Goal: Task Accomplishment & Management: Manage account settings

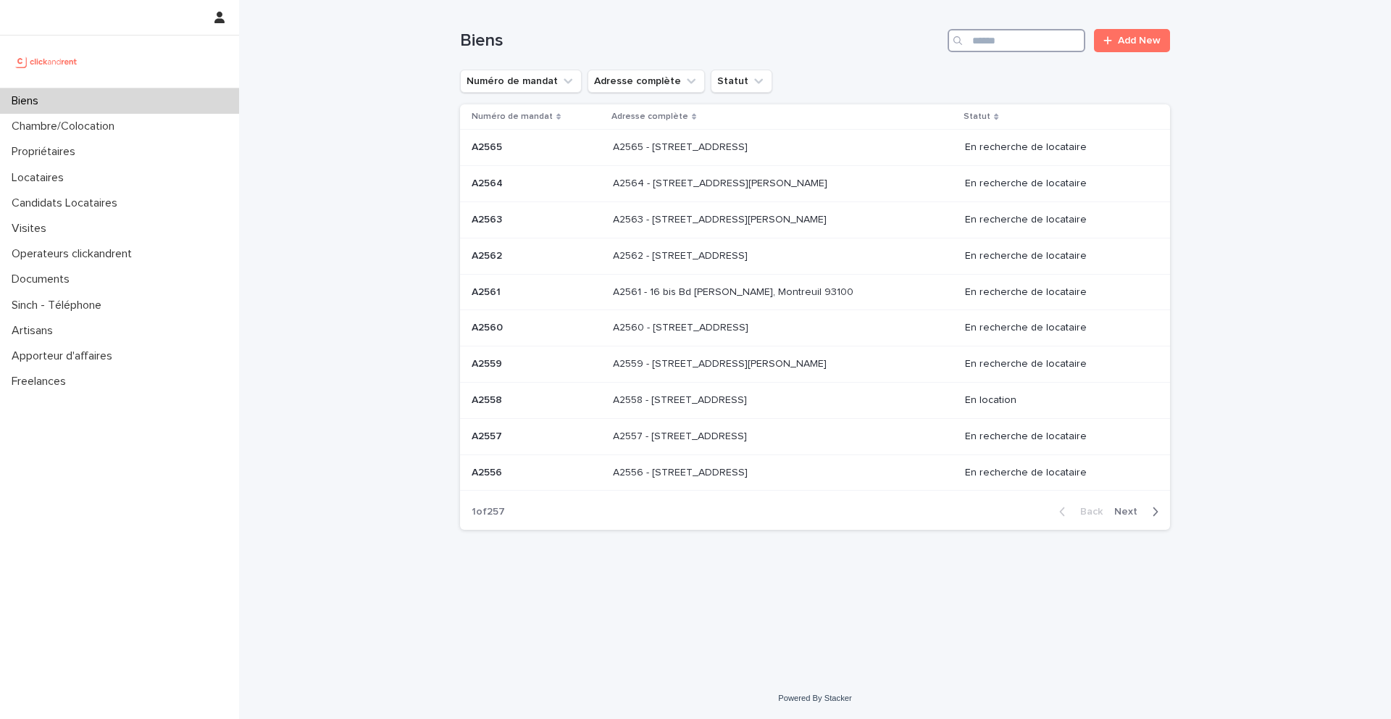
click at [1044, 38] on input "Search" at bounding box center [1017, 40] width 138 height 23
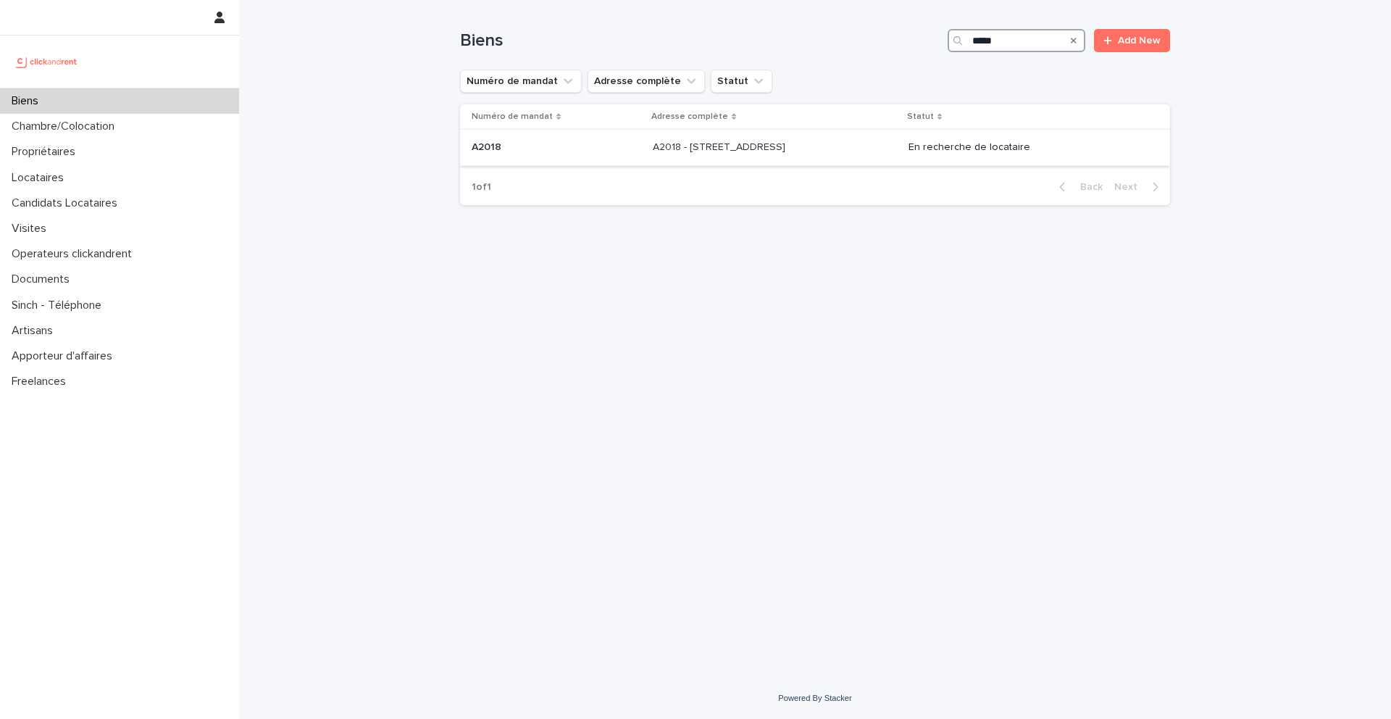
type input "*****"
click at [658, 144] on p "A2018 - 6 Rue Du Général Frère, Amiens 80080" at bounding box center [721, 145] width 136 height 15
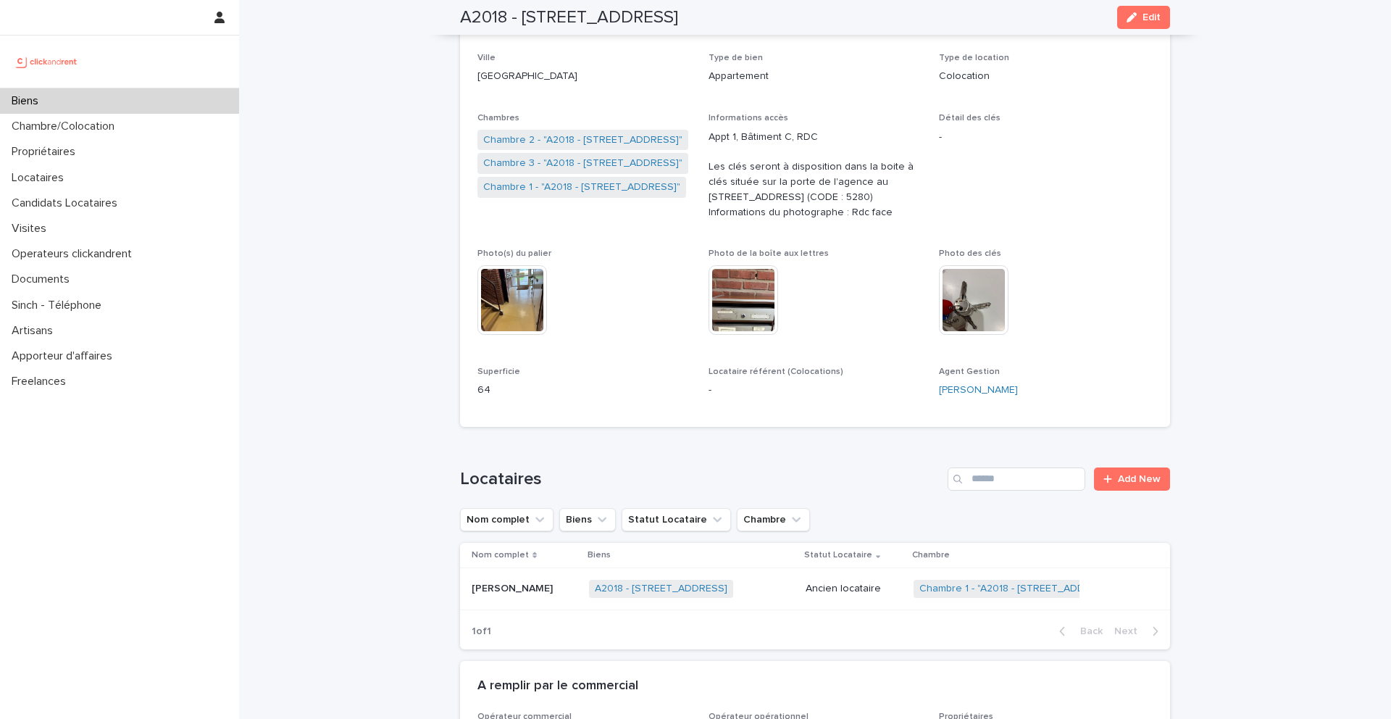
scroll to position [206, 0]
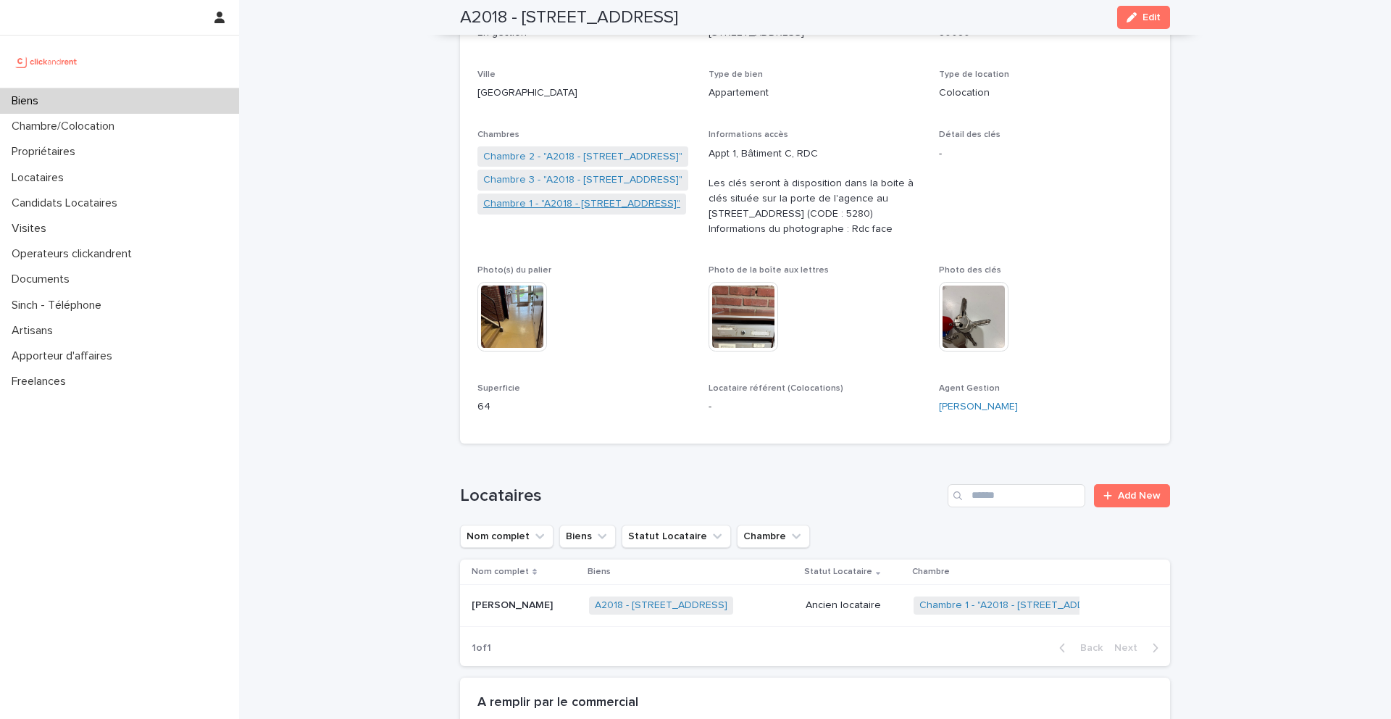
click at [554, 203] on link "Chambre 1 - "A2018 - 6 Rue Du Général Frère, Amiens 80080"" at bounding box center [581, 203] width 197 height 15
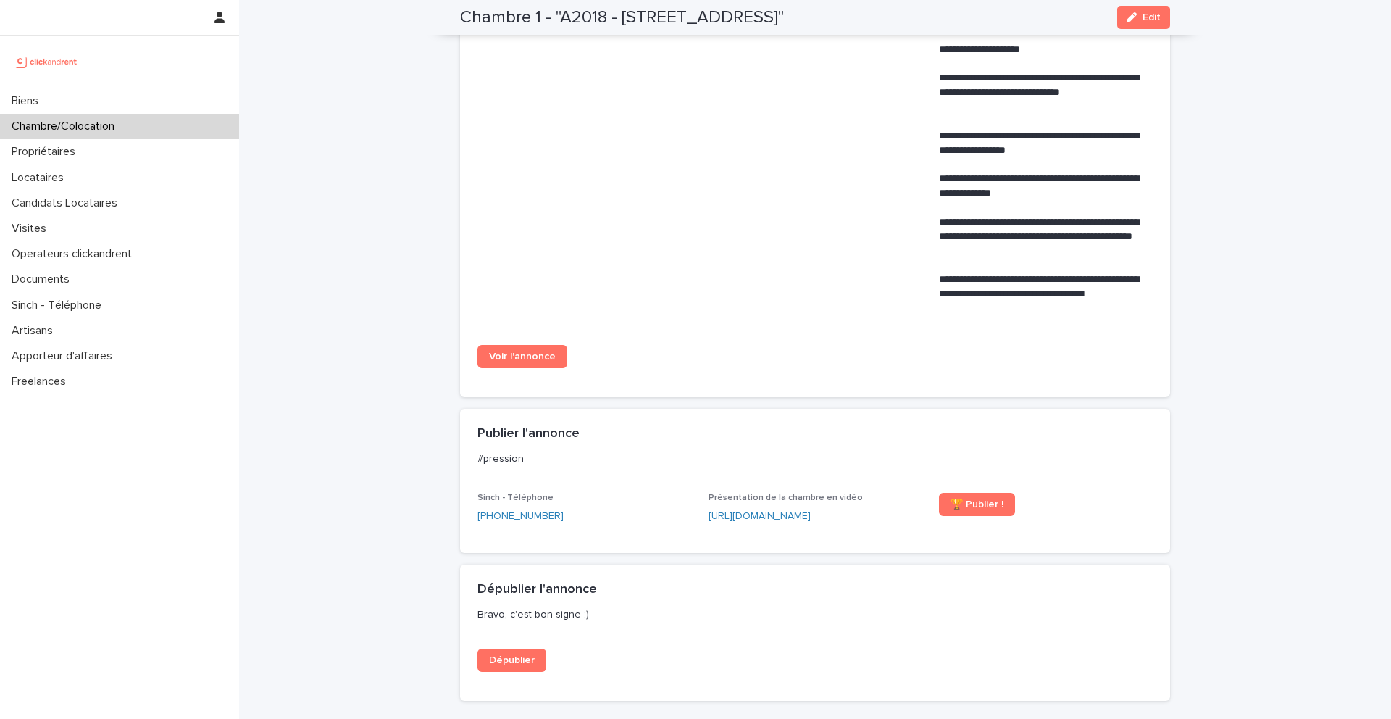
scroll to position [832, 0]
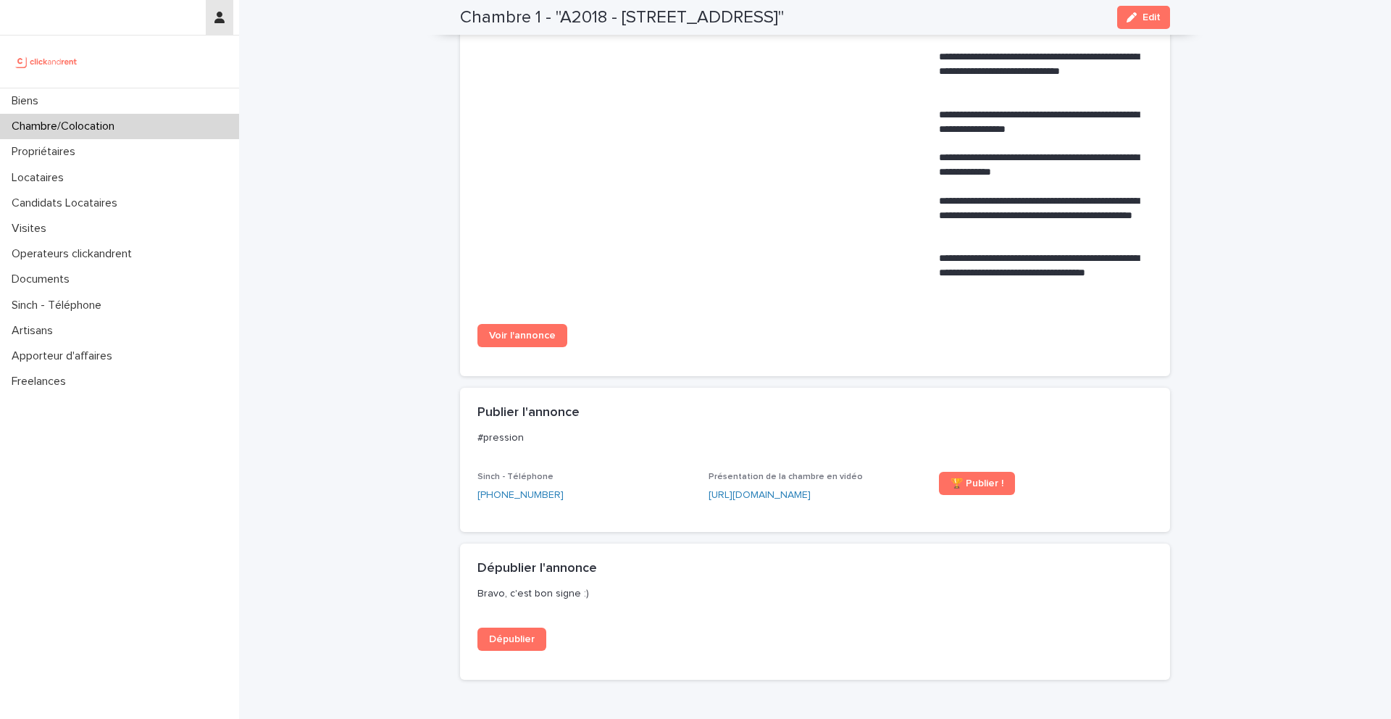
drag, startPoint x: 520, startPoint y: 334, endPoint x: 222, endPoint y: 6, distance: 443.3
click at [239, 0] on div "Biens Chambre/Colocation Propriétaires Locataires Candidats Locataires Visites …" at bounding box center [815, 101] width 1152 height 1866
drag, startPoint x: 523, startPoint y: 343, endPoint x: 57, endPoint y: 2, distance: 577.8
click at [239, 0] on div "Biens Chambre/Colocation Propriétaires Locataires Candidats Locataires Visites …" at bounding box center [815, 101] width 1152 height 1866
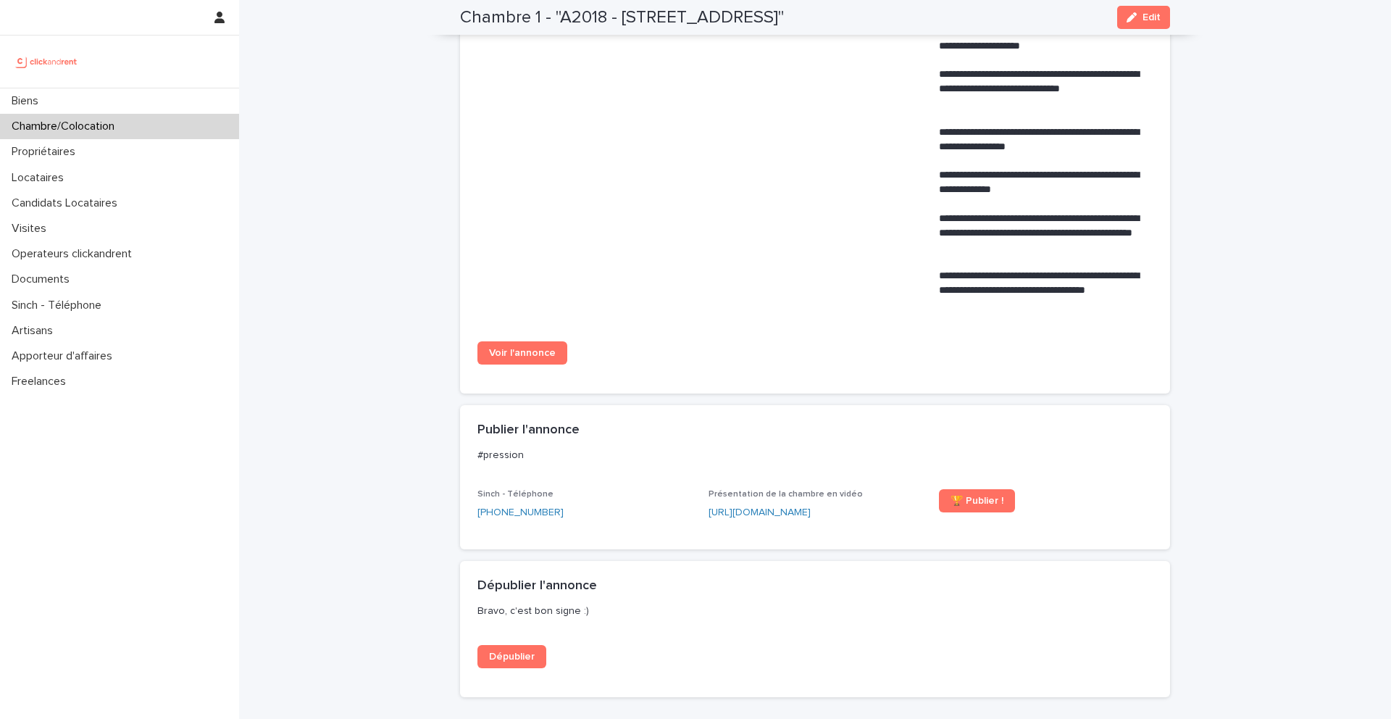
scroll to position [817, 0]
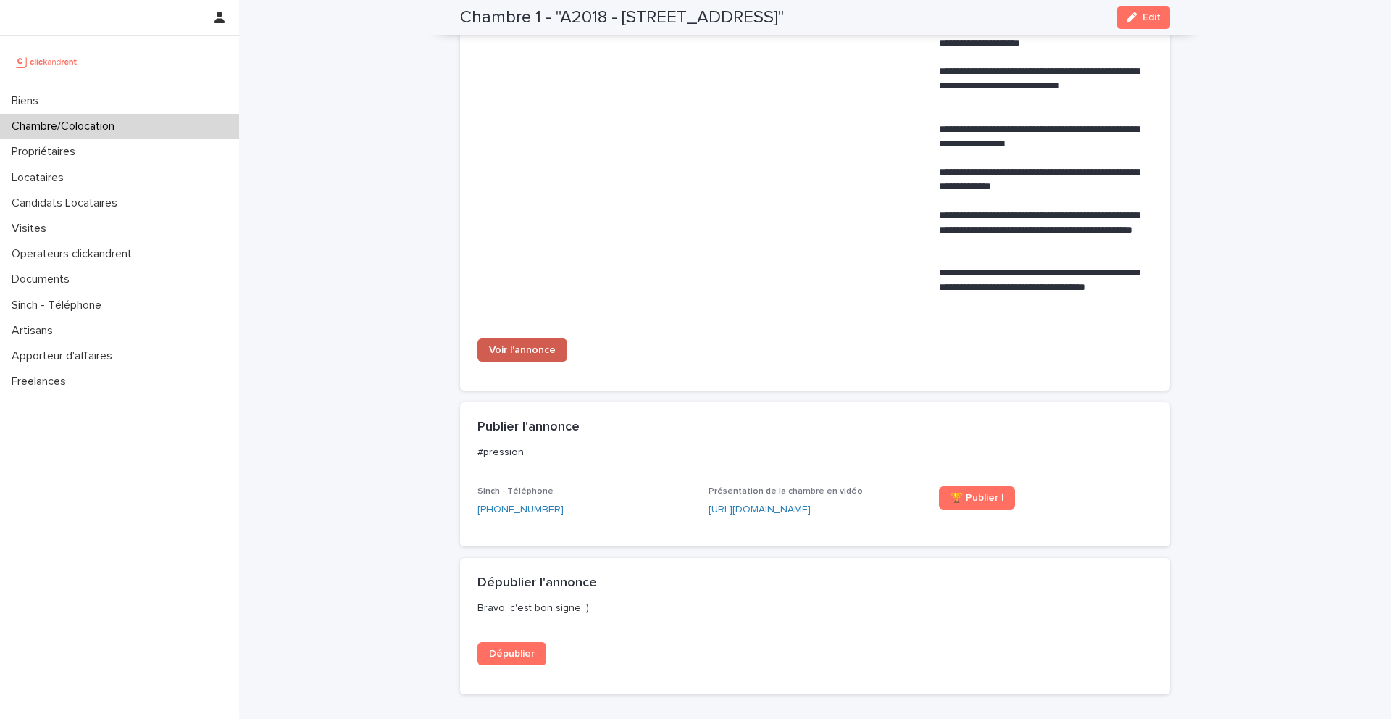
click at [546, 351] on span "Voir l'annonce" at bounding box center [522, 350] width 67 height 10
click at [75, 181] on div "Locataires" at bounding box center [119, 177] width 239 height 25
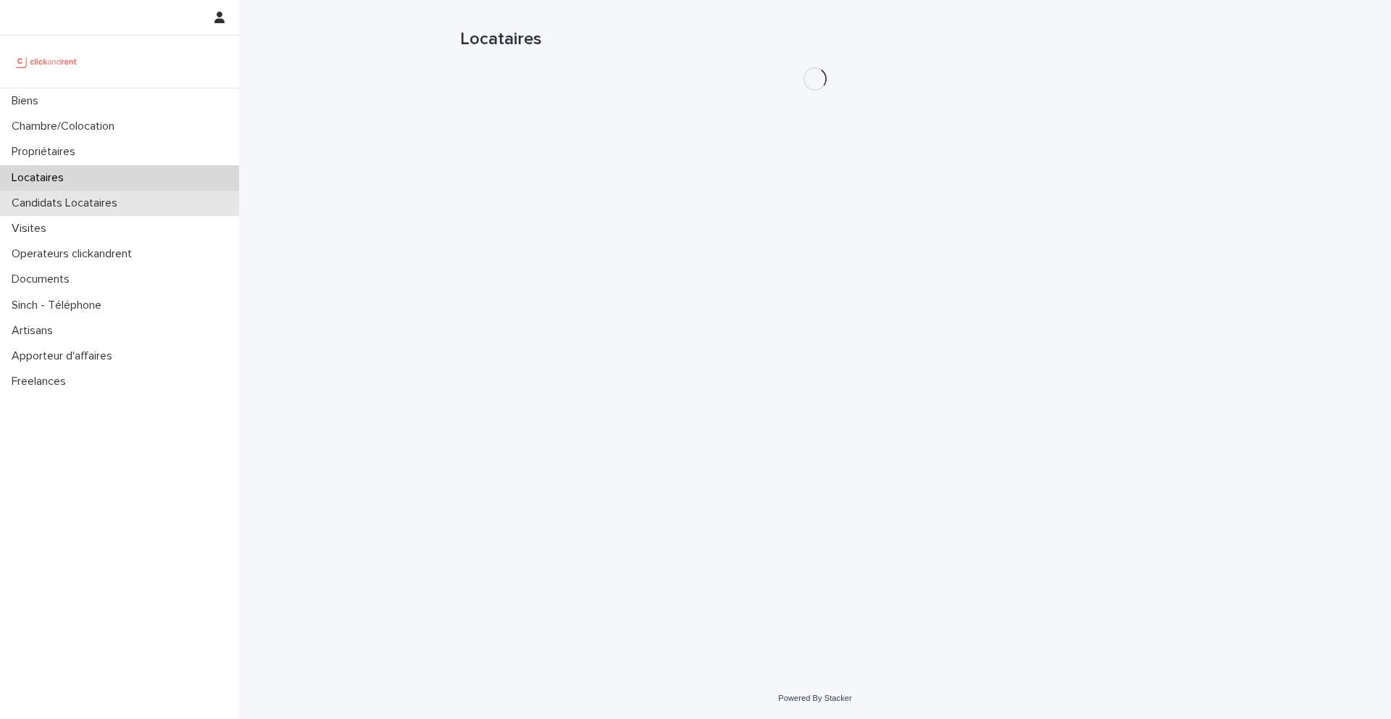
click at [83, 201] on p "Candidats Locataires" at bounding box center [67, 203] width 123 height 14
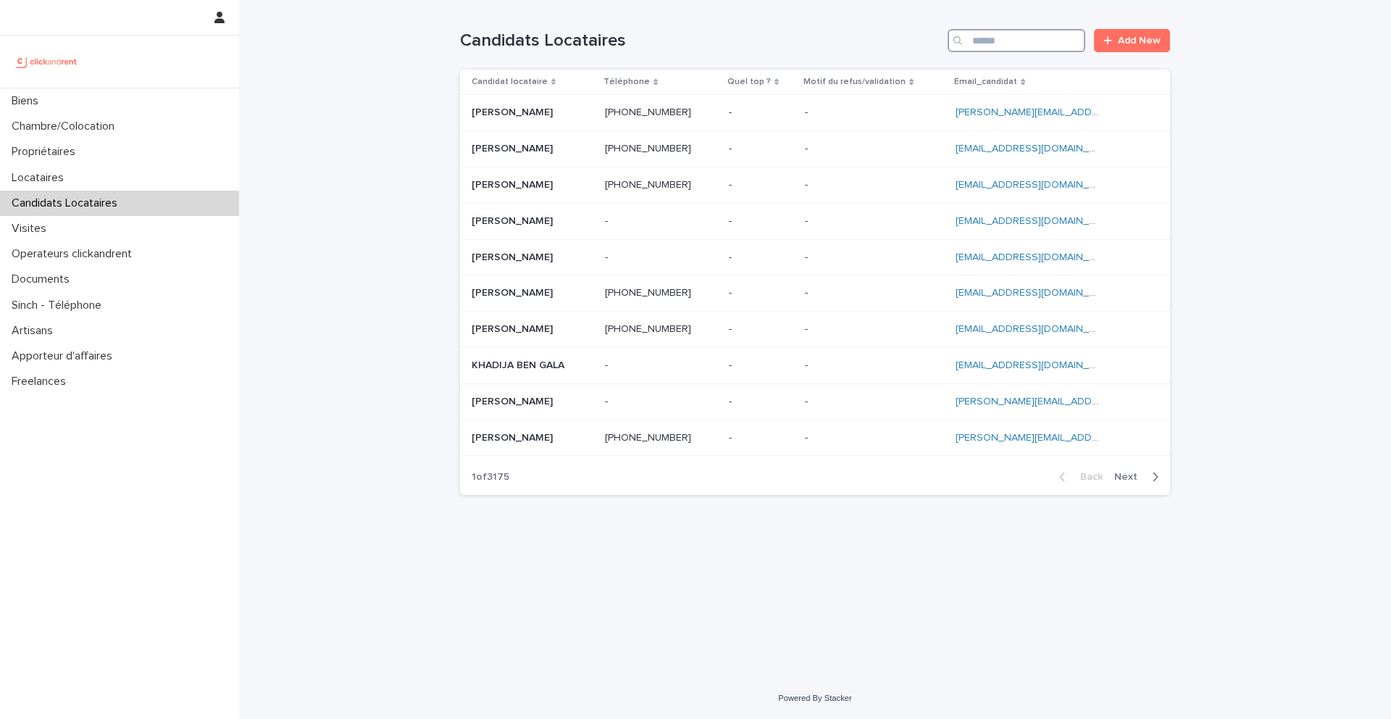
click at [1046, 45] on input "Search" at bounding box center [1017, 40] width 138 height 23
paste input "**********"
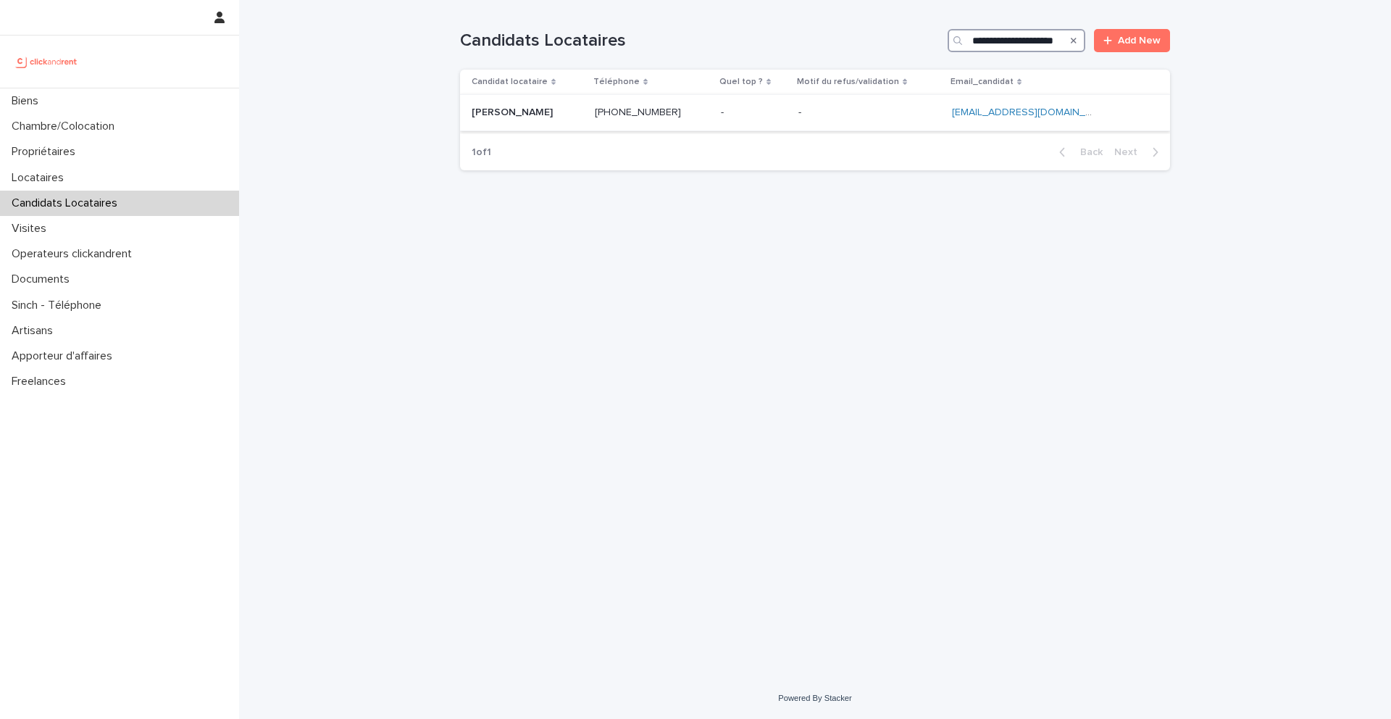
type input "**********"
click at [521, 117] on p "Natty Betihou" at bounding box center [514, 111] width 84 height 15
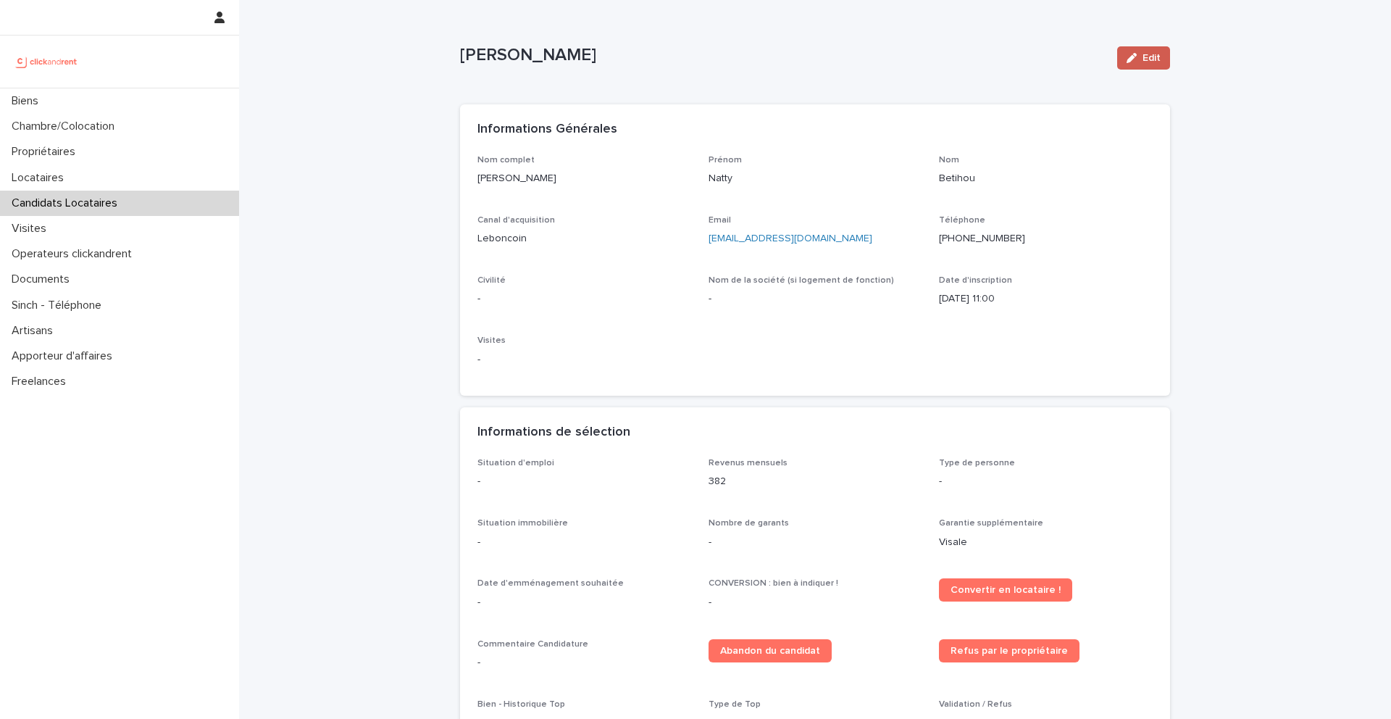
click at [1144, 62] on span "Edit" at bounding box center [1152, 58] width 18 height 10
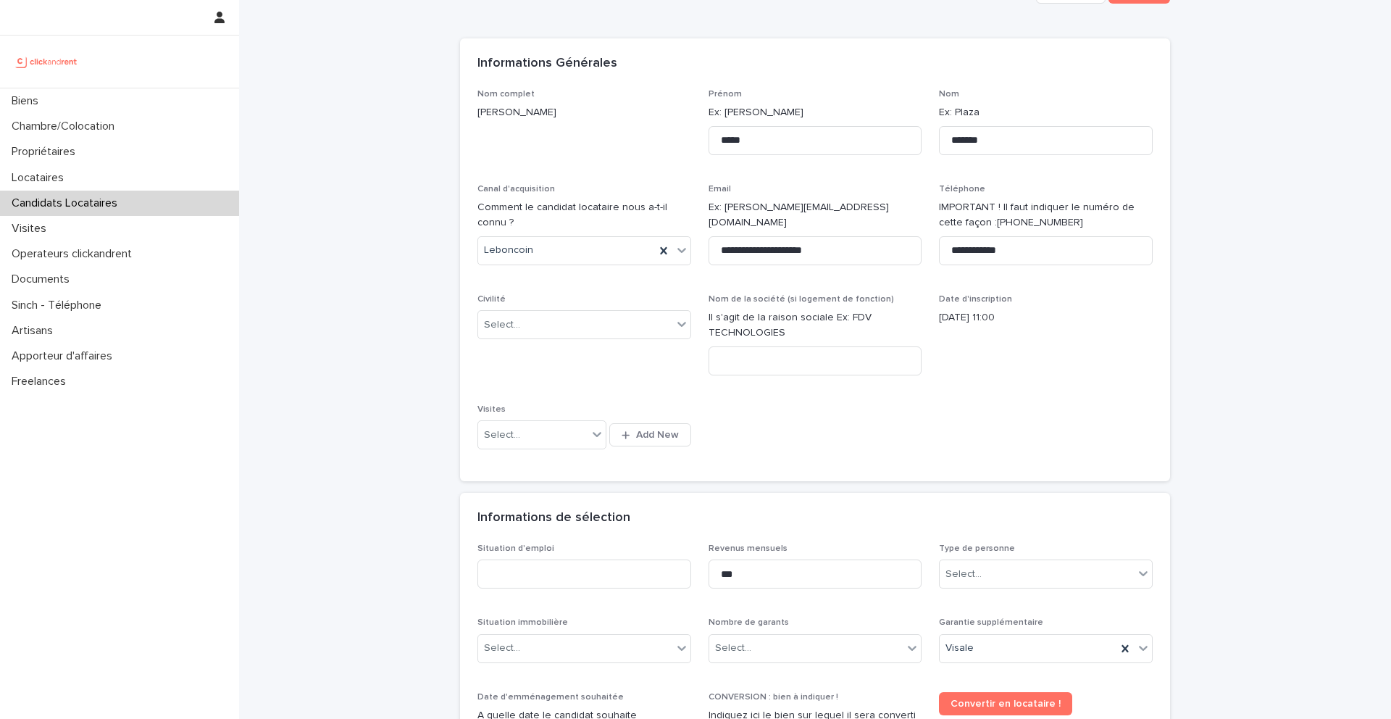
scroll to position [99, 0]
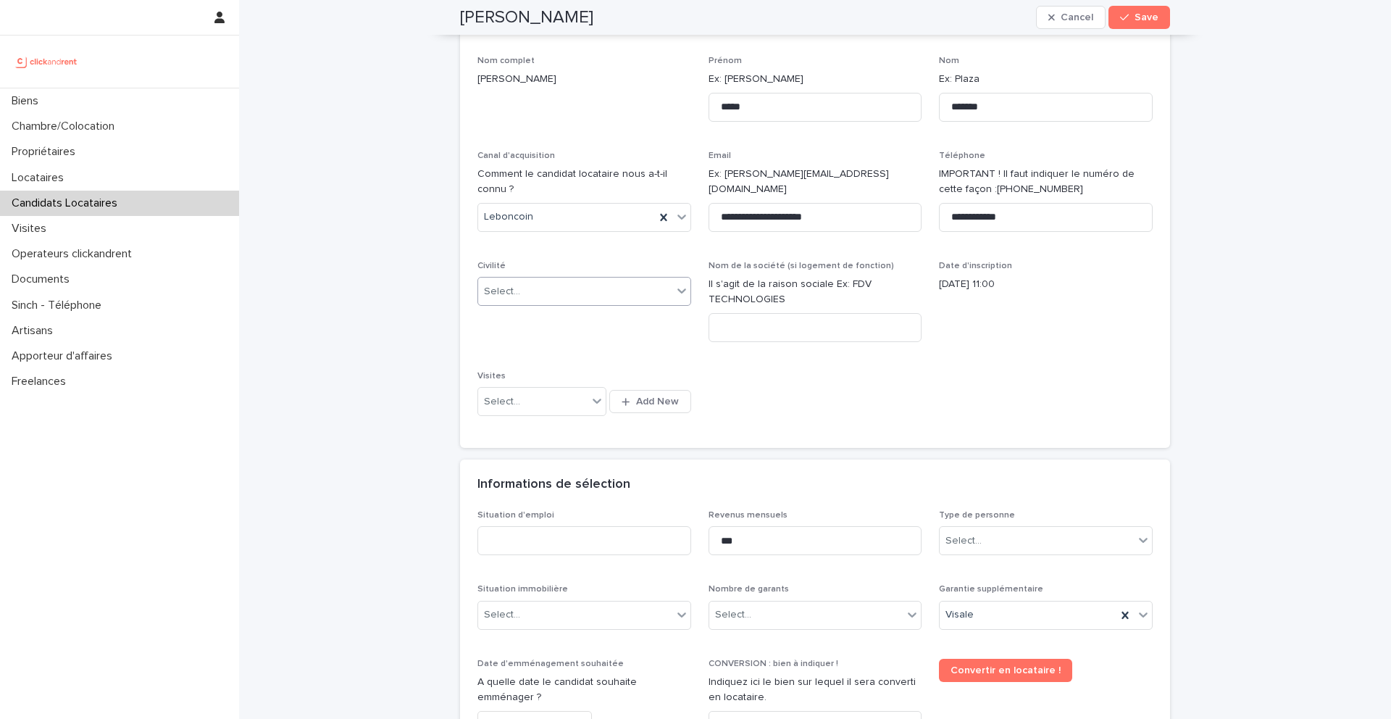
click at [552, 299] on div "Select..." at bounding box center [575, 292] width 194 height 24
click at [548, 326] on div "Madame" at bounding box center [584, 319] width 212 height 25
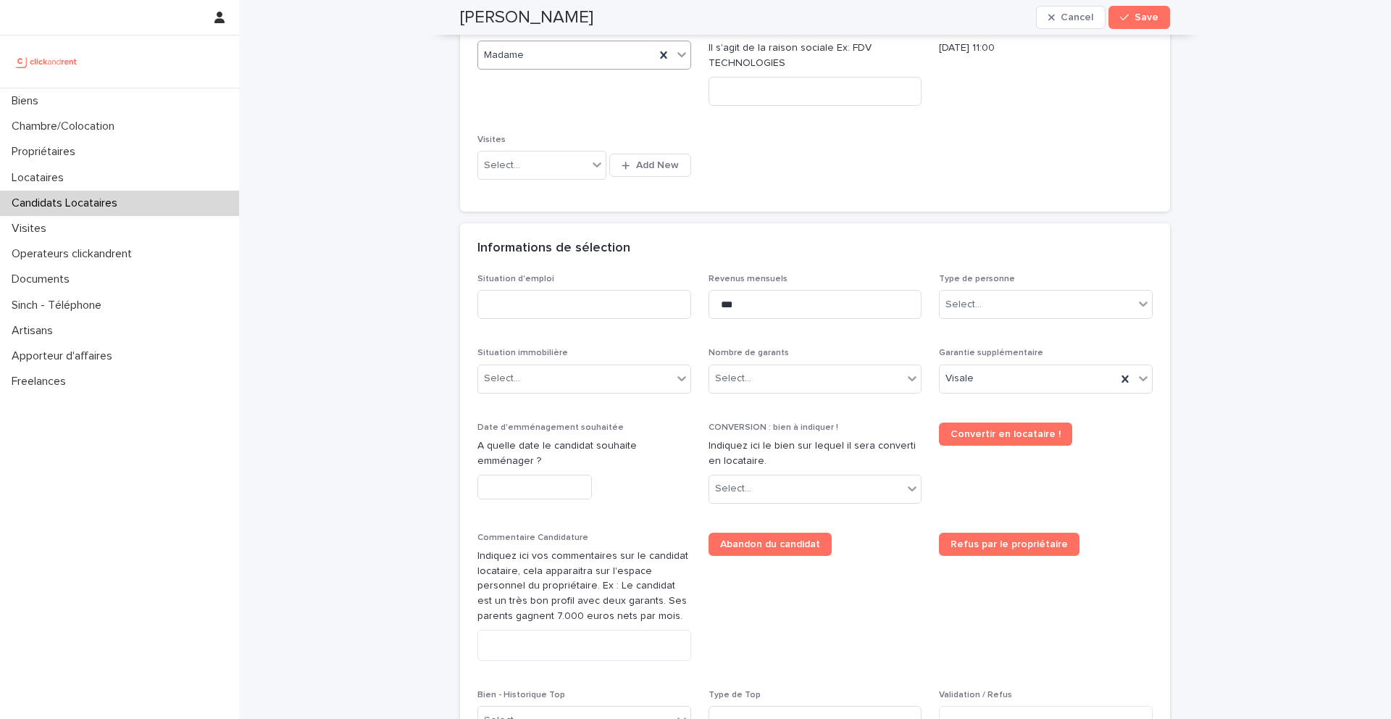
scroll to position [346, 0]
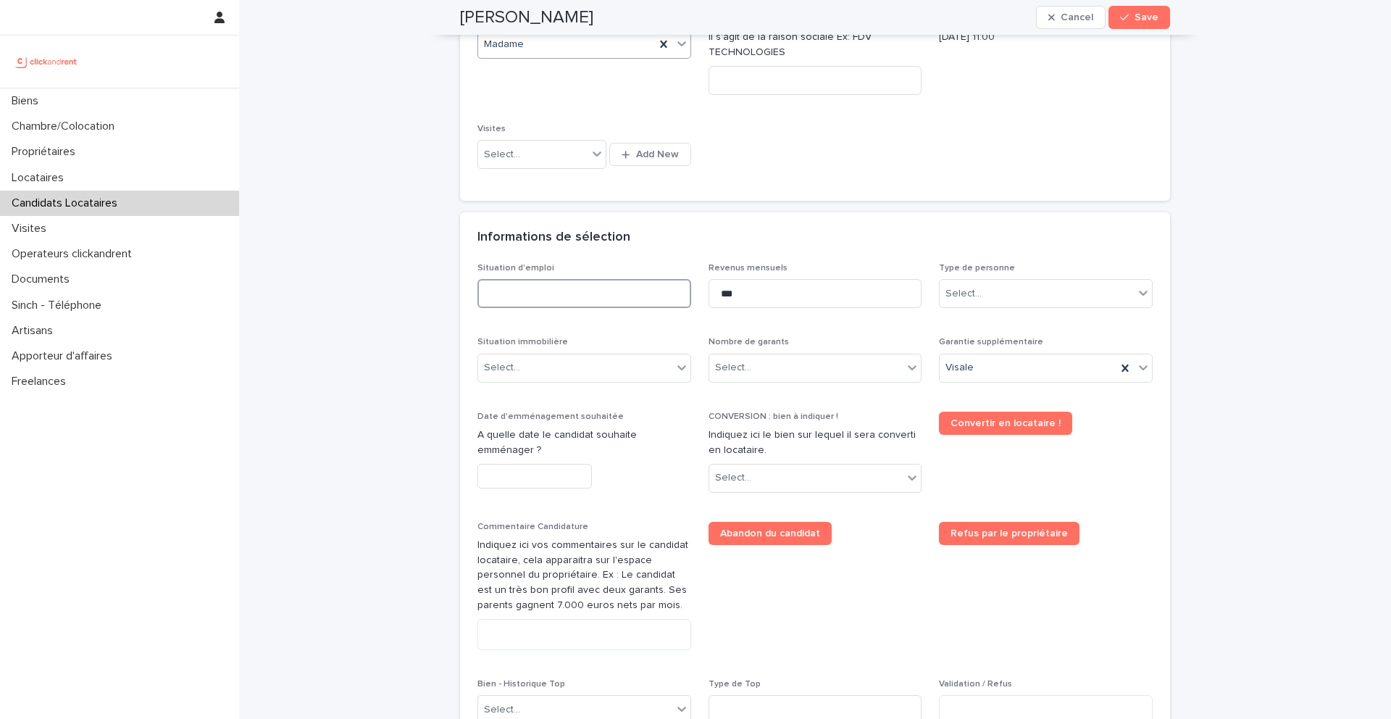
click at [618, 294] on input at bounding box center [585, 293] width 214 height 29
type input "********"
click at [754, 296] on input "***" at bounding box center [816, 293] width 214 height 29
click at [782, 291] on input "***" at bounding box center [816, 293] width 214 height 29
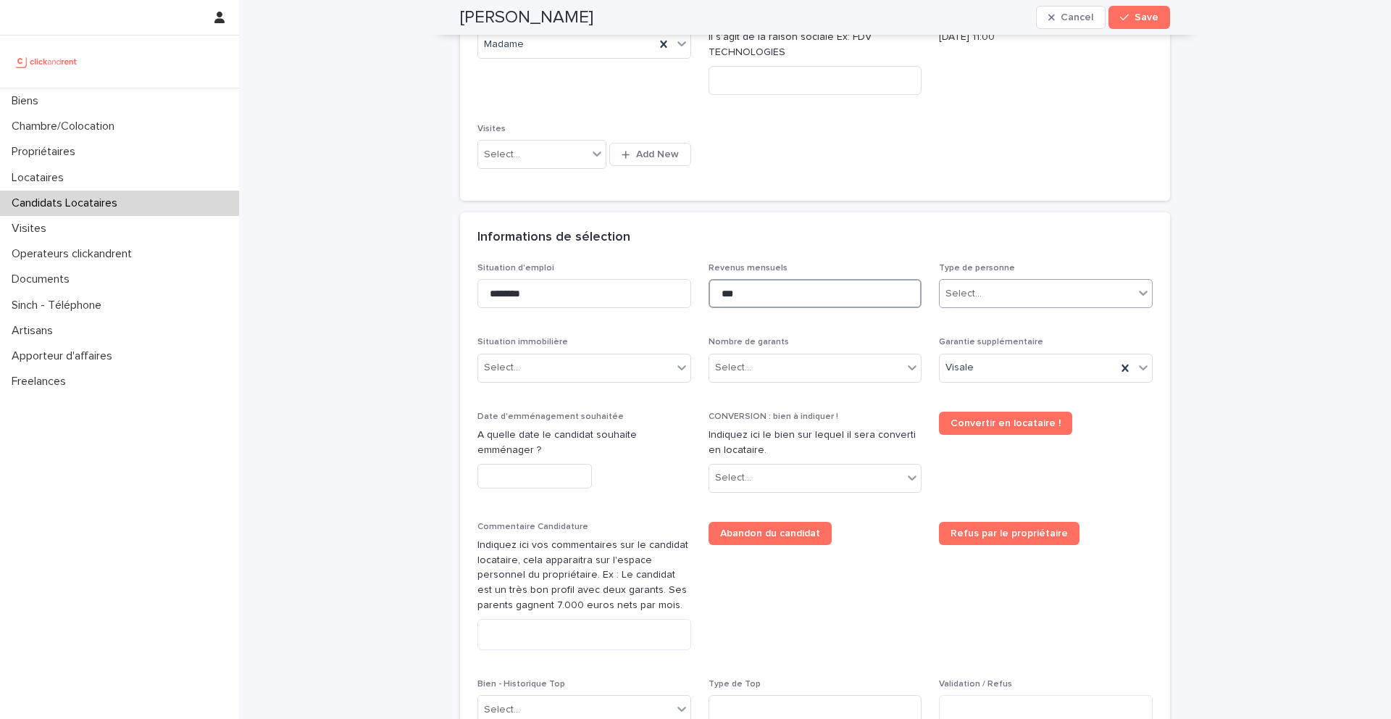
type input "***"
click at [962, 294] on div "Select..." at bounding box center [964, 293] width 36 height 15
click at [980, 321] on div "Particulier" at bounding box center [1046, 321] width 212 height 25
click at [631, 371] on div "Select..." at bounding box center [575, 368] width 194 height 24
click at [570, 417] on div "Locataire" at bounding box center [584, 421] width 212 height 25
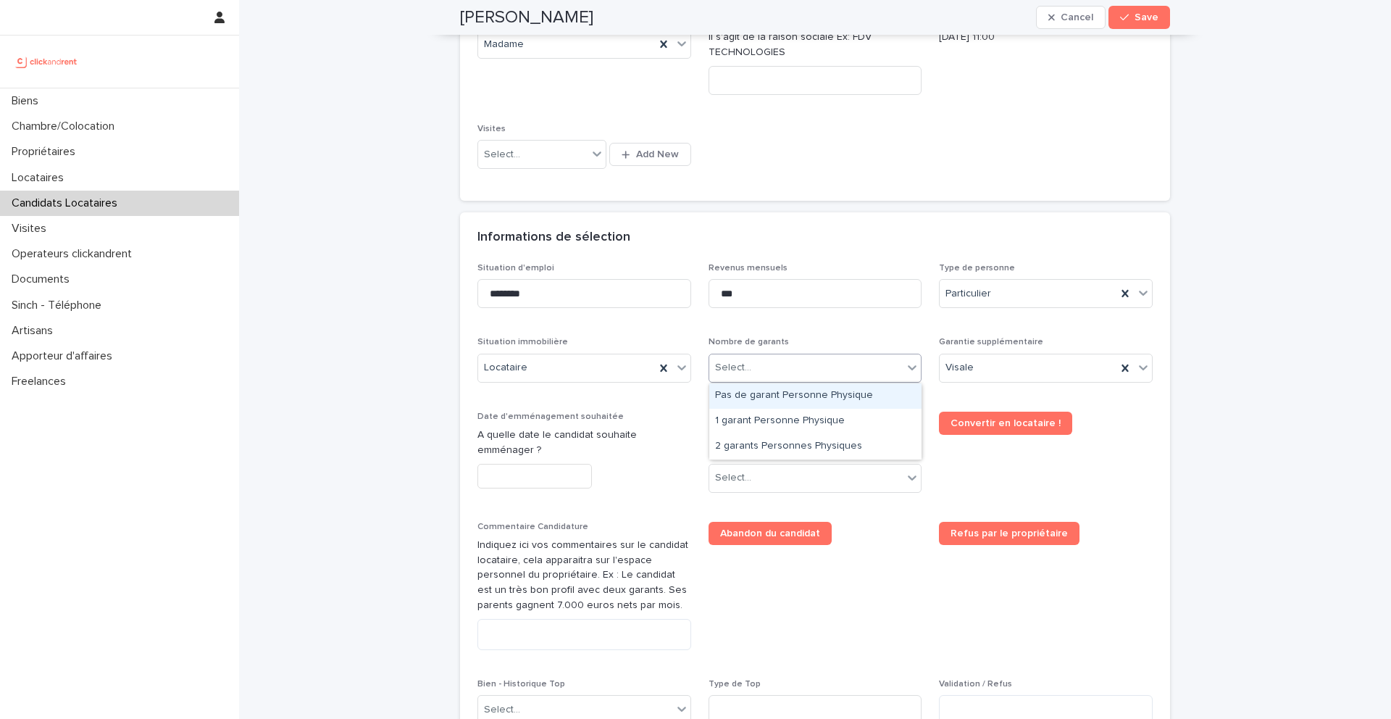
click at [746, 361] on div "Select..." at bounding box center [733, 367] width 36 height 15
click at [757, 388] on div "Pas de garant Personne Physique" at bounding box center [816, 395] width 212 height 25
click at [544, 475] on input "text" at bounding box center [535, 476] width 115 height 25
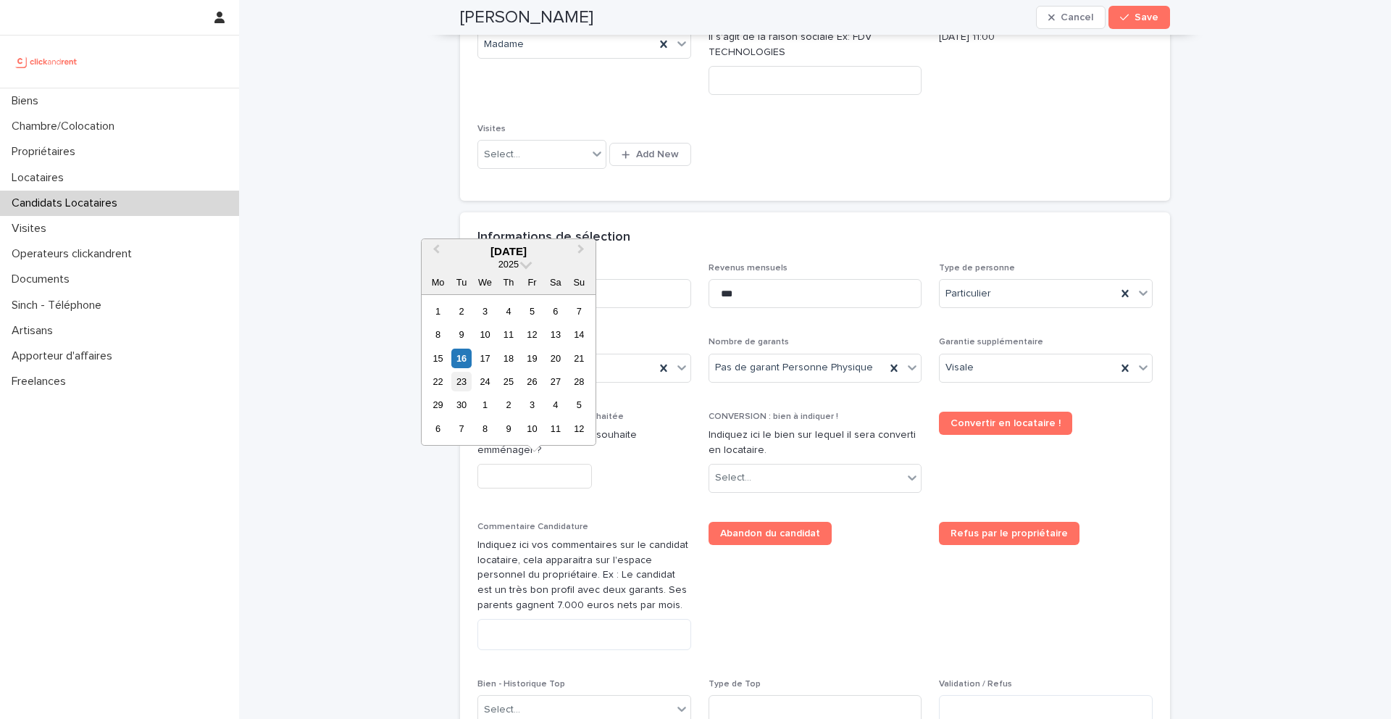
click at [463, 379] on div "23" at bounding box center [462, 382] width 20 height 20
type input "*********"
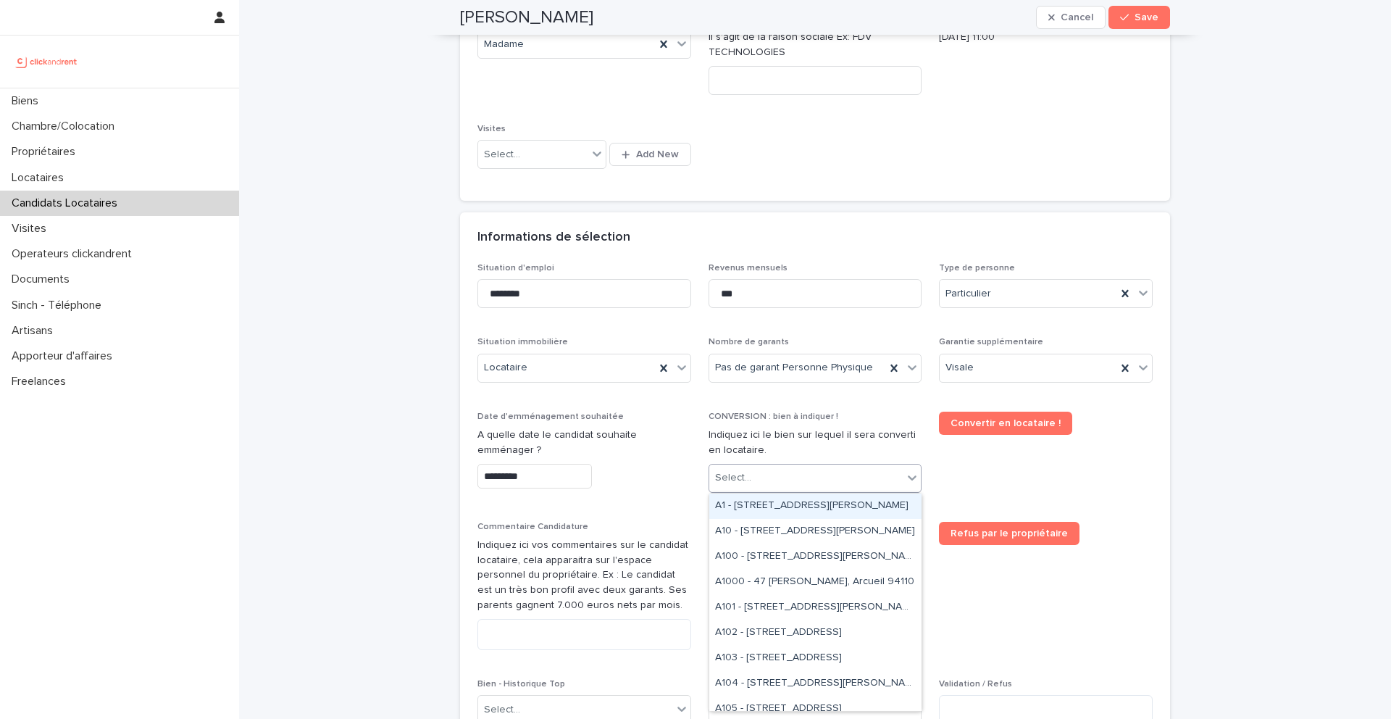
click at [765, 470] on div "Select..." at bounding box center [807, 478] width 194 height 24
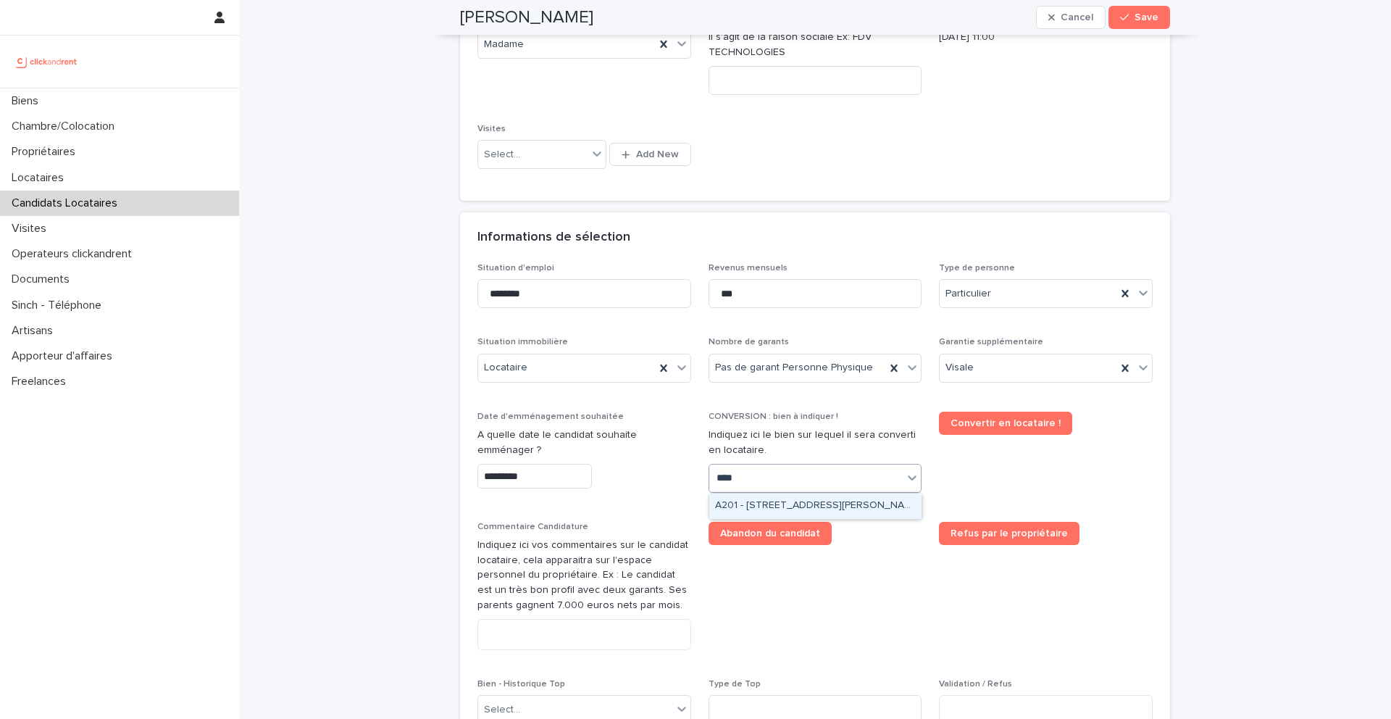
type input "*****"
click at [756, 506] on div "A2018 - 6 Rue Du Général Frère, Amiens 80080" at bounding box center [816, 506] width 212 height 25
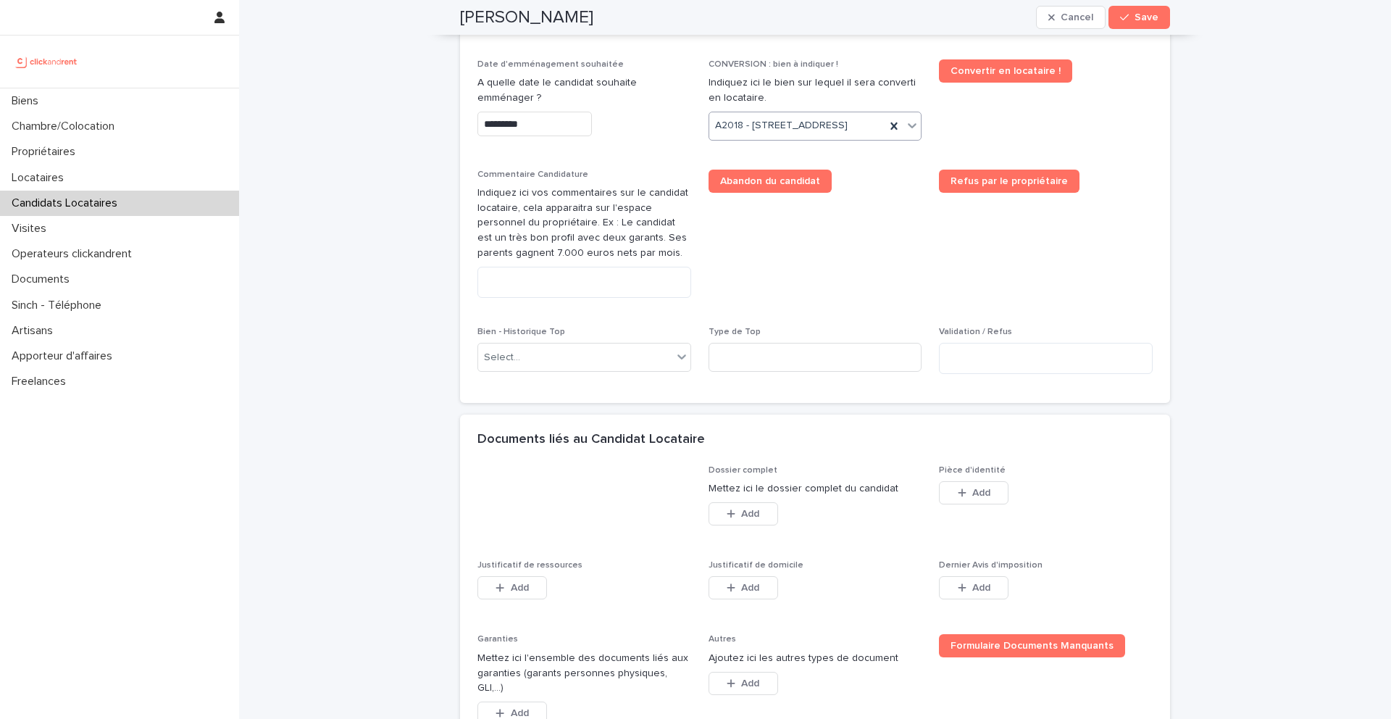
scroll to position [704, 0]
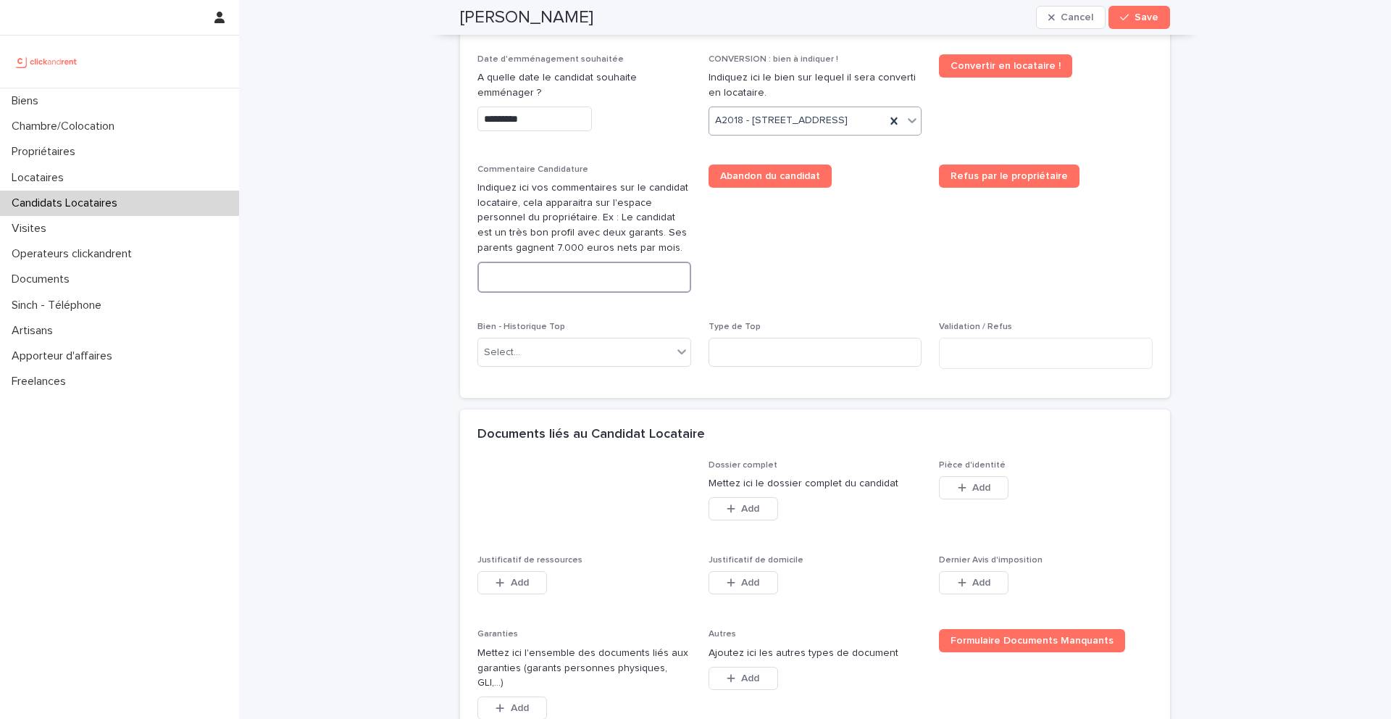
click at [567, 293] on textarea at bounding box center [585, 277] width 214 height 31
paste textarea "**********"
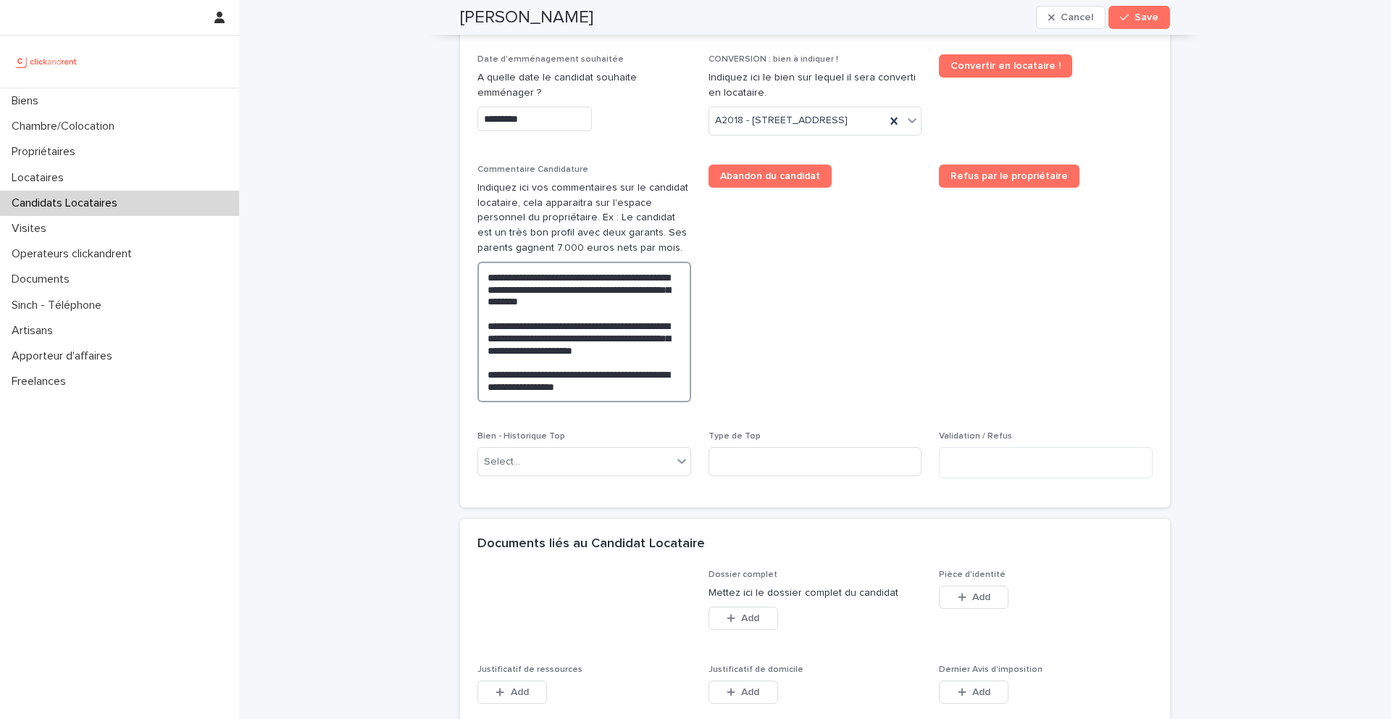
drag, startPoint x: 609, startPoint y: 330, endPoint x: 529, endPoint y: 329, distance: 80.4
click at [528, 329] on textarea "**********" at bounding box center [585, 332] width 214 height 141
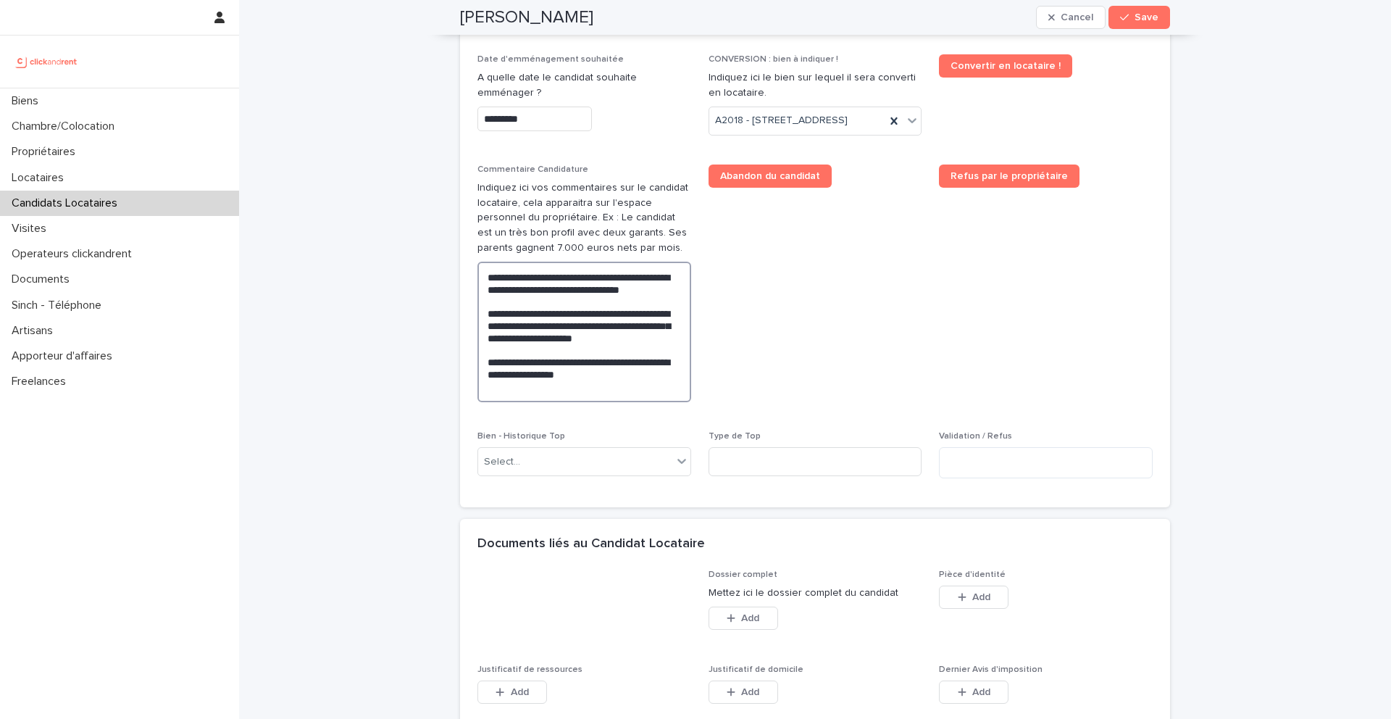
click at [492, 354] on textarea "**********" at bounding box center [585, 332] width 214 height 141
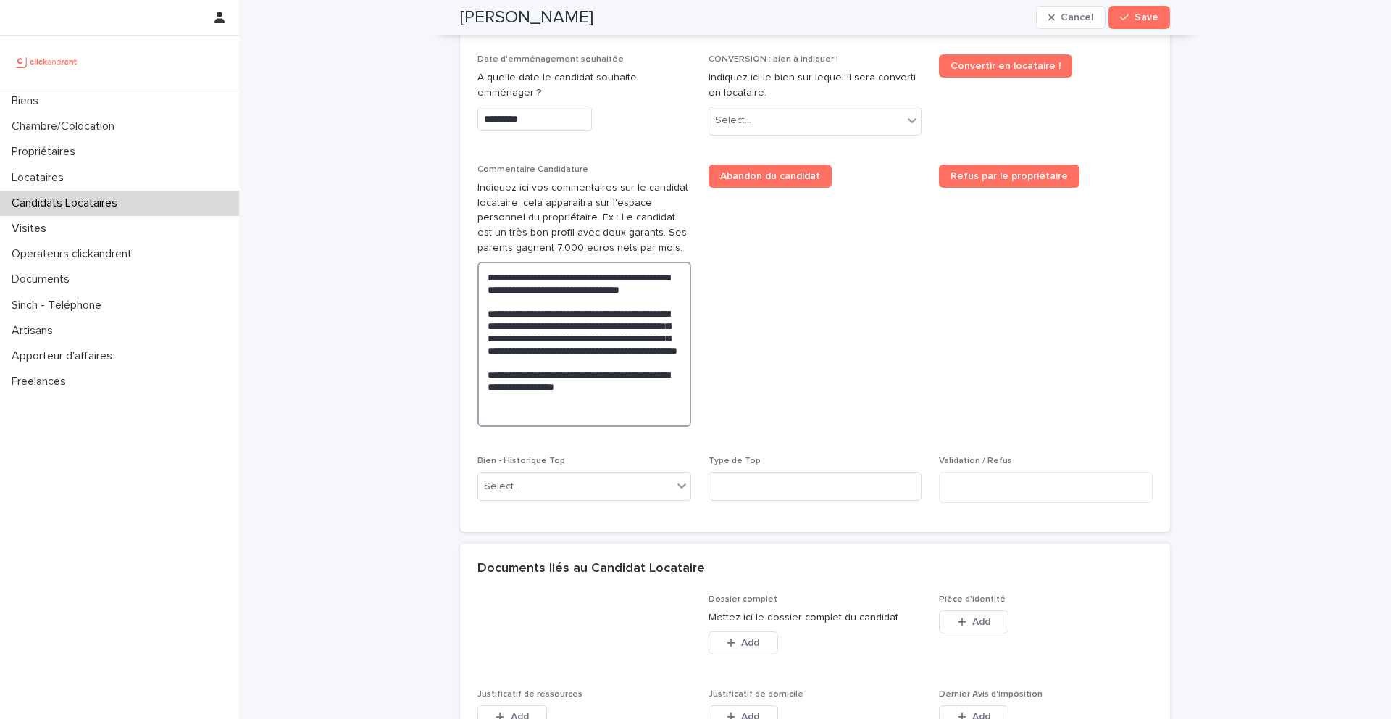
scroll to position [691, 0]
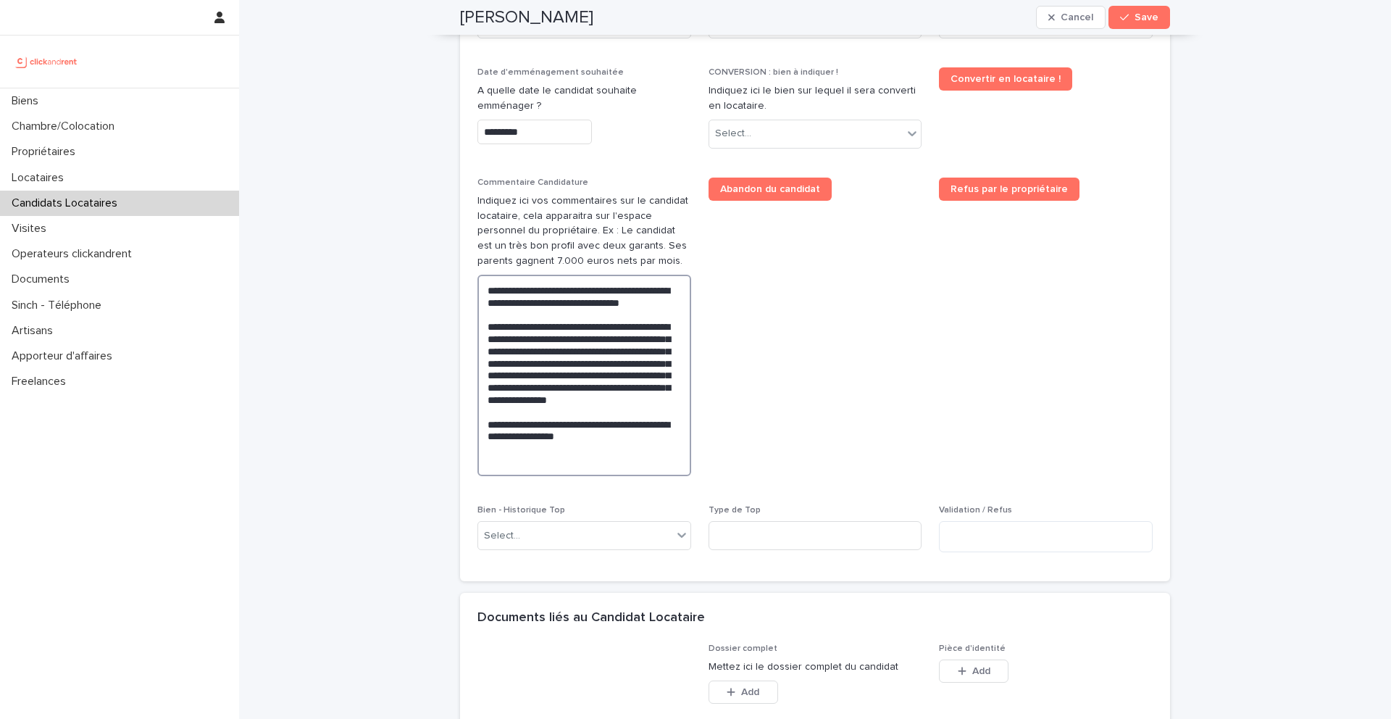
click at [515, 392] on textarea "**********" at bounding box center [585, 375] width 214 height 201
click at [0, 0] on lt-span "******* **" at bounding box center [0, 0] width 0 height 0
click at [628, 389] on textarea "**********" at bounding box center [585, 375] width 214 height 201
click at [0, 0] on lt-span "**********" at bounding box center [0, 0] width 0 height 0
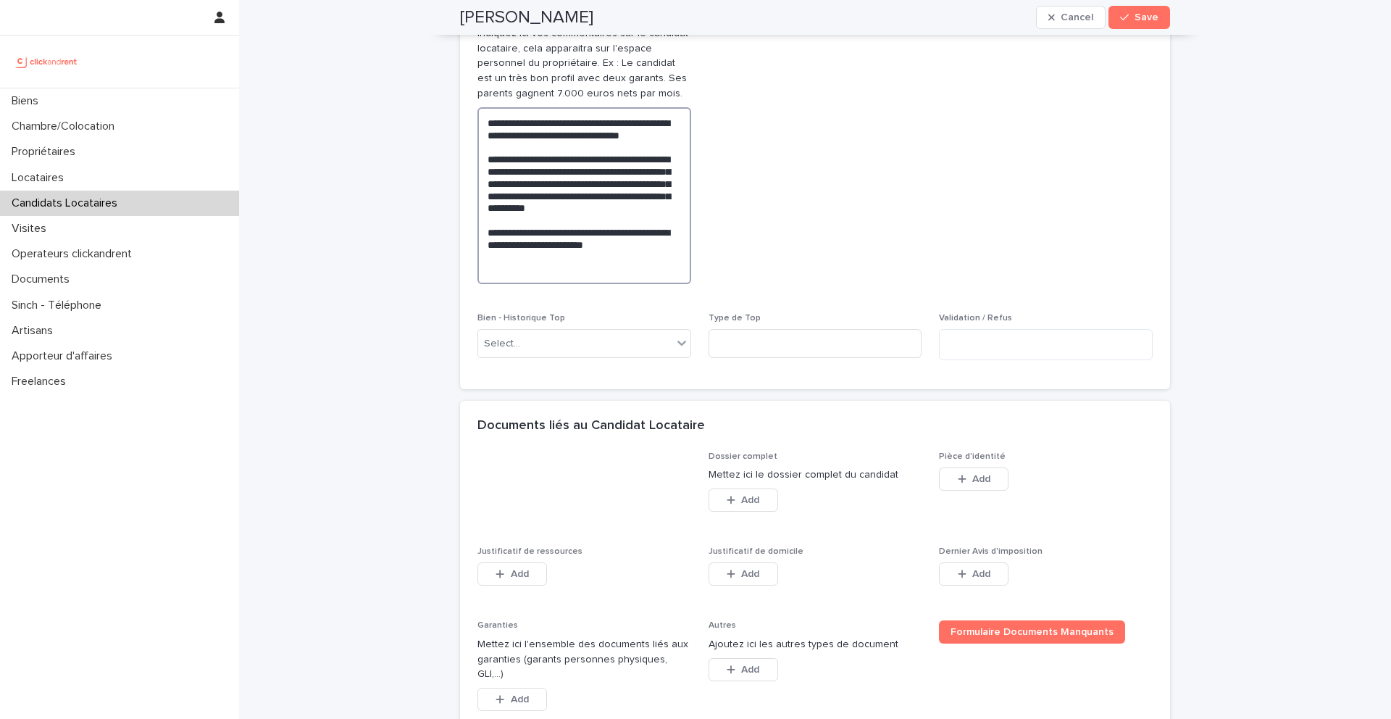
scroll to position [918, 0]
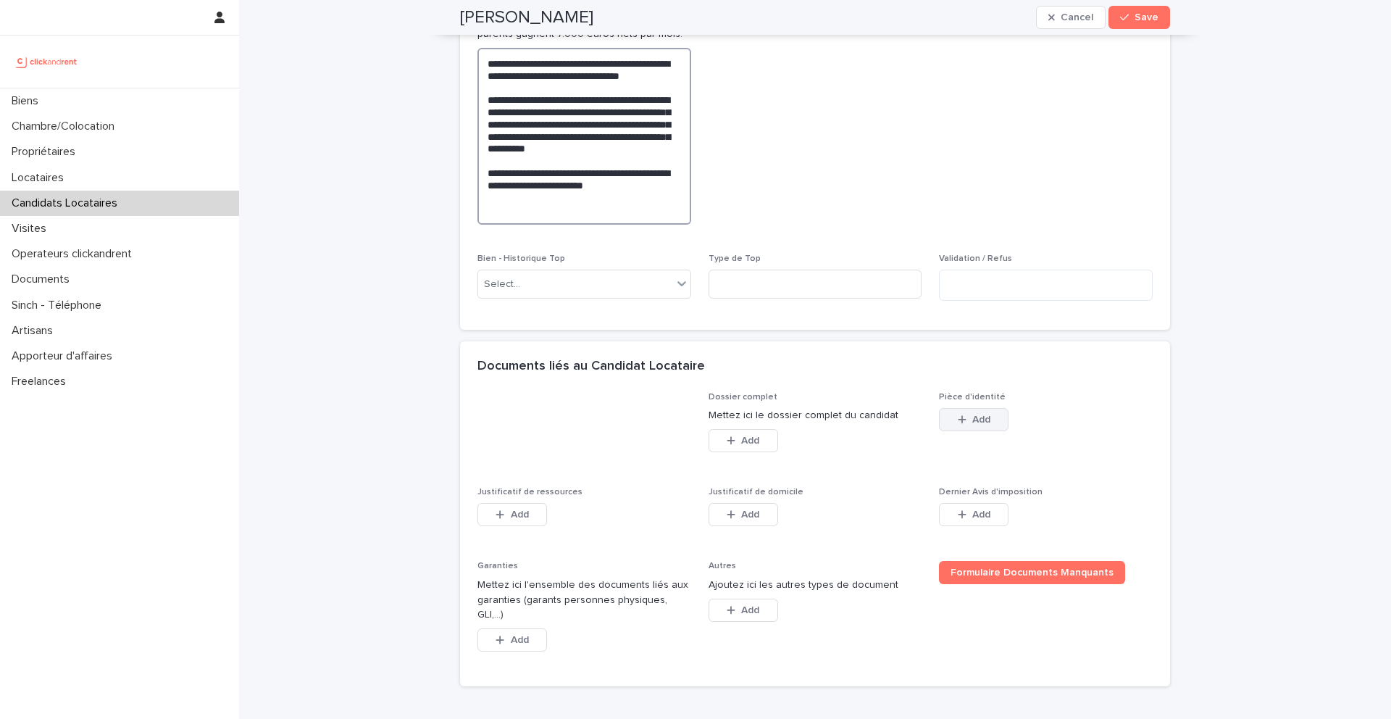
type textarea "**********"
click at [957, 414] on button "Add" at bounding box center [974, 419] width 70 height 23
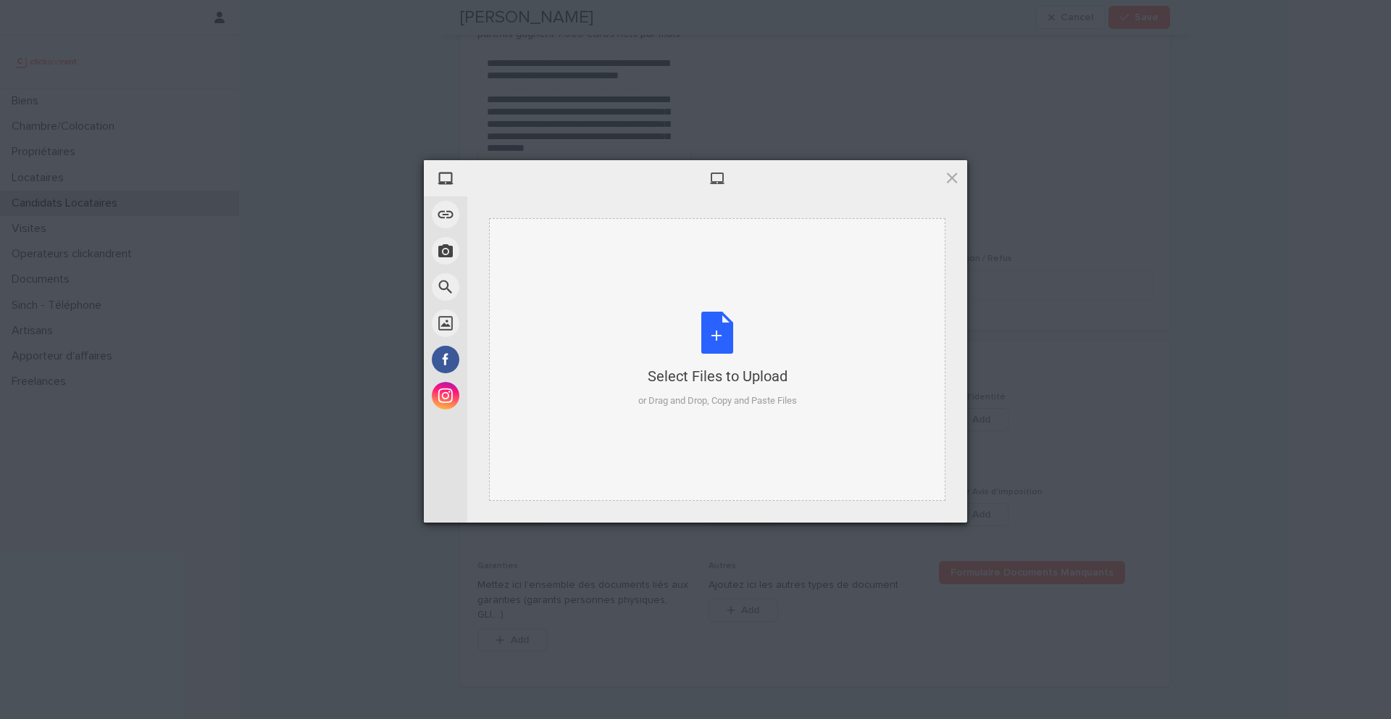
click at [723, 321] on div "Select Files to Upload or Drag and Drop, Copy and Paste Files" at bounding box center [717, 360] width 159 height 96
click at [715, 335] on div "Select Files to Upload or Drag and Drop, Copy and Paste Files" at bounding box center [717, 360] width 159 height 96
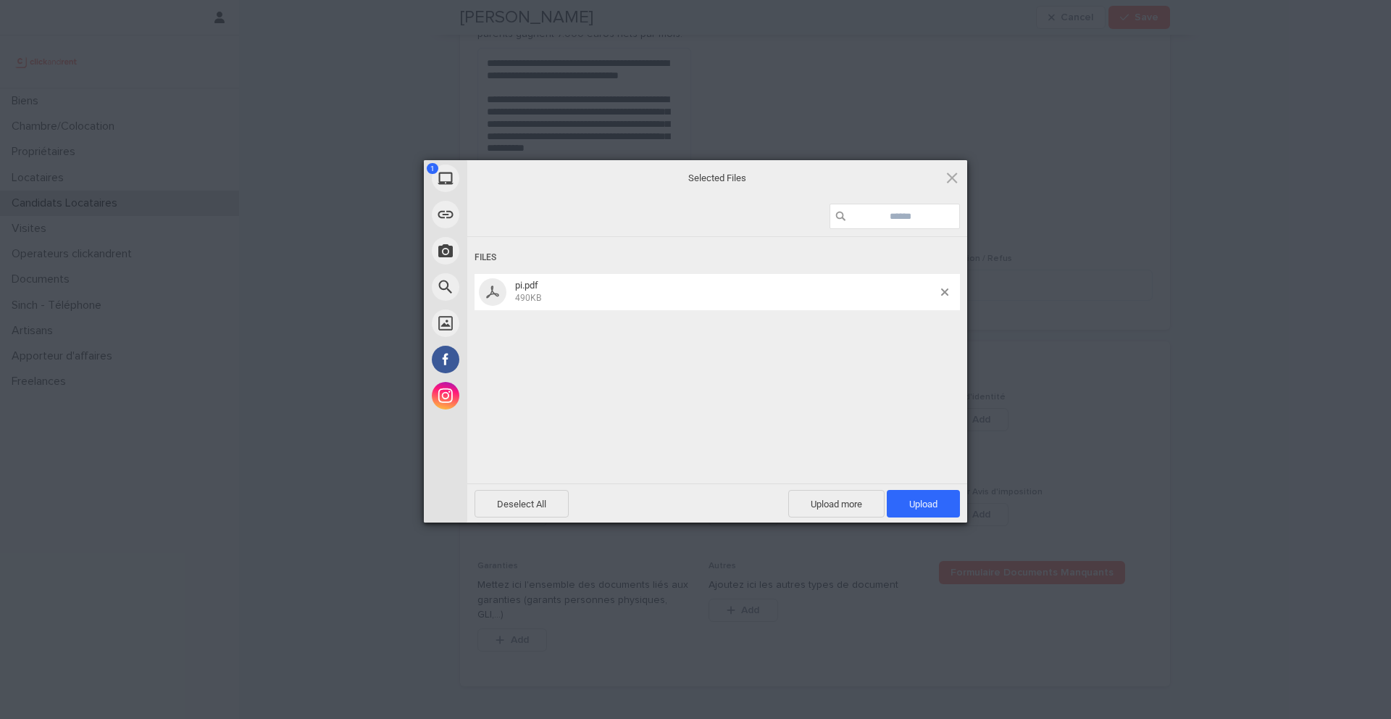
click at [918, 501] on span "Upload 1" at bounding box center [924, 504] width 28 height 11
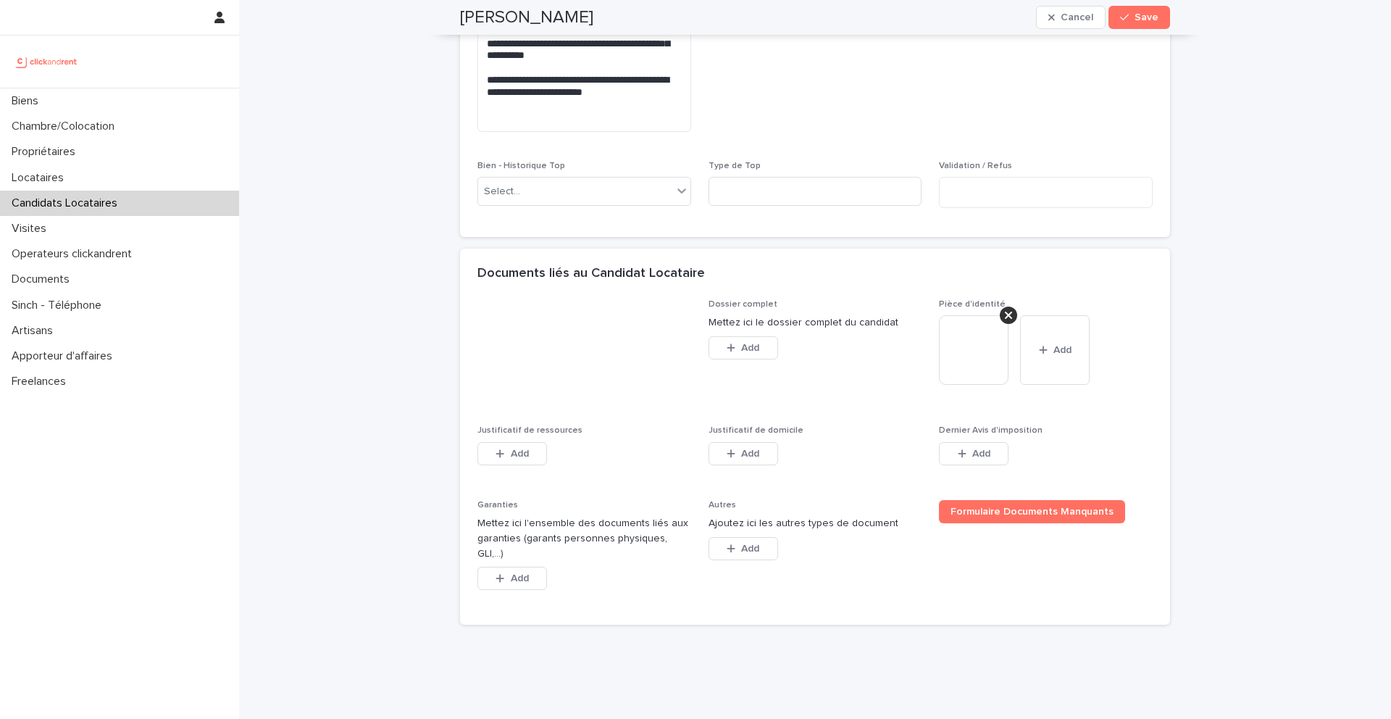
scroll to position [1012, 0]
click at [504, 452] on icon "button" at bounding box center [500, 452] width 8 height 8
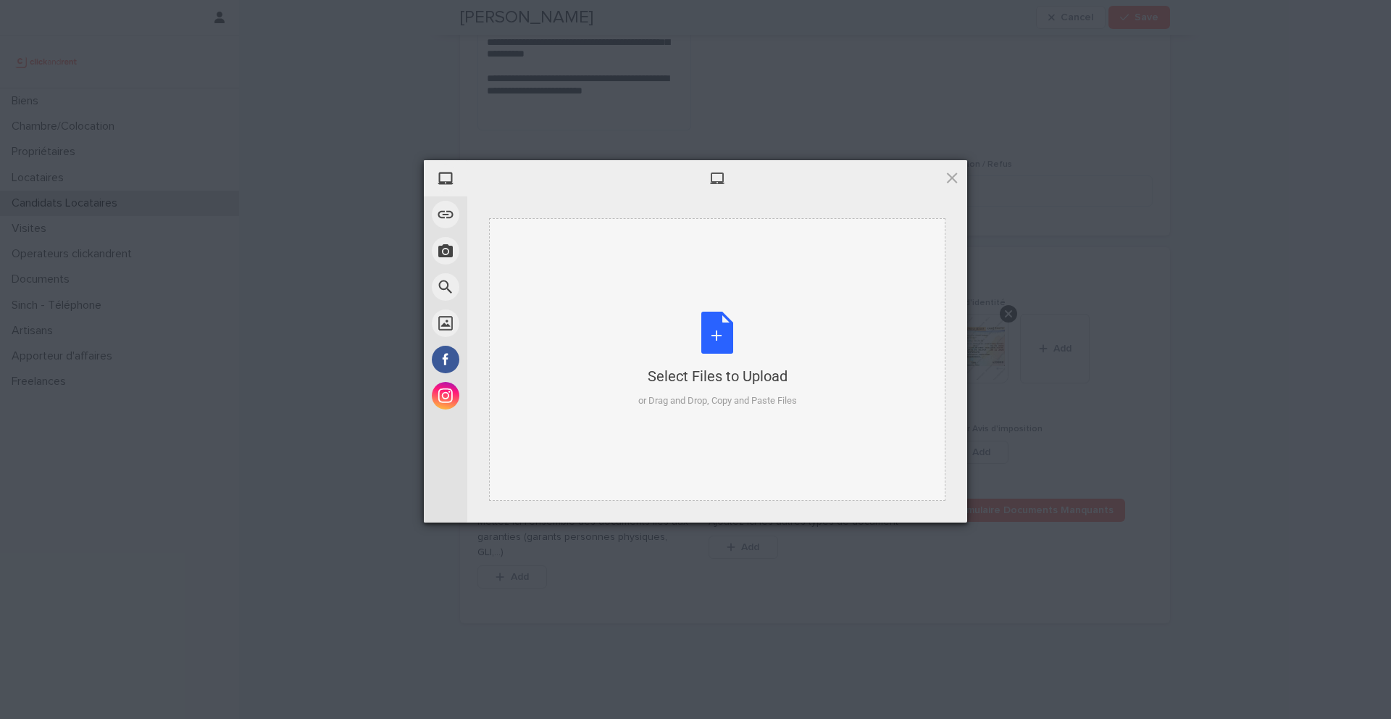
click at [709, 351] on div "Select Files to Upload or Drag and Drop, Copy and Paste Files" at bounding box center [717, 360] width 159 height 96
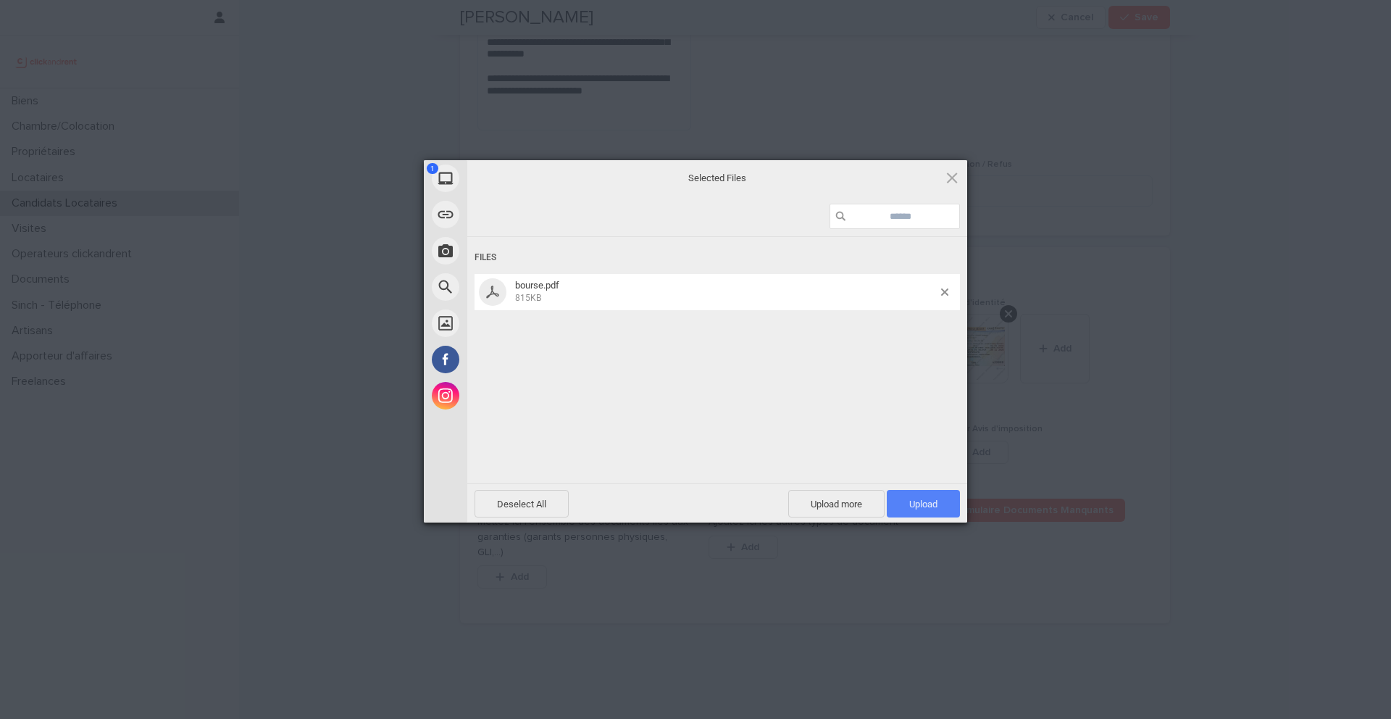
click at [931, 503] on span "Upload 1" at bounding box center [924, 504] width 28 height 11
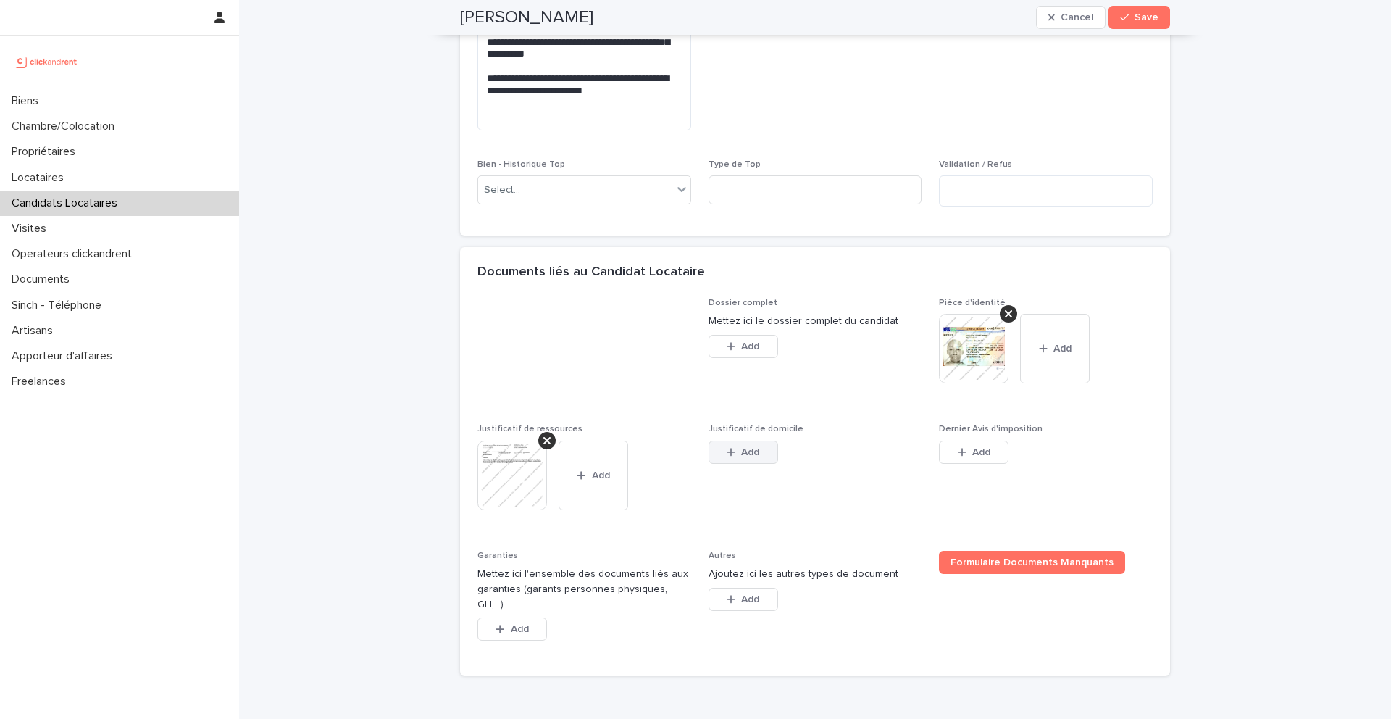
click at [755, 458] on button "Add" at bounding box center [744, 452] width 70 height 23
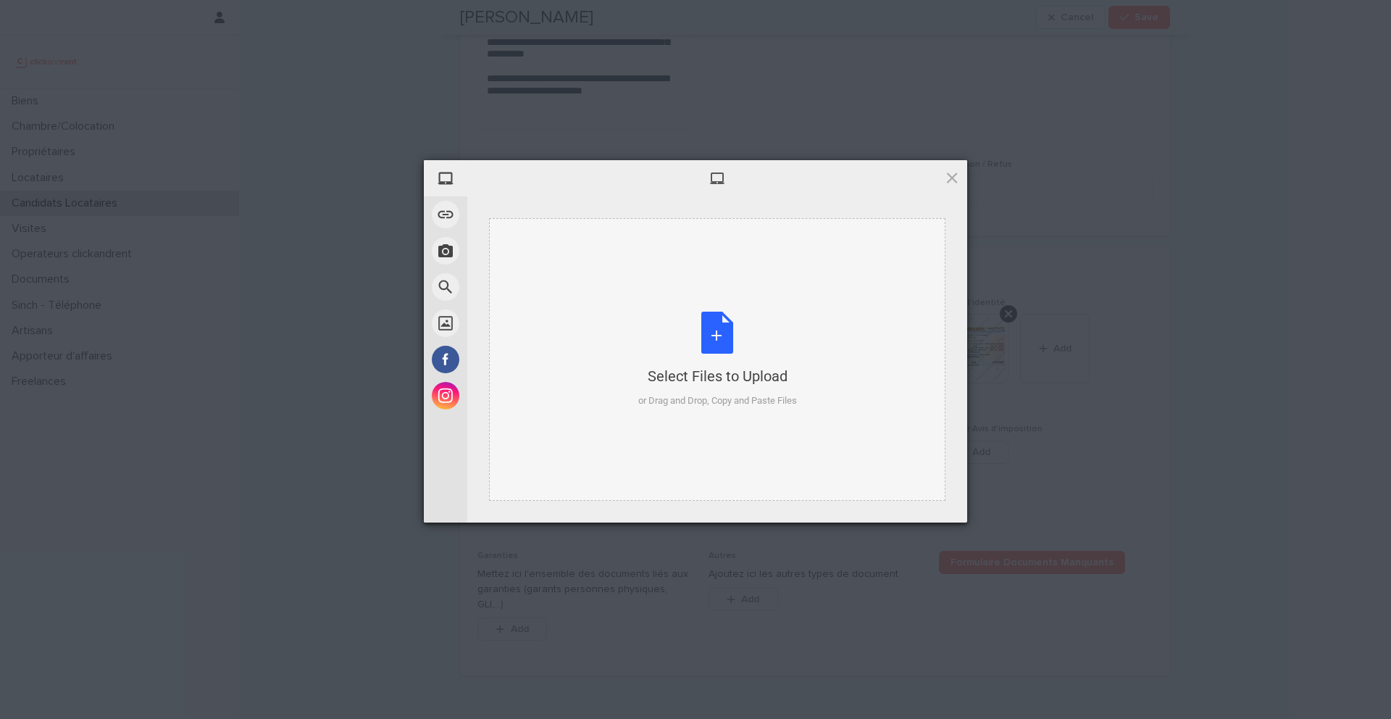
click at [700, 340] on div "Select Files to Upload or Drag and Drop, Copy and Paste Files" at bounding box center [717, 360] width 159 height 96
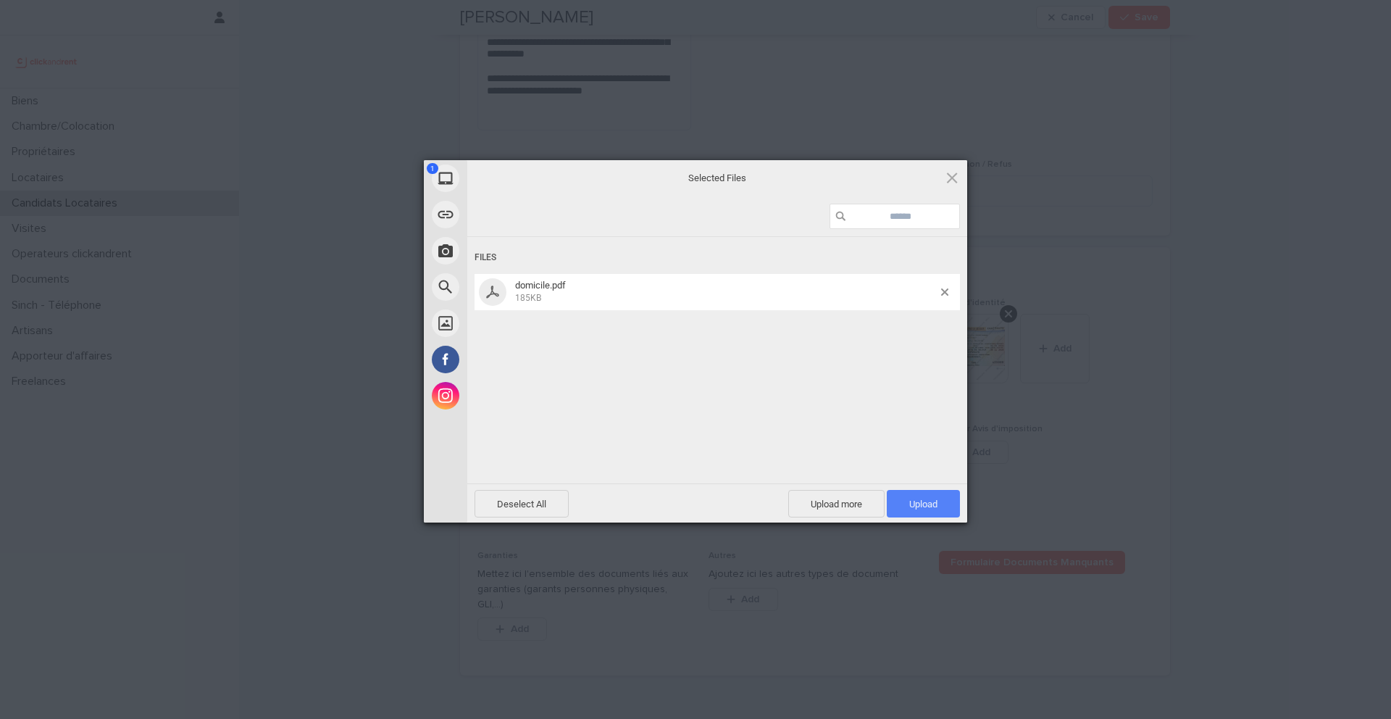
click at [921, 508] on span "Upload 1" at bounding box center [924, 504] width 28 height 11
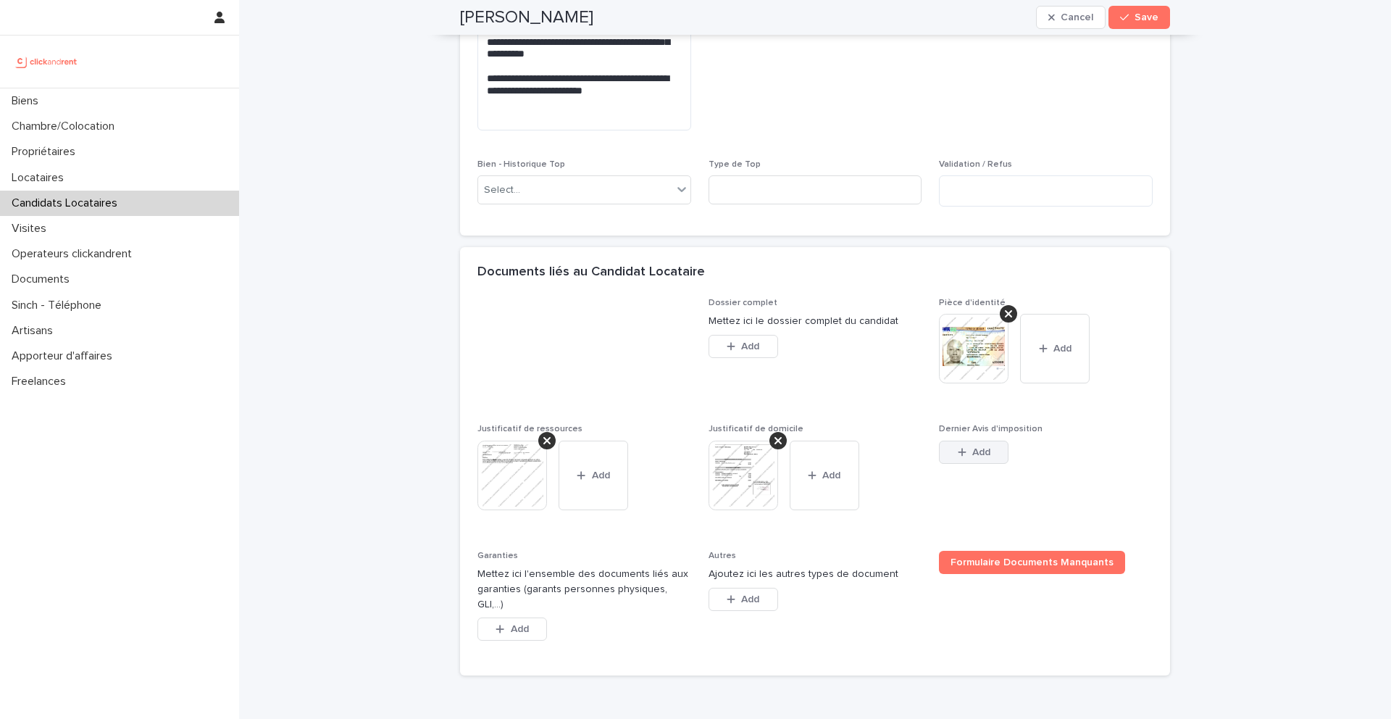
click at [990, 458] on button "Add" at bounding box center [974, 452] width 70 height 23
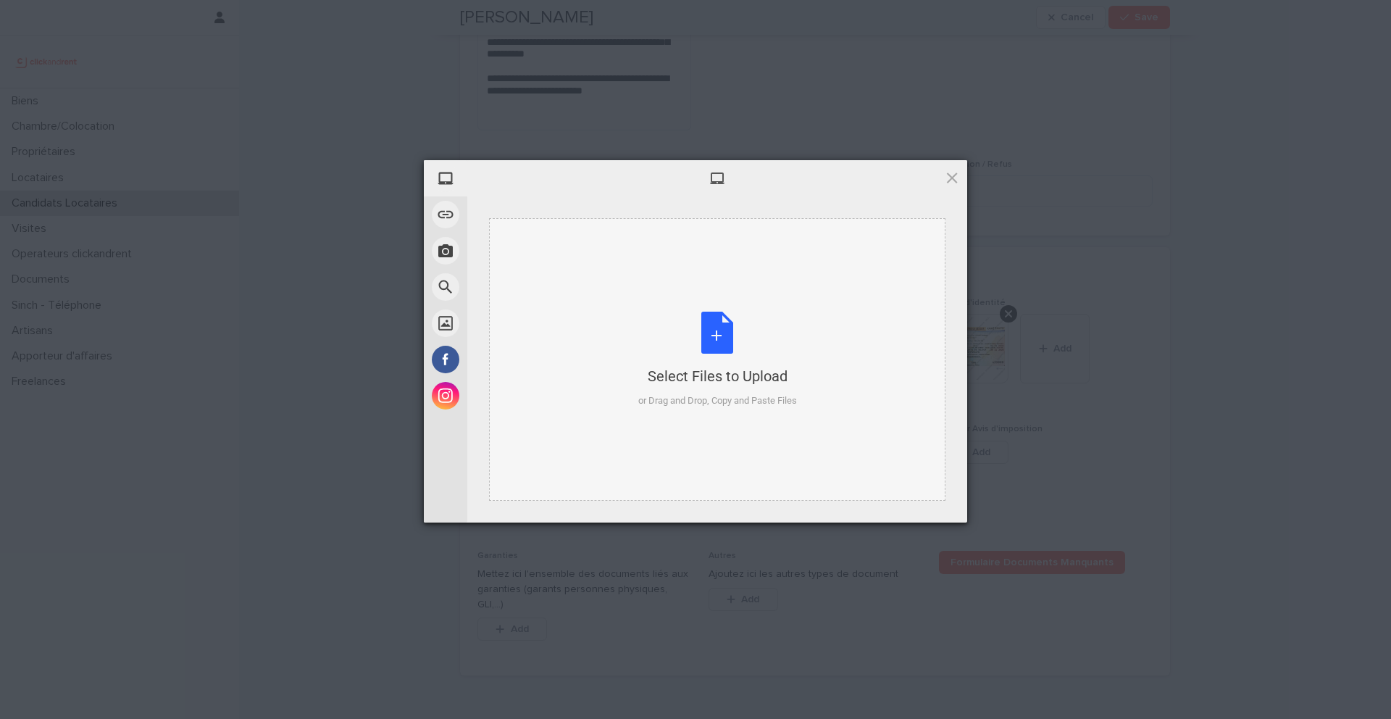
click at [723, 334] on div "Select Files to Upload or Drag and Drop, Copy and Paste Files" at bounding box center [717, 360] width 159 height 96
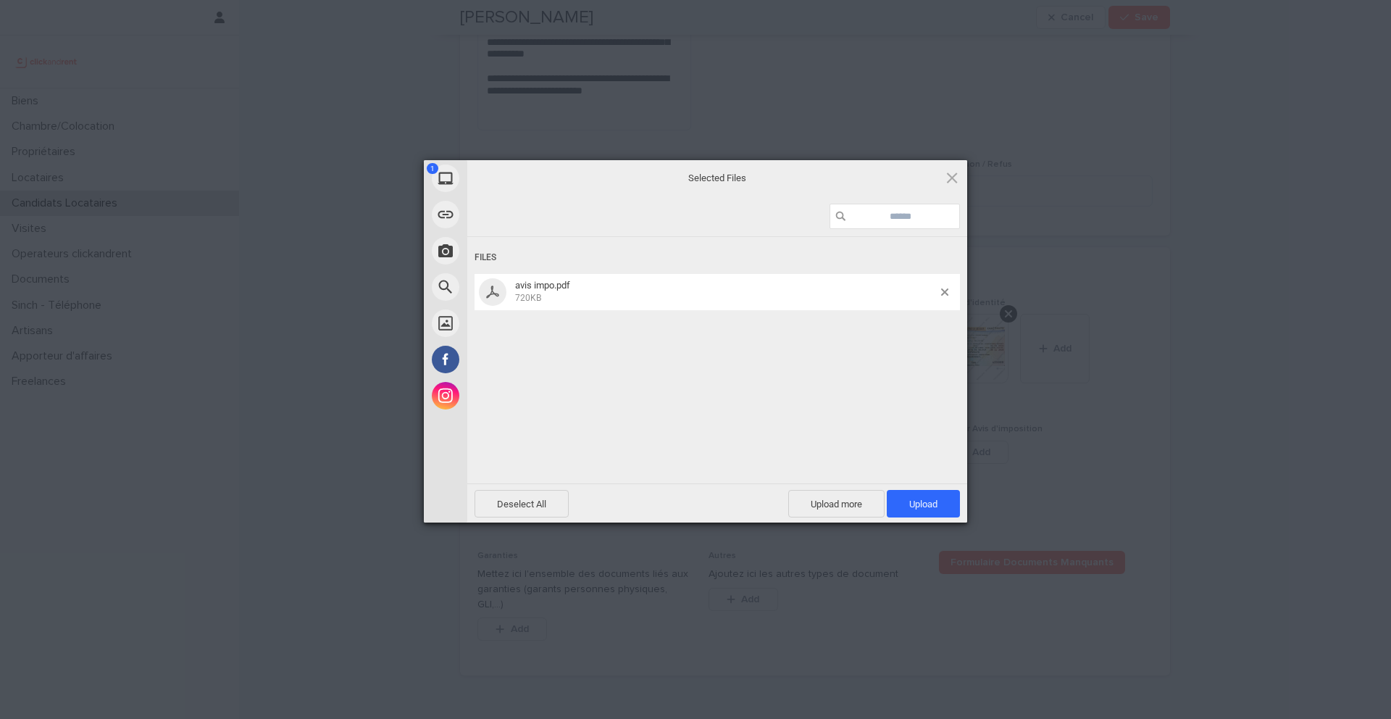
click at [916, 509] on span "Upload 1" at bounding box center [924, 504] width 28 height 11
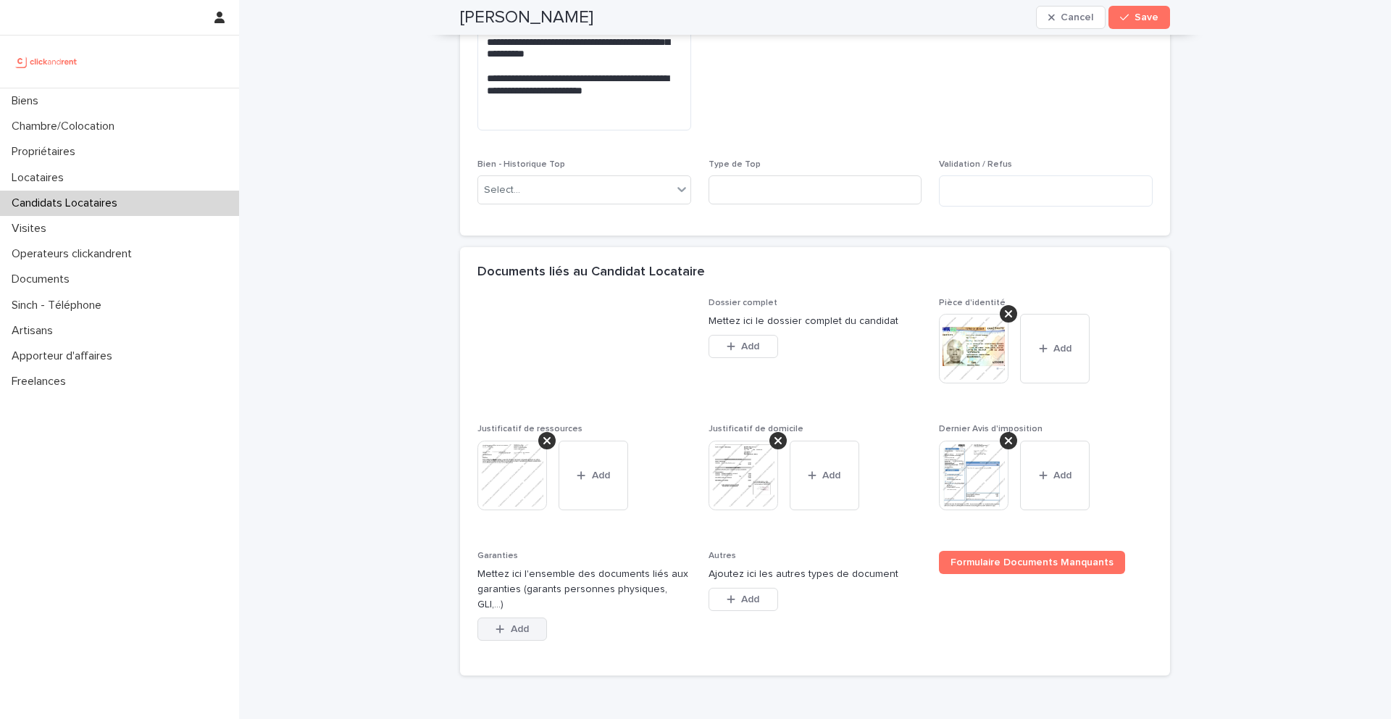
click at [536, 617] on button "Add" at bounding box center [513, 628] width 70 height 23
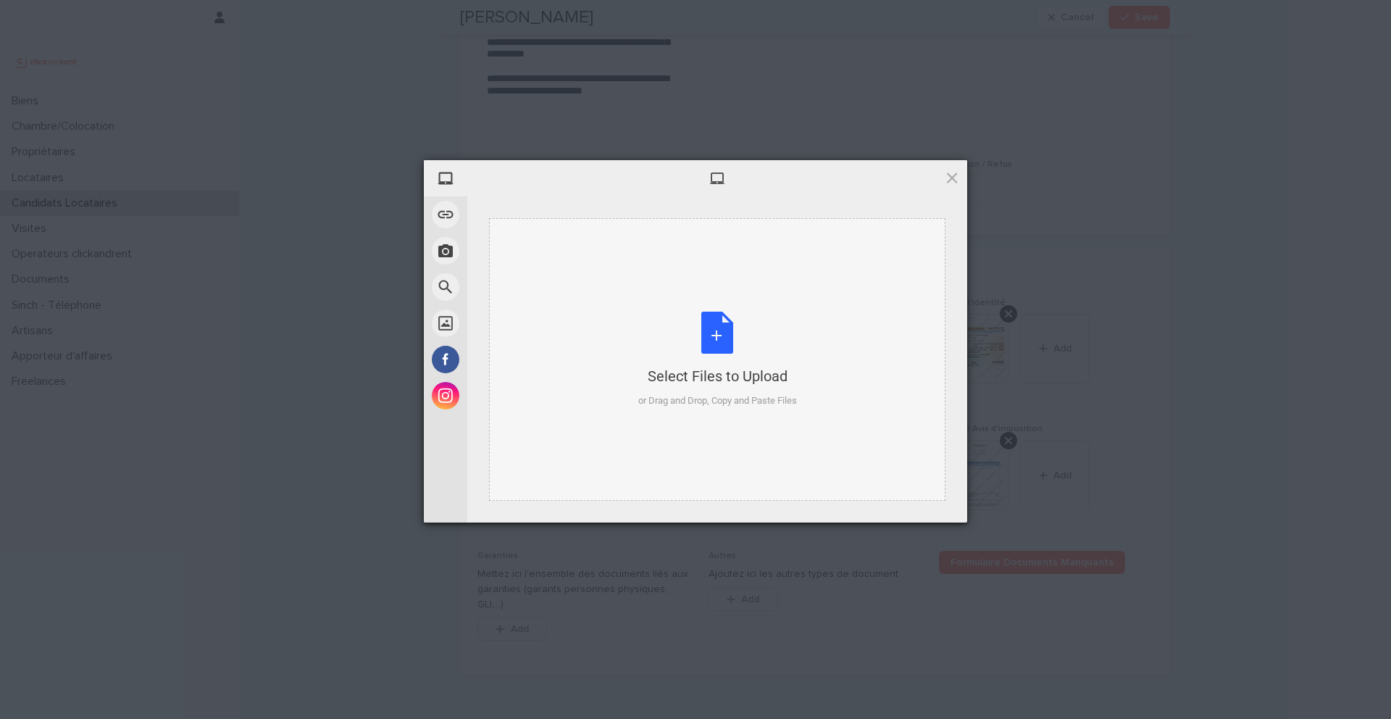
click at [725, 336] on div "Select Files to Upload or Drag and Drop, Copy and Paste Files" at bounding box center [717, 360] width 159 height 96
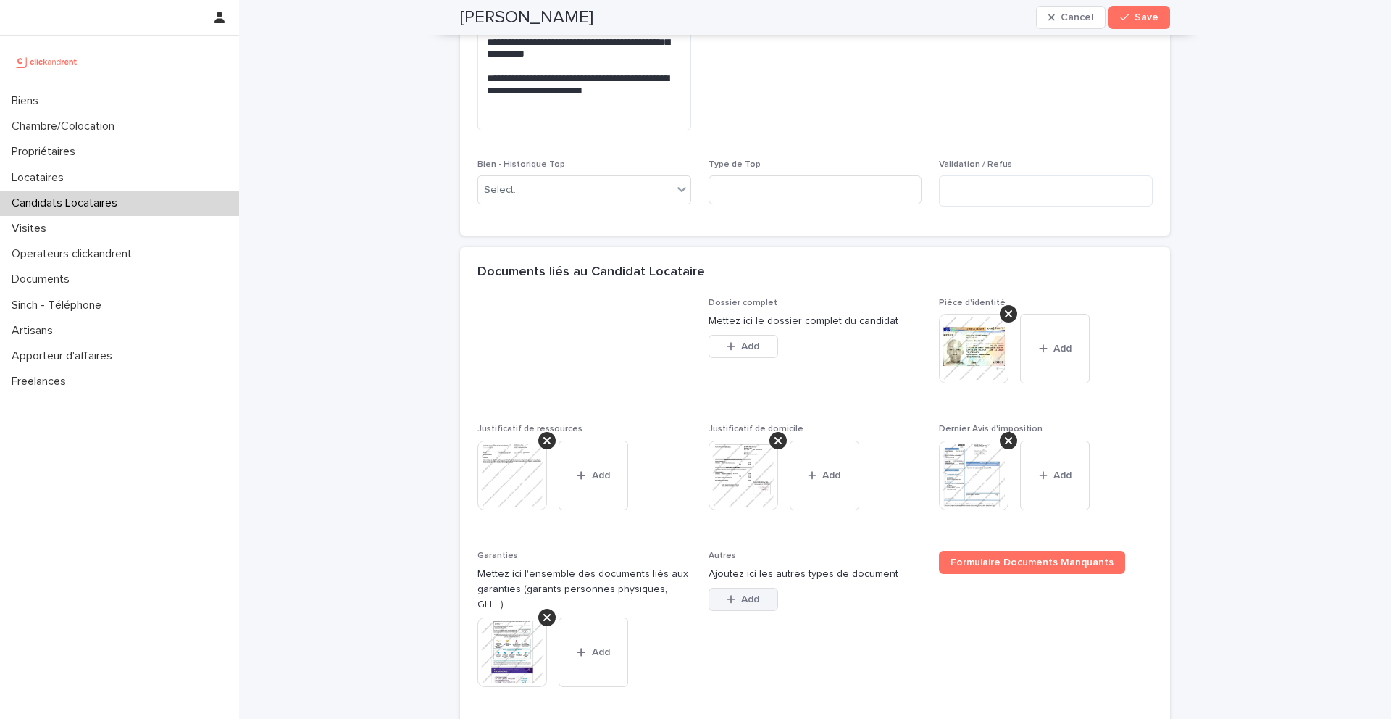
click at [736, 599] on div "button" at bounding box center [734, 599] width 14 height 10
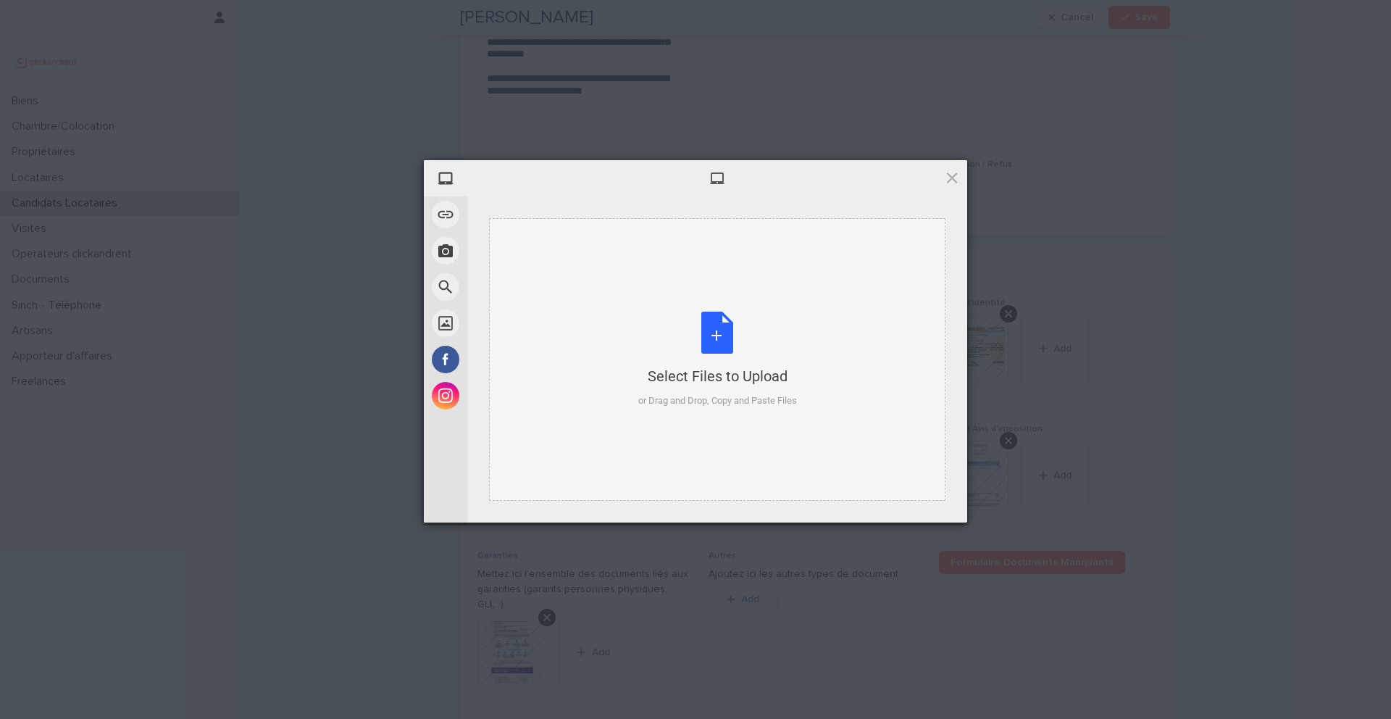
click at [723, 340] on div "Select Files to Upload or Drag and Drop, Copy and Paste Files" at bounding box center [717, 360] width 159 height 96
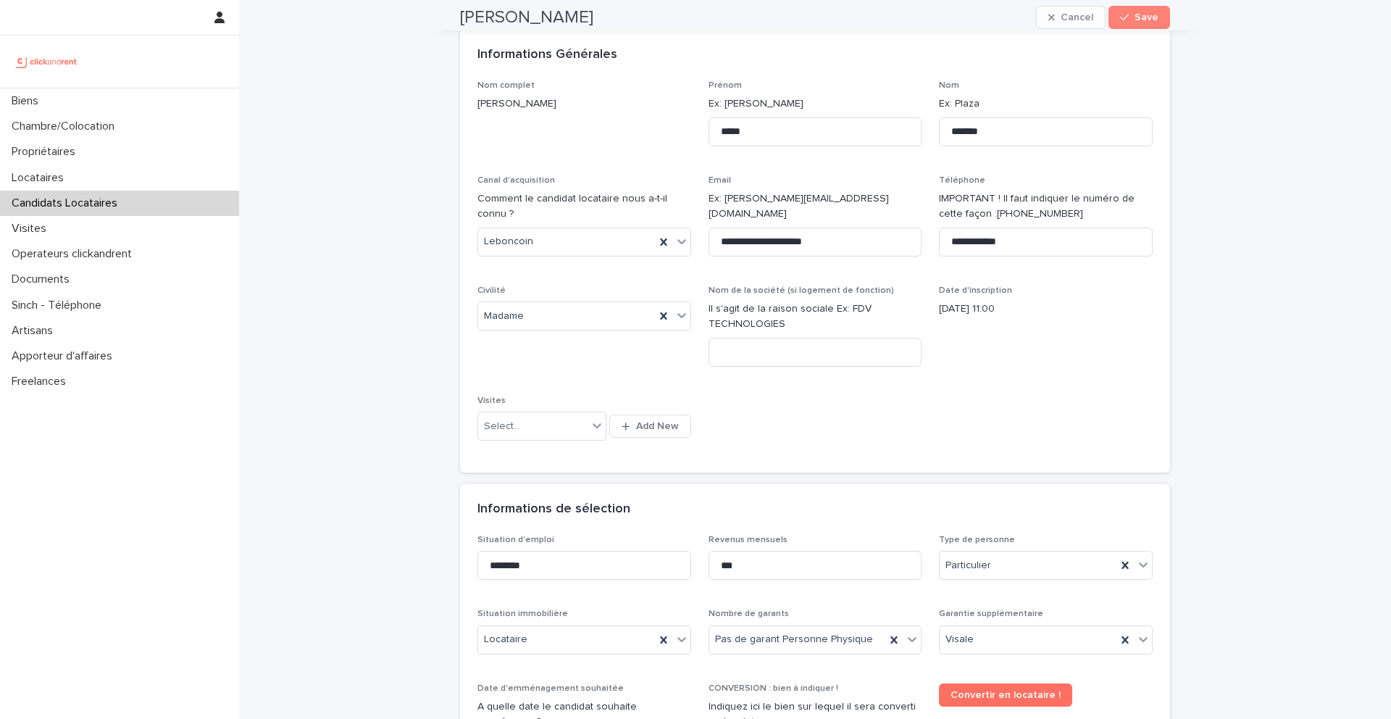
scroll to position [0, 0]
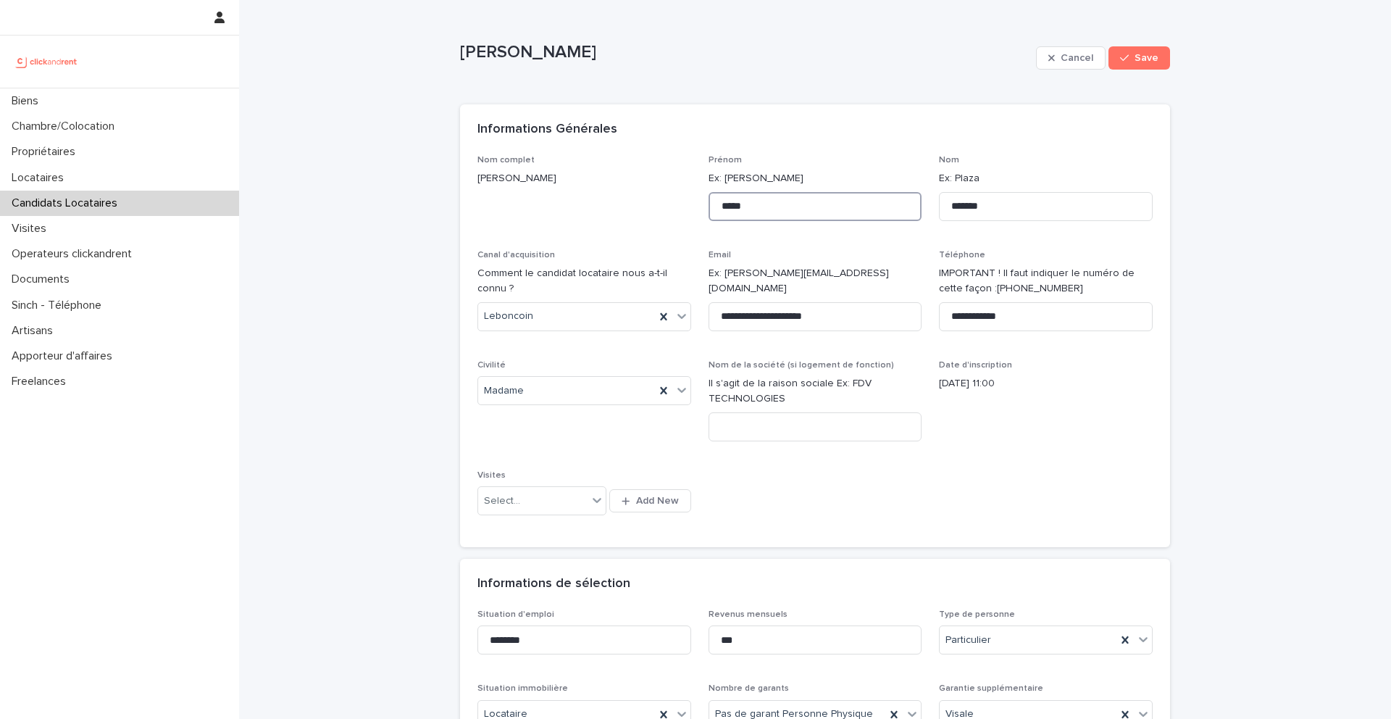
click at [818, 209] on input "*****" at bounding box center [816, 206] width 214 height 29
type input "**********"
click at [1140, 67] on button "Save" at bounding box center [1140, 57] width 62 height 23
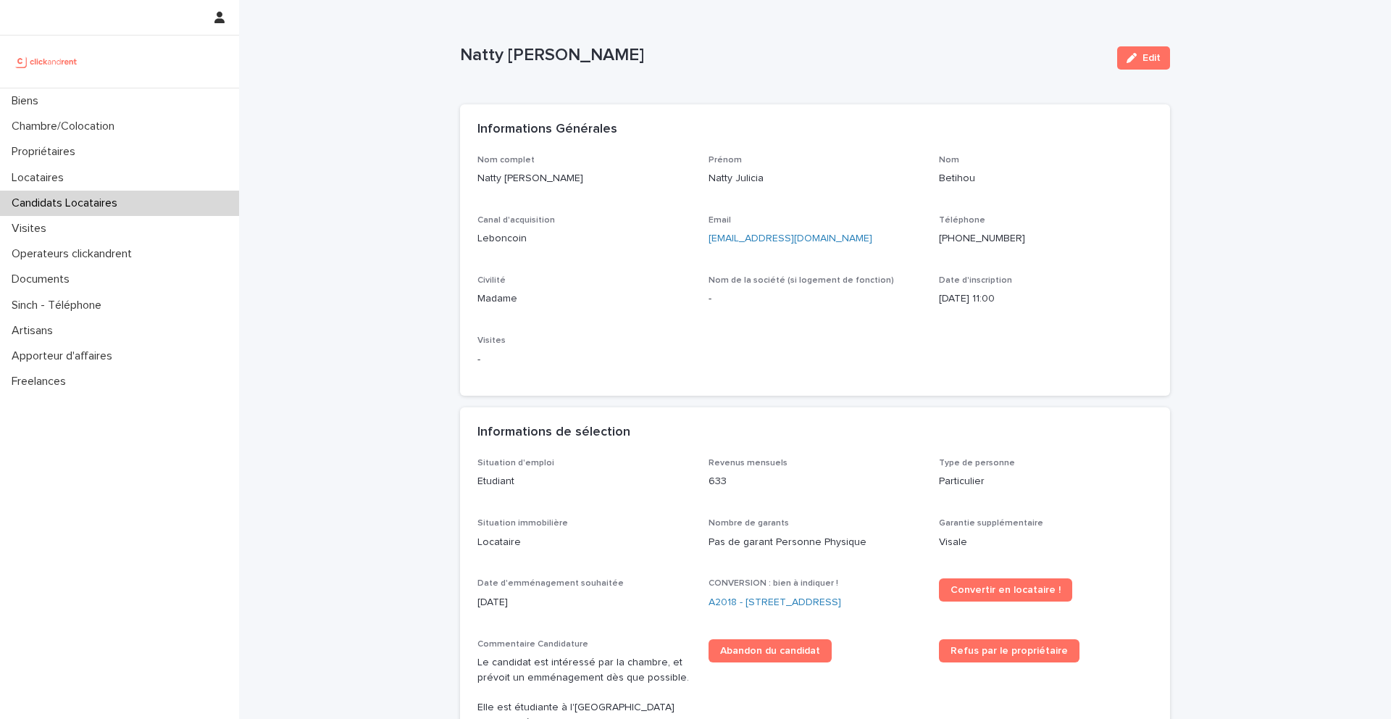
drag, startPoint x: 629, startPoint y: 54, endPoint x: 458, endPoint y: 54, distance: 171.0
click at [458, 54] on div "Loading... Saving… Loading... Saving… Natty Julicia Betihou Edit Natty Julicia …" at bounding box center [815, 686] width 725 height 1373
copy p "Natty Julicia Betihou"
click at [752, 612] on div "CONVERSION : bien à indiquer ! A2018 - 6 Rue Du Général Frère, Amiens 80080" at bounding box center [816, 599] width 214 height 43
click at [753, 606] on link "A2018 - 6 Rue Du Général Frère, Amiens 80080" at bounding box center [775, 602] width 133 height 15
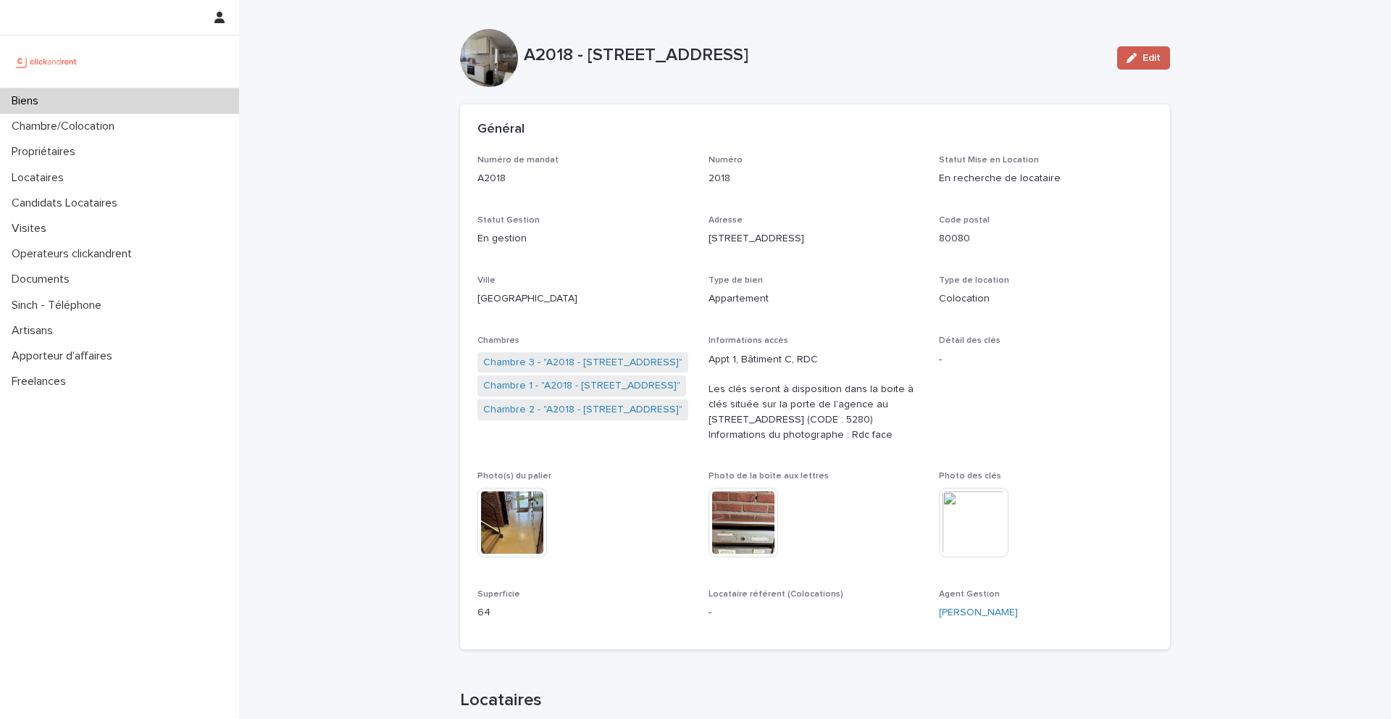
click at [1145, 61] on span "Edit" at bounding box center [1152, 58] width 18 height 10
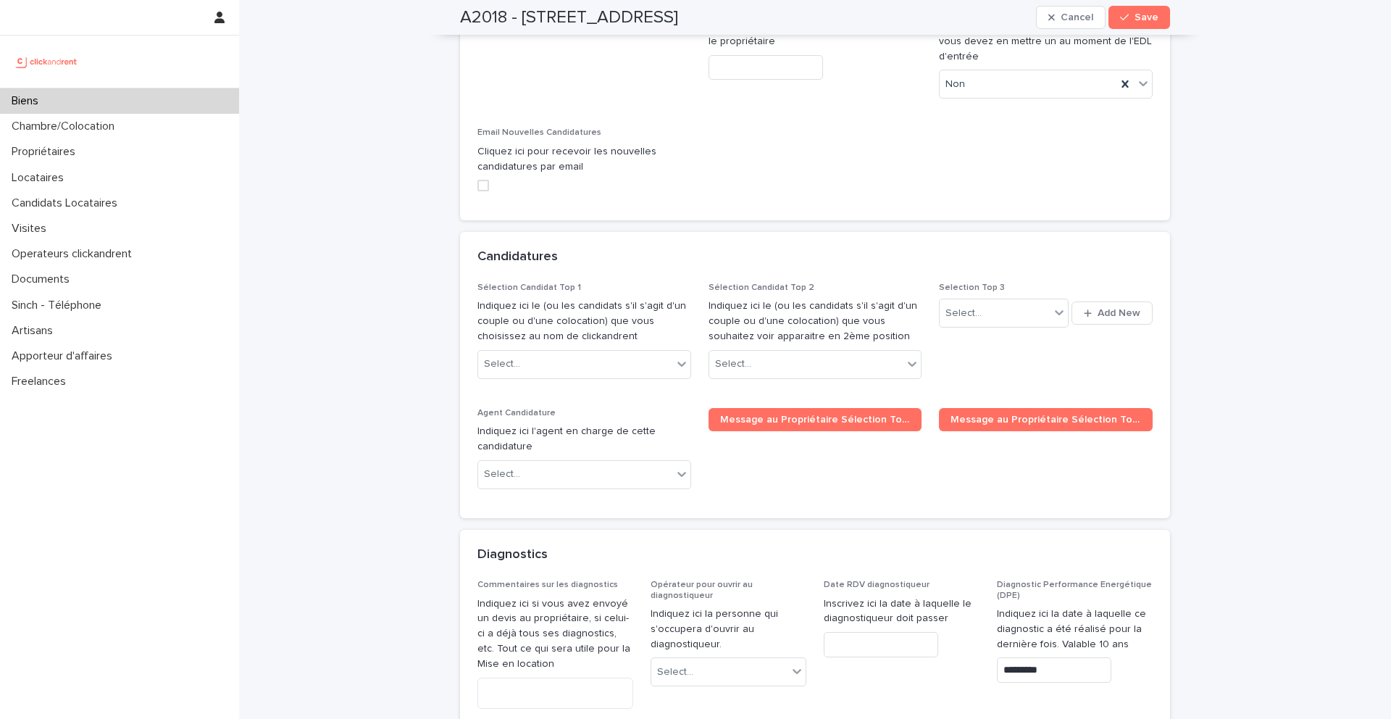
scroll to position [6372, 0]
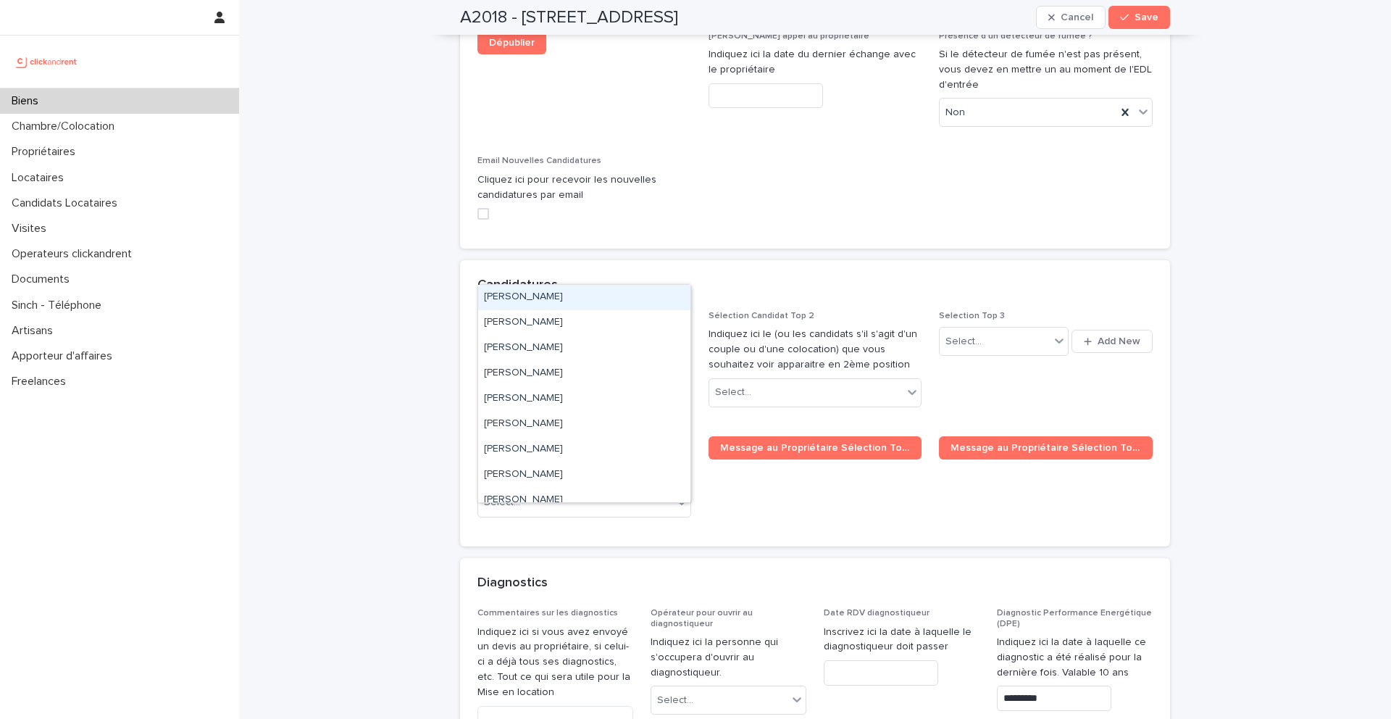
click at [607, 378] on div "Select..." at bounding box center [585, 392] width 214 height 29
paste input "**********"
type input "**********"
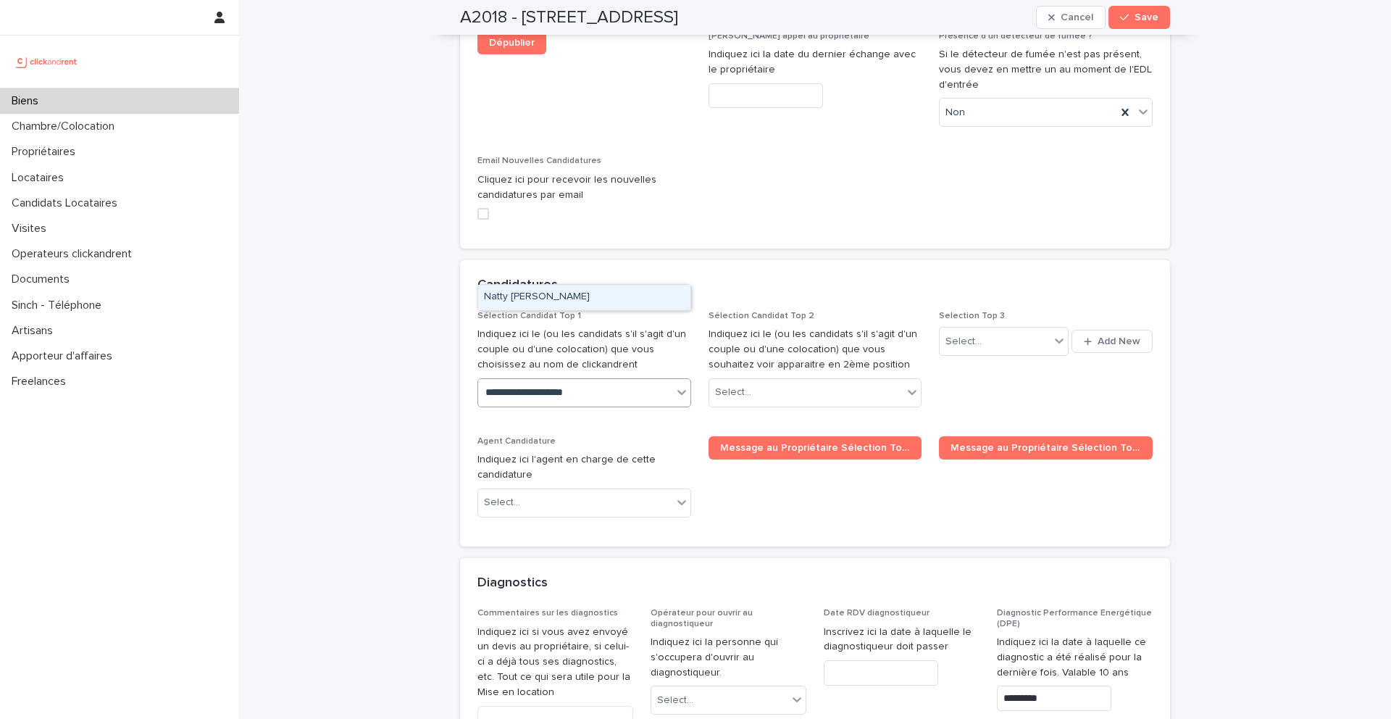
click at [581, 301] on div "Natty Julicia Betihou" at bounding box center [584, 297] width 212 height 25
click at [1137, 20] on span "Save" at bounding box center [1147, 17] width 24 height 10
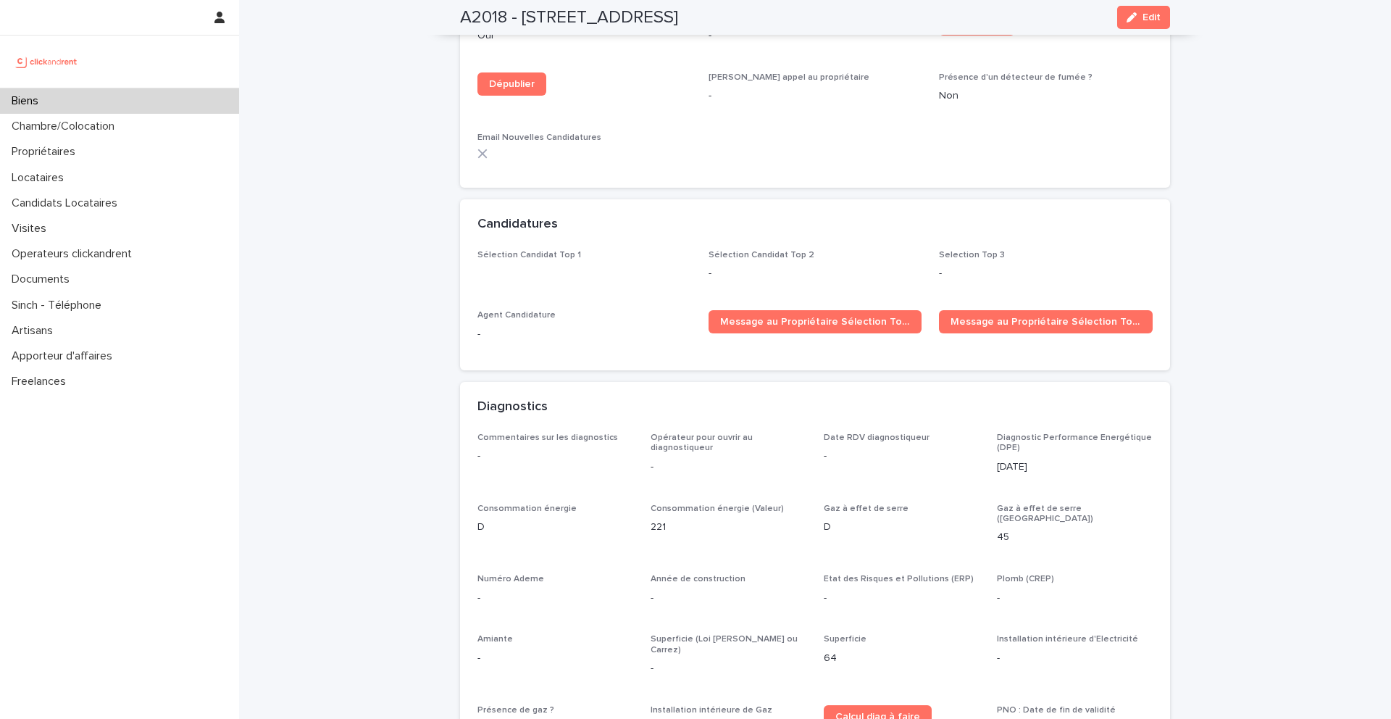
scroll to position [3769, 0]
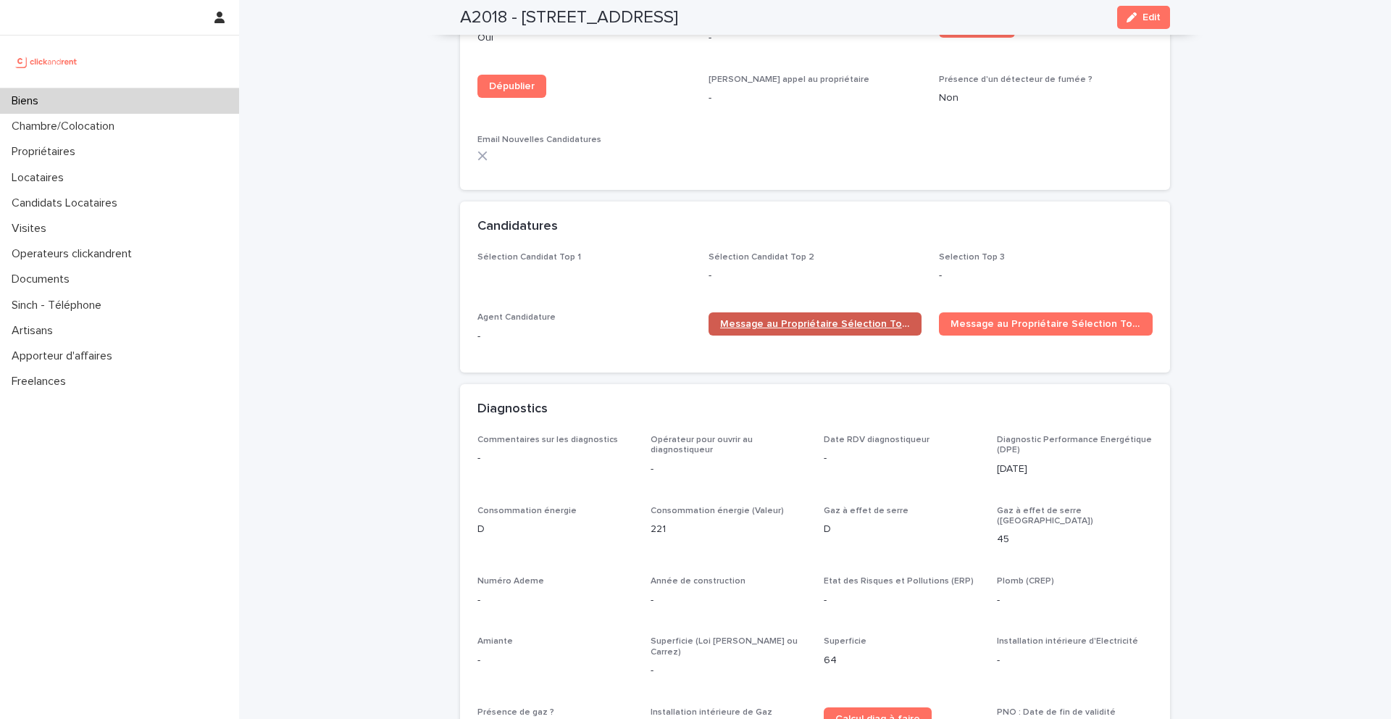
click at [786, 319] on span "Message au Propriétaire Sélection Top 1" at bounding box center [815, 324] width 191 height 10
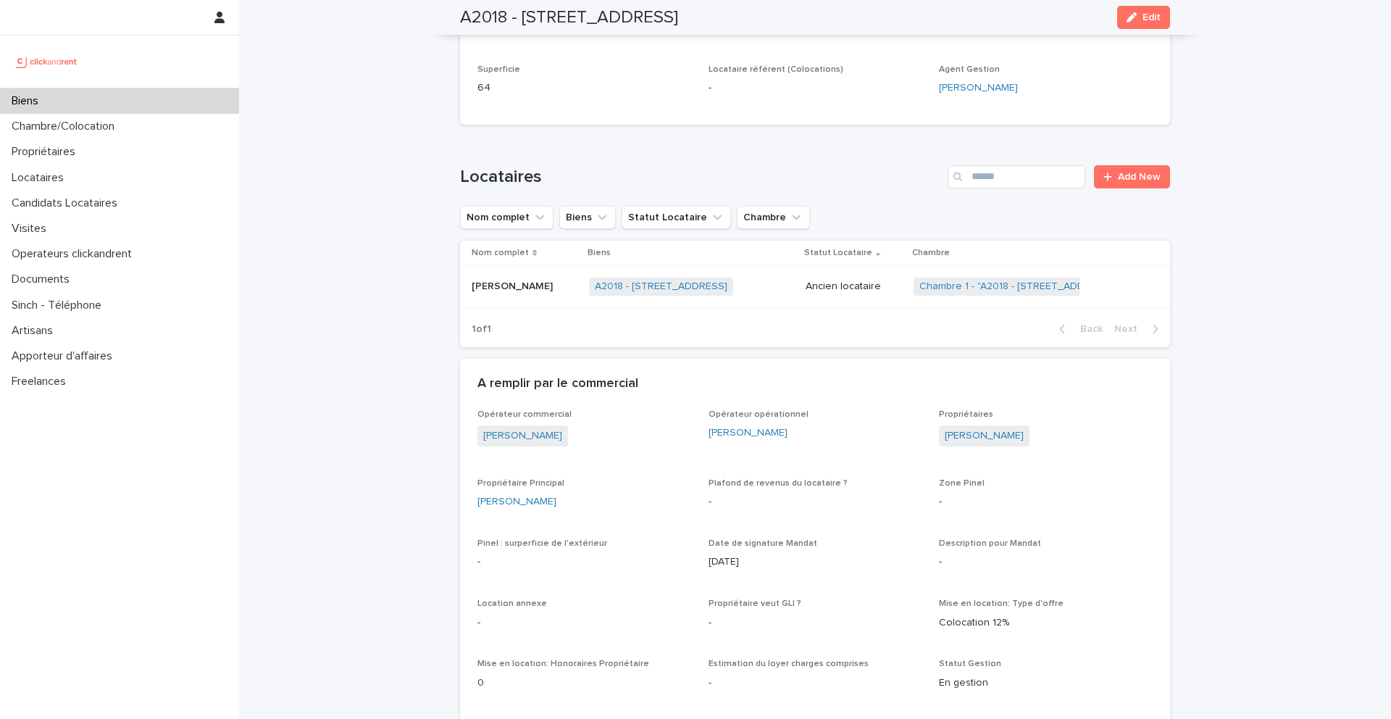
scroll to position [0, 0]
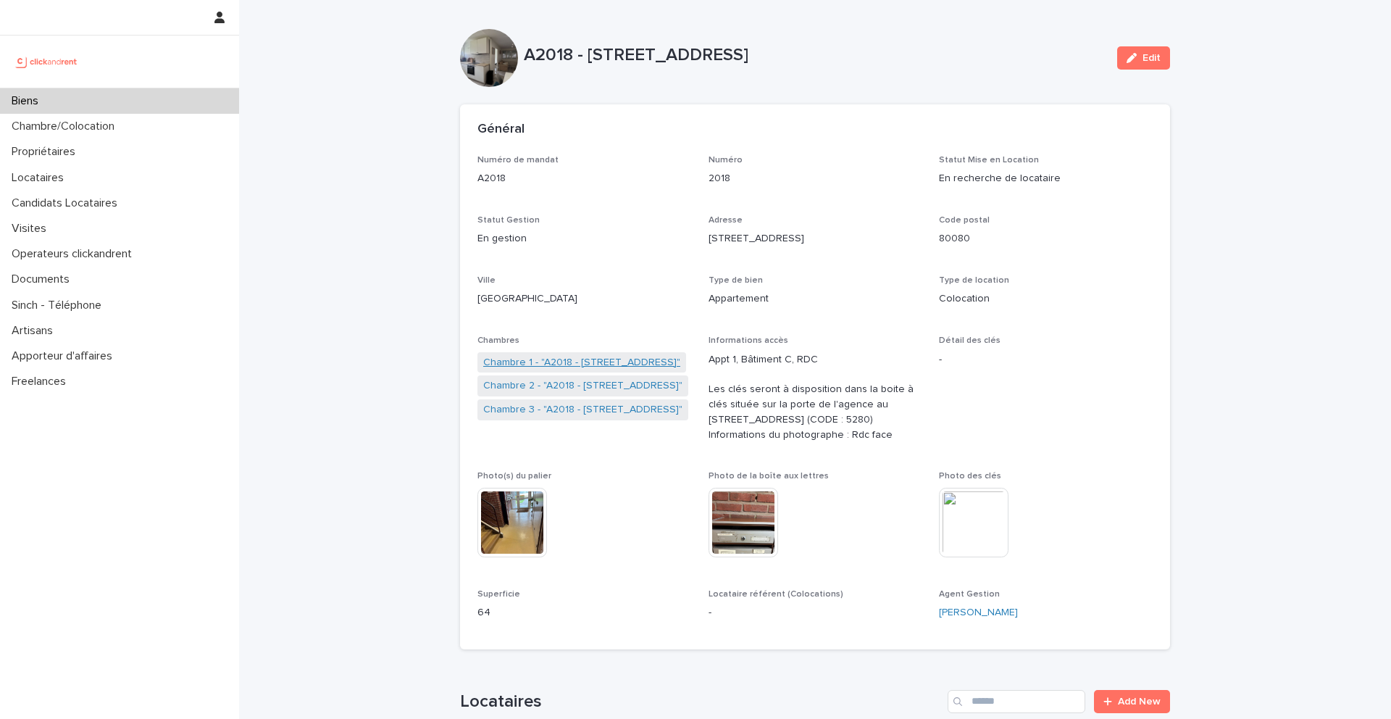
click at [555, 355] on link "Chambre 1 - "A2018 - 6 Rue Du Général Frère, Amiens 80080"" at bounding box center [581, 362] width 197 height 15
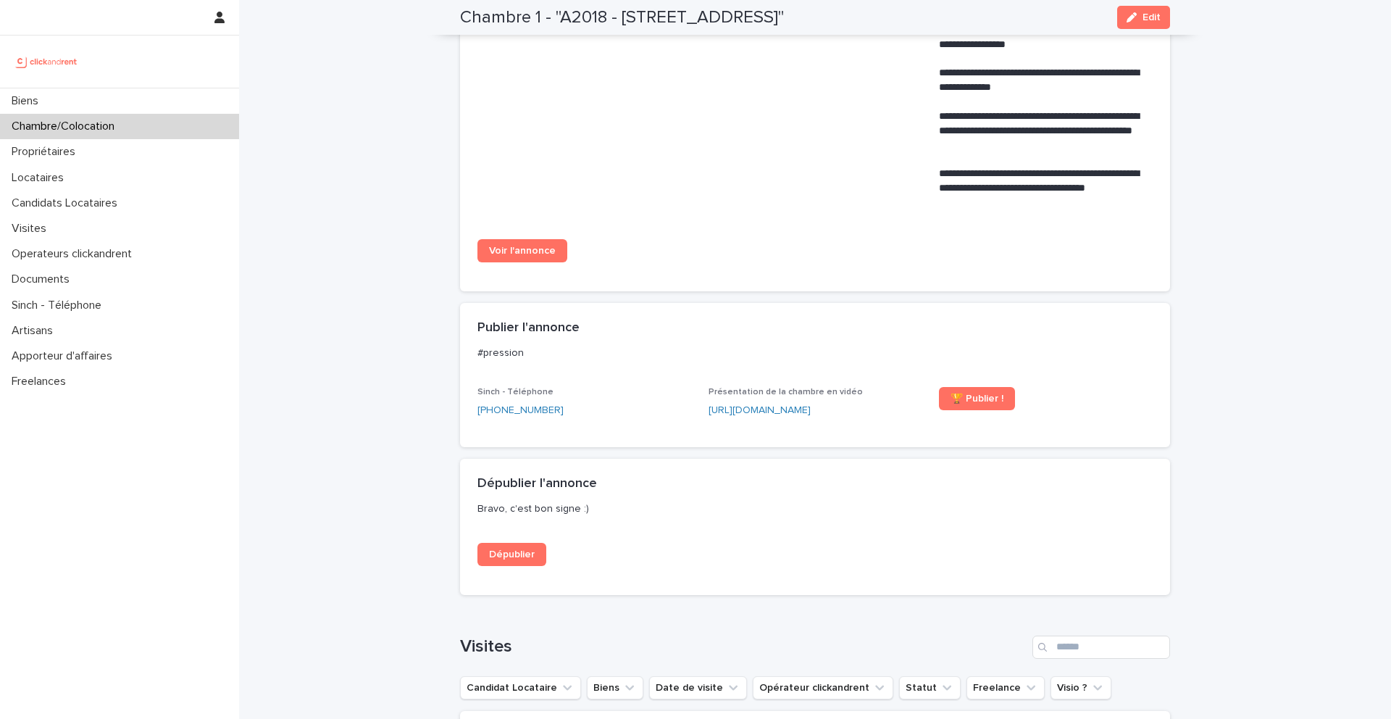
scroll to position [924, 0]
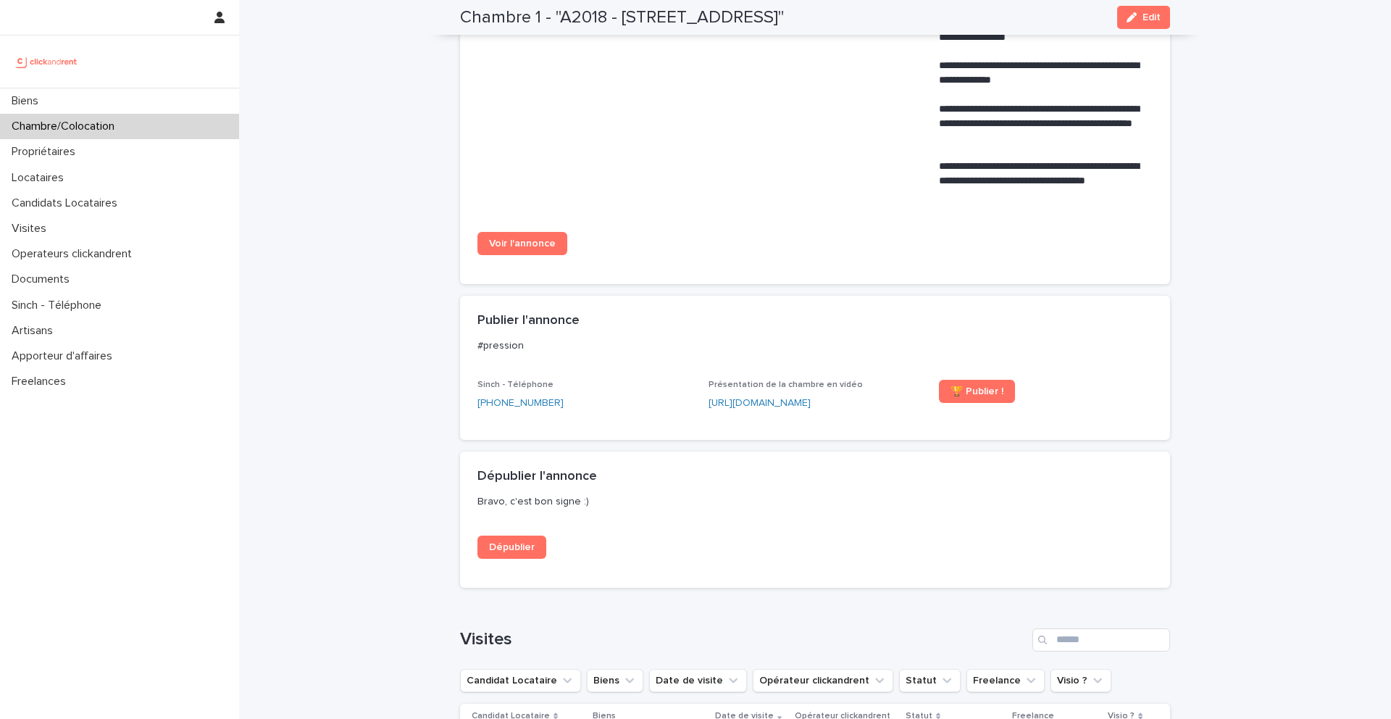
drag, startPoint x: 539, startPoint y: 248, endPoint x: 1180, endPoint y: 0, distance: 686.9
click at [239, 0] on div "Biens Chambre/Colocation Propriétaires Locataires Candidats Locataires Visites …" at bounding box center [815, 9] width 1152 height 1866
click at [58, 92] on div "Biens" at bounding box center [119, 100] width 239 height 25
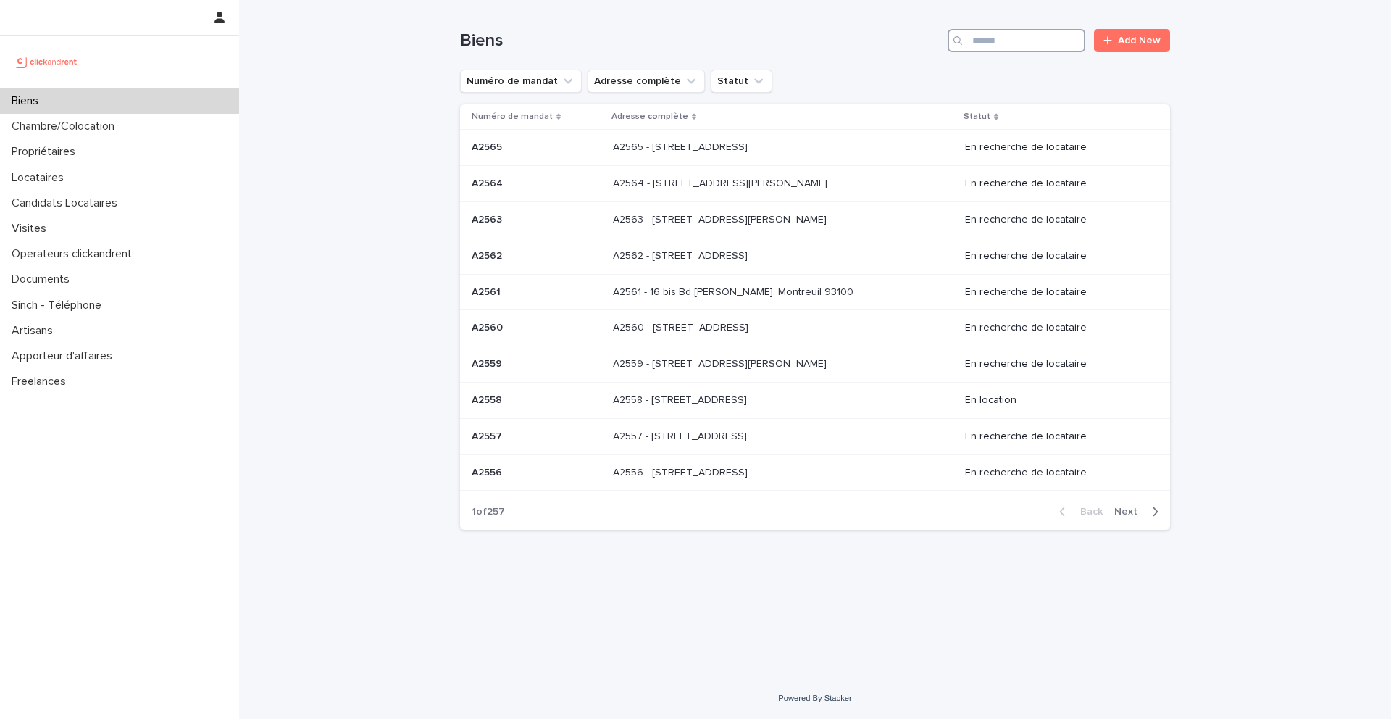
click at [1003, 36] on input "Search" at bounding box center [1017, 40] width 138 height 23
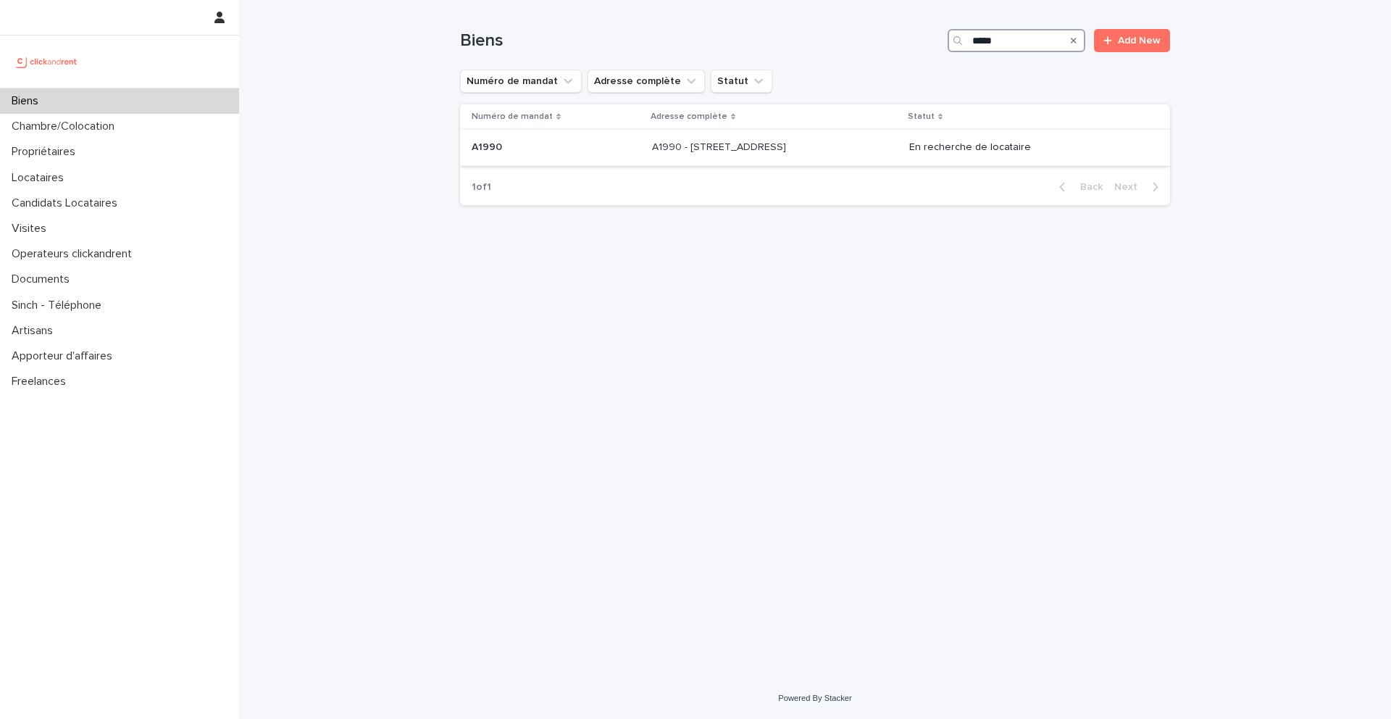
type input "*****"
click at [578, 158] on div "A1990 A1990" at bounding box center [556, 148] width 169 height 24
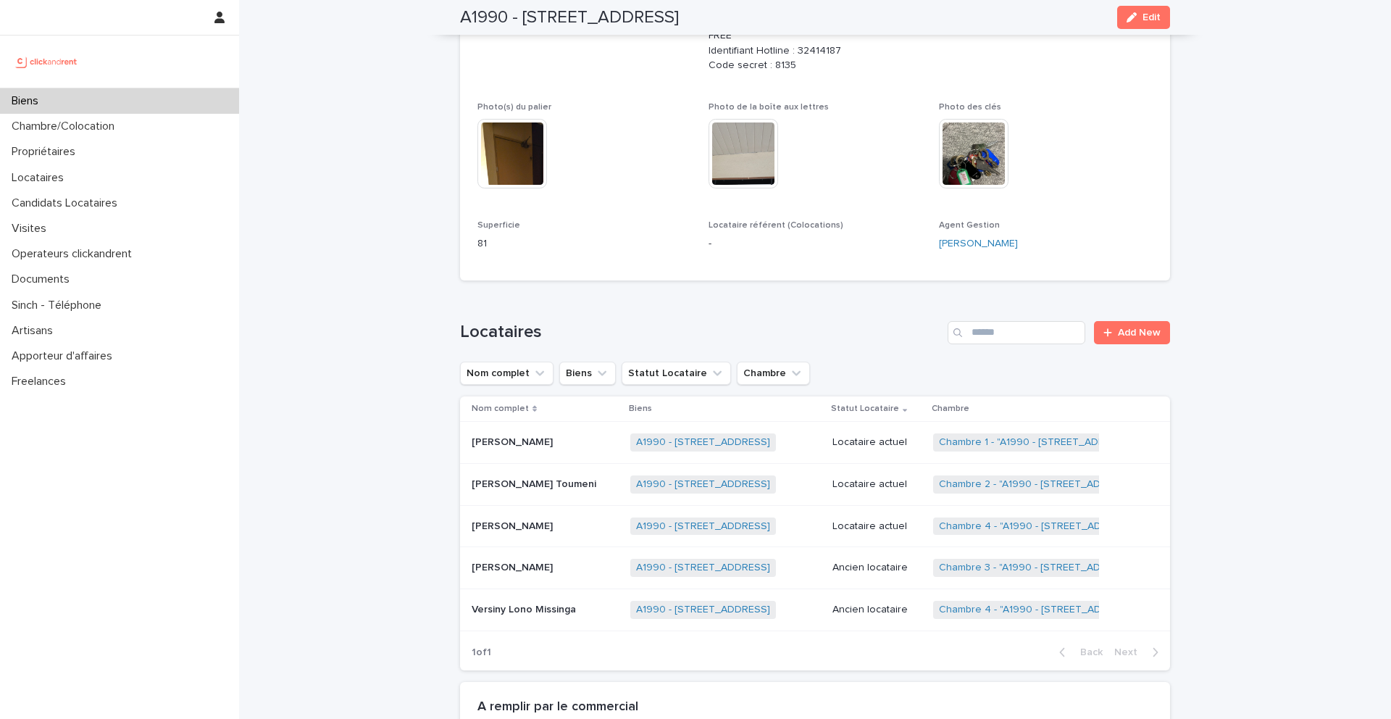
scroll to position [472, 0]
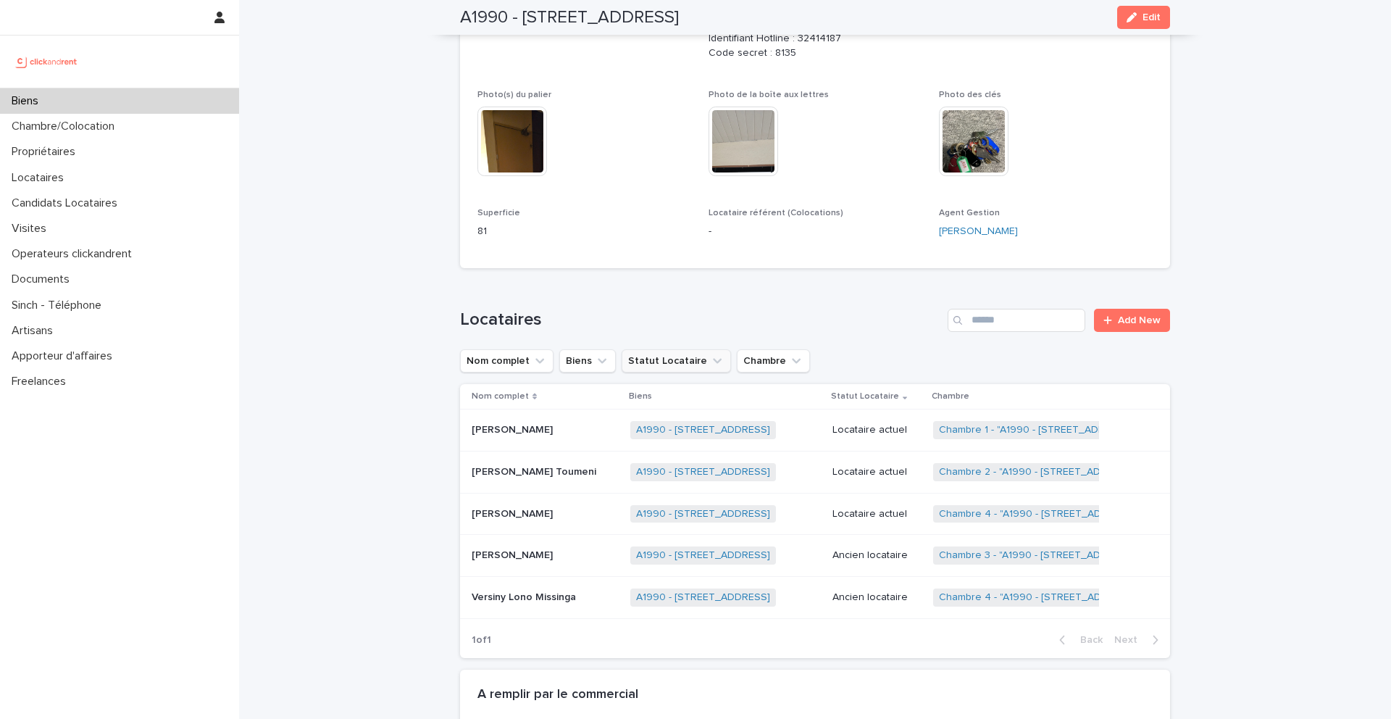
click at [660, 365] on button "Statut Locataire" at bounding box center [676, 360] width 109 height 23
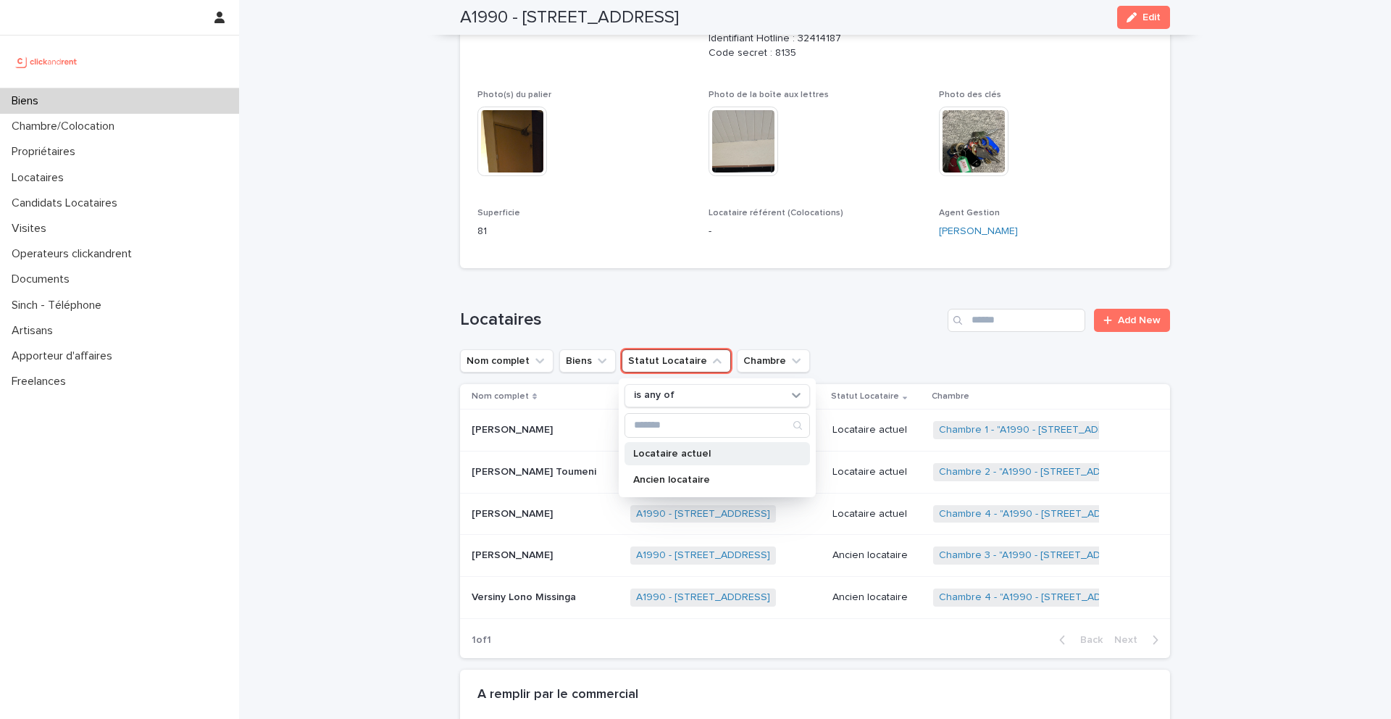
click at [678, 446] on div "Locataire actuel" at bounding box center [718, 453] width 186 height 23
click at [702, 305] on div "Loading... Saving… Locataires Add New Nom complet Biens Statut Locataire is any…" at bounding box center [815, 475] width 710 height 390
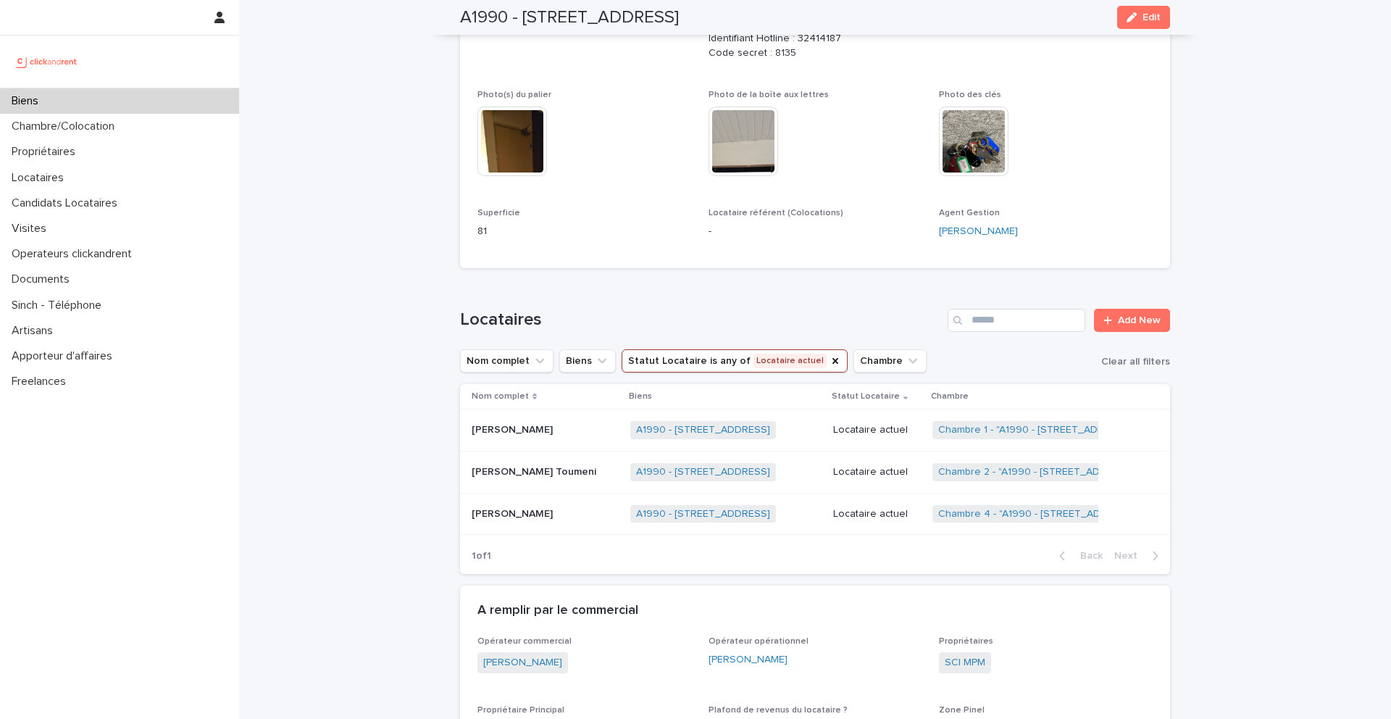
click at [520, 428] on p "Ahmed Abbes" at bounding box center [514, 428] width 84 height 15
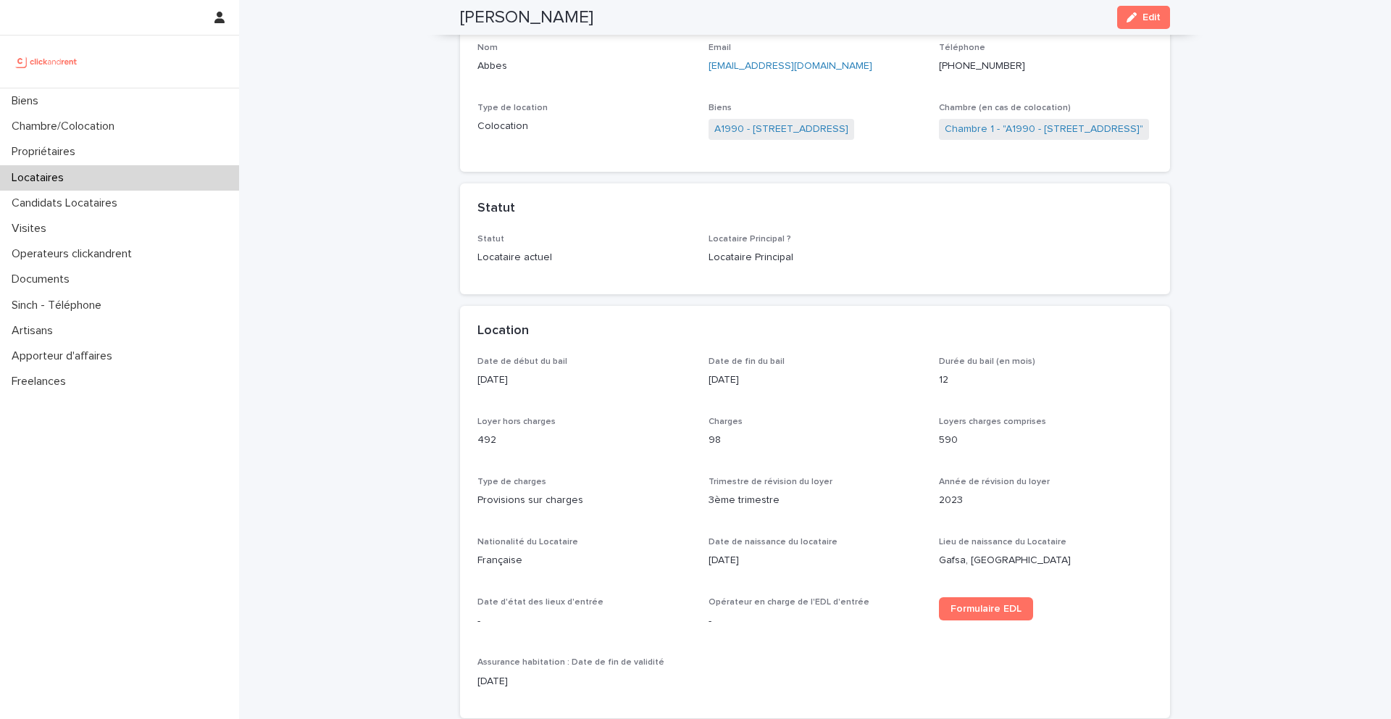
scroll to position [175, 0]
click at [764, 128] on link "A1990 - 21 Avenue Nationale, Massy 91300" at bounding box center [782, 126] width 134 height 15
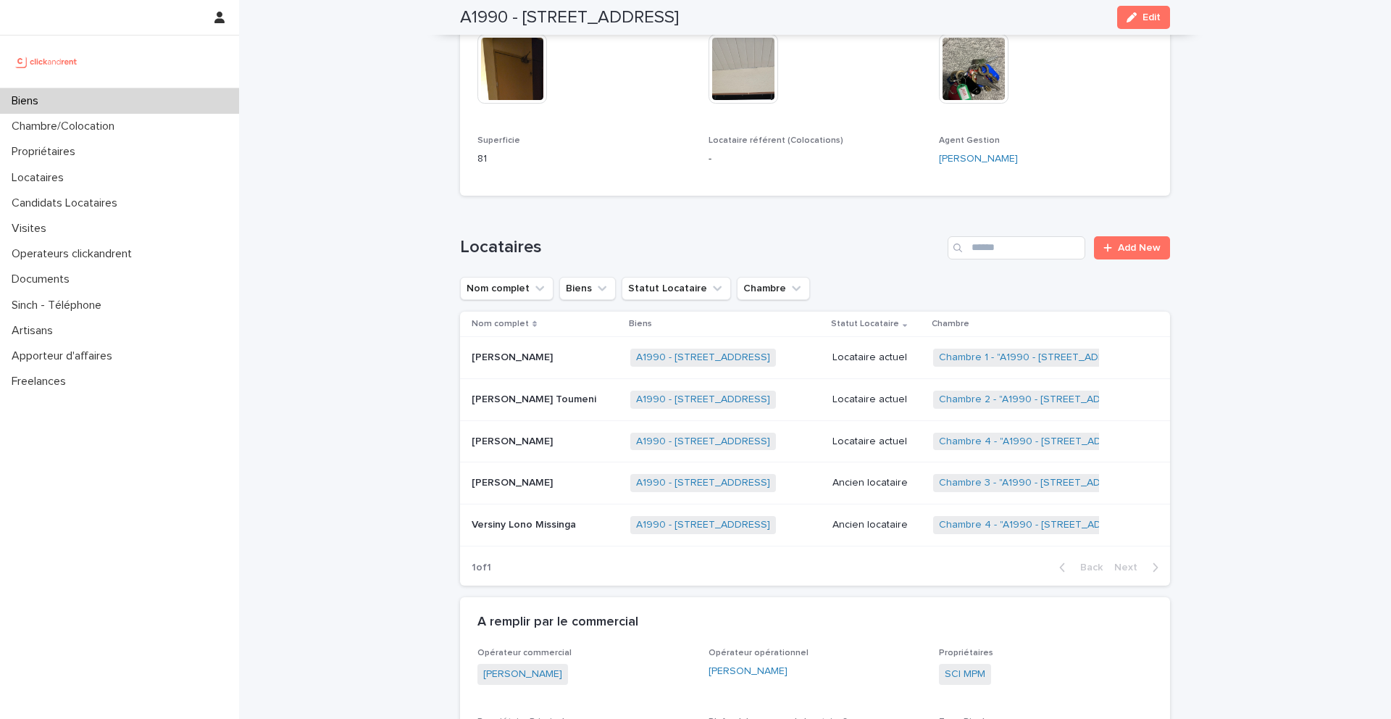
scroll to position [554, 0]
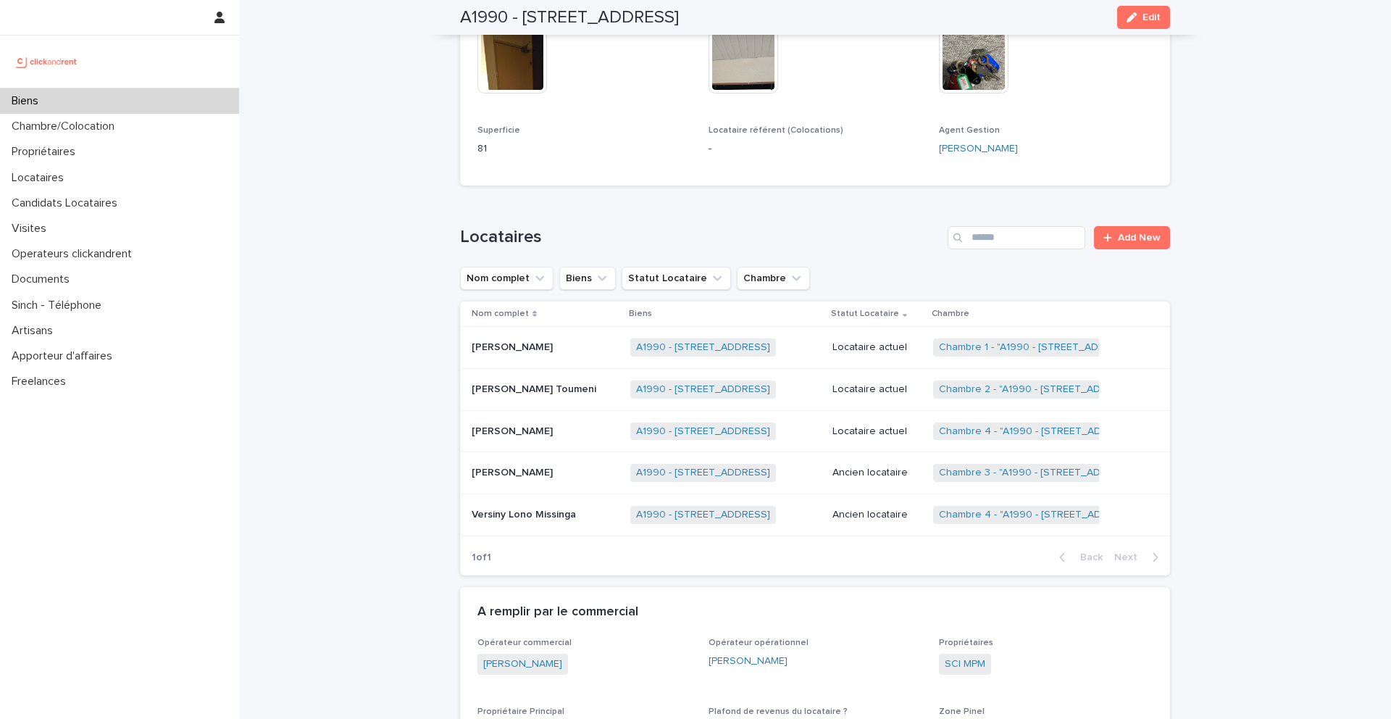
click at [539, 392] on p "Kevin Djiokeng Toumeni" at bounding box center [536, 387] width 128 height 15
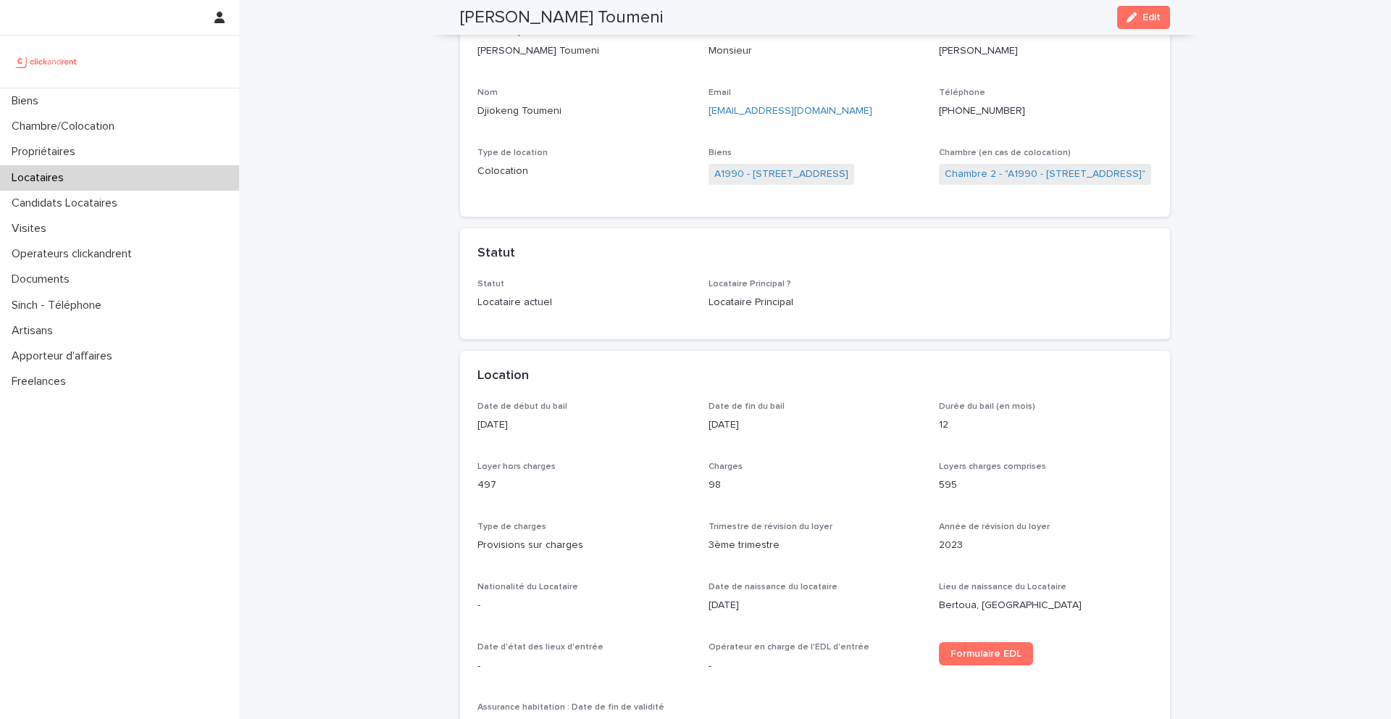
scroll to position [124, 0]
click at [760, 182] on link "A1990 - 21 Avenue Nationale, Massy 91300" at bounding box center [782, 177] width 134 height 15
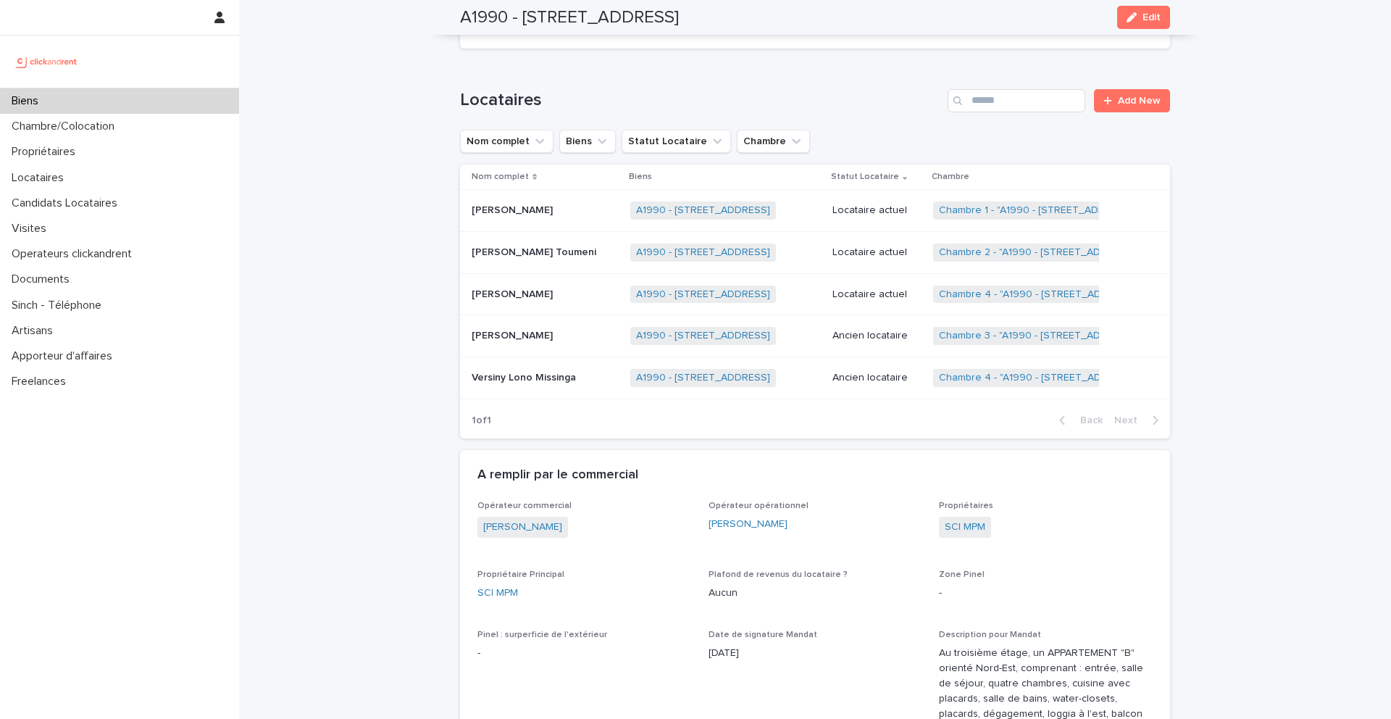
scroll to position [692, 0]
click at [546, 296] on p "Camille Leperlier" at bounding box center [514, 292] width 84 height 15
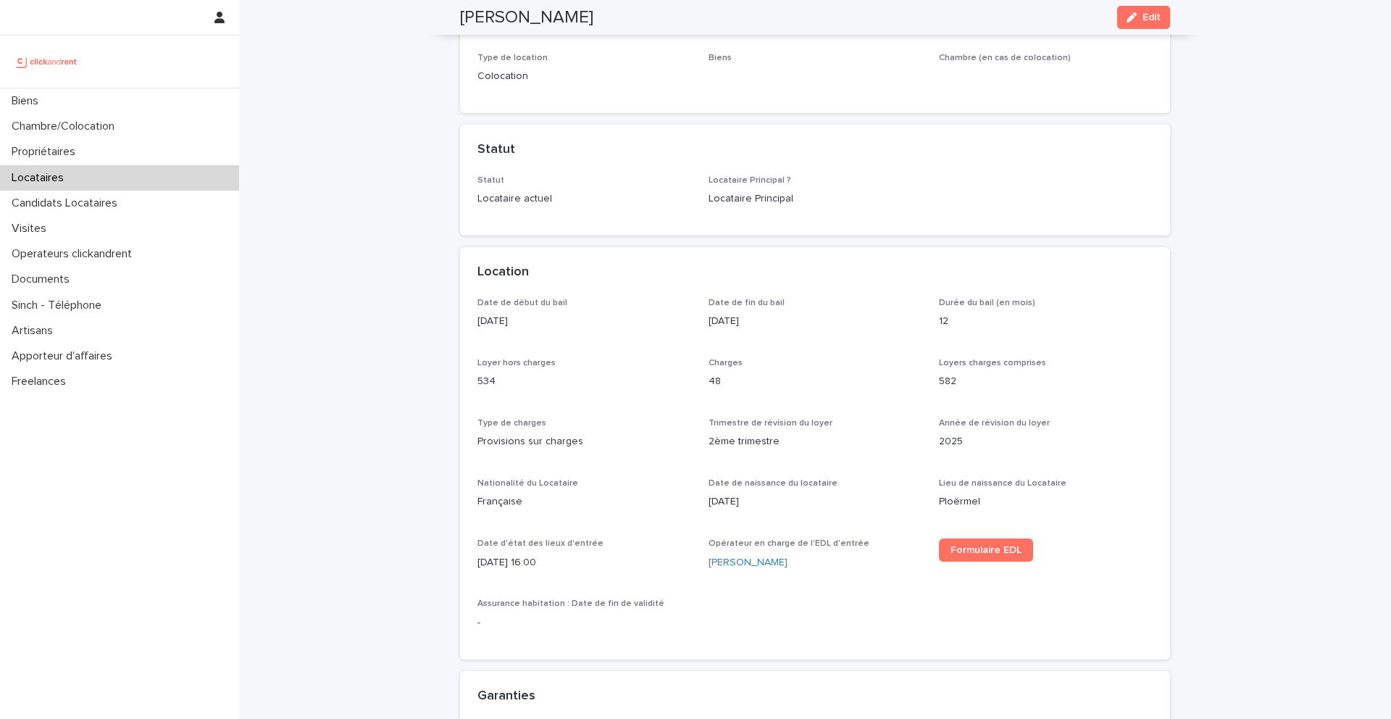
scroll to position [225, 0]
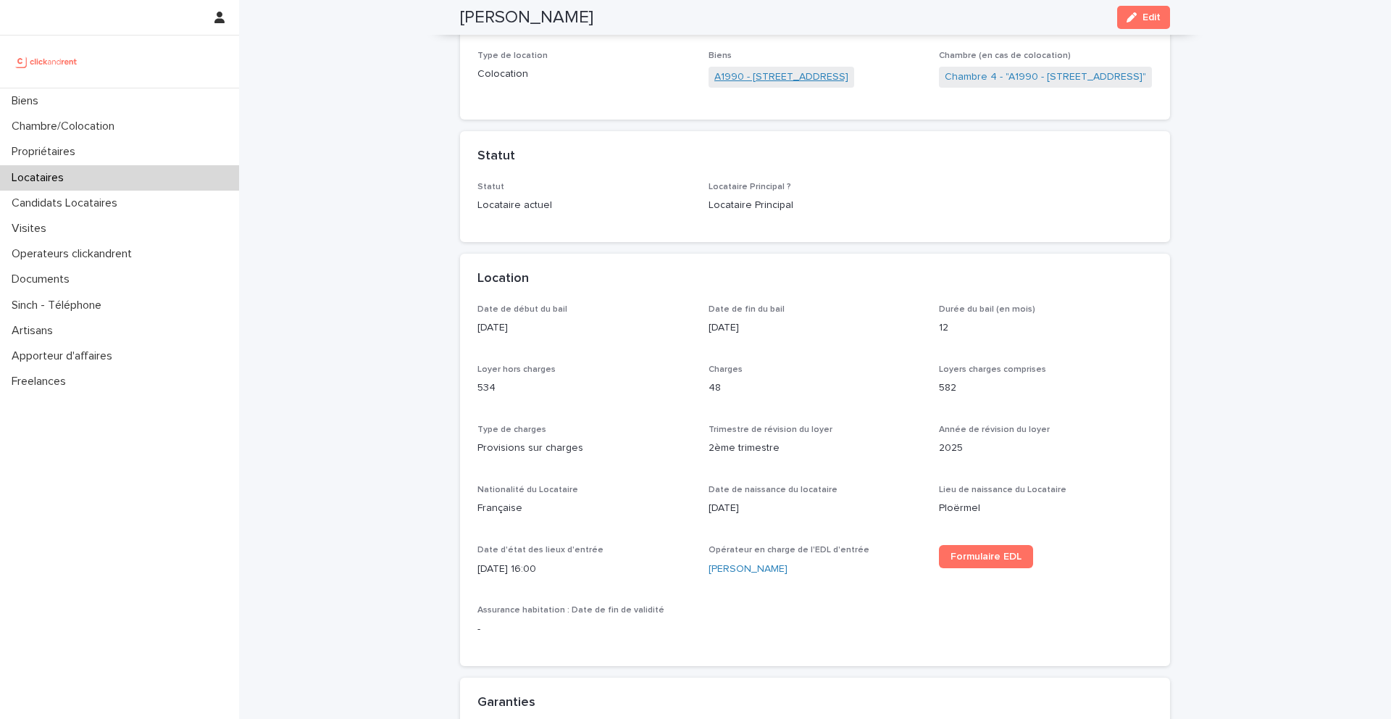
click at [764, 75] on link "A1990 - 21 Avenue Nationale, Massy 91300" at bounding box center [782, 77] width 134 height 15
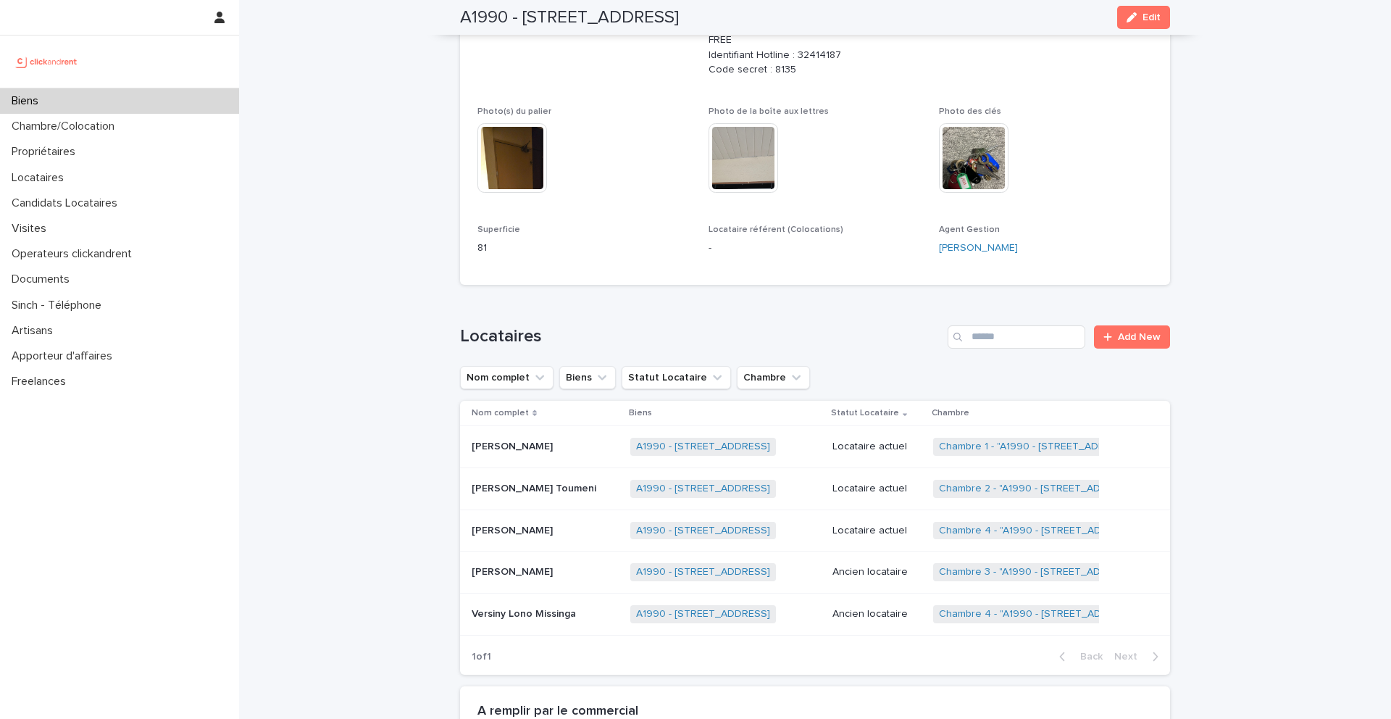
scroll to position [455, 0]
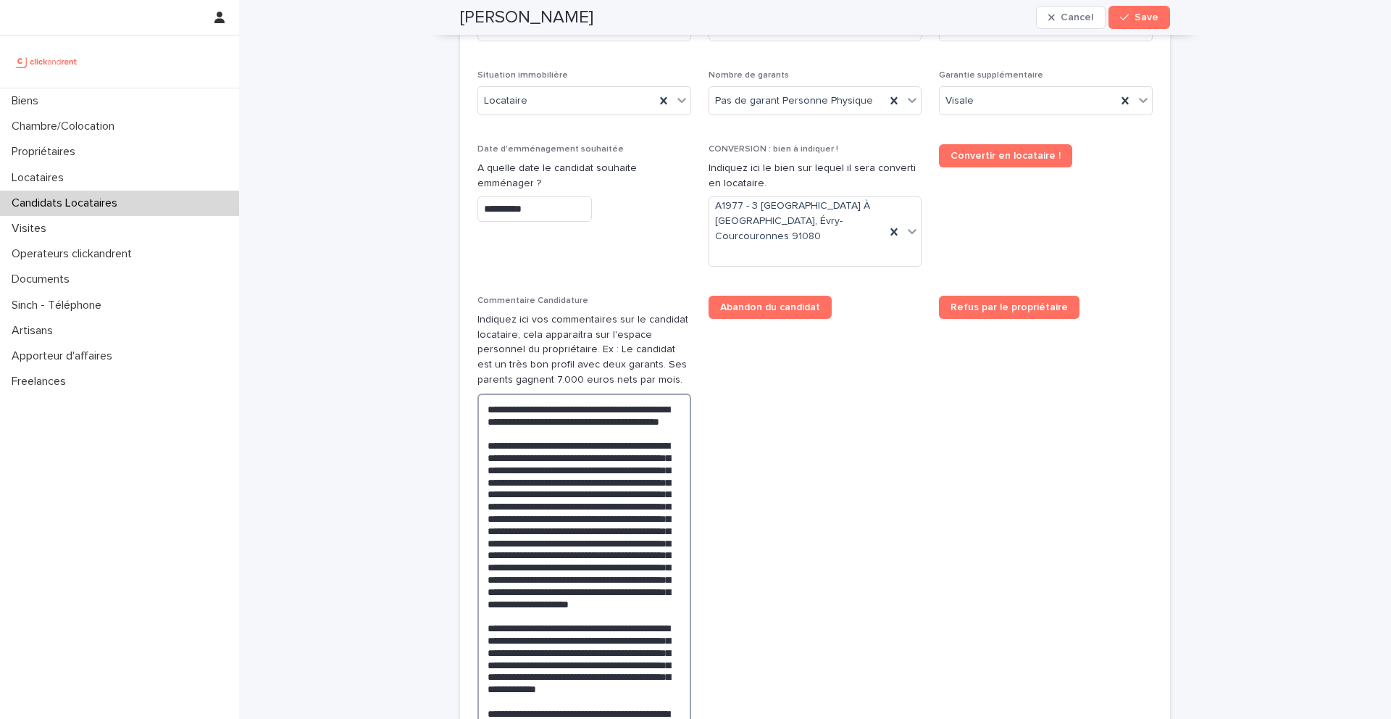
scroll to position [678, 0]
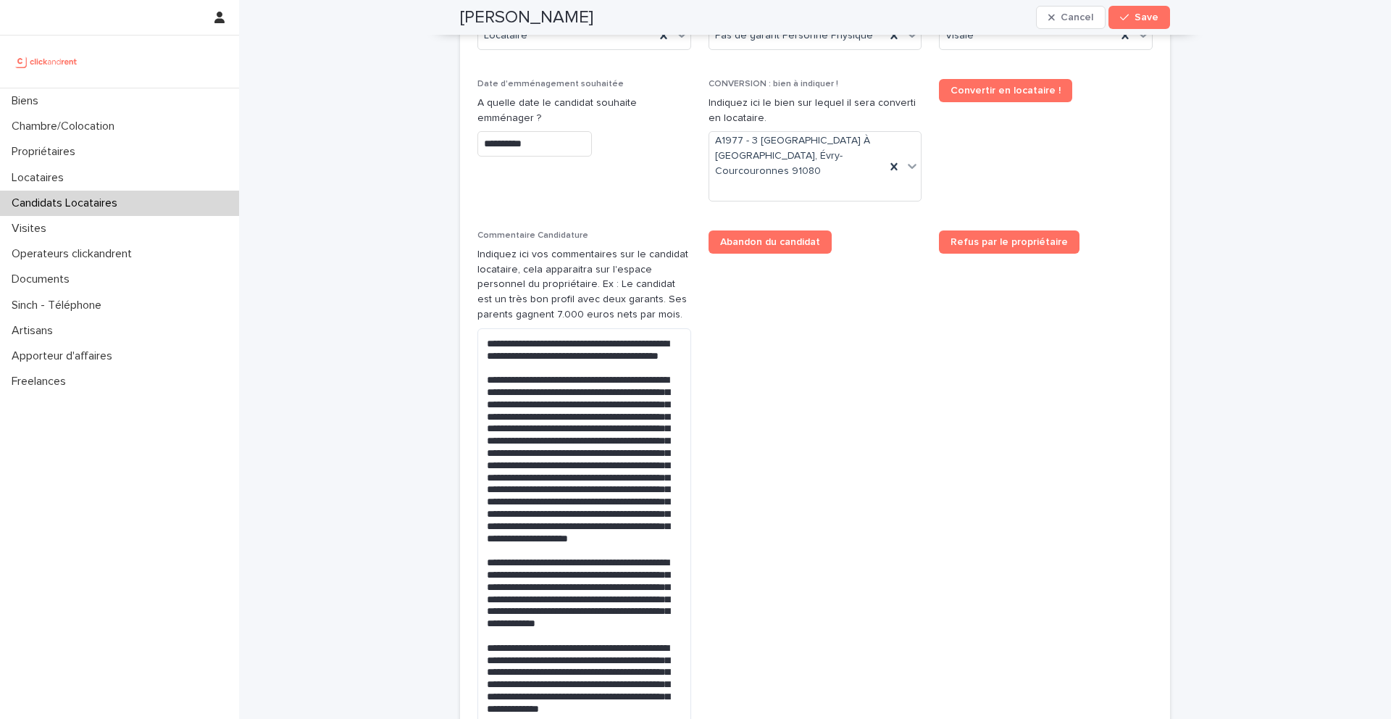
scroll to position [751, 0]
click at [670, 416] on textarea at bounding box center [585, 582] width 214 height 506
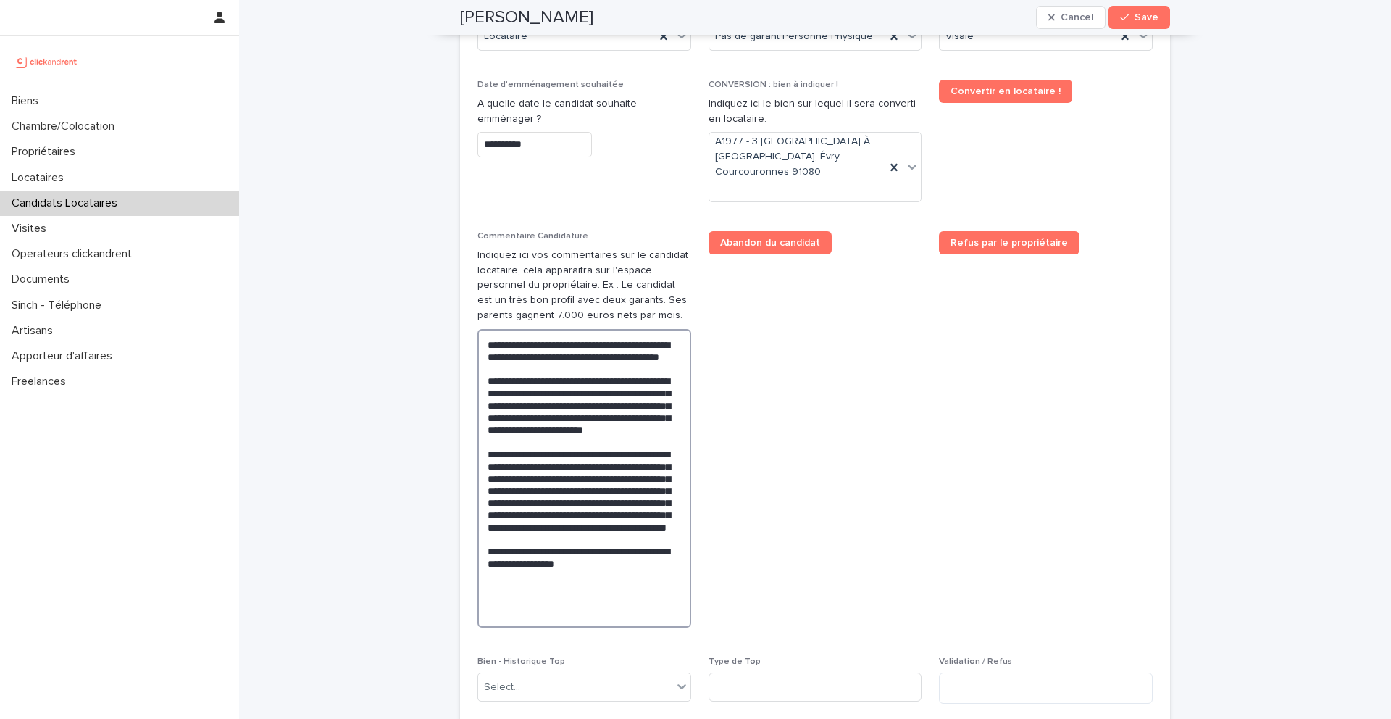
click at [608, 478] on textarea "**********" at bounding box center [585, 478] width 214 height 299
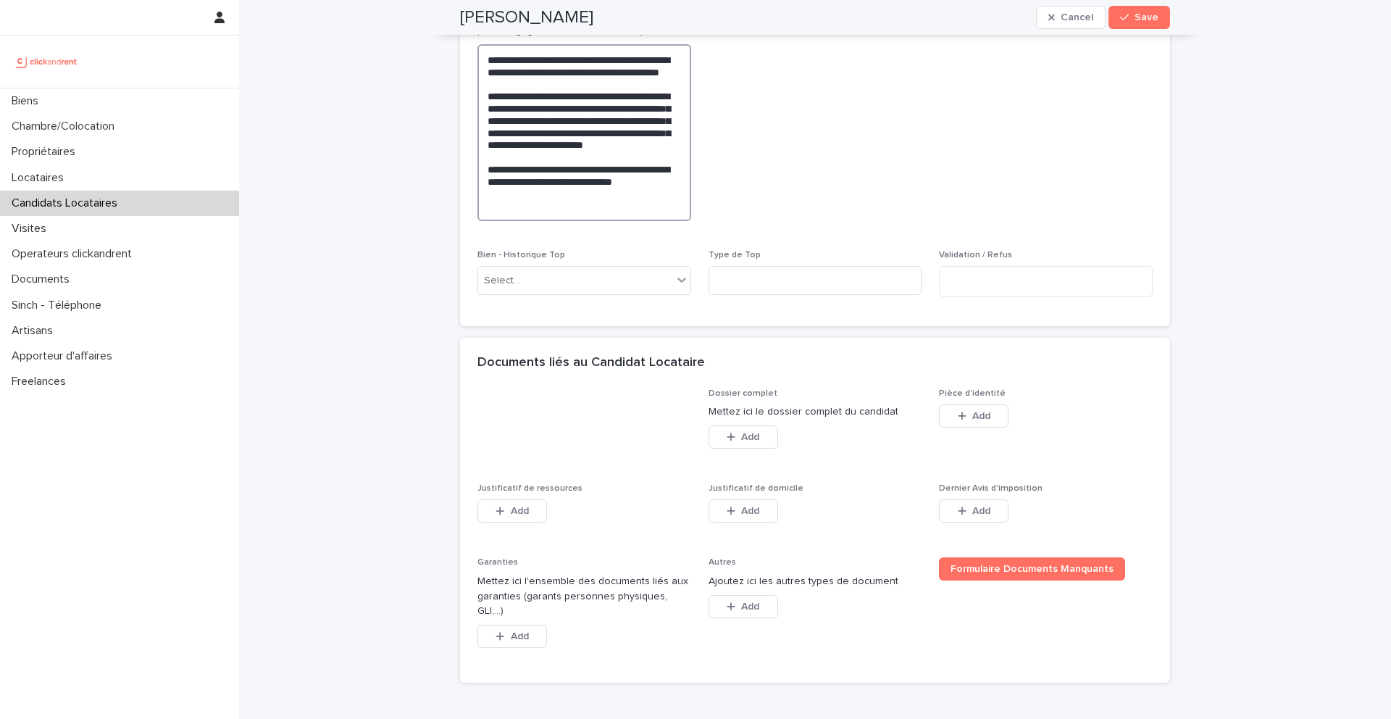
scroll to position [1042, 0]
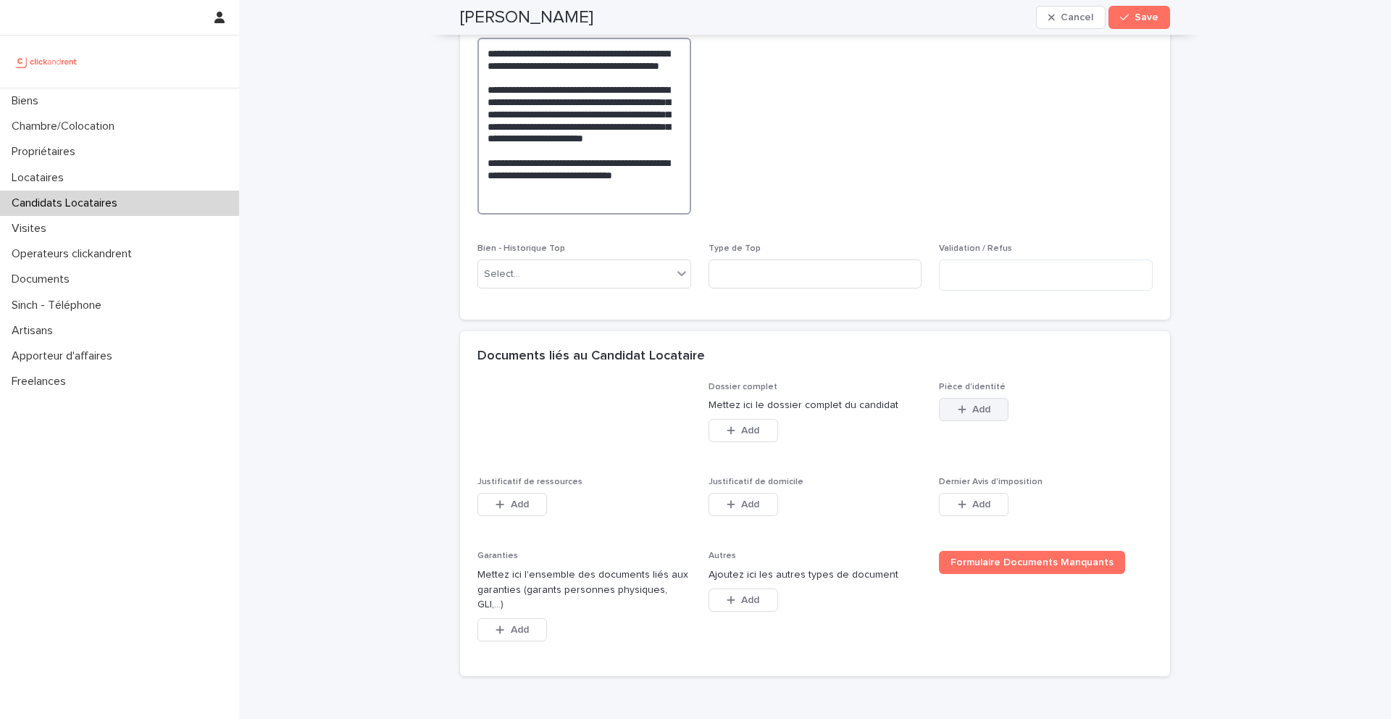
type textarea "**********"
click at [990, 404] on span "Add" at bounding box center [982, 409] width 18 height 10
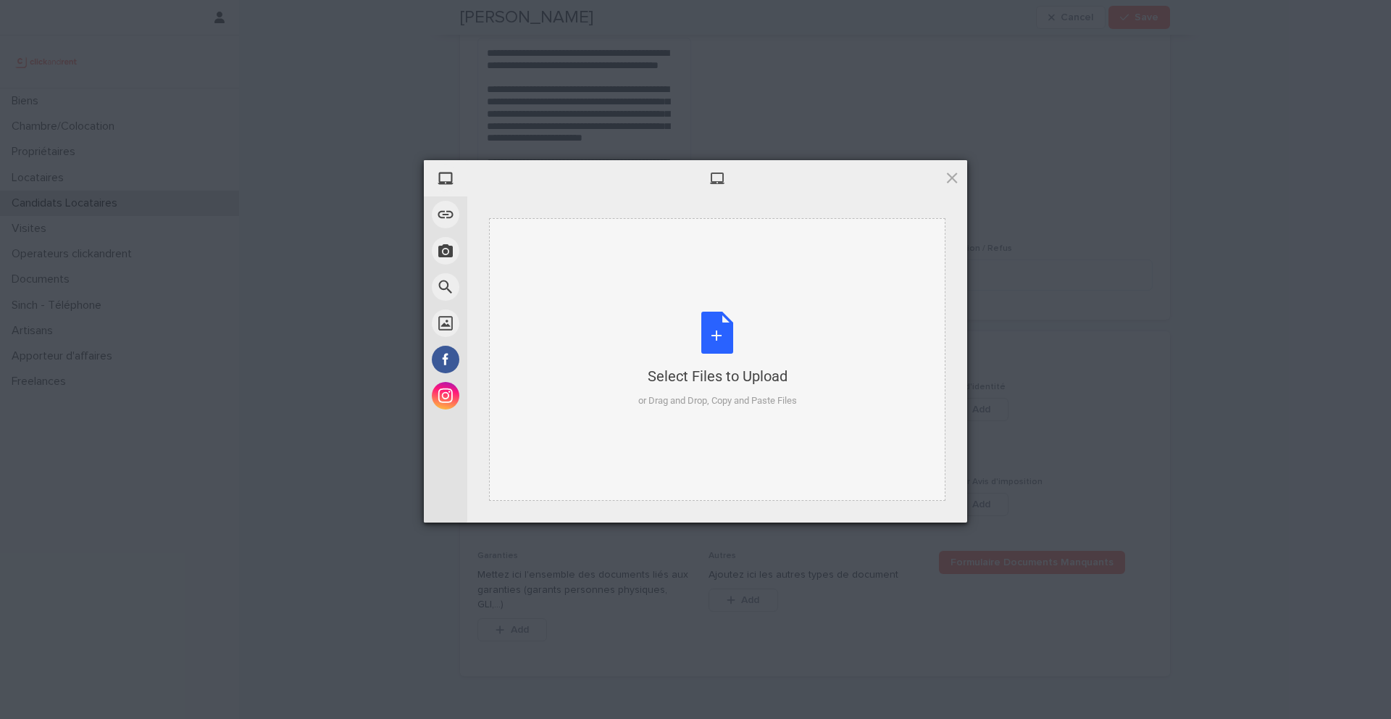
click at [720, 333] on div "Select Files to Upload or Drag and Drop, Copy and Paste Files" at bounding box center [717, 360] width 159 height 96
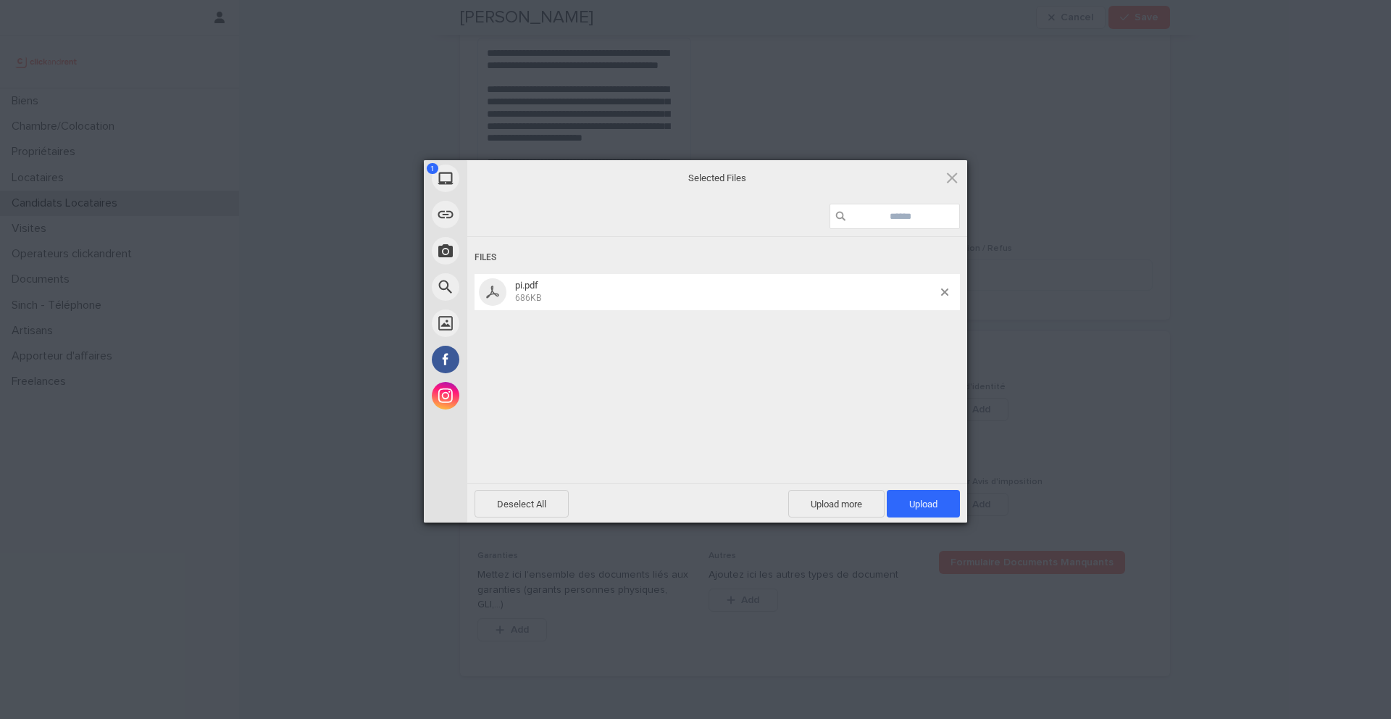
click at [915, 503] on span "Upload 1" at bounding box center [924, 504] width 28 height 11
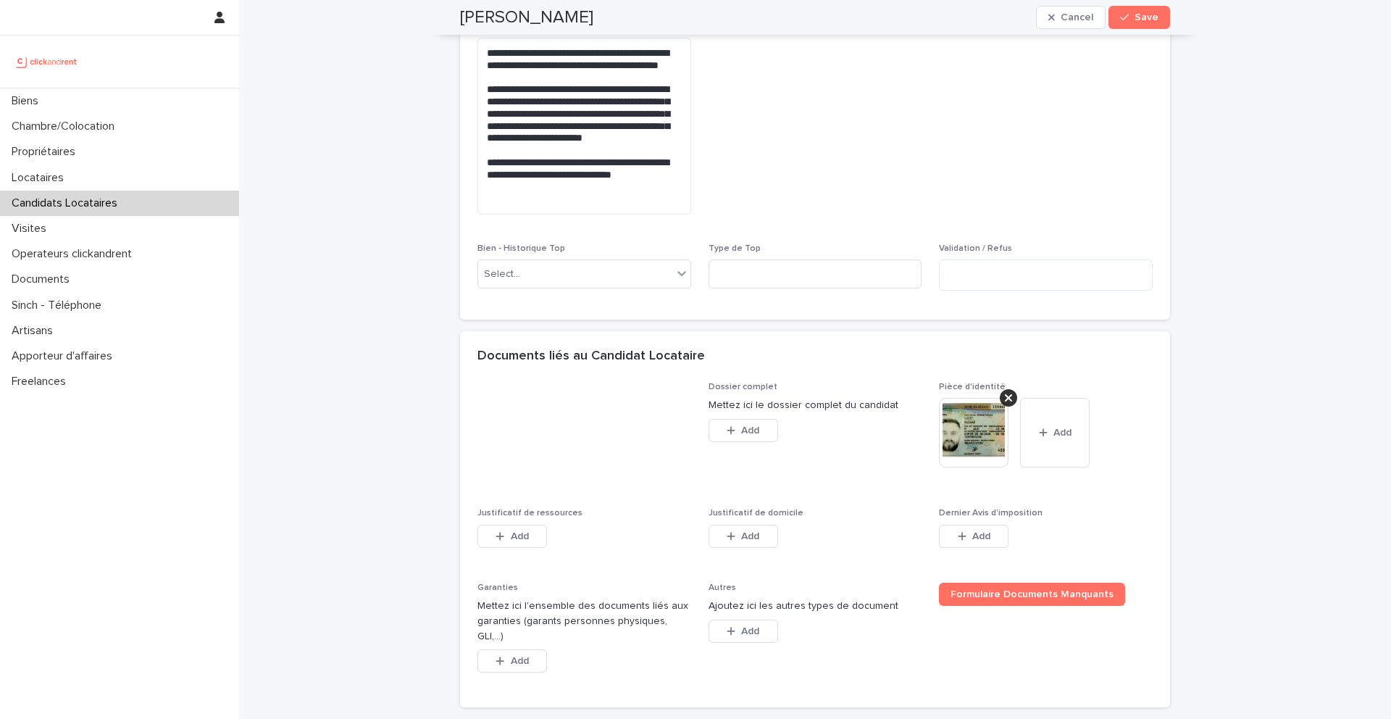
click at [517, 536] on div "Add" at bounding box center [513, 539] width 70 height 29
click at [525, 525] on button "Add" at bounding box center [513, 536] width 70 height 23
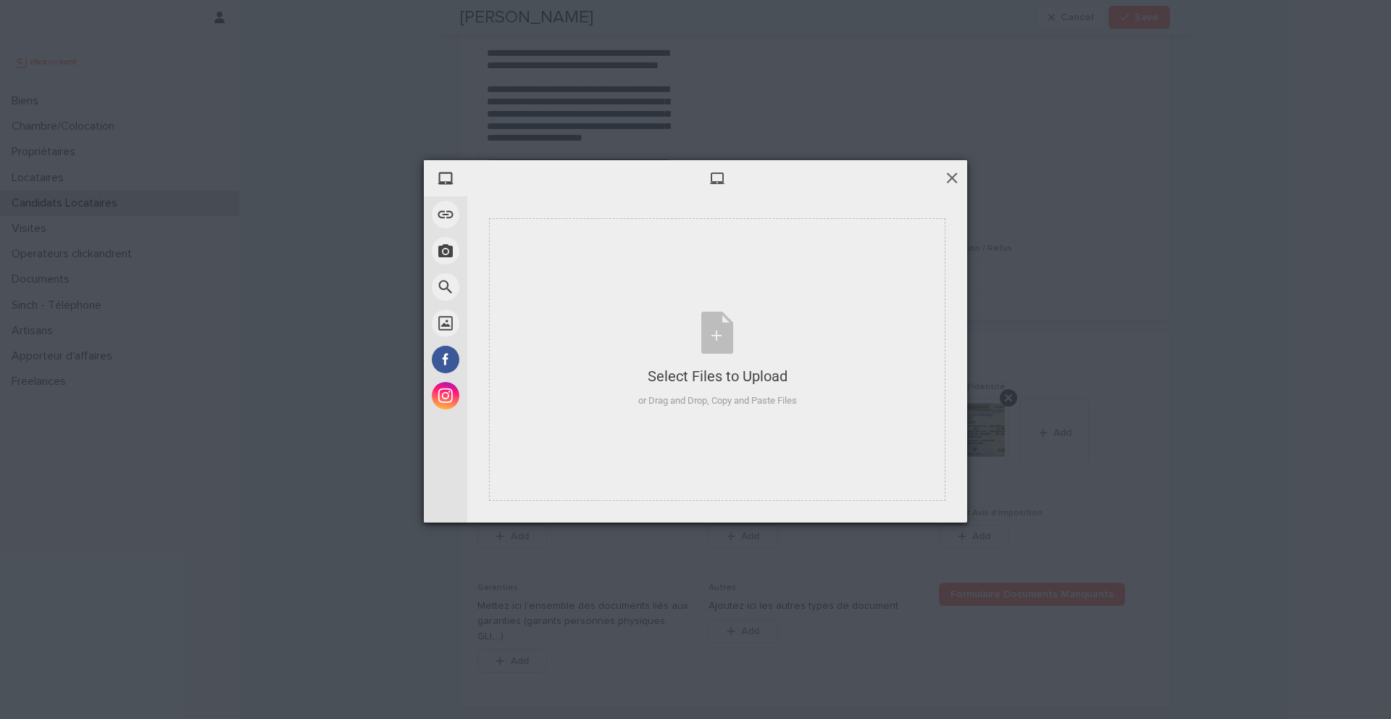
click at [949, 182] on span at bounding box center [952, 178] width 16 height 16
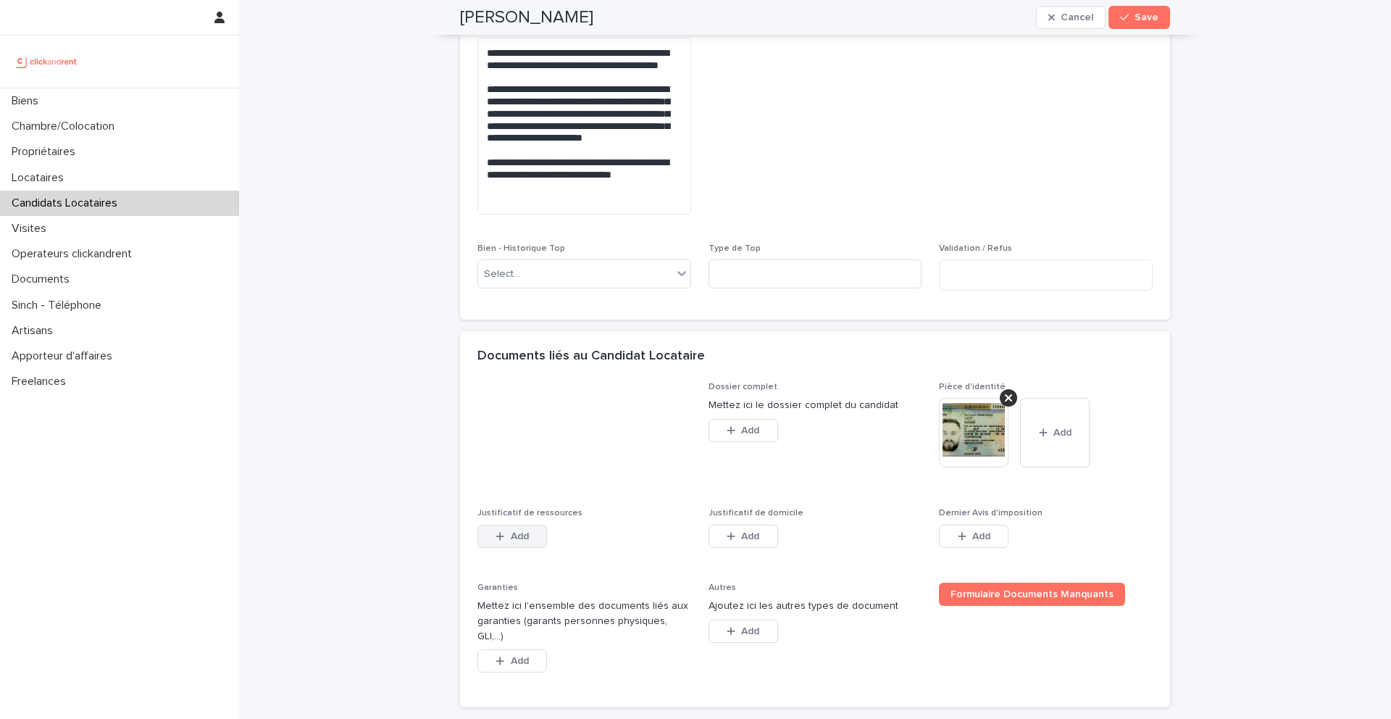
click at [518, 525] on button "Add" at bounding box center [513, 536] width 70 height 23
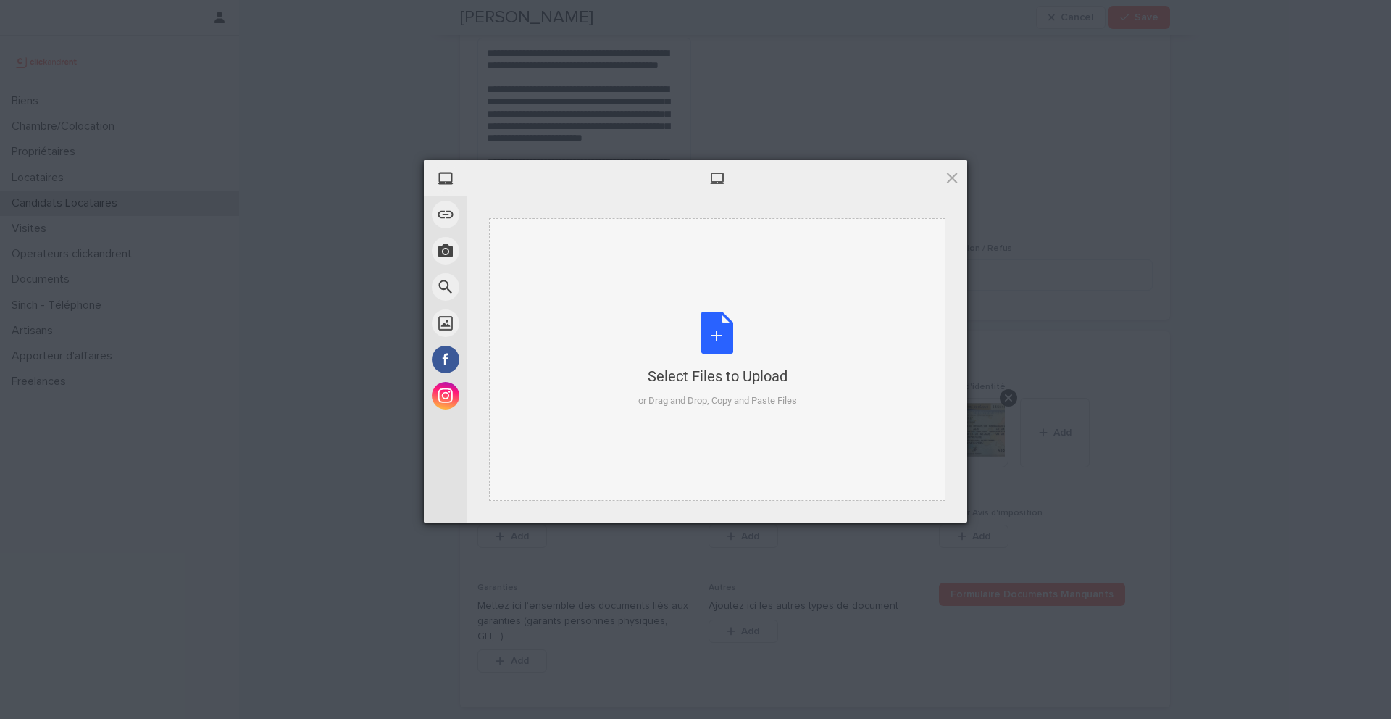
click at [732, 352] on div "Select Files to Upload or Drag and Drop, Copy and Paste Files" at bounding box center [717, 360] width 159 height 96
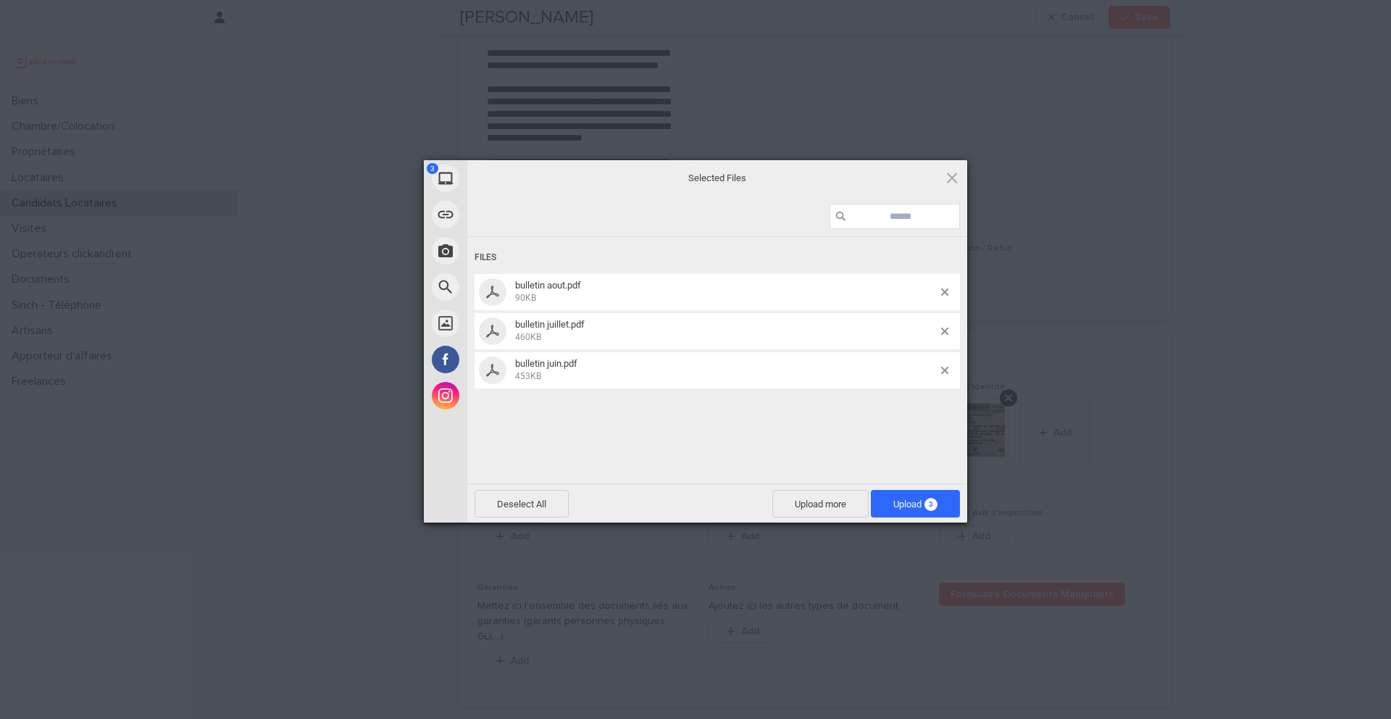
click at [936, 510] on span "Upload 3" at bounding box center [915, 504] width 89 height 28
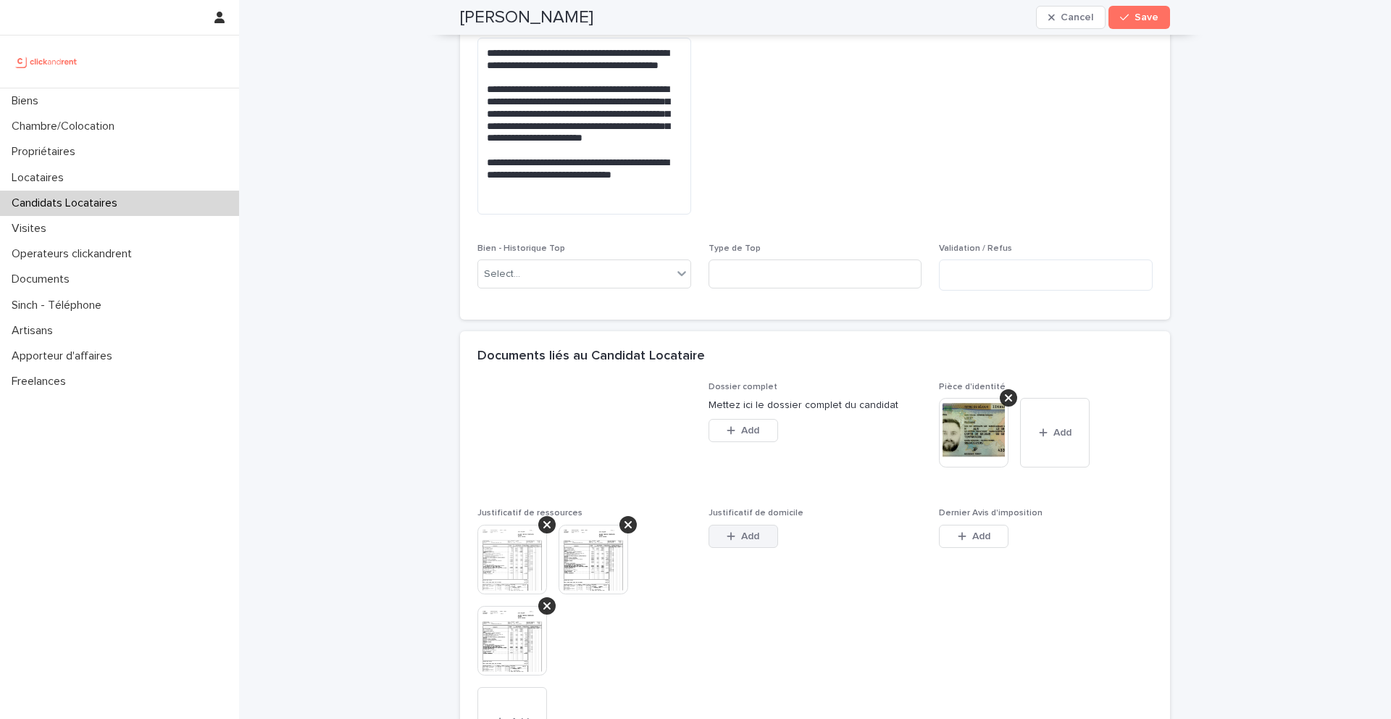
click at [741, 531] on span "Add" at bounding box center [750, 536] width 18 height 10
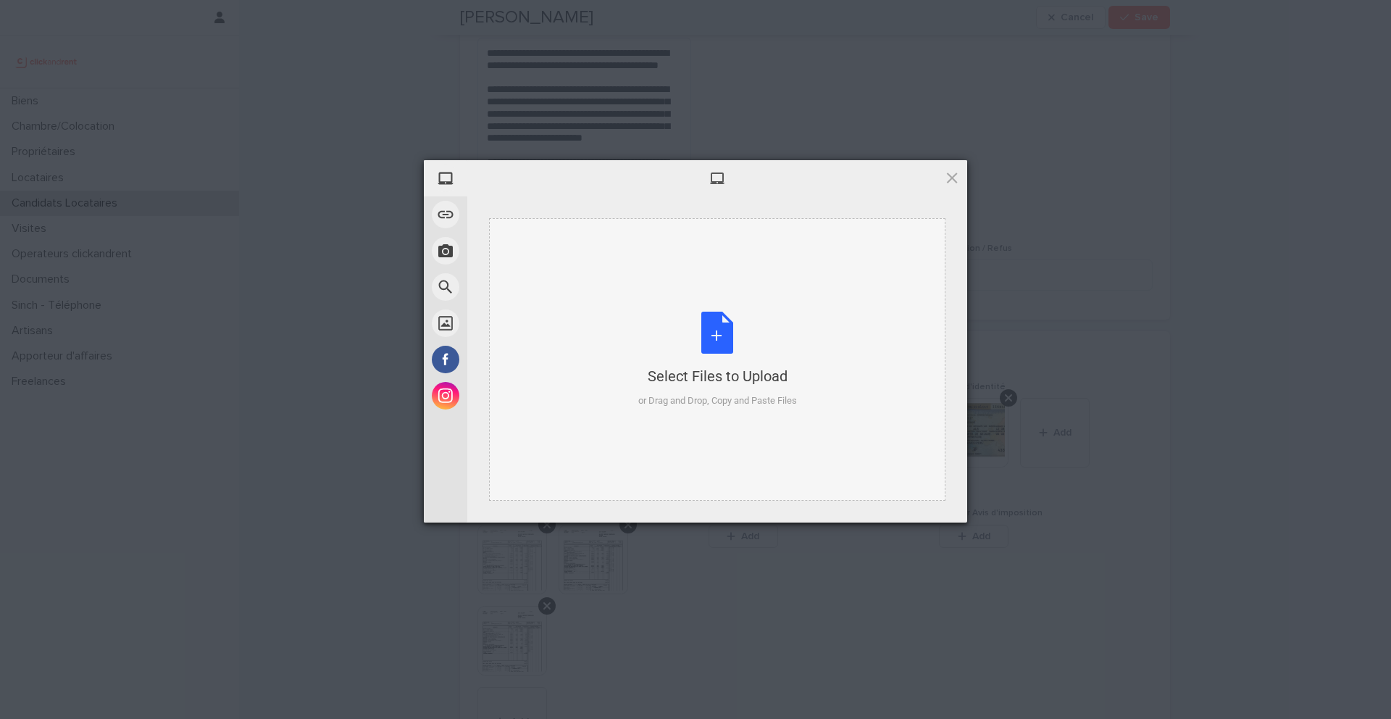
click at [722, 344] on div "Select Files to Upload or Drag and Drop, Copy and Paste Files" at bounding box center [717, 360] width 159 height 96
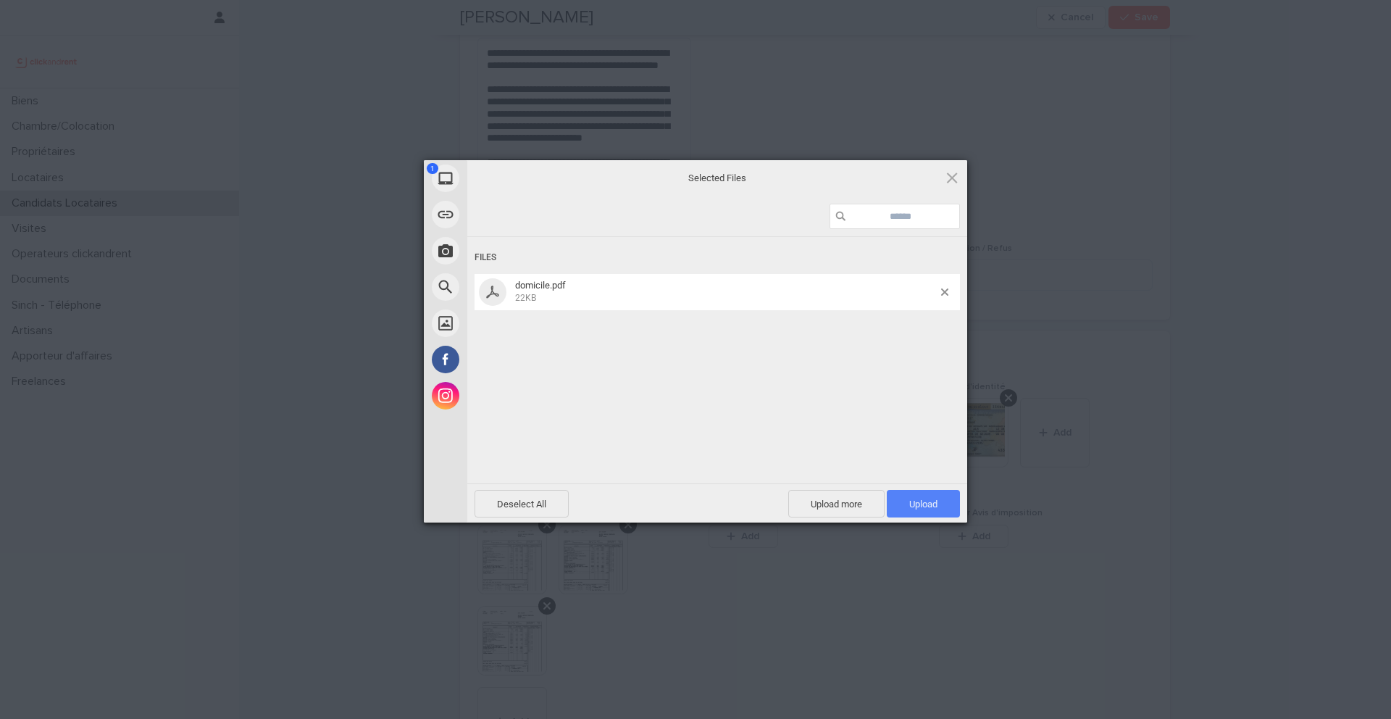
click at [941, 515] on span "Upload 1" at bounding box center [923, 504] width 73 height 28
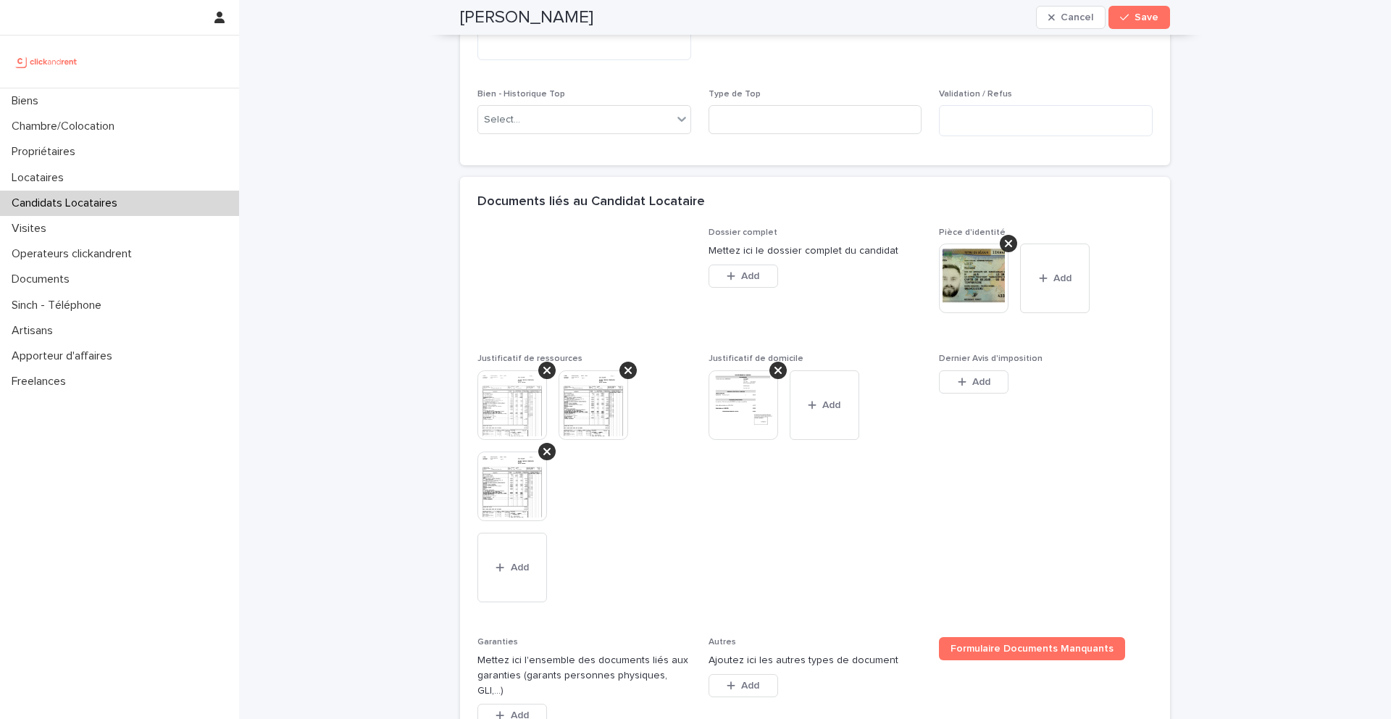
scroll to position [1333, 0]
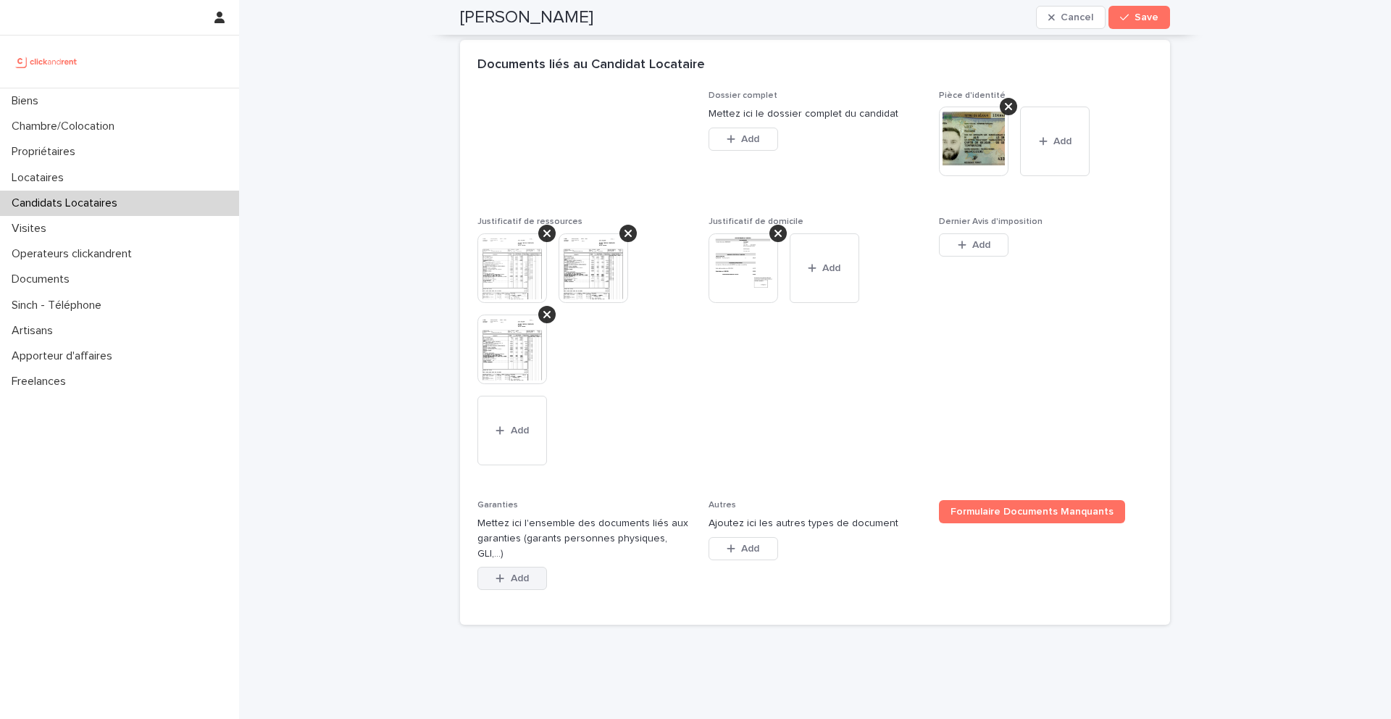
click at [525, 573] on span "Add" at bounding box center [520, 578] width 18 height 10
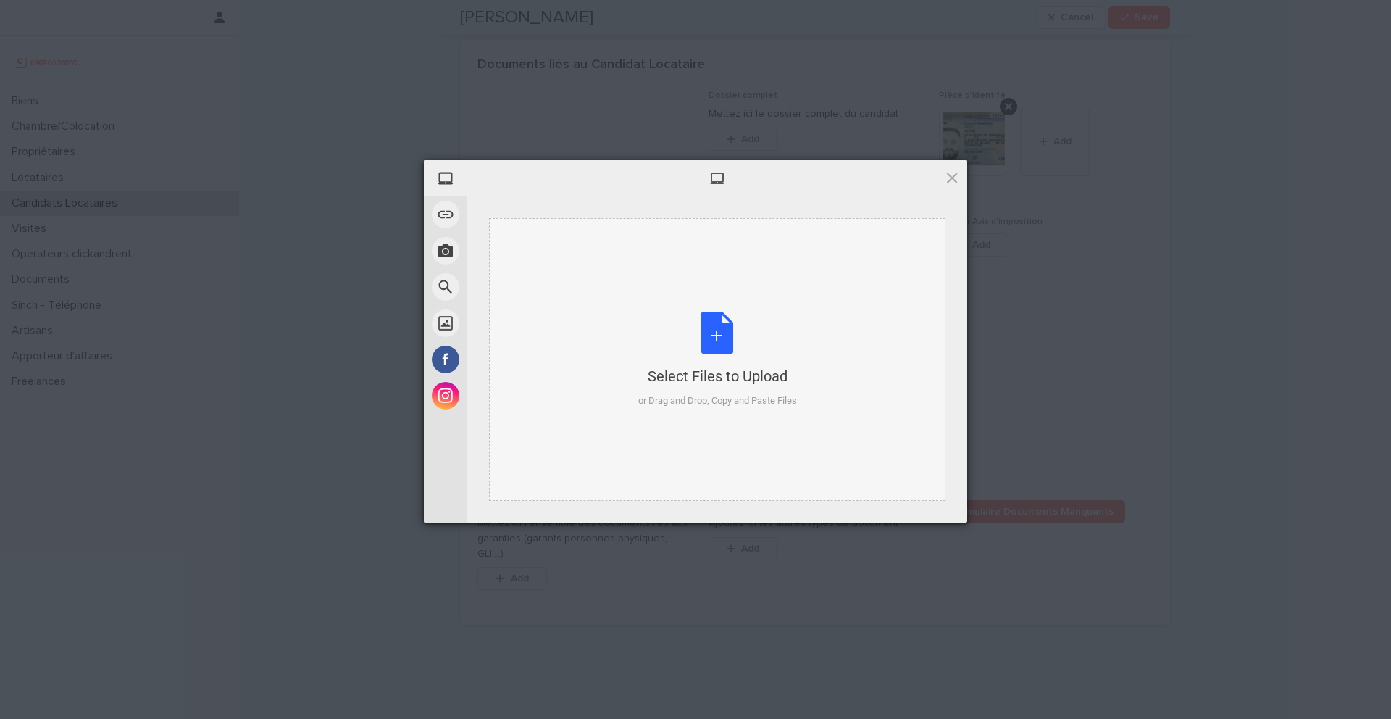
click at [717, 338] on div "Select Files to Upload or Drag and Drop, Copy and Paste Files" at bounding box center [717, 360] width 159 height 96
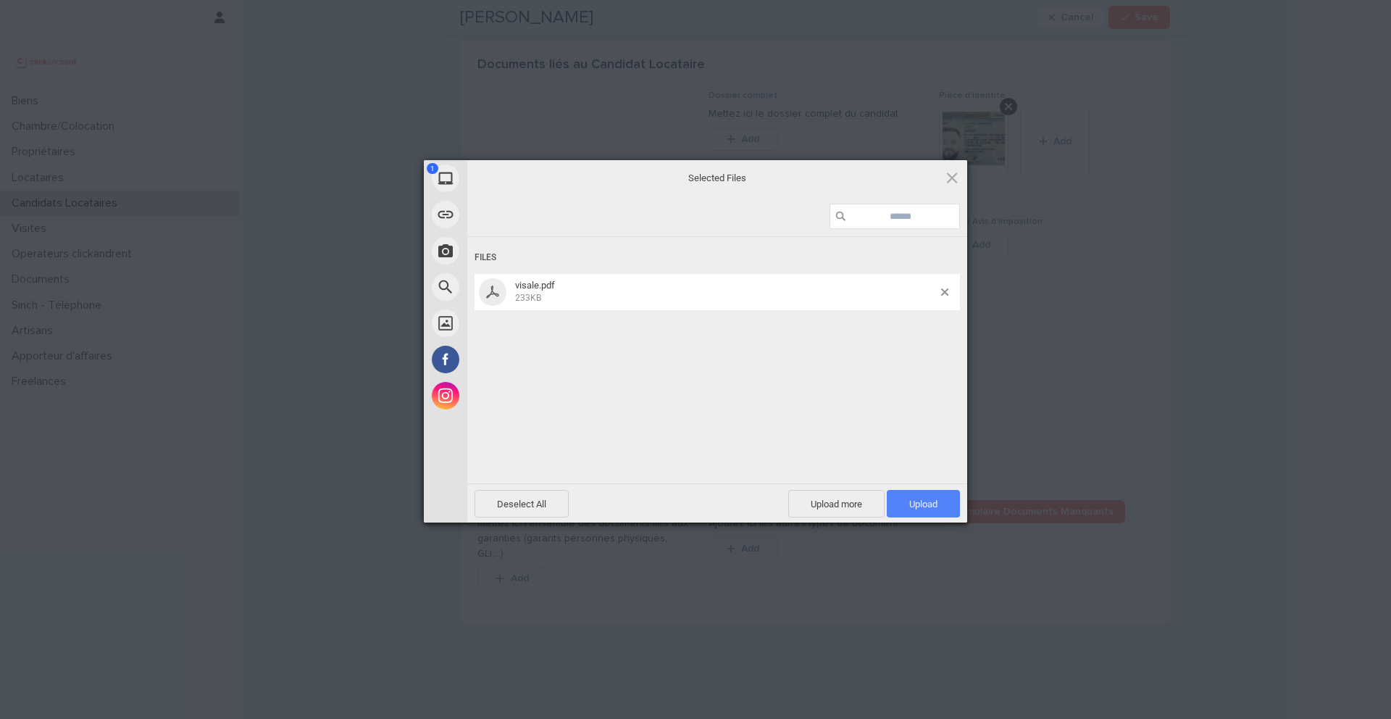
click at [939, 509] on span "Upload 1" at bounding box center [923, 504] width 73 height 28
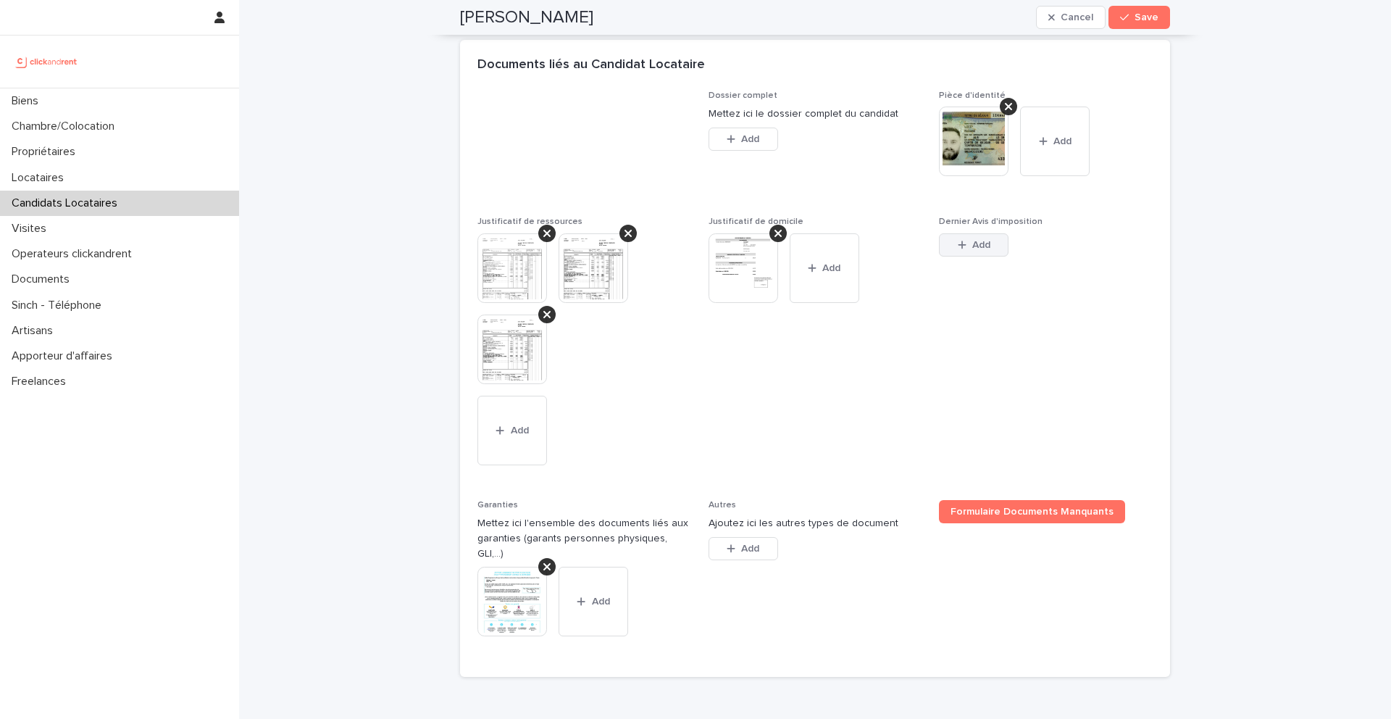
click at [970, 237] on button "Add" at bounding box center [974, 244] width 70 height 23
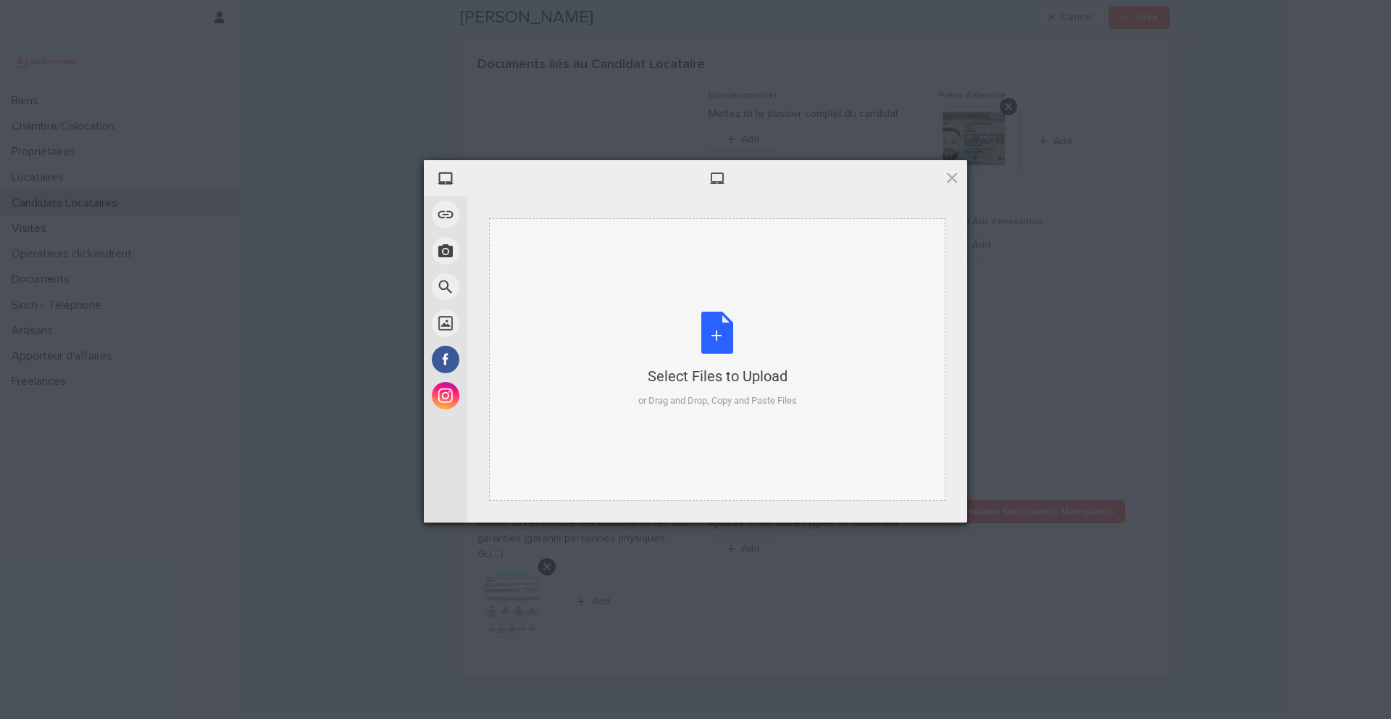
click at [725, 323] on div "Select Files to Upload or Drag and Drop, Copy and Paste Files" at bounding box center [717, 360] width 159 height 96
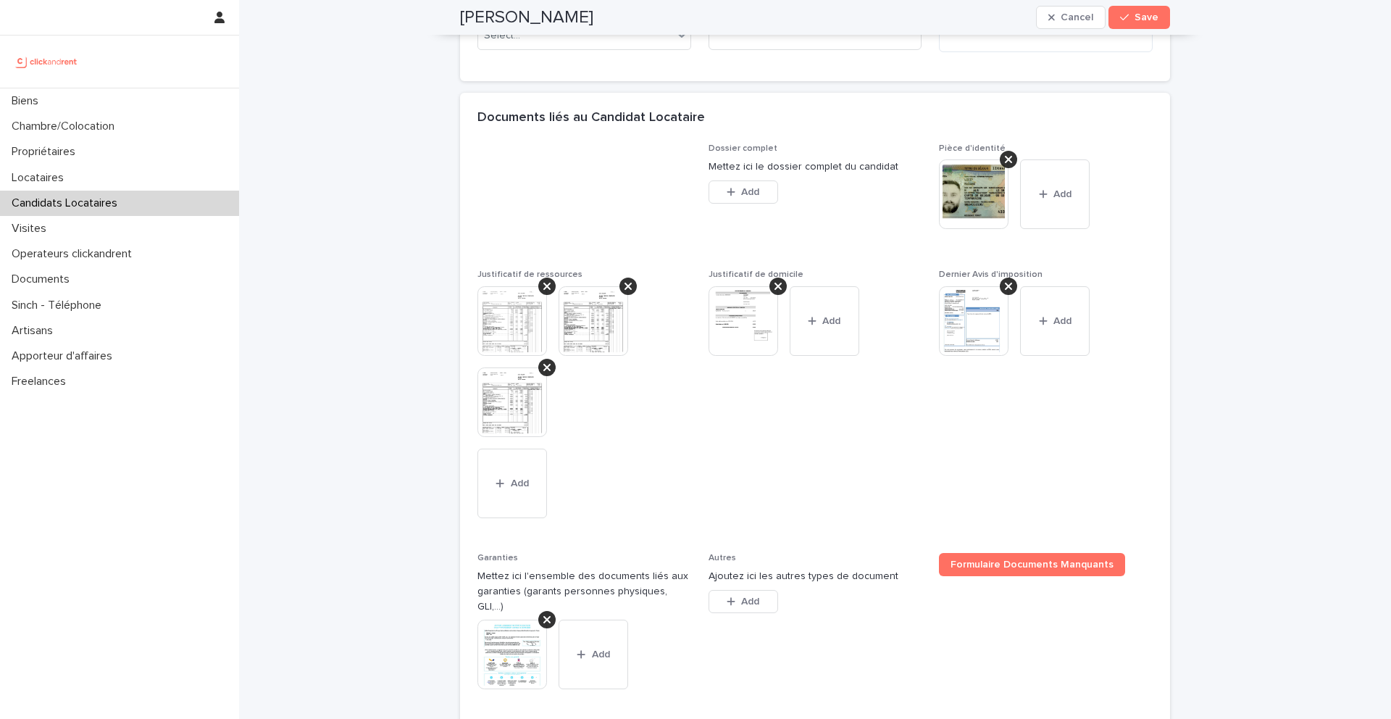
scroll to position [1276, 0]
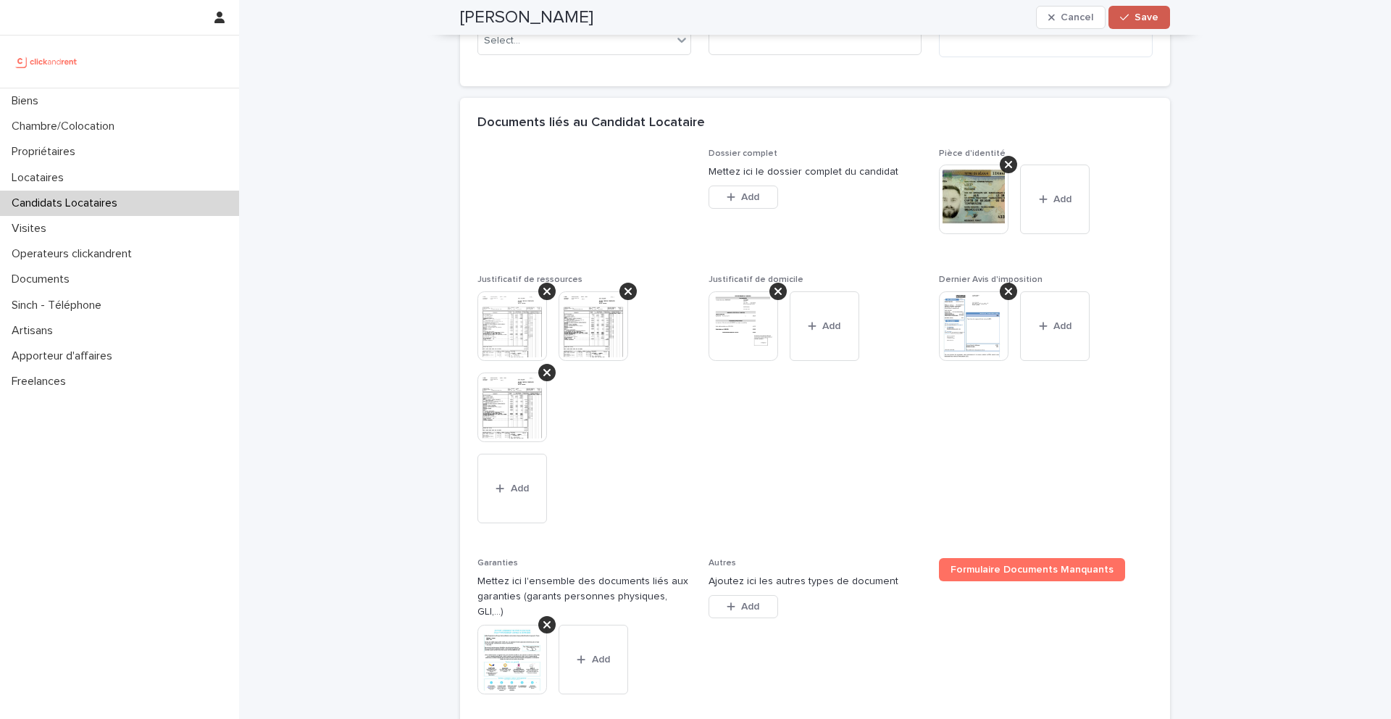
click at [1140, 17] on span "Save" at bounding box center [1147, 17] width 24 height 10
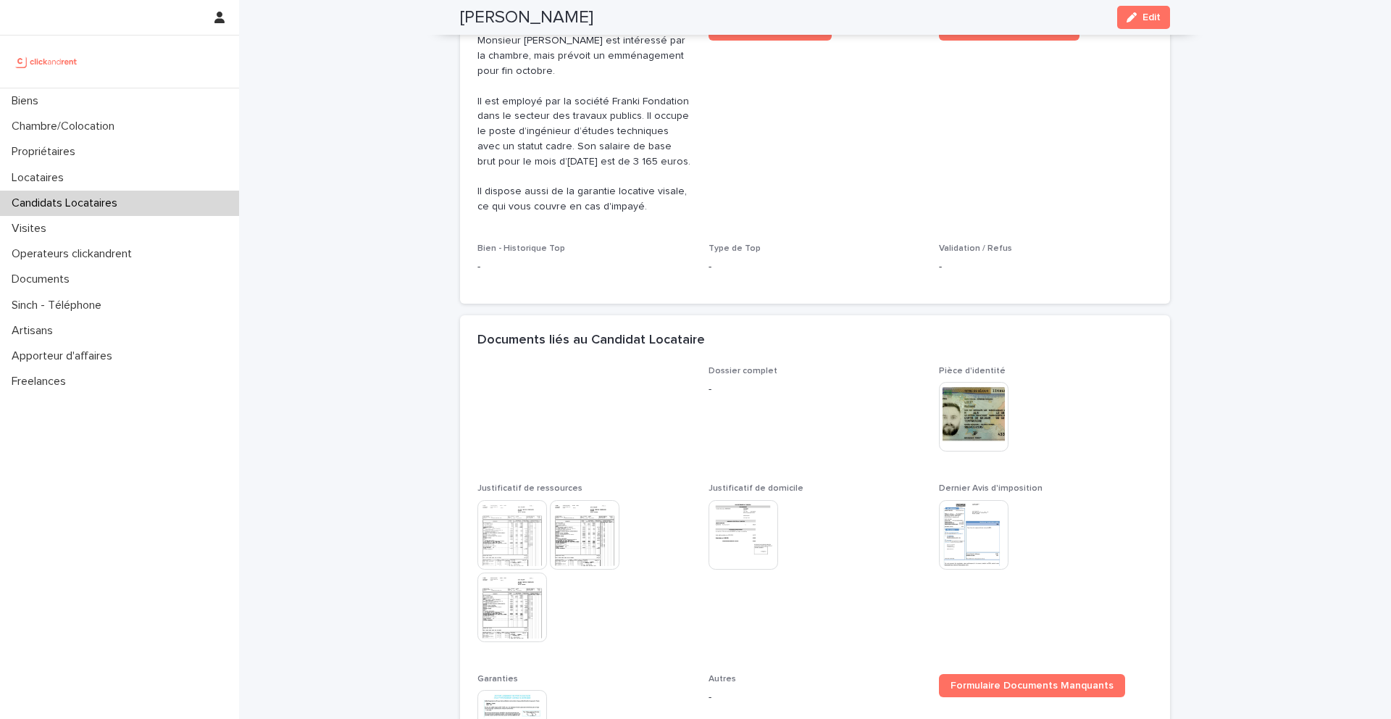
scroll to position [360, 0]
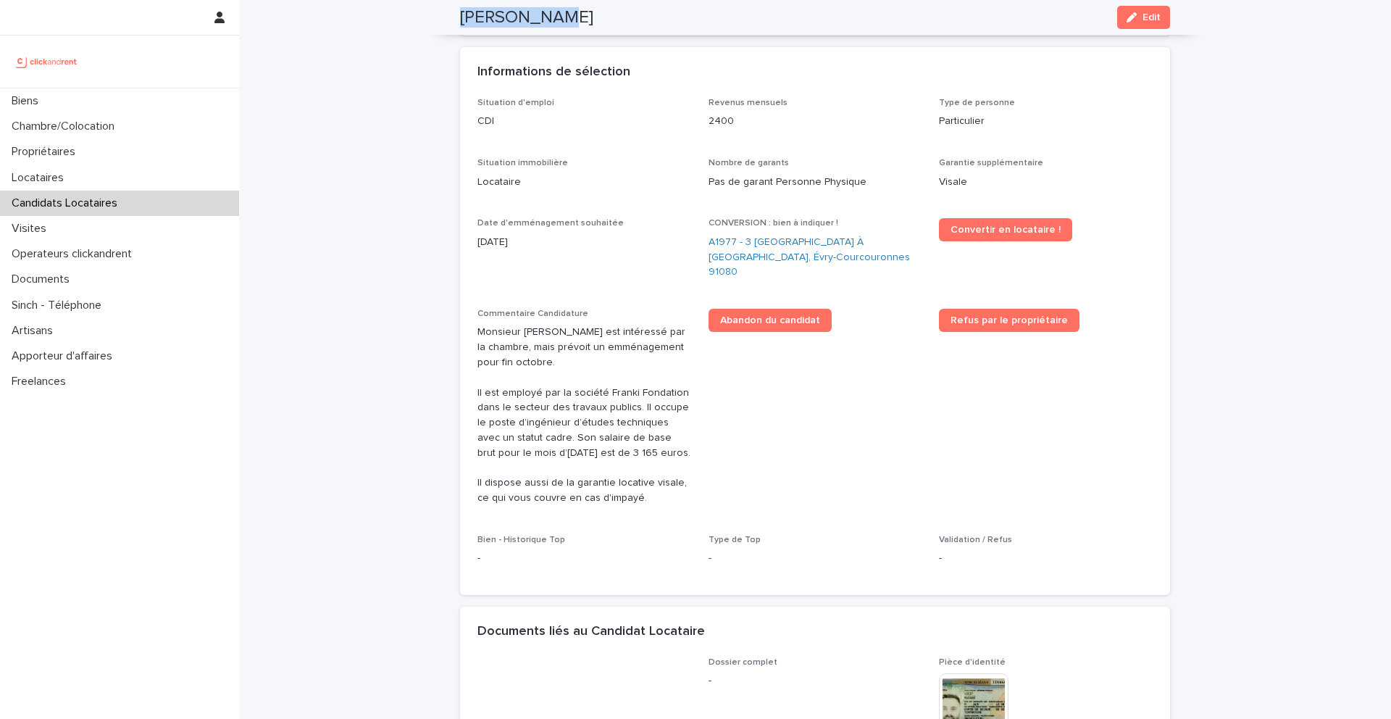
drag, startPoint x: 553, startPoint y: 22, endPoint x: 452, endPoint y: 22, distance: 101.5
click at [452, 22] on div "Roland Lici Edit" at bounding box center [815, 17] width 780 height 35
copy h2 "Roland Lici"
click at [738, 253] on link "A1977 - 3 Square de la Valse À Mille Temps, Évry-Courcouronnes 91080" at bounding box center [816, 257] width 214 height 45
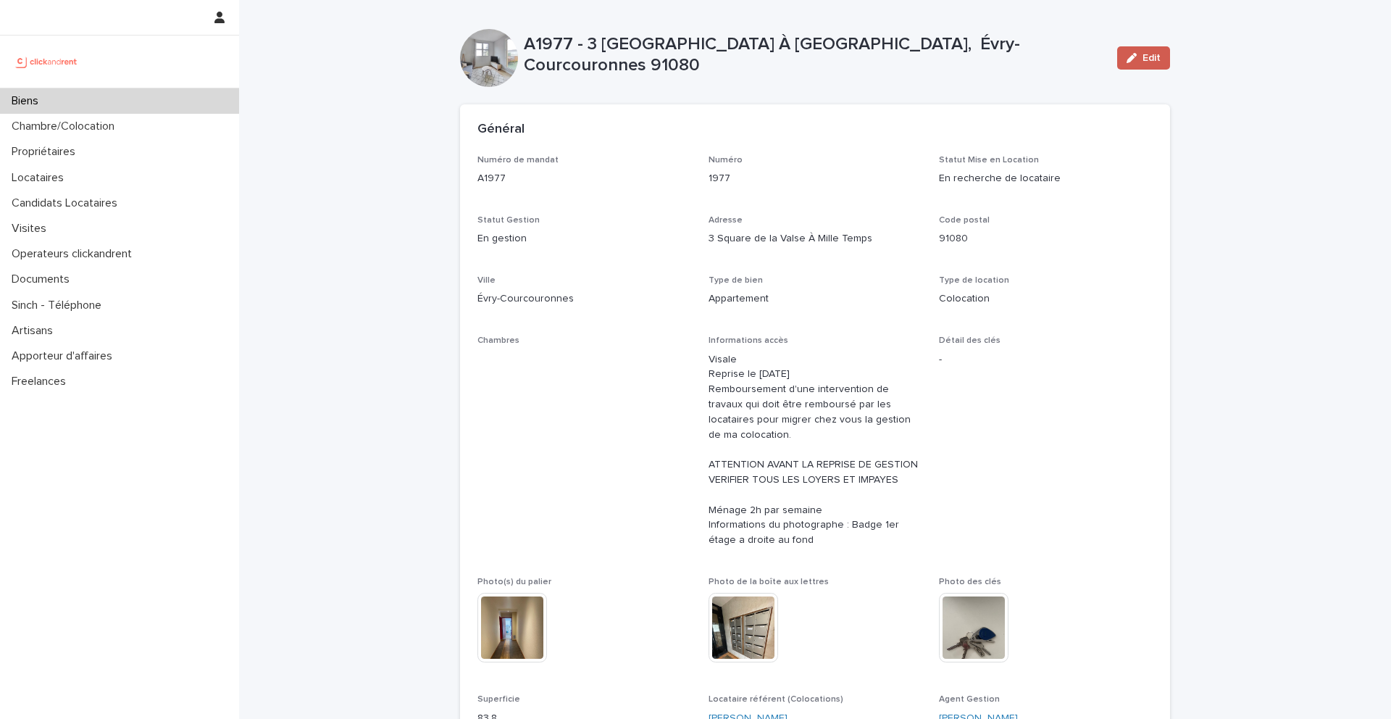
click at [1136, 66] on button "Edit" at bounding box center [1144, 57] width 53 height 23
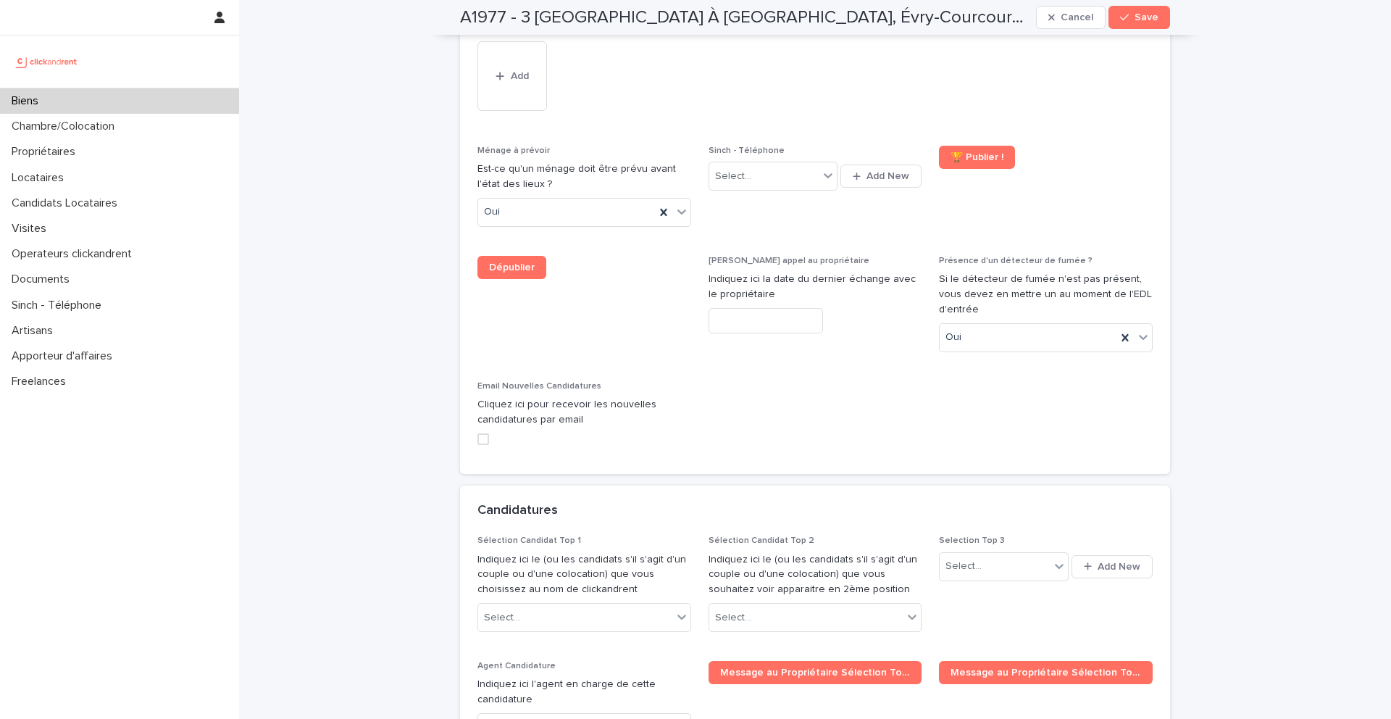
scroll to position [6346, 0]
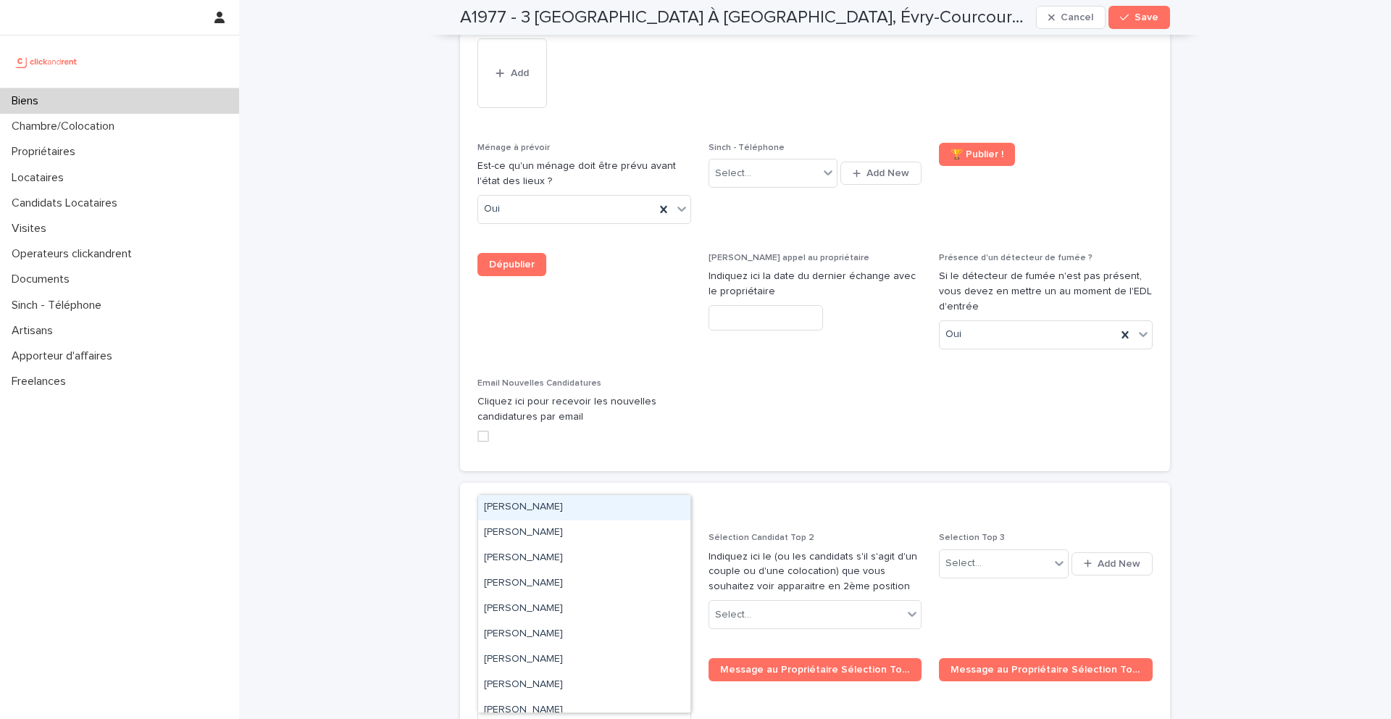
click at [539, 603] on div "Select..." at bounding box center [575, 615] width 194 height 24
paste input "**********"
type input "**********"
click at [570, 505] on div "Roland Lici" at bounding box center [584, 507] width 212 height 25
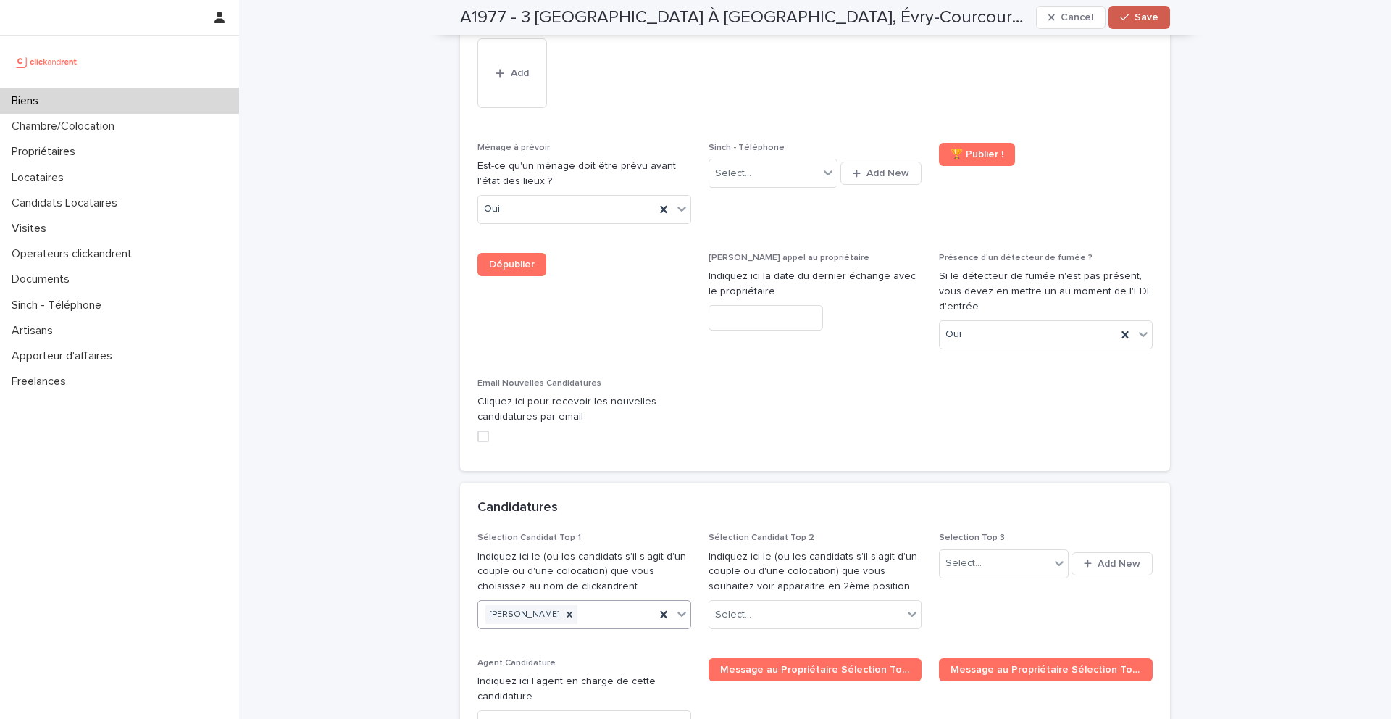
click at [1146, 23] on button "Save" at bounding box center [1140, 17] width 62 height 23
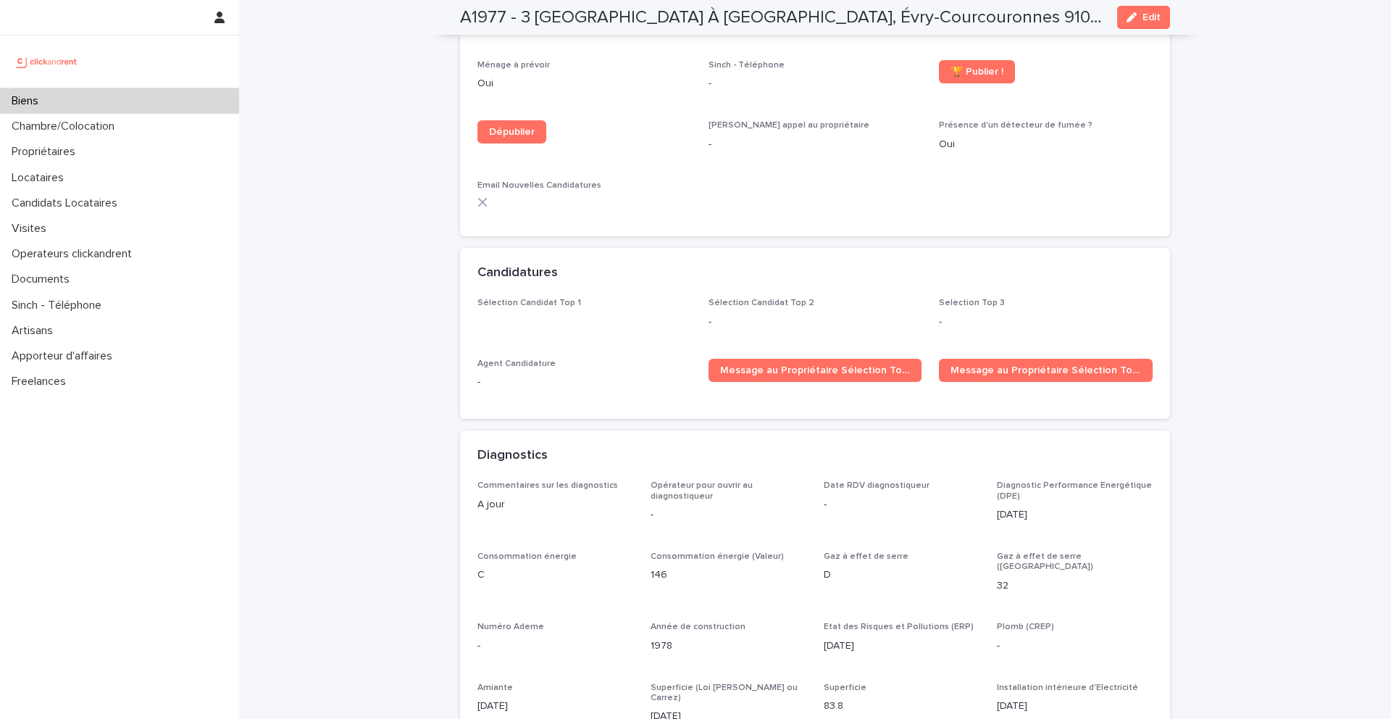
scroll to position [3989, 0]
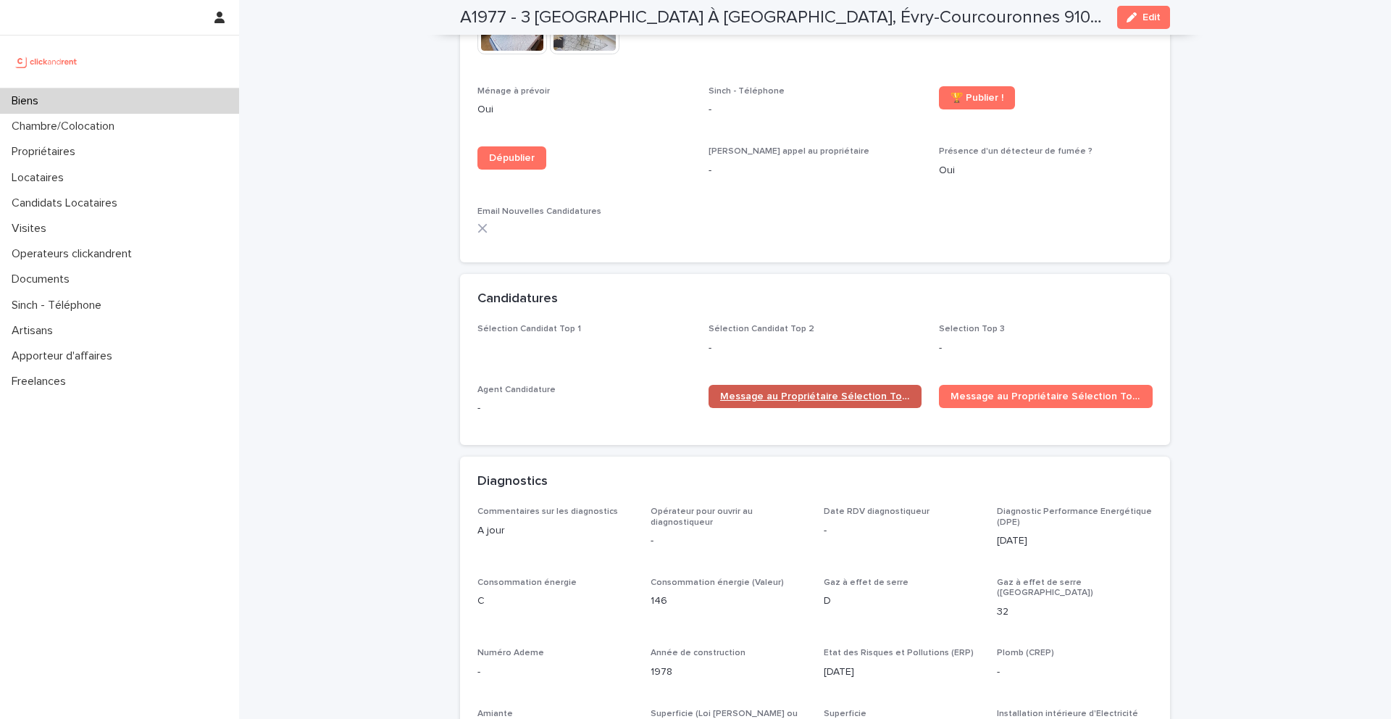
click at [796, 391] on span "Message au Propriétaire Sélection Top 1" at bounding box center [815, 396] width 191 height 10
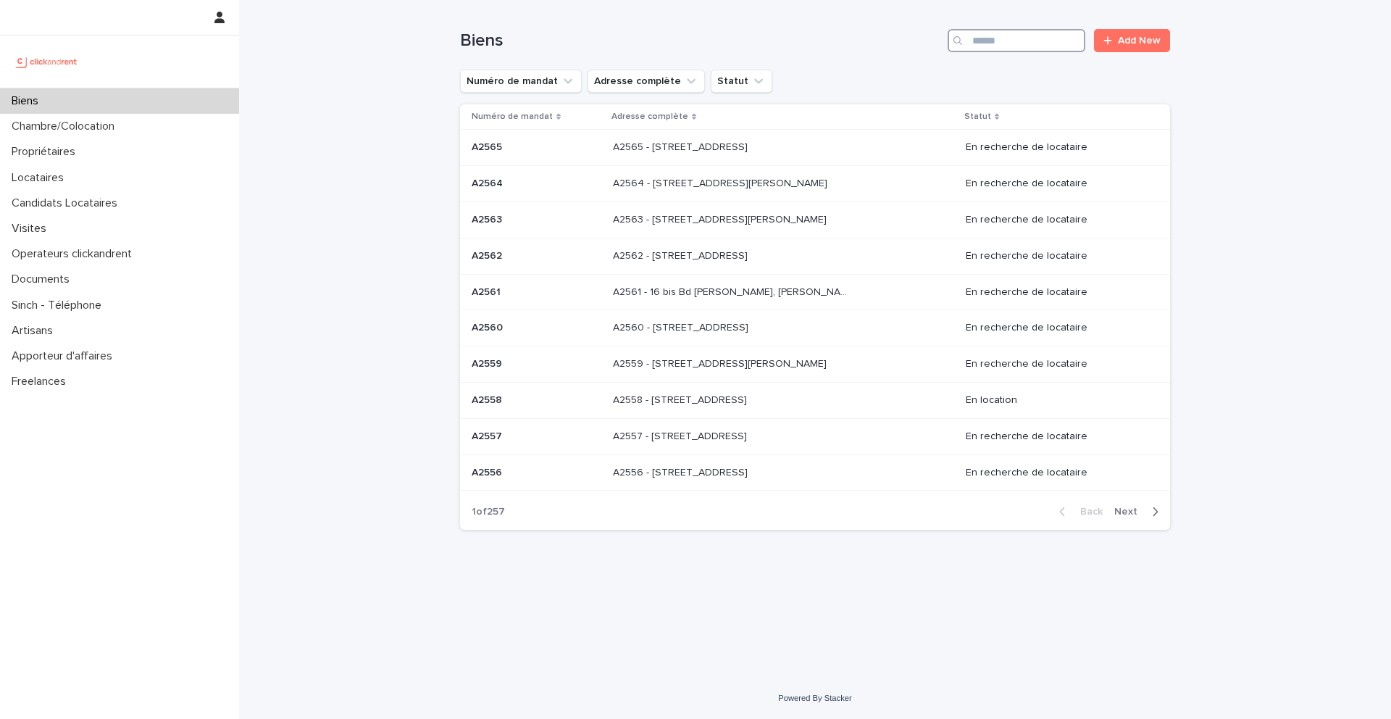
click at [975, 47] on input "Search" at bounding box center [1017, 40] width 138 height 23
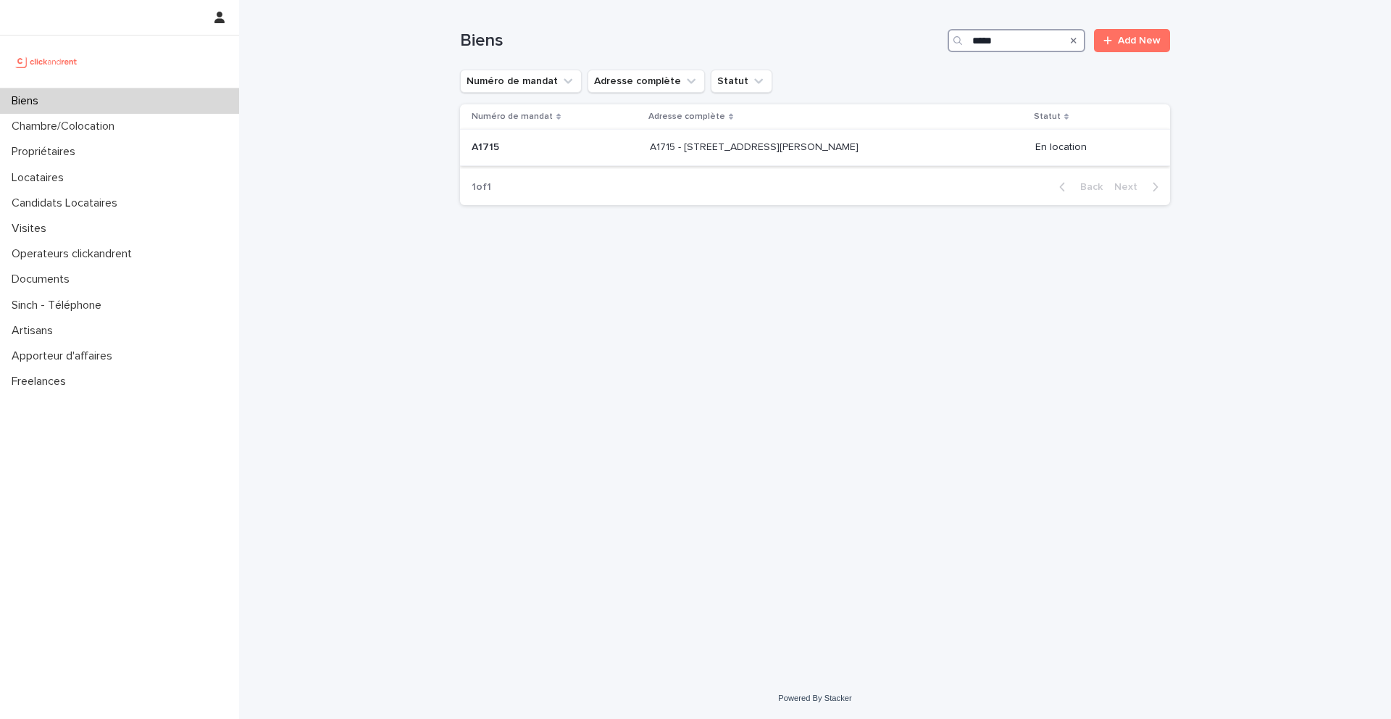
type input "*****"
click at [513, 148] on p at bounding box center [555, 147] width 167 height 12
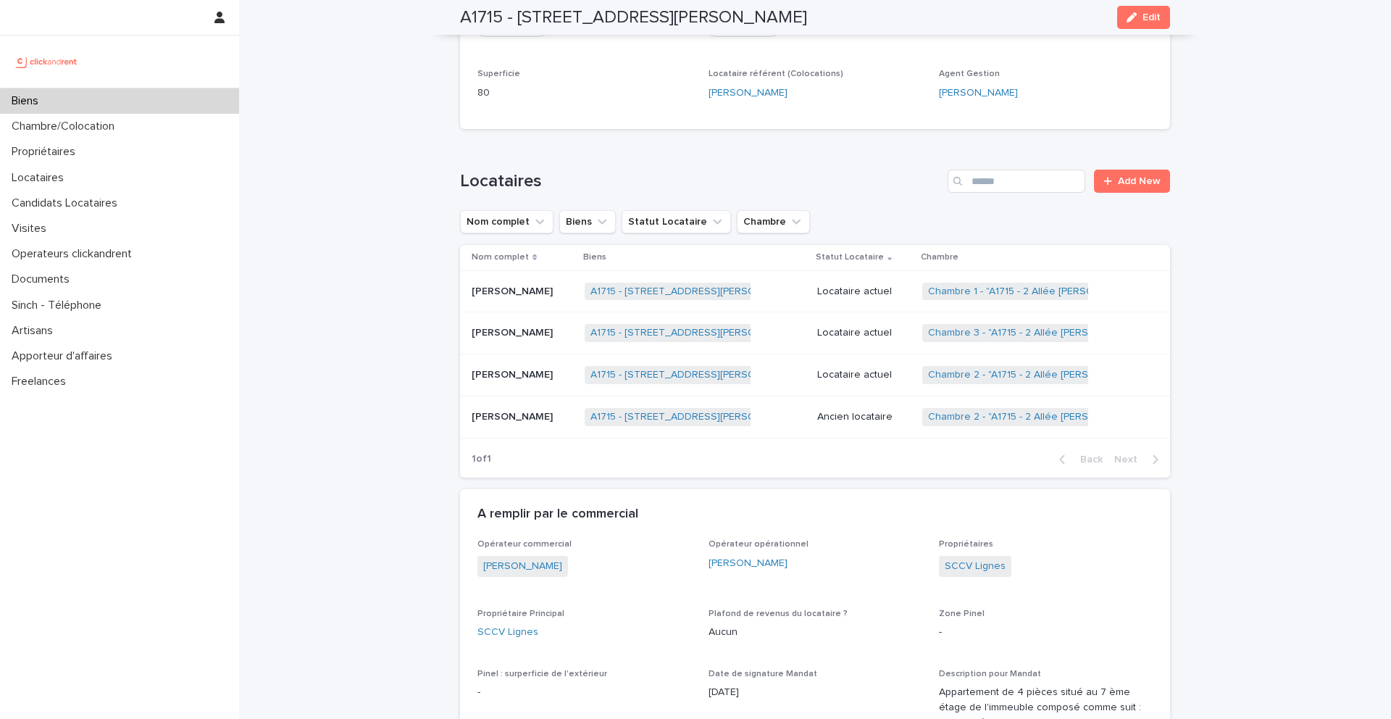
scroll to position [566, 0]
click at [536, 378] on p "Jafar Zemmouri" at bounding box center [514, 372] width 84 height 15
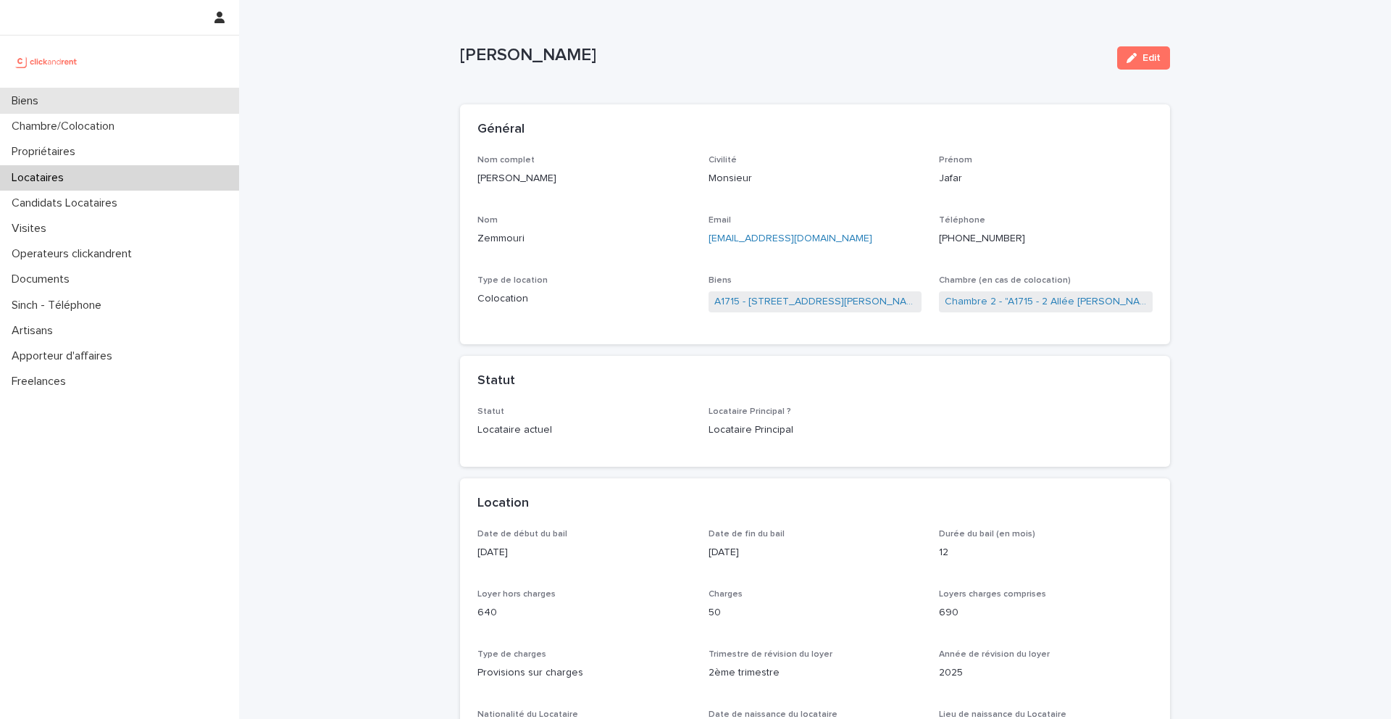
click at [133, 103] on div "Biens" at bounding box center [119, 100] width 239 height 25
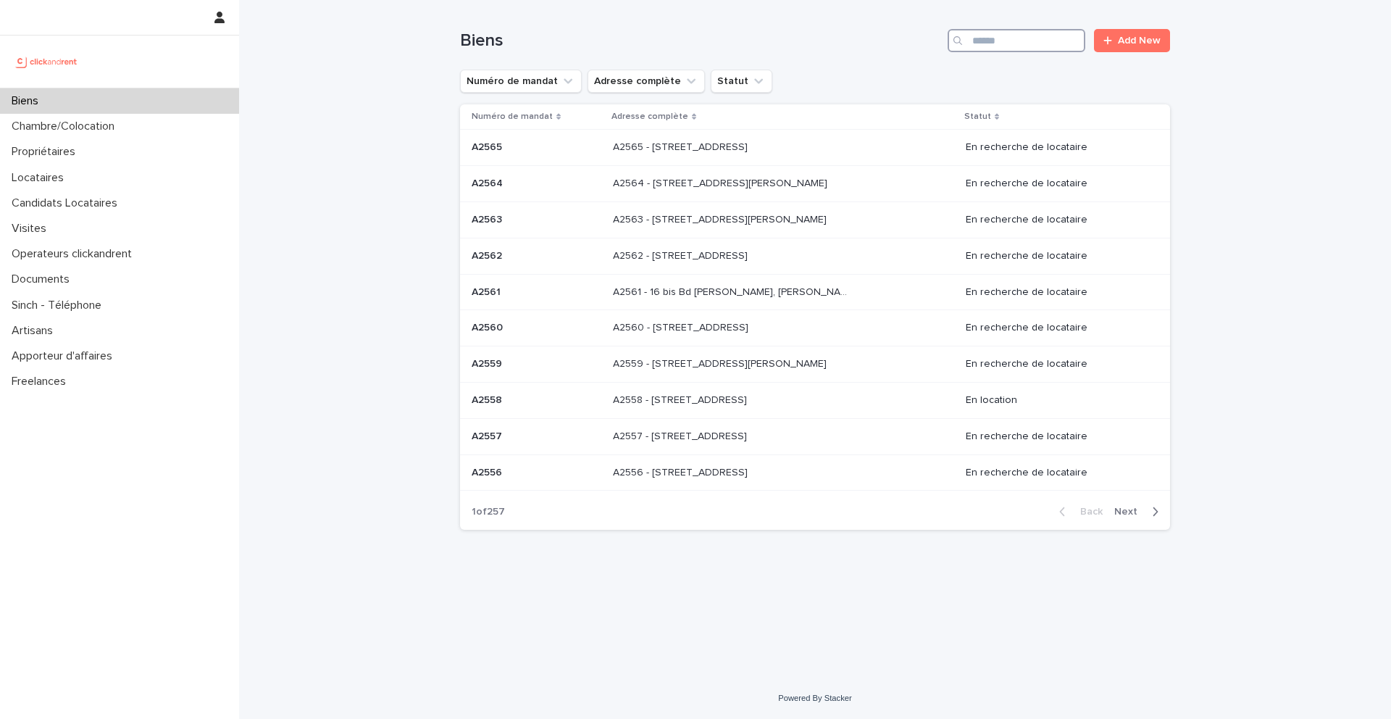
click at [1031, 30] on input "Search" at bounding box center [1017, 40] width 138 height 23
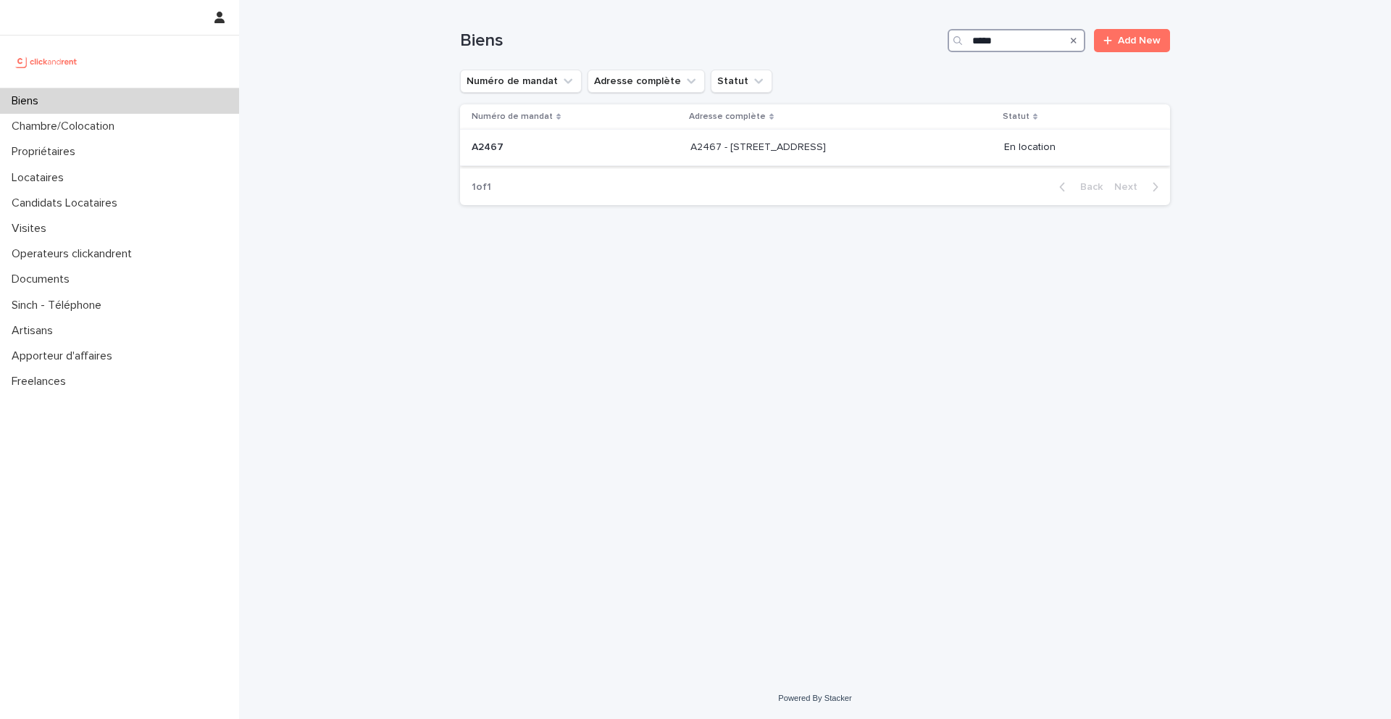
type input "*****"
click at [762, 153] on p "A2467 - 3 Allée du Danemark, Massy 91300" at bounding box center [760, 145] width 138 height 15
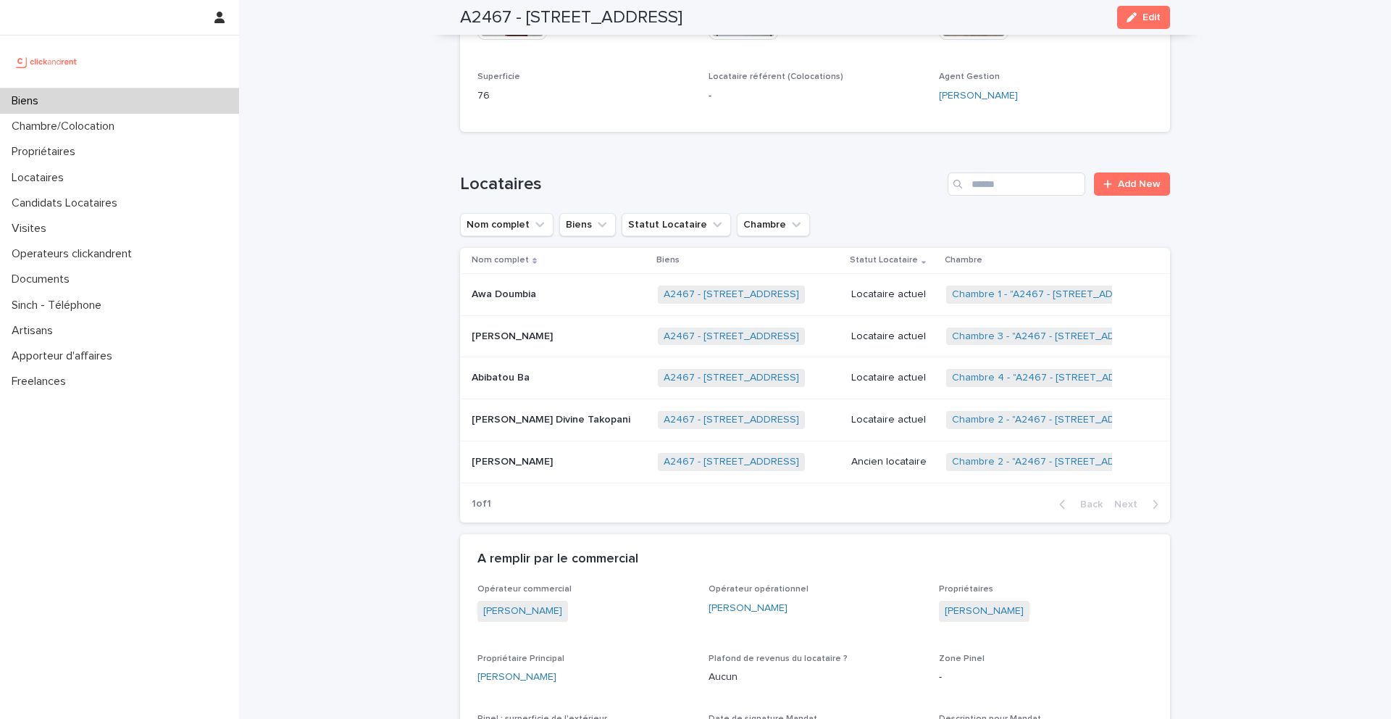
scroll to position [625, 0]
click at [547, 369] on p at bounding box center [559, 375] width 175 height 12
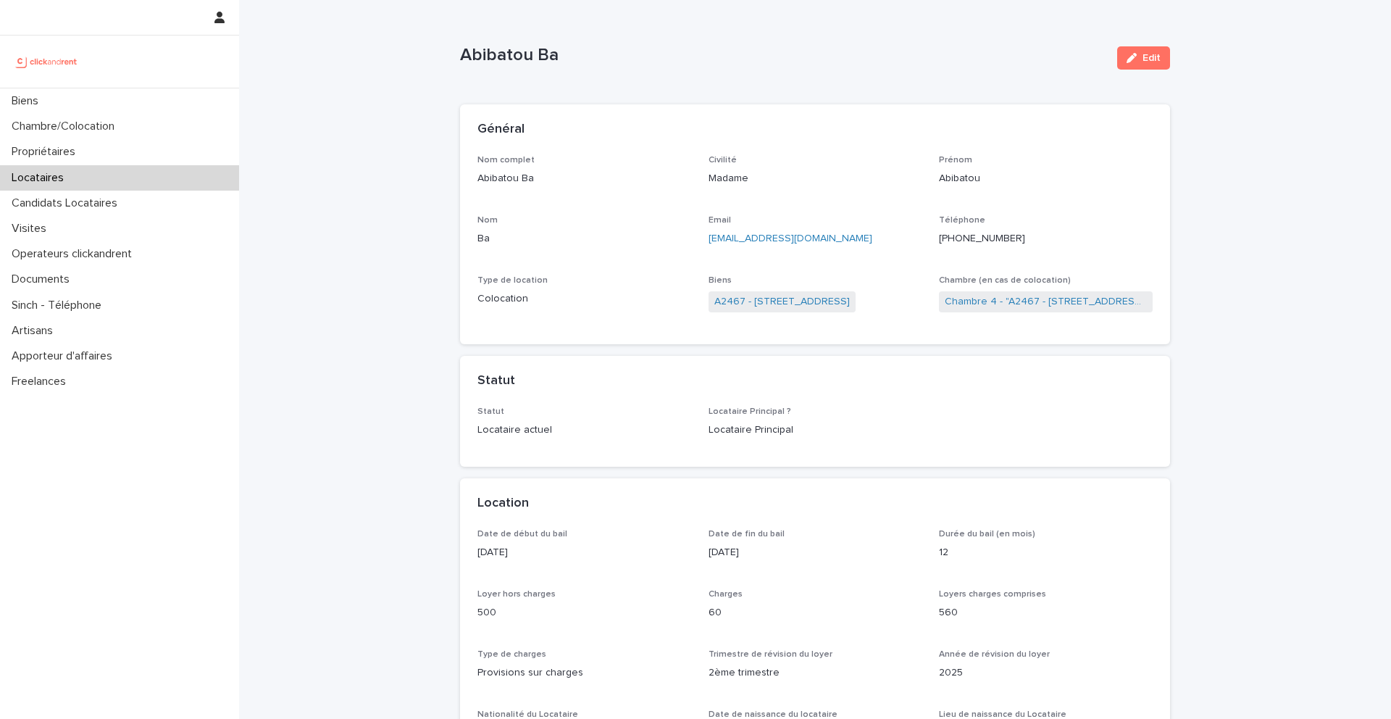
click at [980, 238] on ringoverc2c-number-84e06f14122c "+33626927742" at bounding box center [982, 238] width 86 height 10
click at [1144, 62] on span "Edit" at bounding box center [1152, 58] width 18 height 10
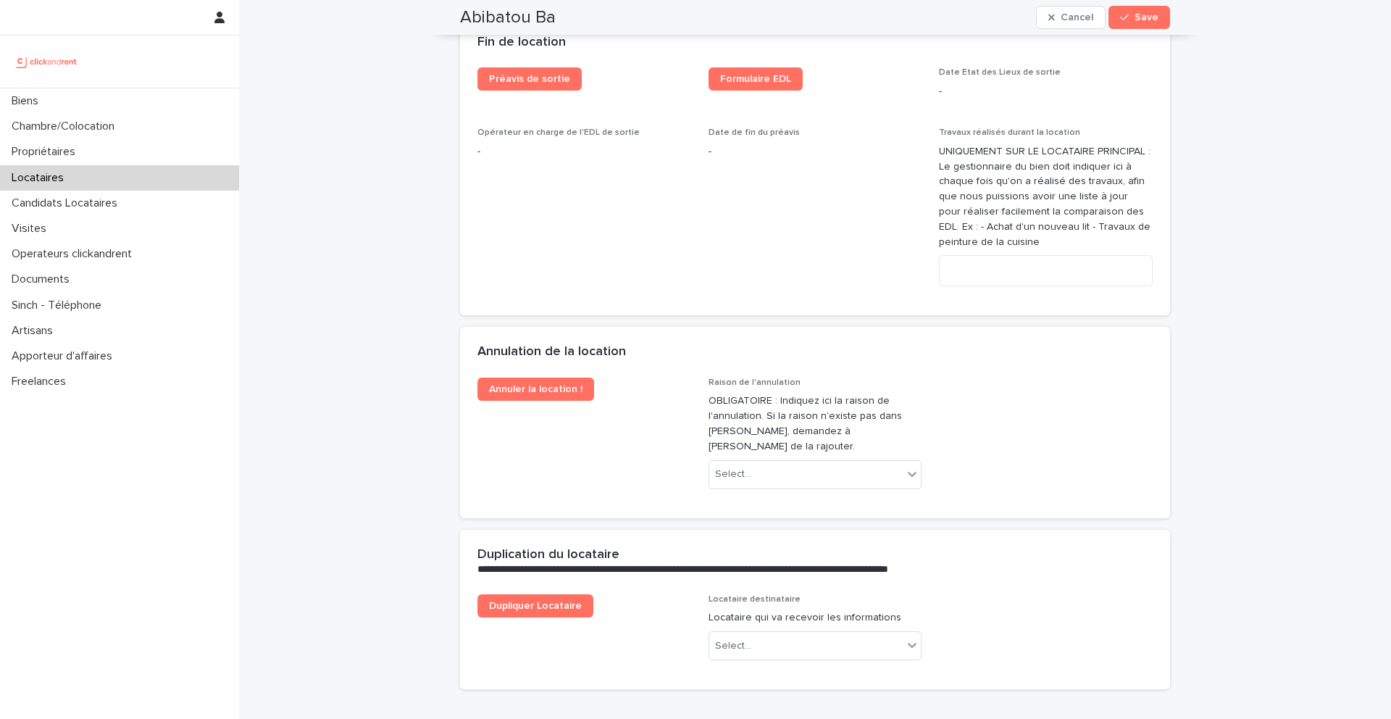
scroll to position [2889, 0]
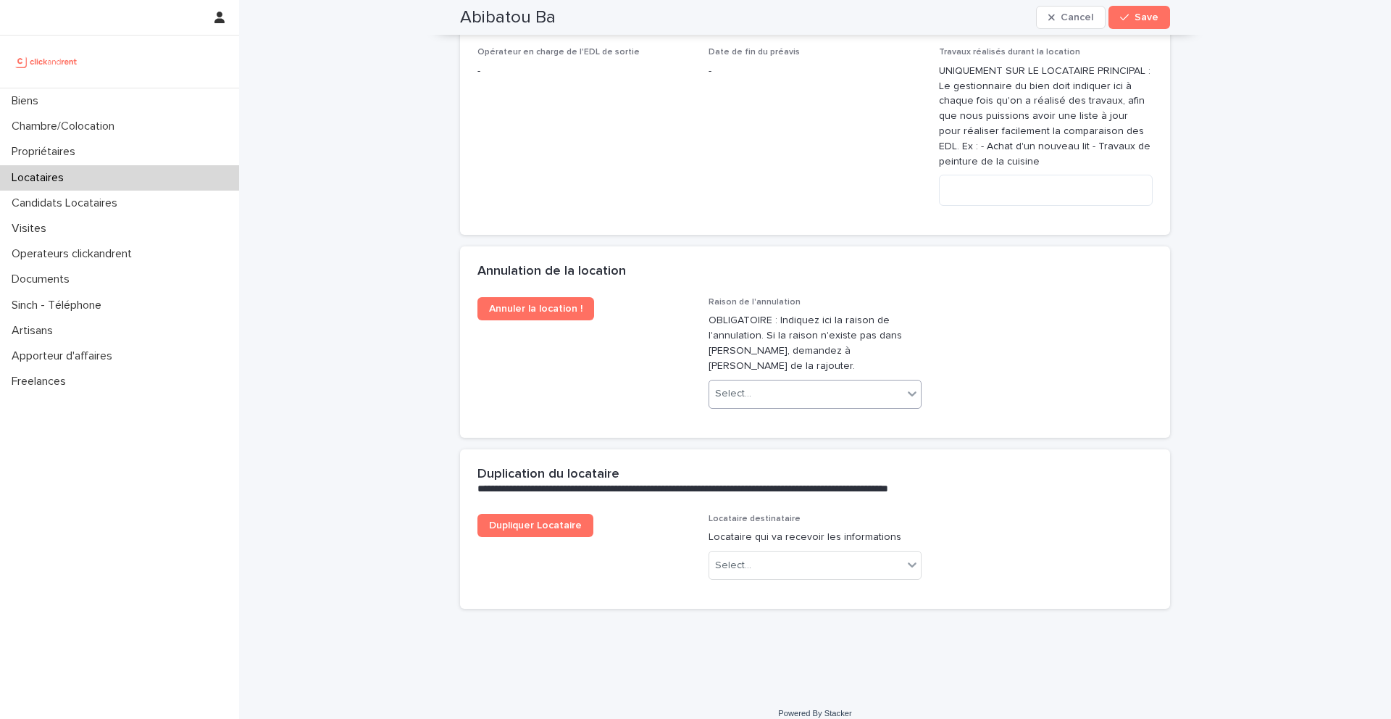
click at [784, 382] on div "Select..." at bounding box center [807, 394] width 194 height 24
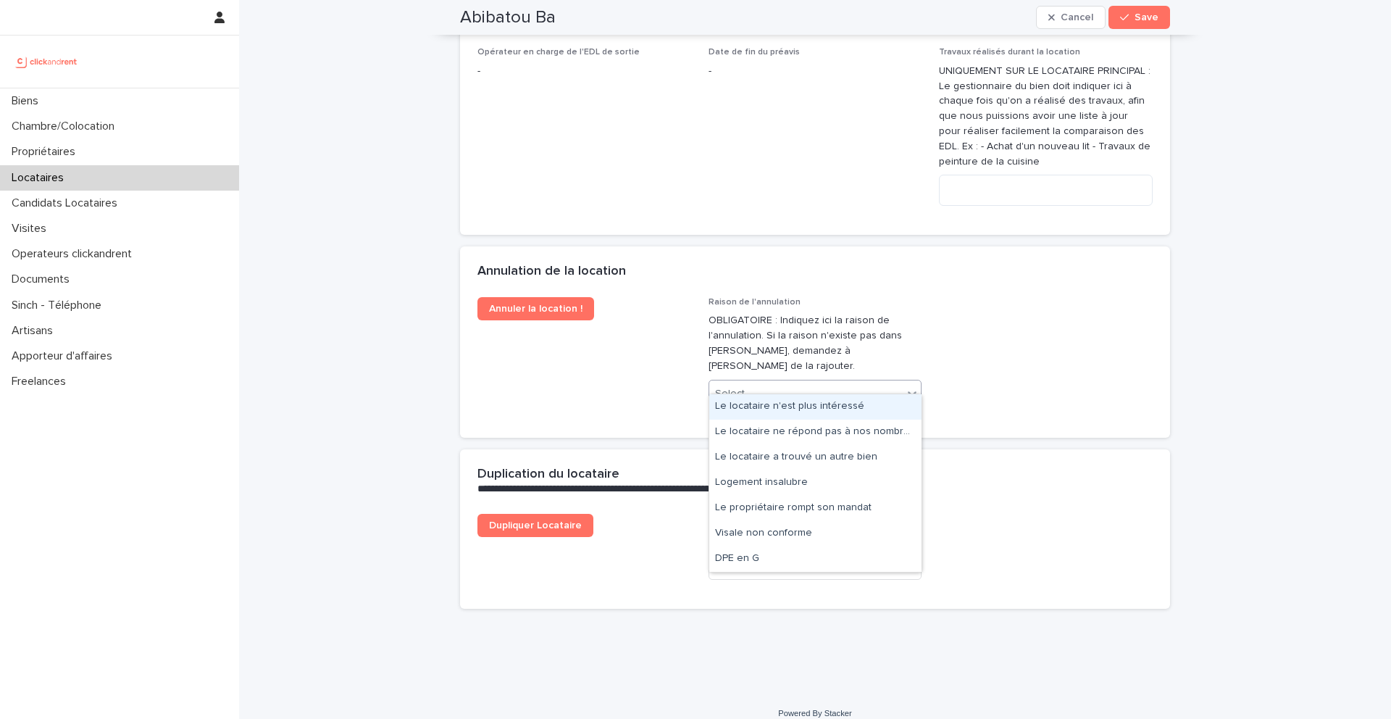
click at [783, 407] on div "Le locataire n'est plus intéressé" at bounding box center [816, 406] width 212 height 25
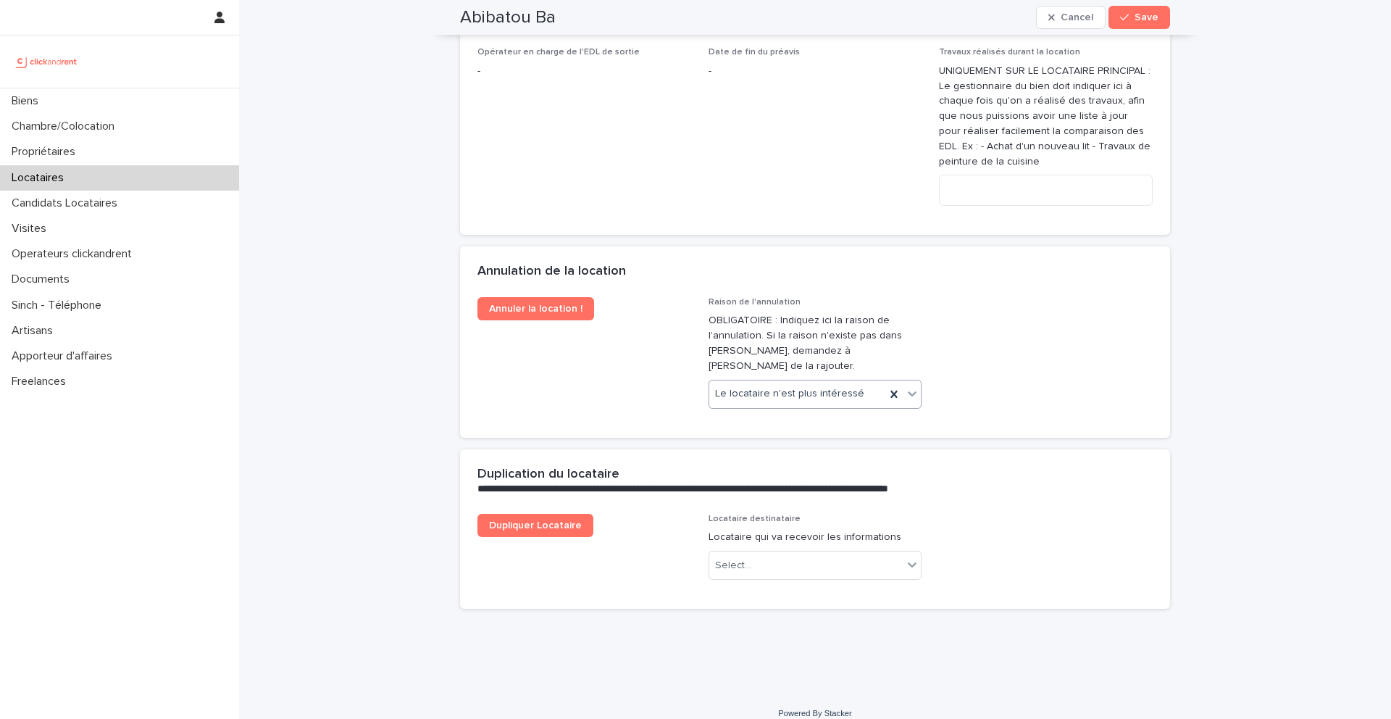
click at [1131, 31] on div "Abibatou Ba Cancel Save" at bounding box center [815, 17] width 710 height 35
click at [1131, 21] on div "button" at bounding box center [1127, 17] width 14 height 10
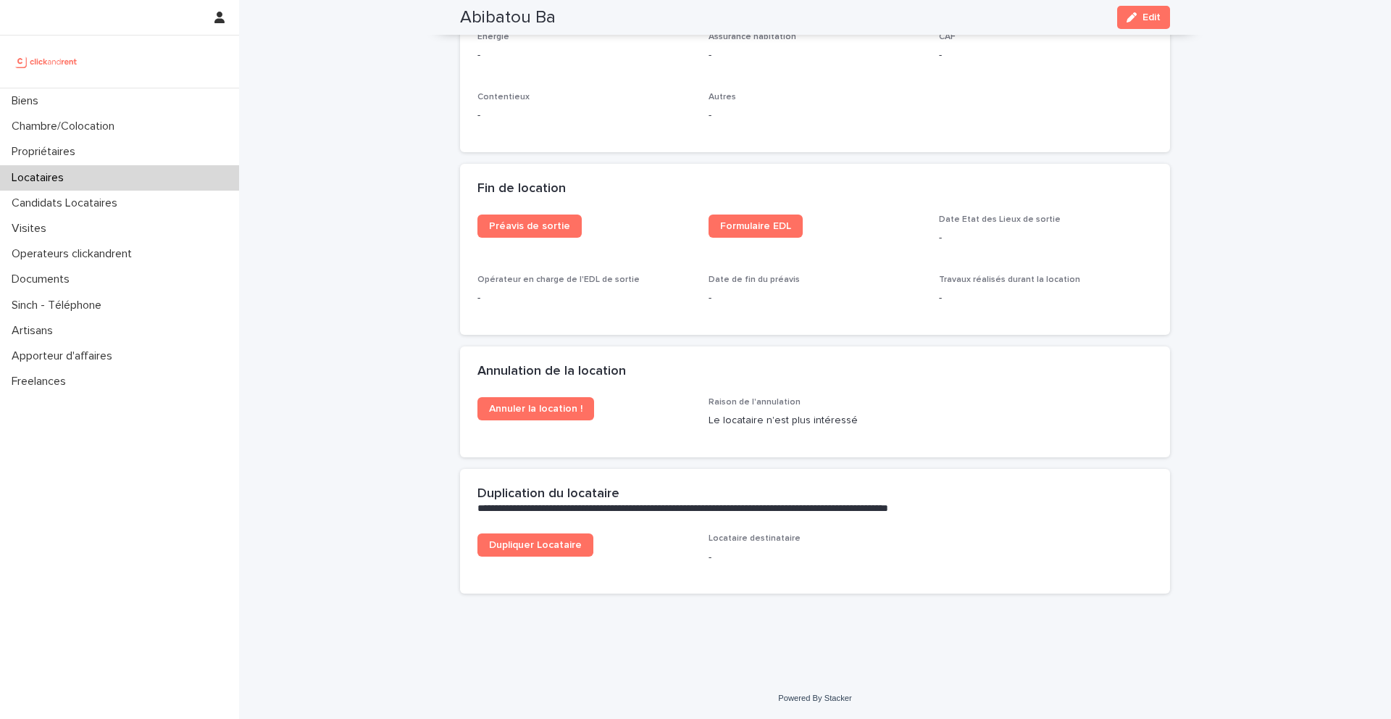
scroll to position [1742, 0]
click at [552, 412] on span "Annuler la location !" at bounding box center [535, 409] width 93 height 10
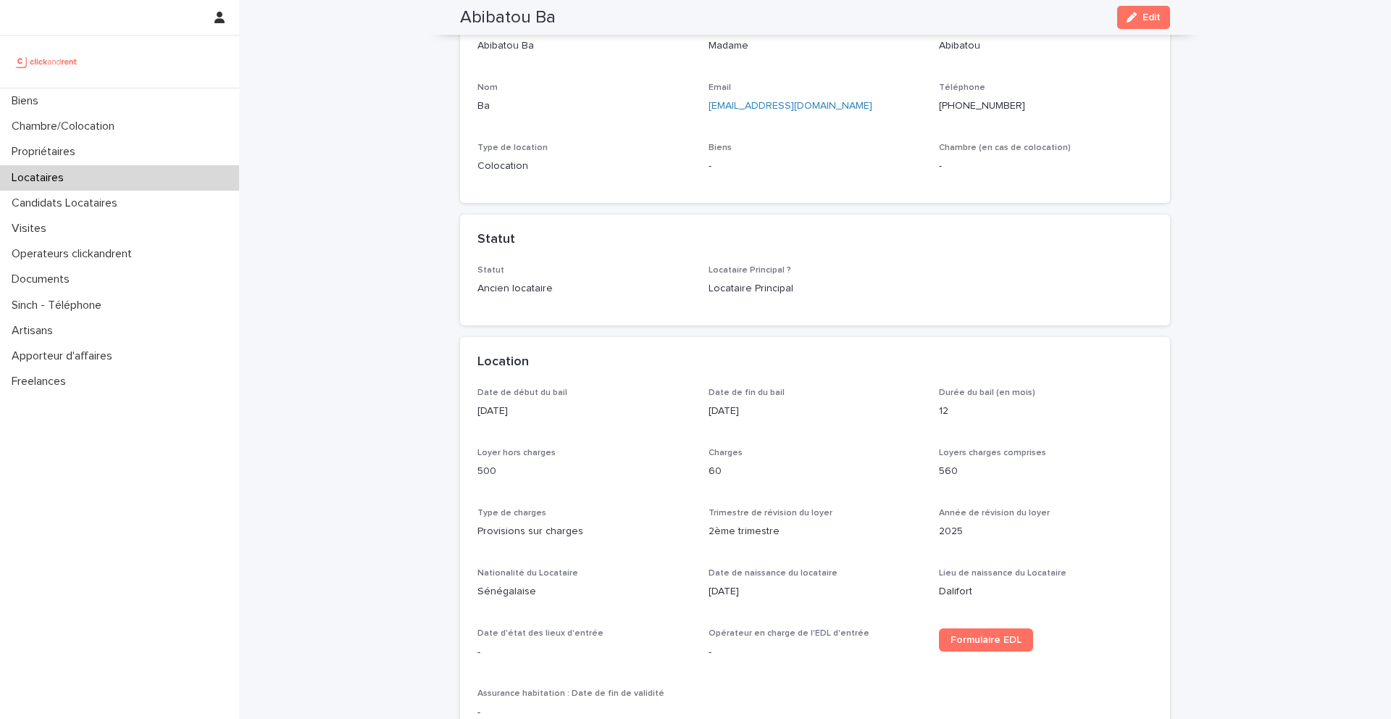
scroll to position [0, 0]
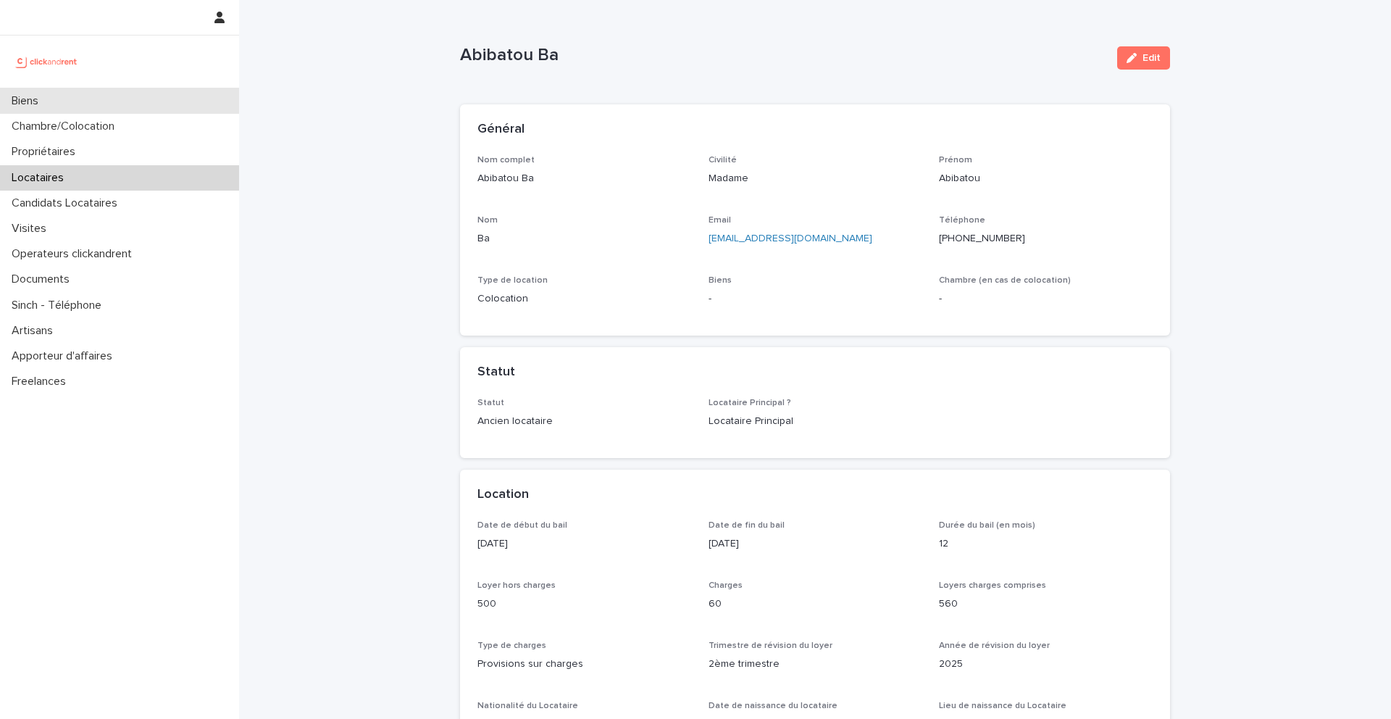
click at [121, 96] on div "Biens" at bounding box center [119, 100] width 239 height 25
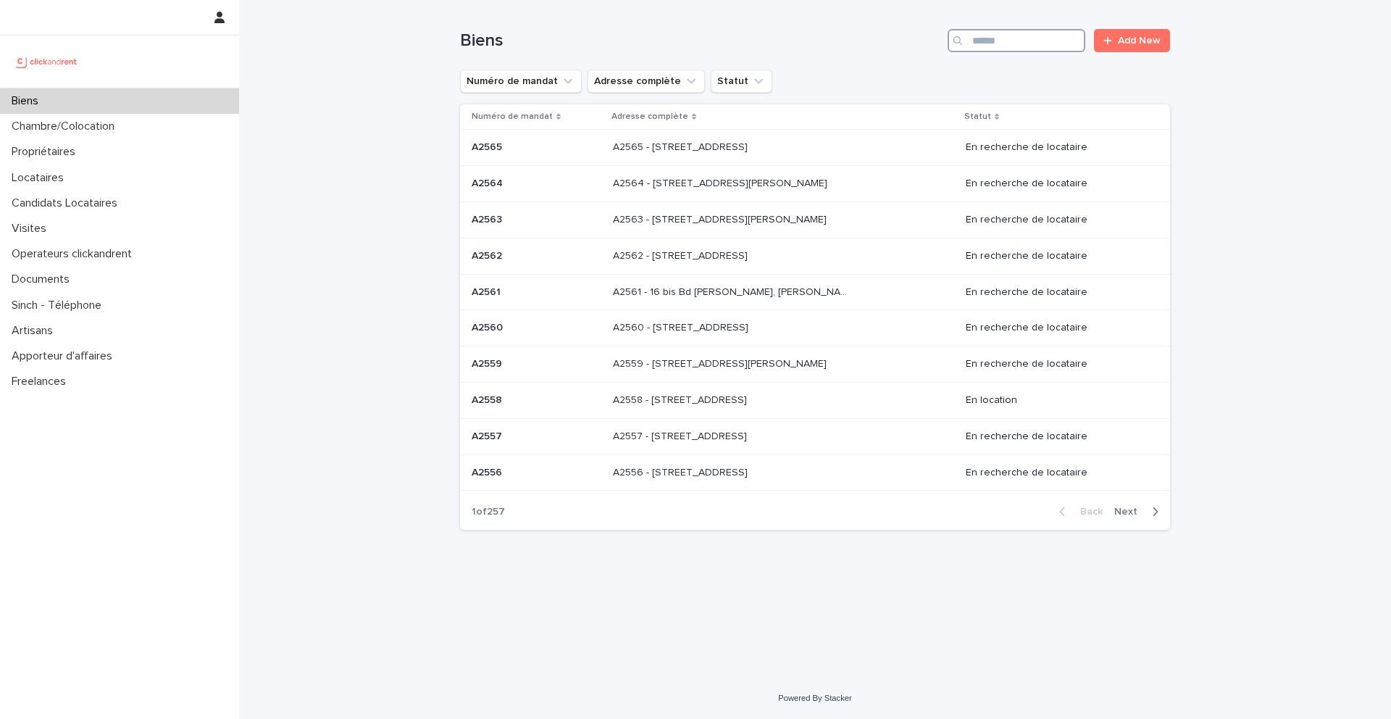
click at [1006, 39] on input "Search" at bounding box center [1017, 40] width 138 height 23
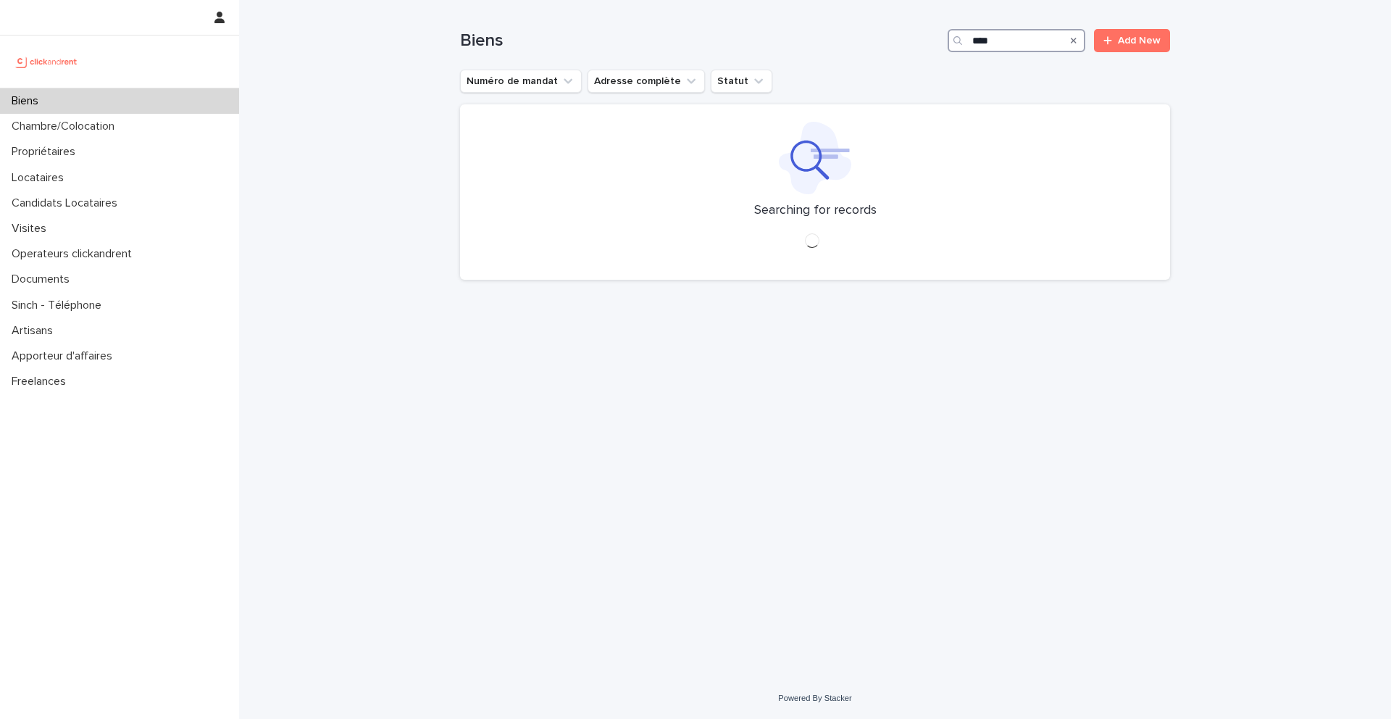
type input "*****"
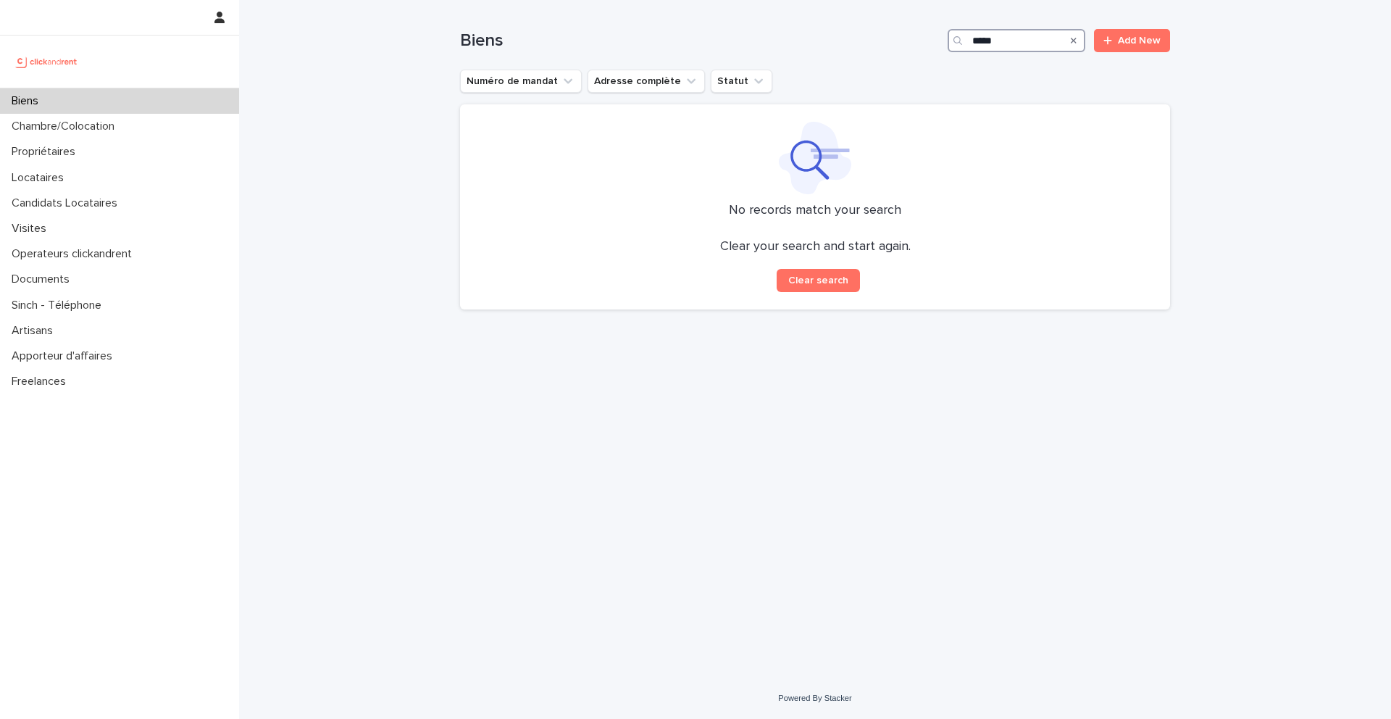
drag, startPoint x: 1009, startPoint y: 41, endPoint x: 936, endPoint y: 41, distance: 72.5
click at [936, 41] on div "Biens ***** Add New" at bounding box center [815, 40] width 710 height 23
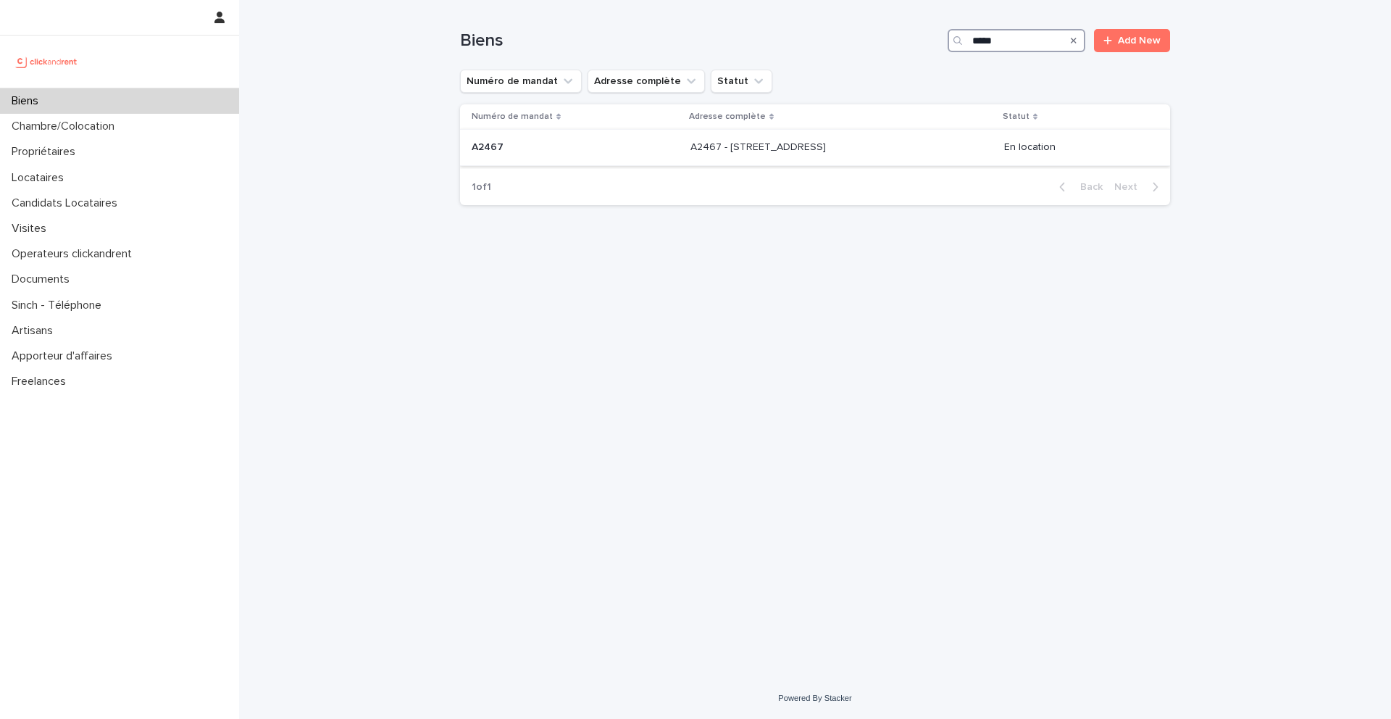
type input "*****"
click at [758, 148] on p "A2467 - 3 Allée du Danemark, Massy 91300" at bounding box center [760, 145] width 138 height 15
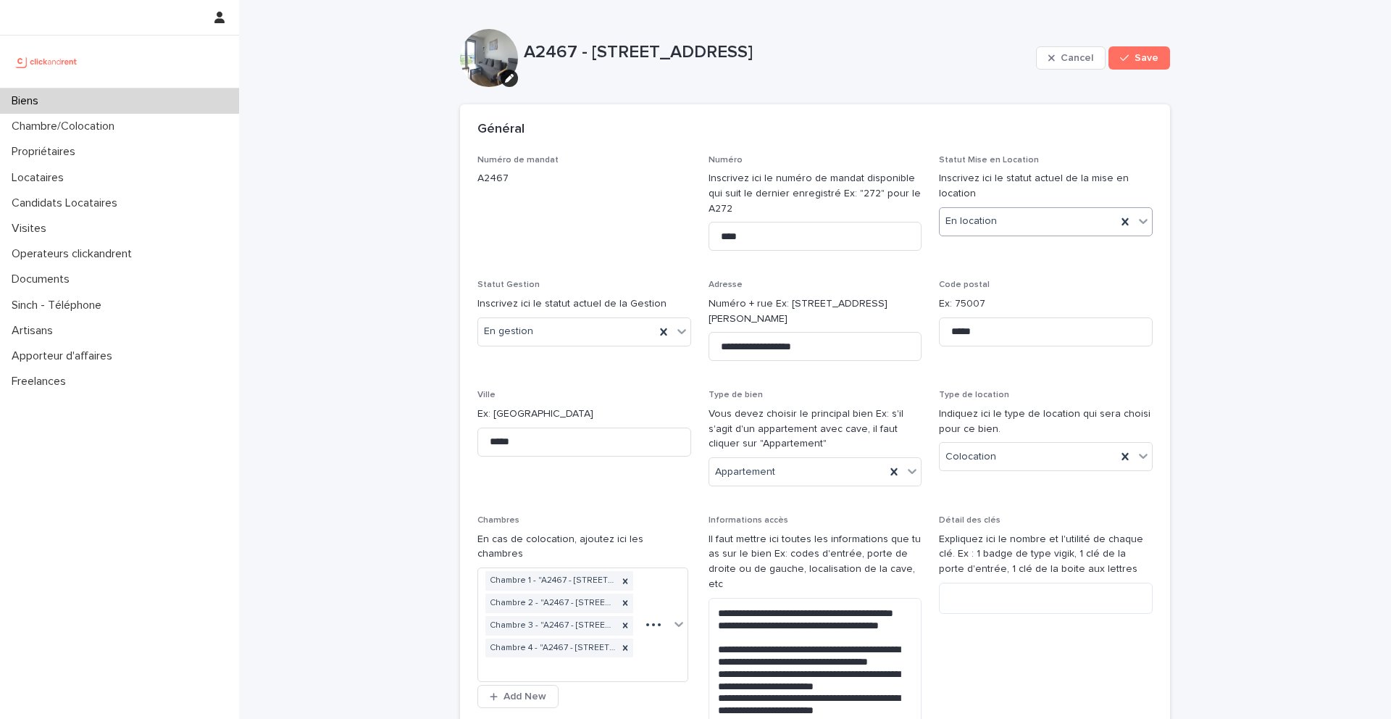
click at [1004, 224] on div "En location" at bounding box center [1028, 221] width 177 height 24
click at [1002, 270] on div "En recherche de locataire" at bounding box center [1046, 274] width 212 height 25
click at [1136, 61] on span "Save" at bounding box center [1147, 58] width 24 height 10
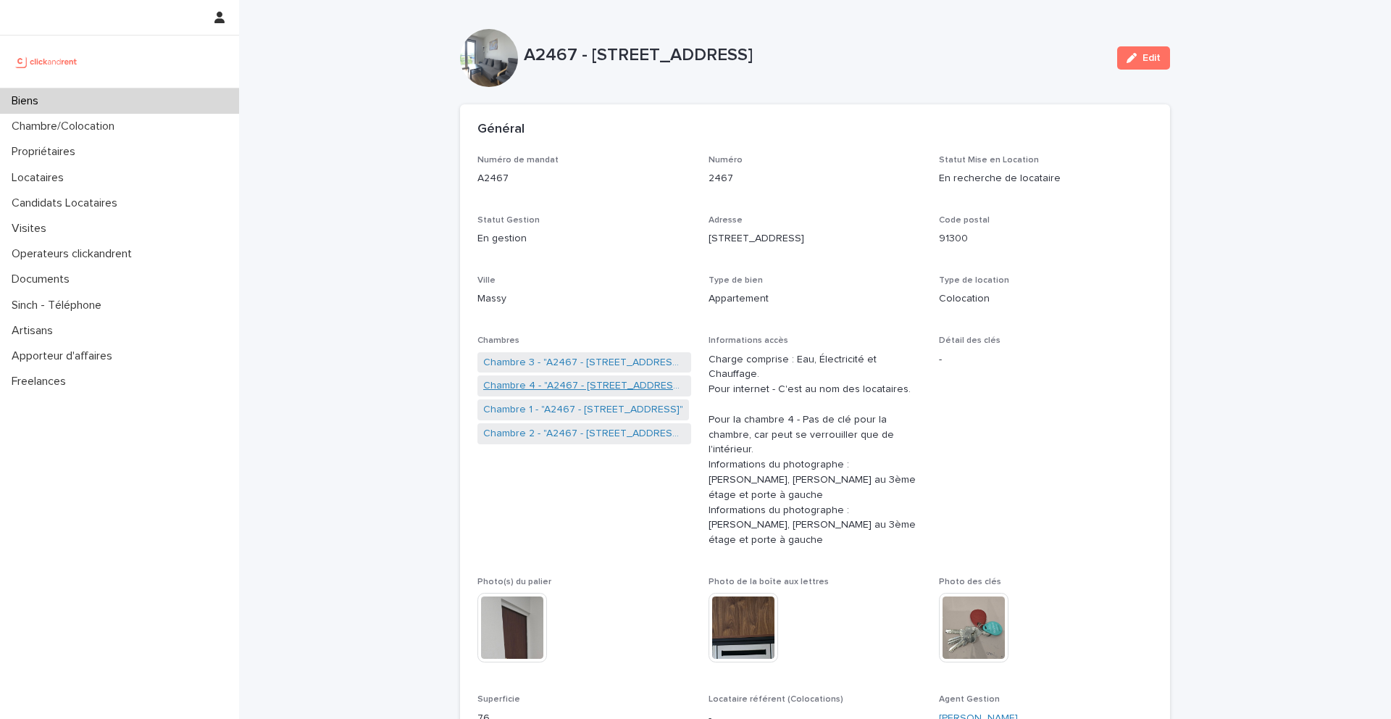
click at [555, 387] on link "Chambre 4 - "A2467 - 3 Allée du Danemark, Massy 91300"" at bounding box center [584, 385] width 202 height 15
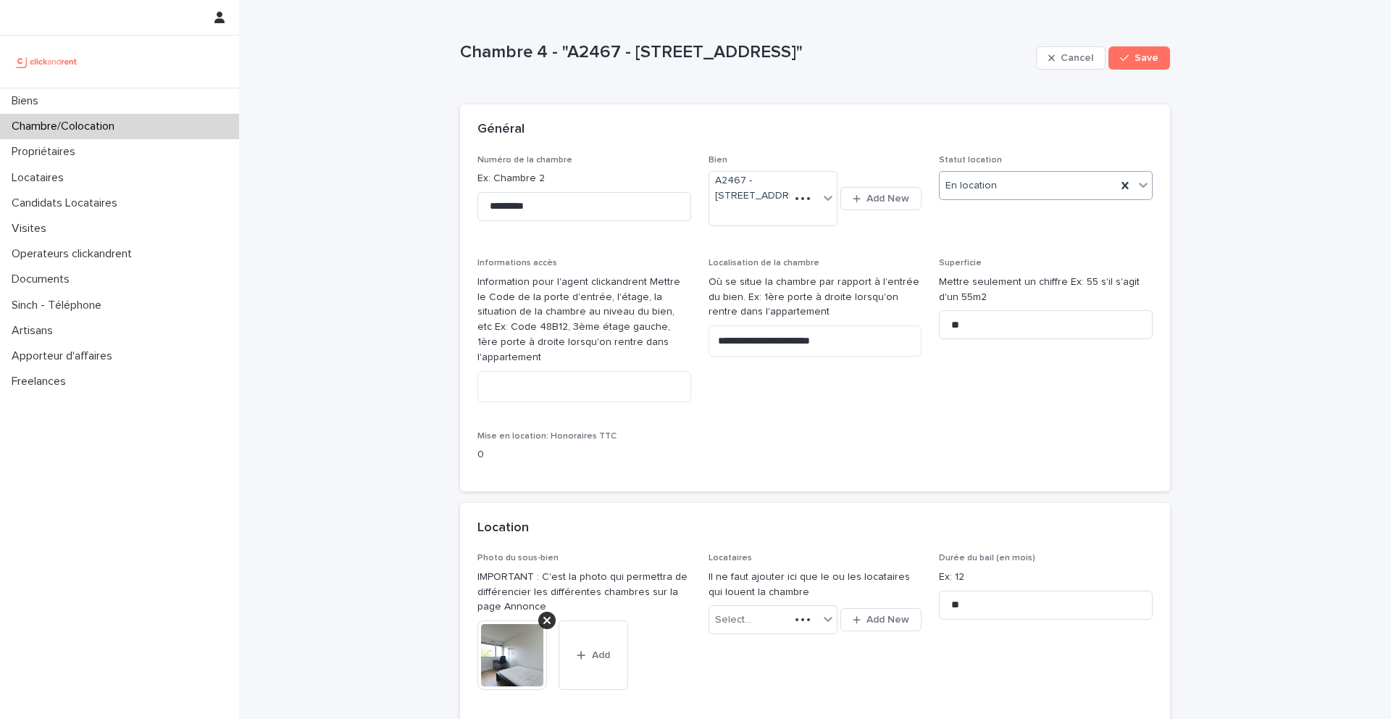
click at [1036, 195] on div "En location" at bounding box center [1028, 186] width 177 height 24
click at [1015, 246] on div "En recherche de locataire" at bounding box center [1046, 238] width 212 height 25
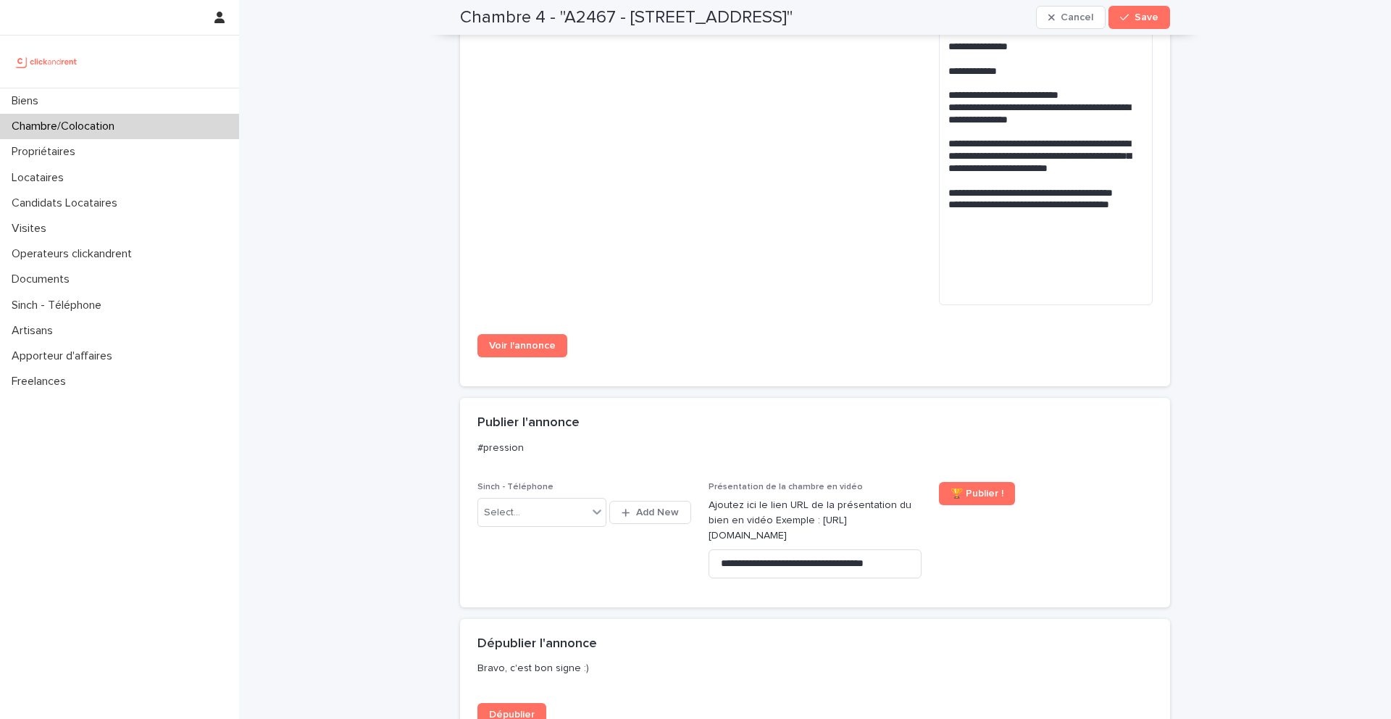
scroll to position [1526, 0]
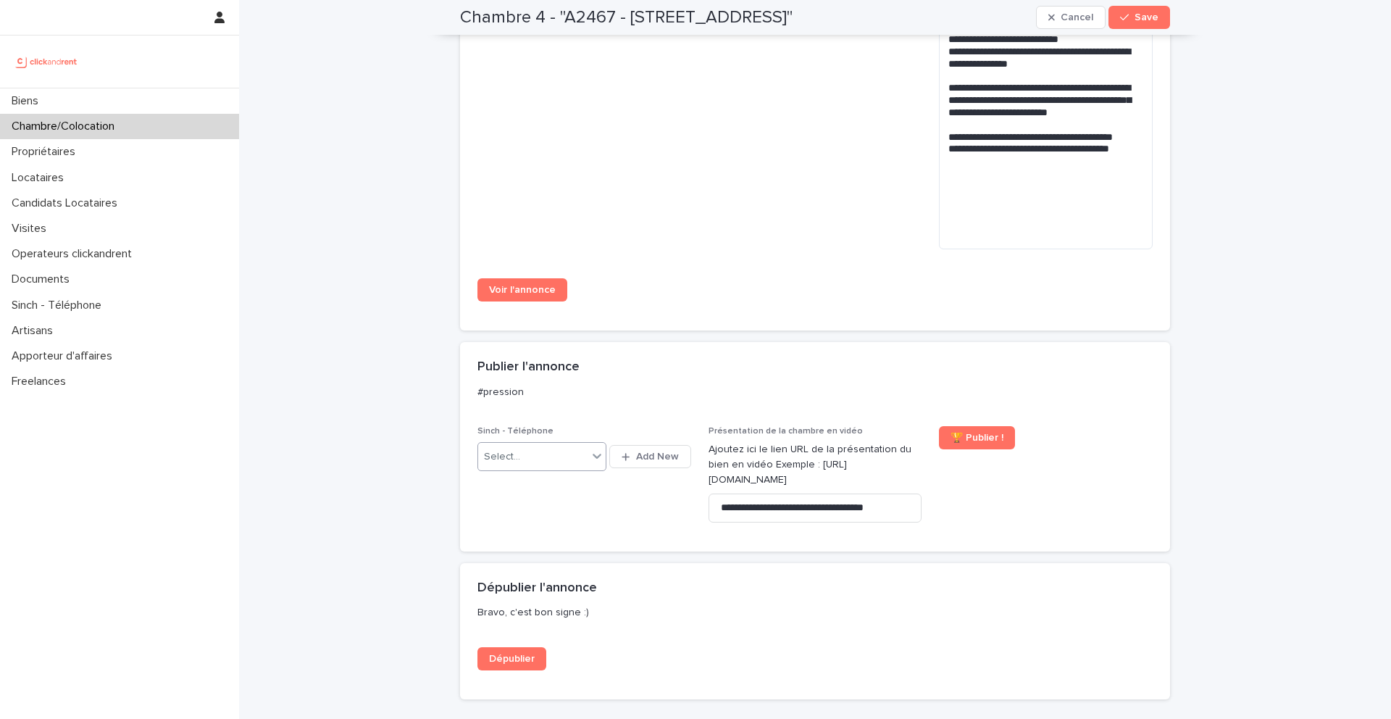
click at [600, 467] on div at bounding box center [596, 456] width 17 height 26
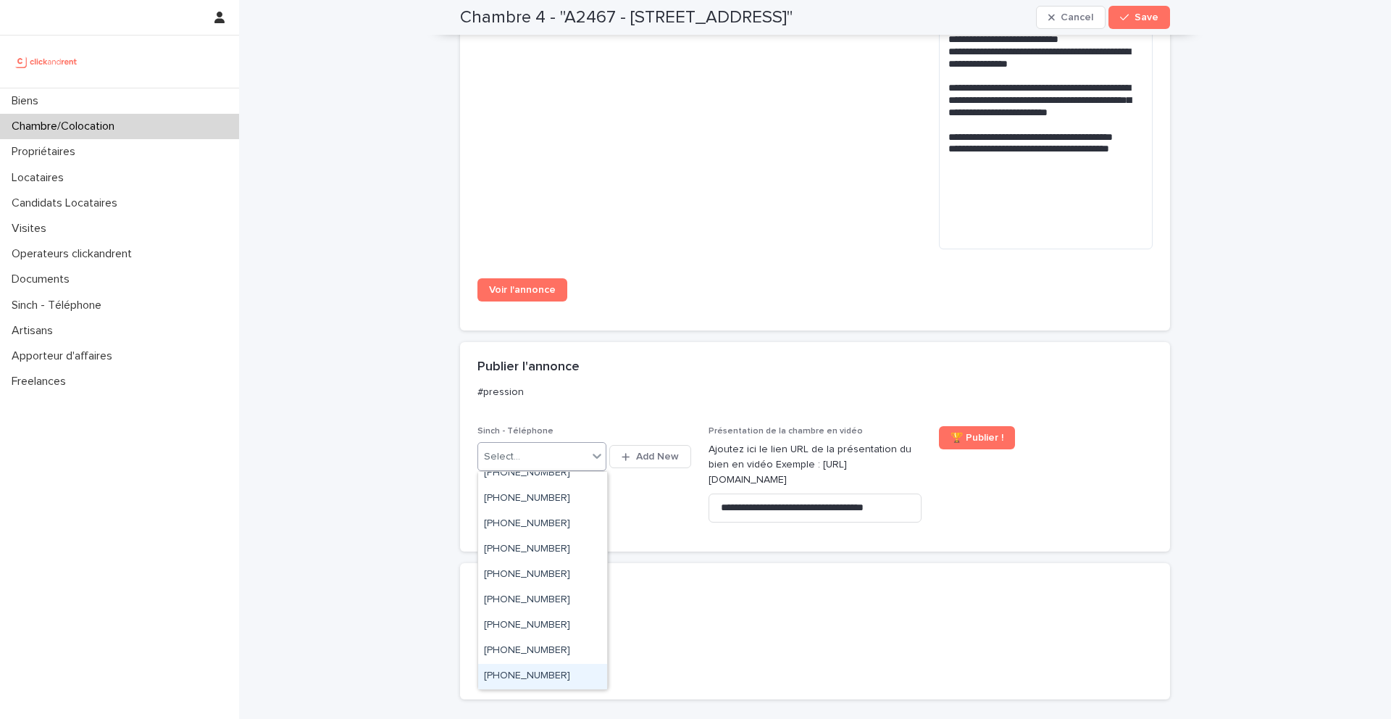
click at [586, 680] on div "+33939378121" at bounding box center [542, 676] width 129 height 25
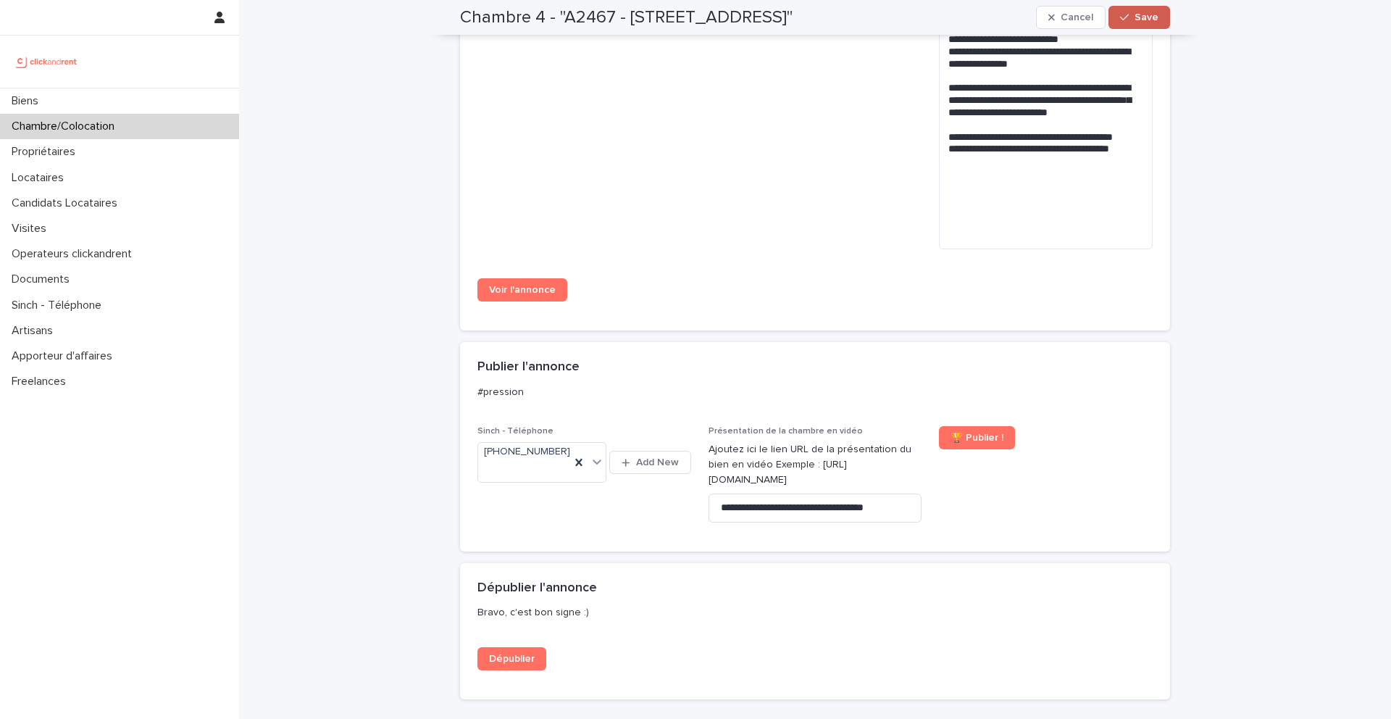
click at [1146, 28] on button "Save" at bounding box center [1140, 17] width 62 height 23
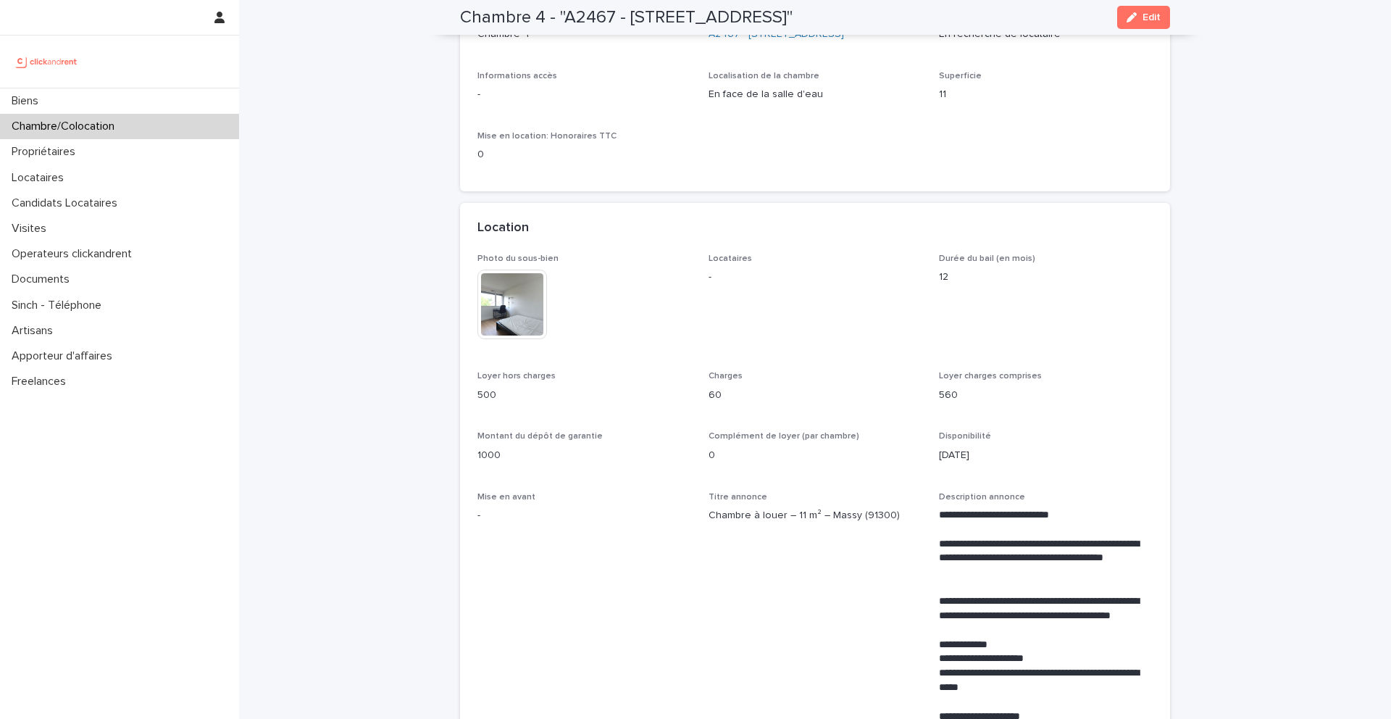
scroll to position [147, 0]
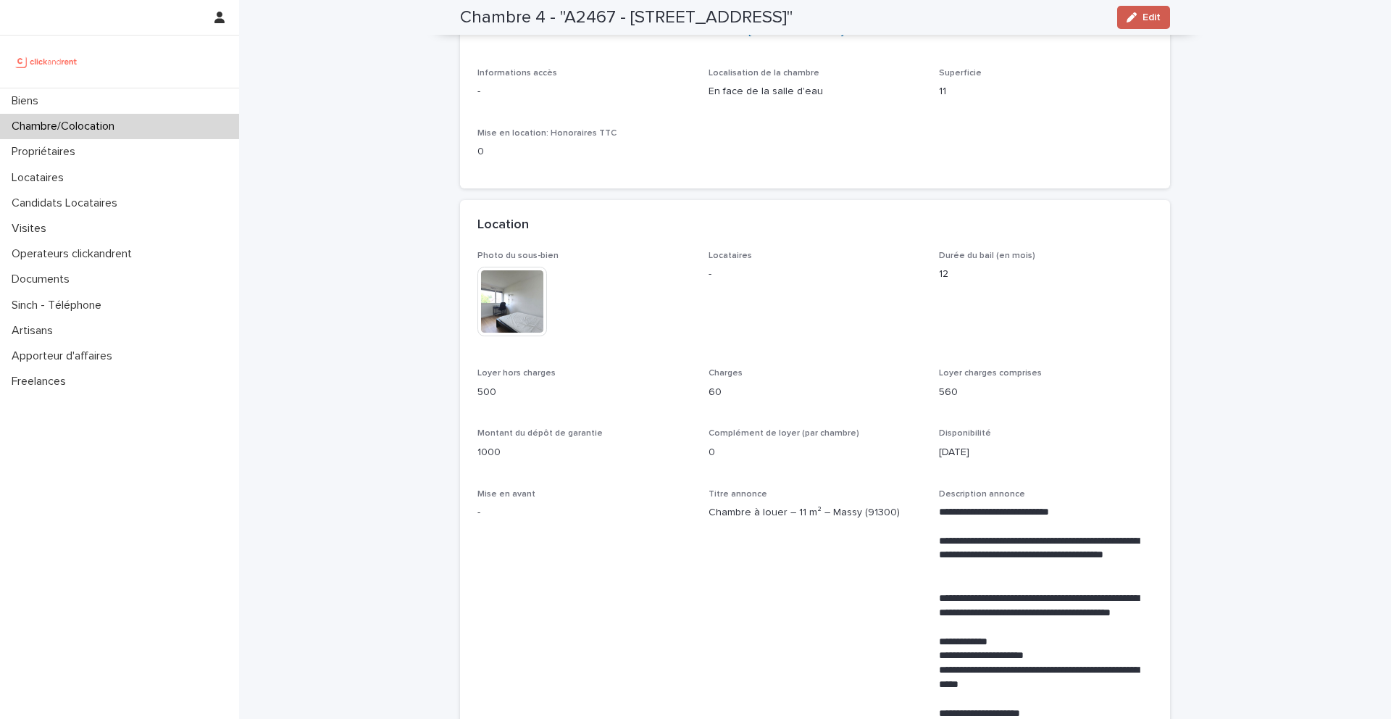
click at [1145, 21] on span "Edit" at bounding box center [1152, 17] width 18 height 10
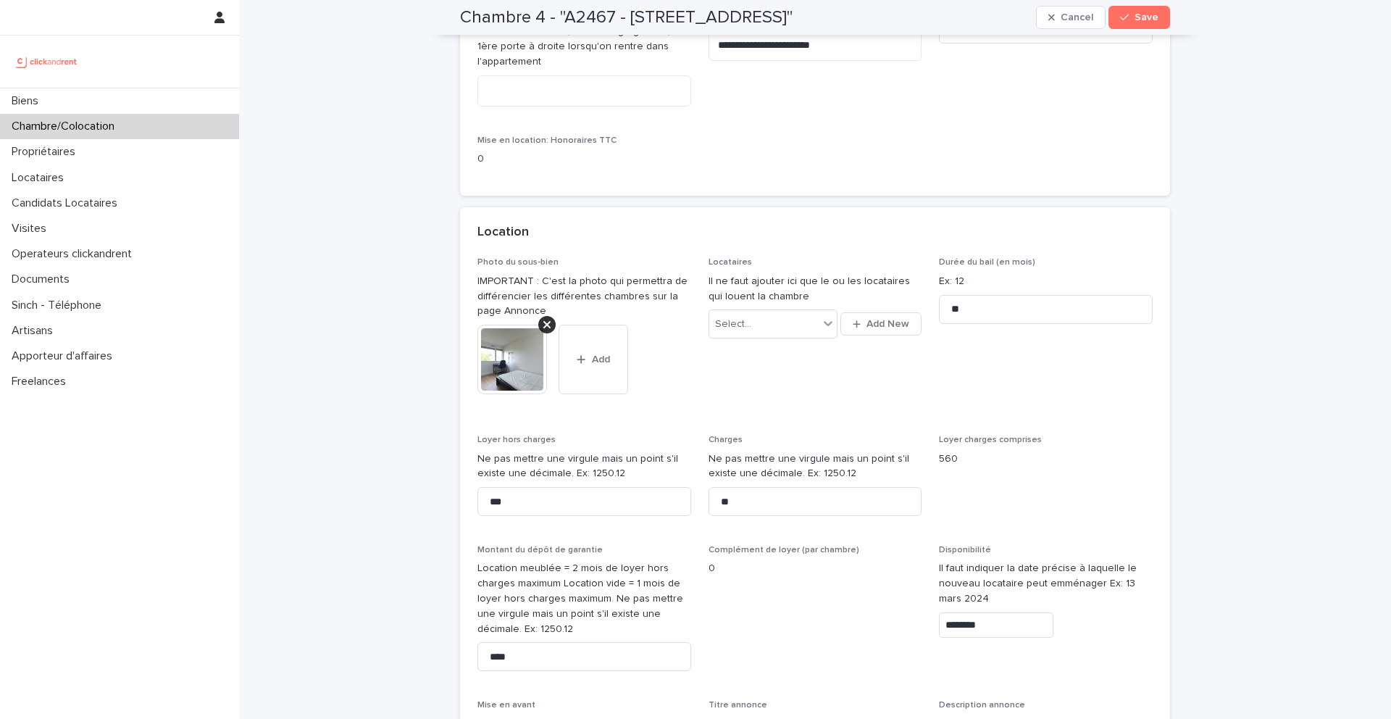
scroll to position [412, 0]
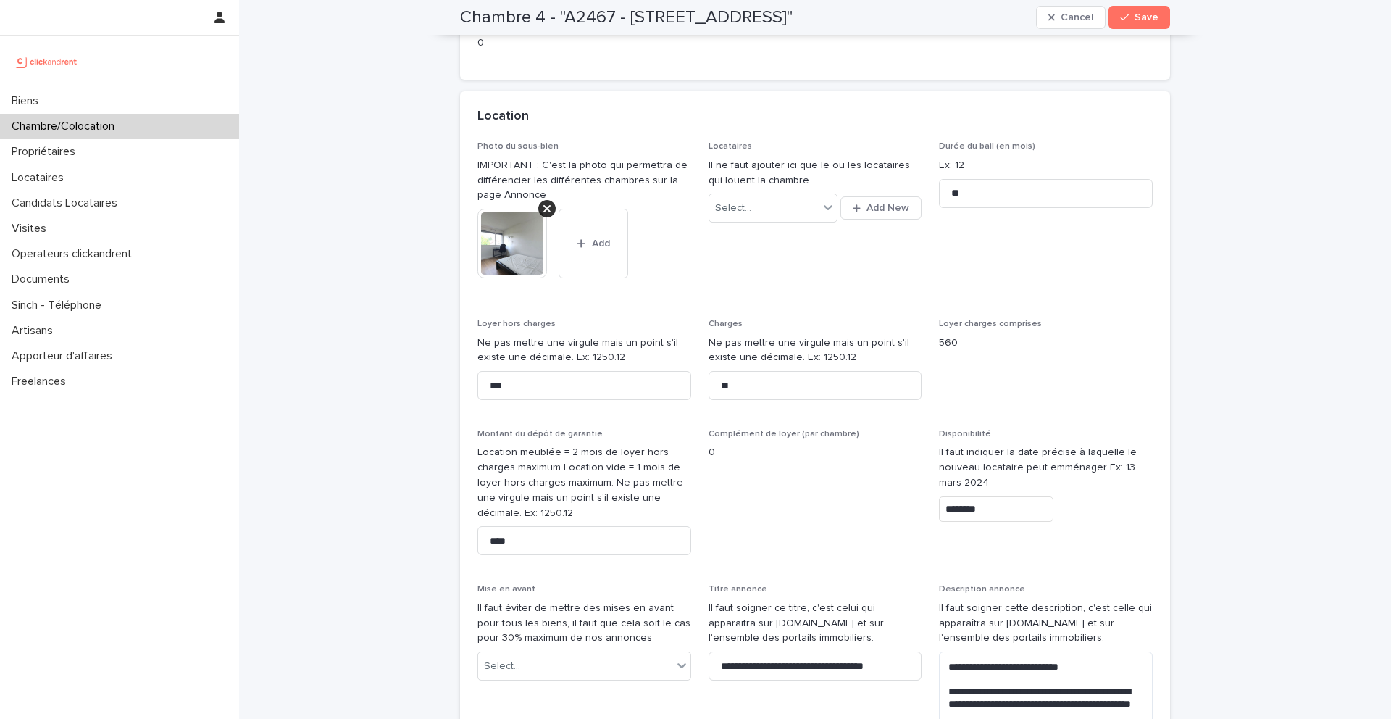
click at [974, 511] on input "********" at bounding box center [996, 508] width 115 height 25
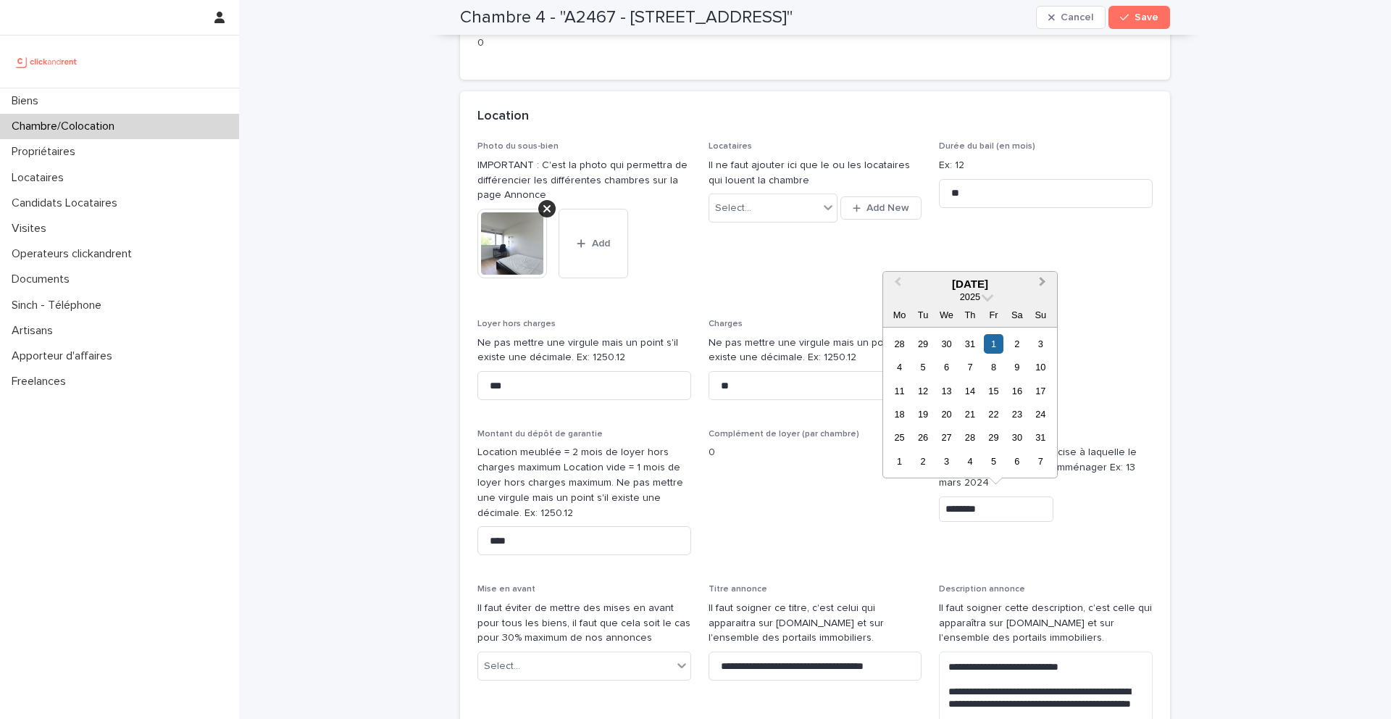
click at [1045, 283] on button "Next Month" at bounding box center [1044, 284] width 23 height 23
click at [941, 394] on div "17" at bounding box center [947, 391] width 20 height 20
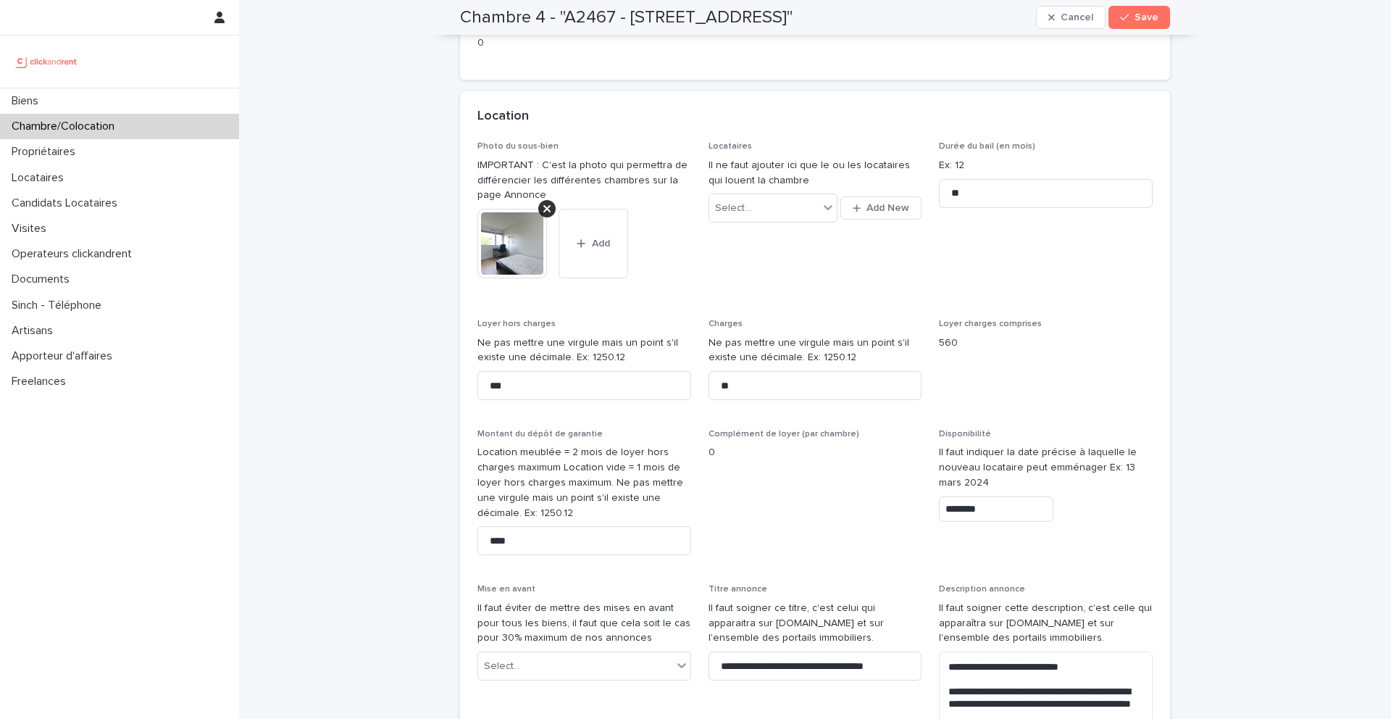
type input "*********"
click at [1123, 20] on icon "button" at bounding box center [1124, 17] width 9 height 10
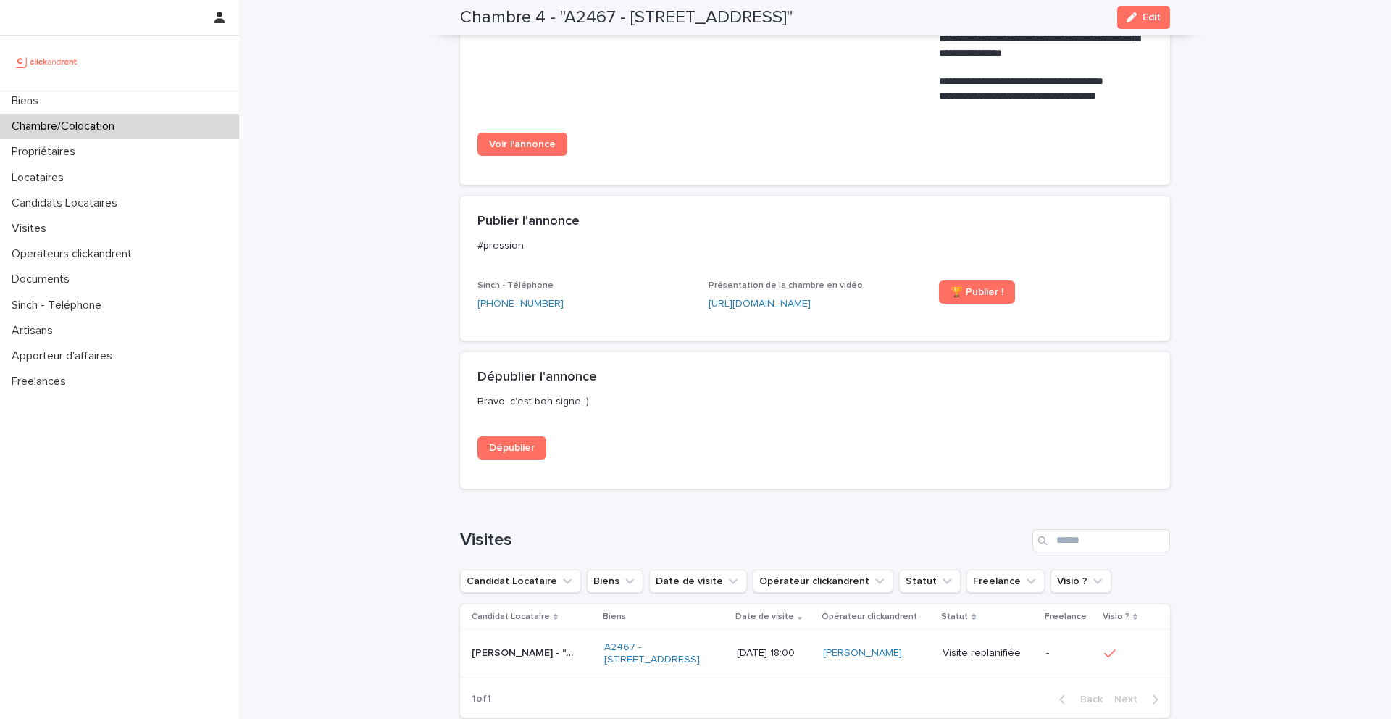
scroll to position [1434, 0]
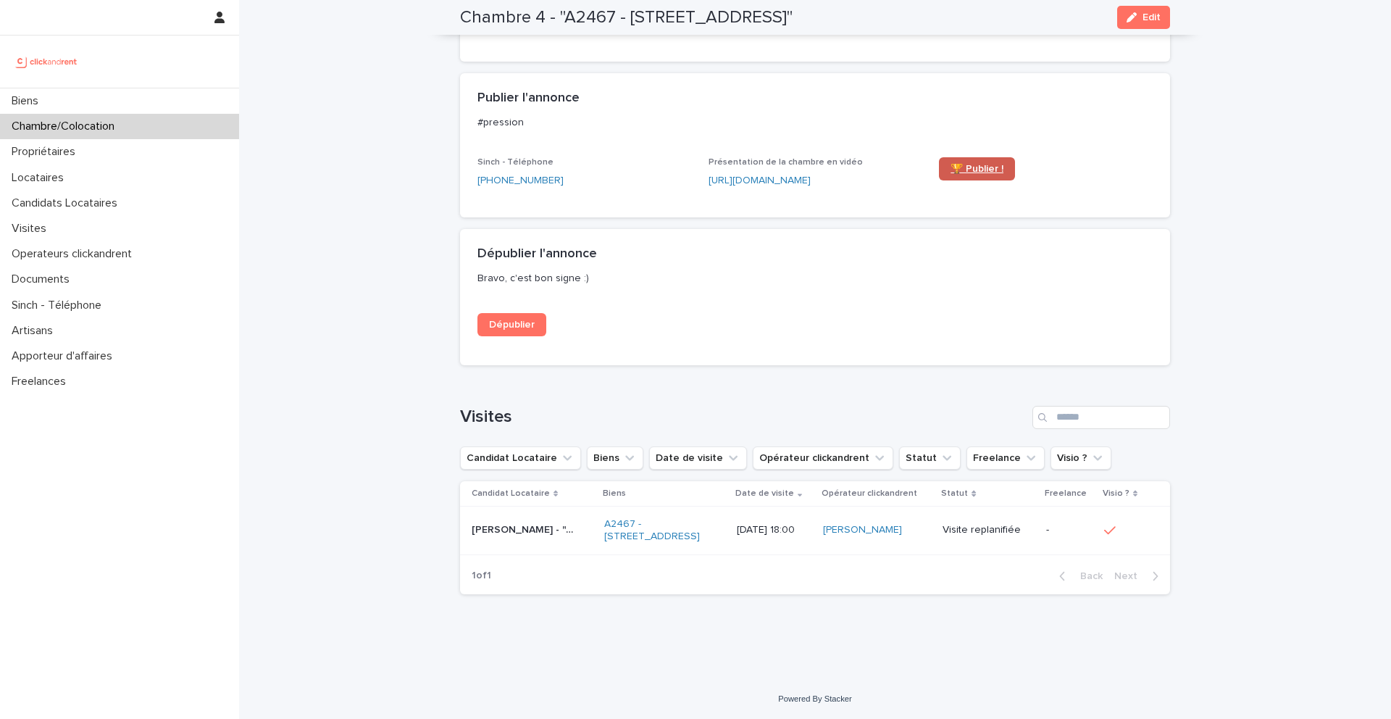
click at [975, 164] on link "🏆 Publier !" at bounding box center [977, 168] width 76 height 23
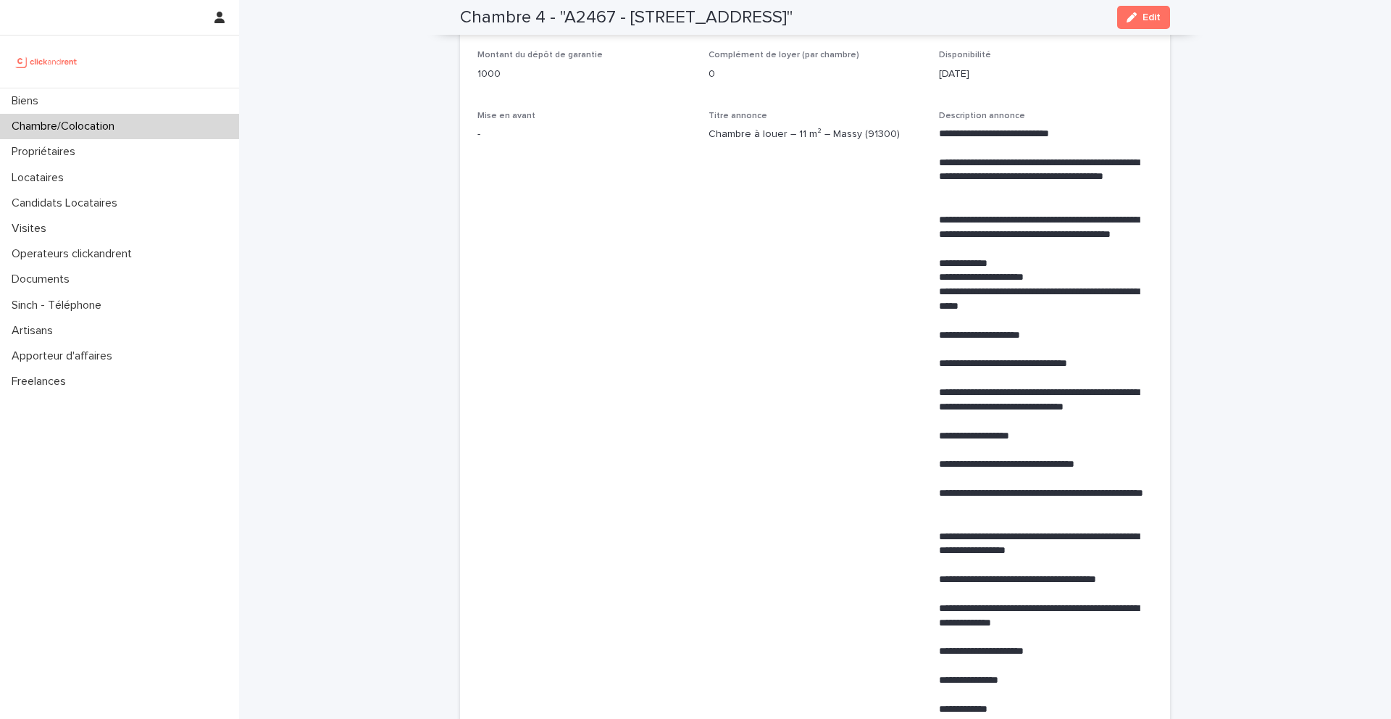
scroll to position [0, 0]
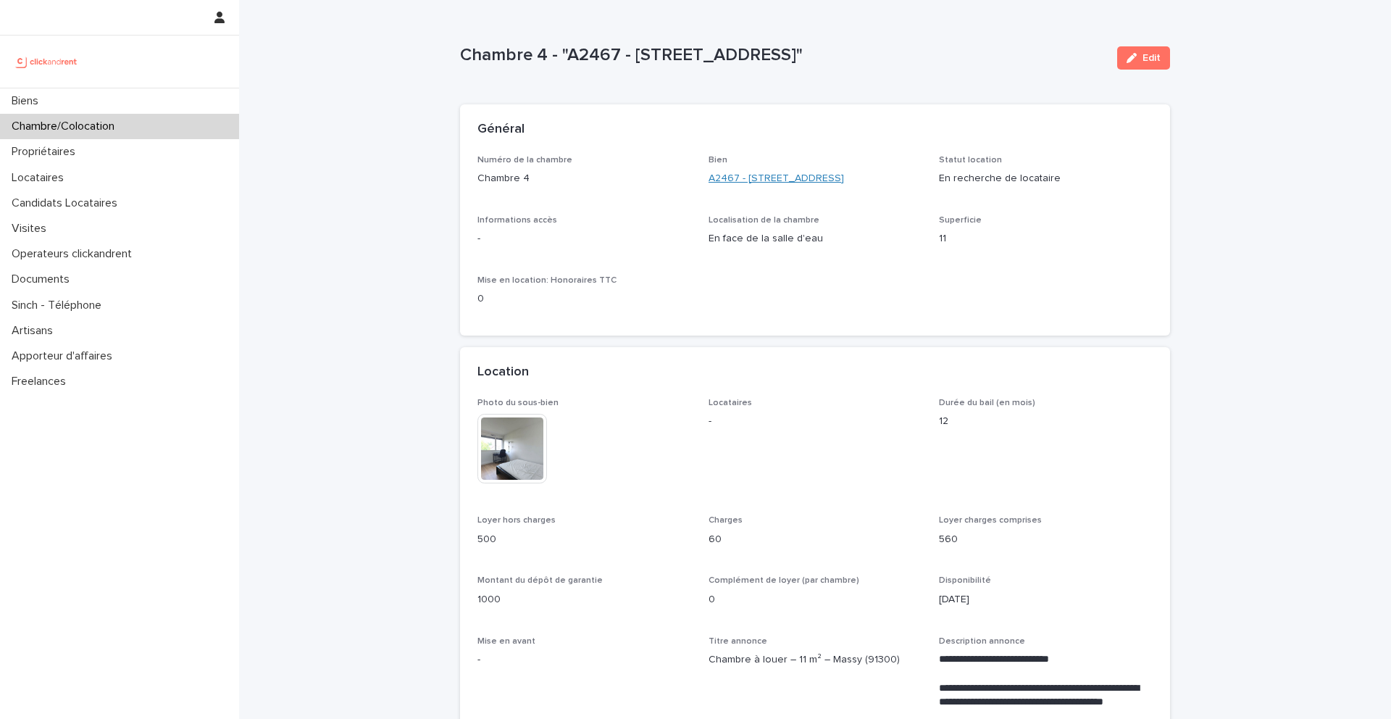
click at [757, 178] on link "A2467 - 3 Allée du Danemark, Massy 91300" at bounding box center [777, 178] width 136 height 15
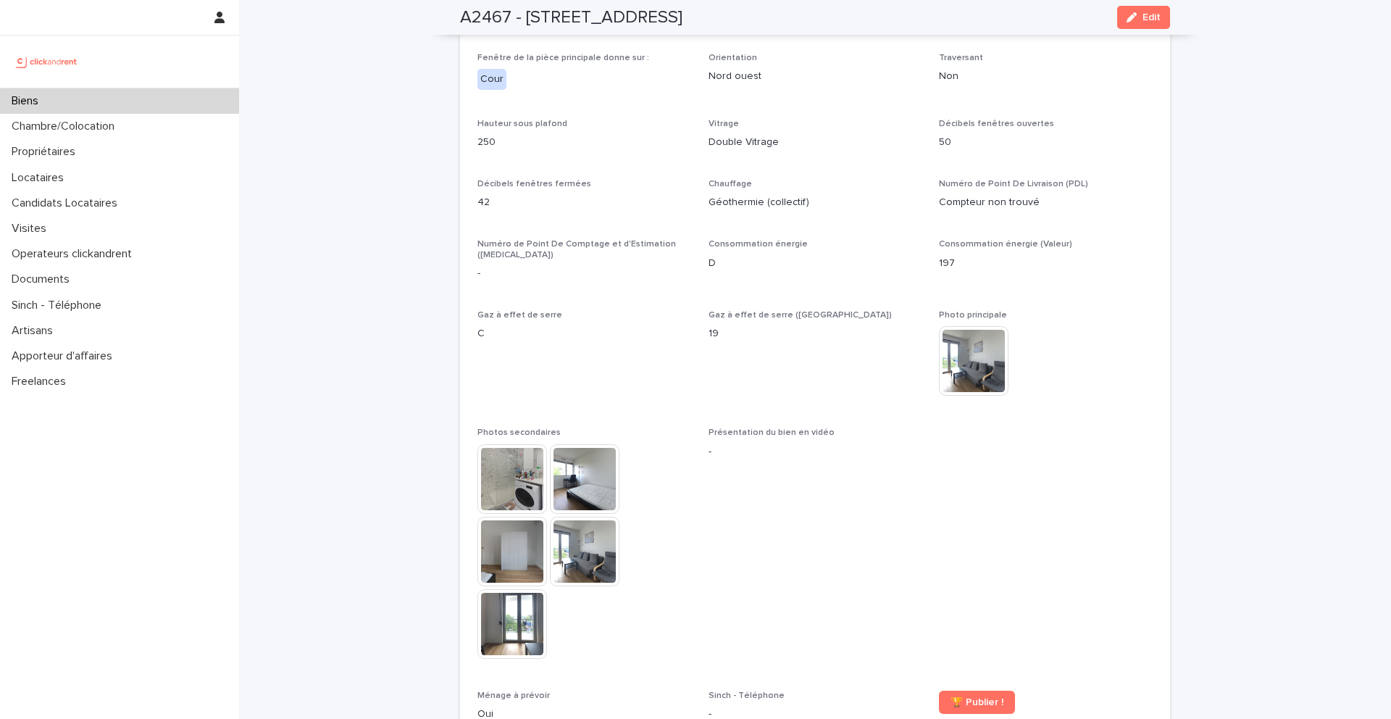
scroll to position [3271, 0]
click at [1145, 28] on div "A2467 - 3 Allée du Danemark, Massy 91300 Edit" at bounding box center [815, 17] width 710 height 35
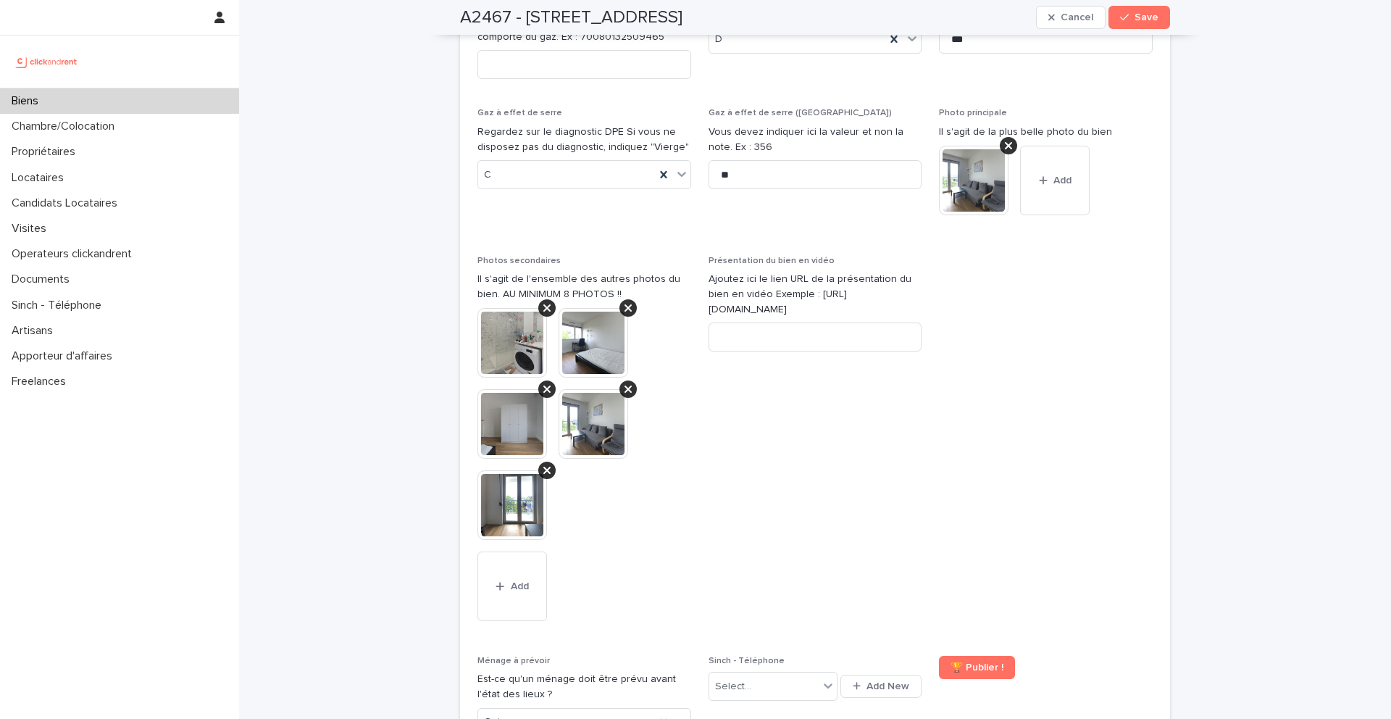
scroll to position [5656, 0]
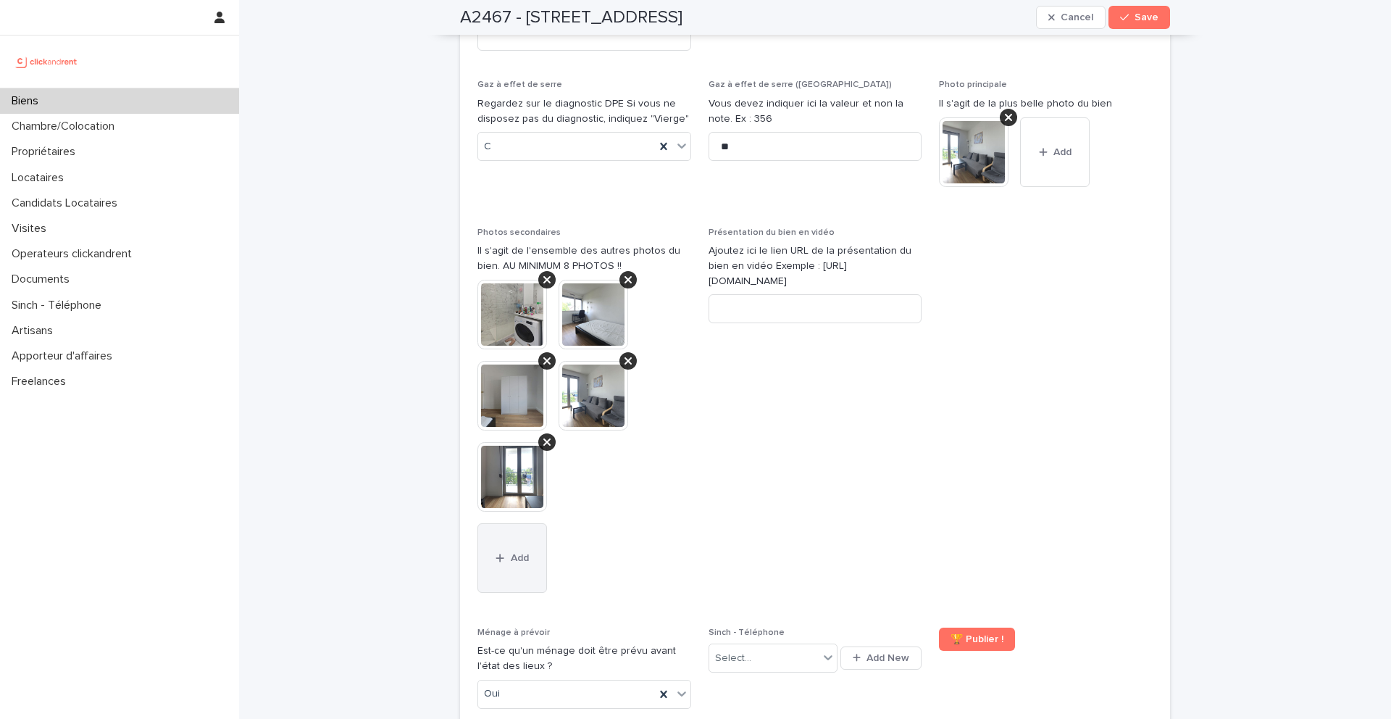
click at [507, 523] on button "Add" at bounding box center [513, 558] width 70 height 70
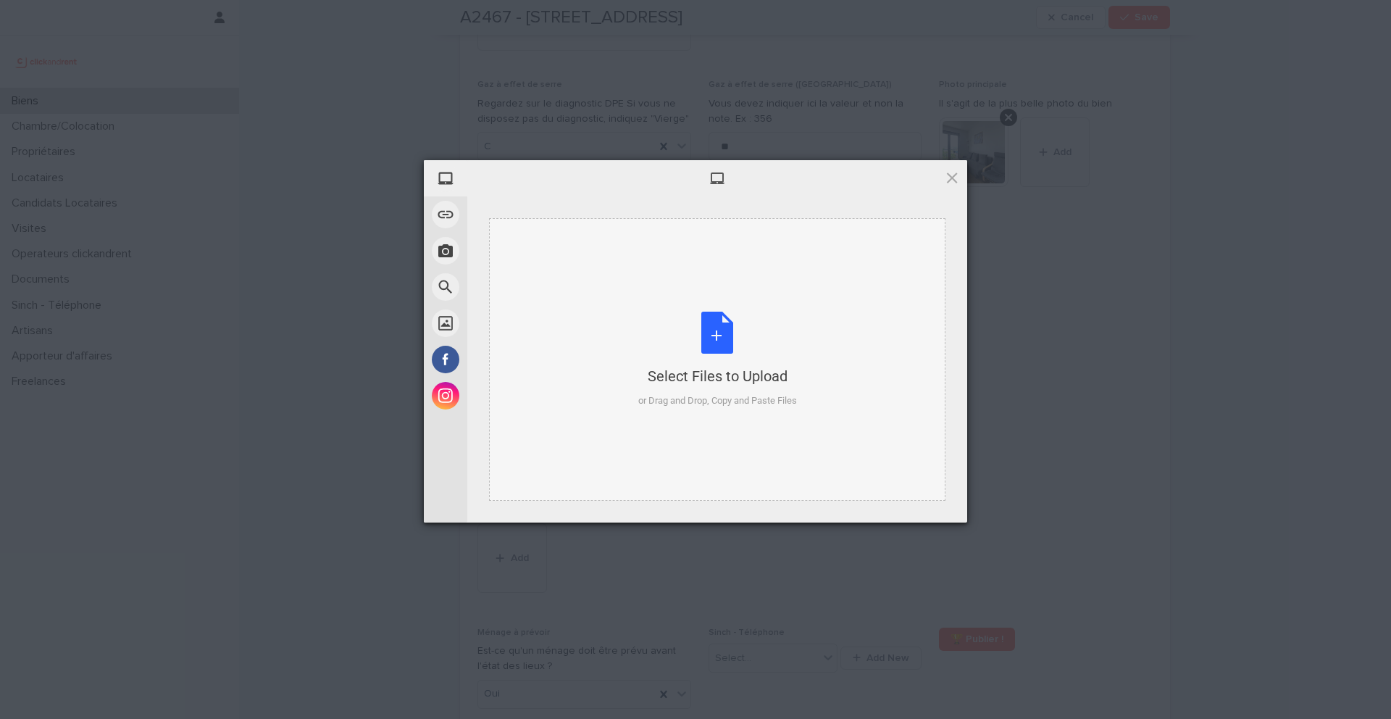
click at [737, 327] on div "Select Files to Upload or Drag and Drop, Copy and Paste Files" at bounding box center [717, 360] width 159 height 96
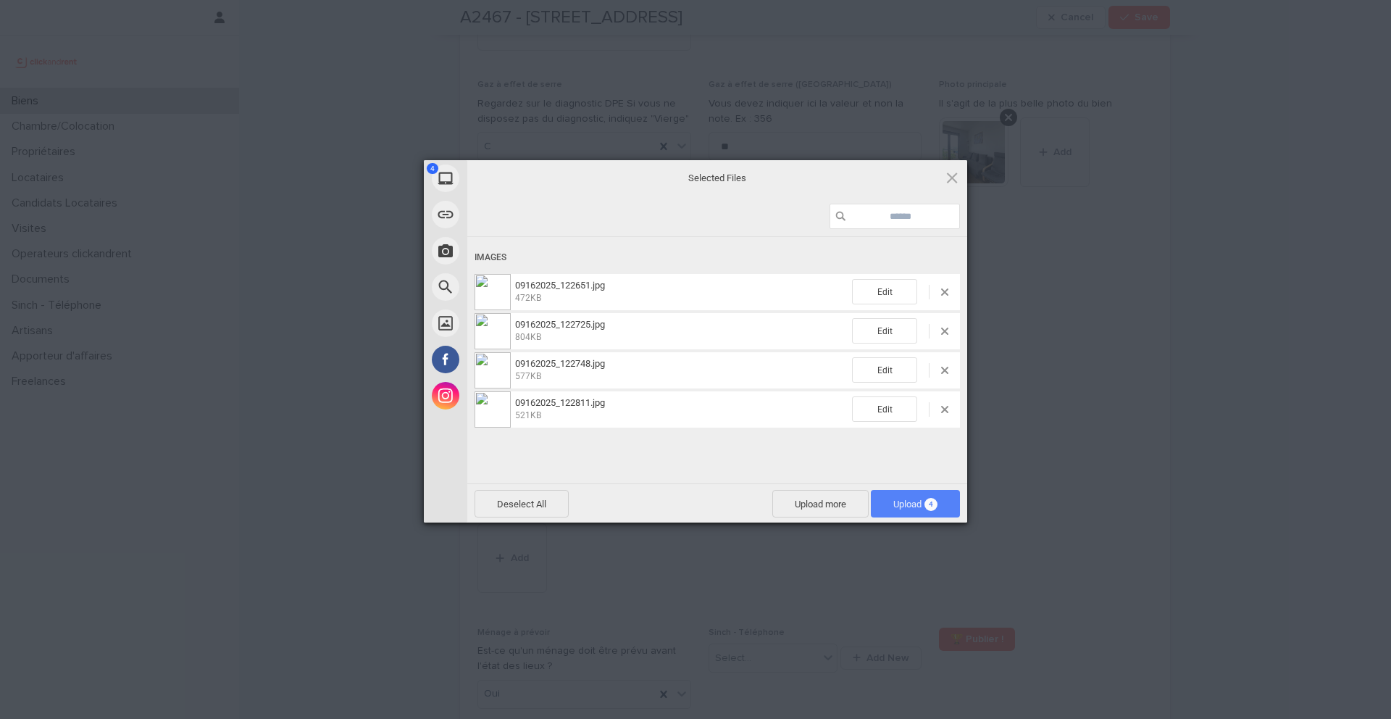
click at [925, 503] on span "4" at bounding box center [931, 504] width 13 height 13
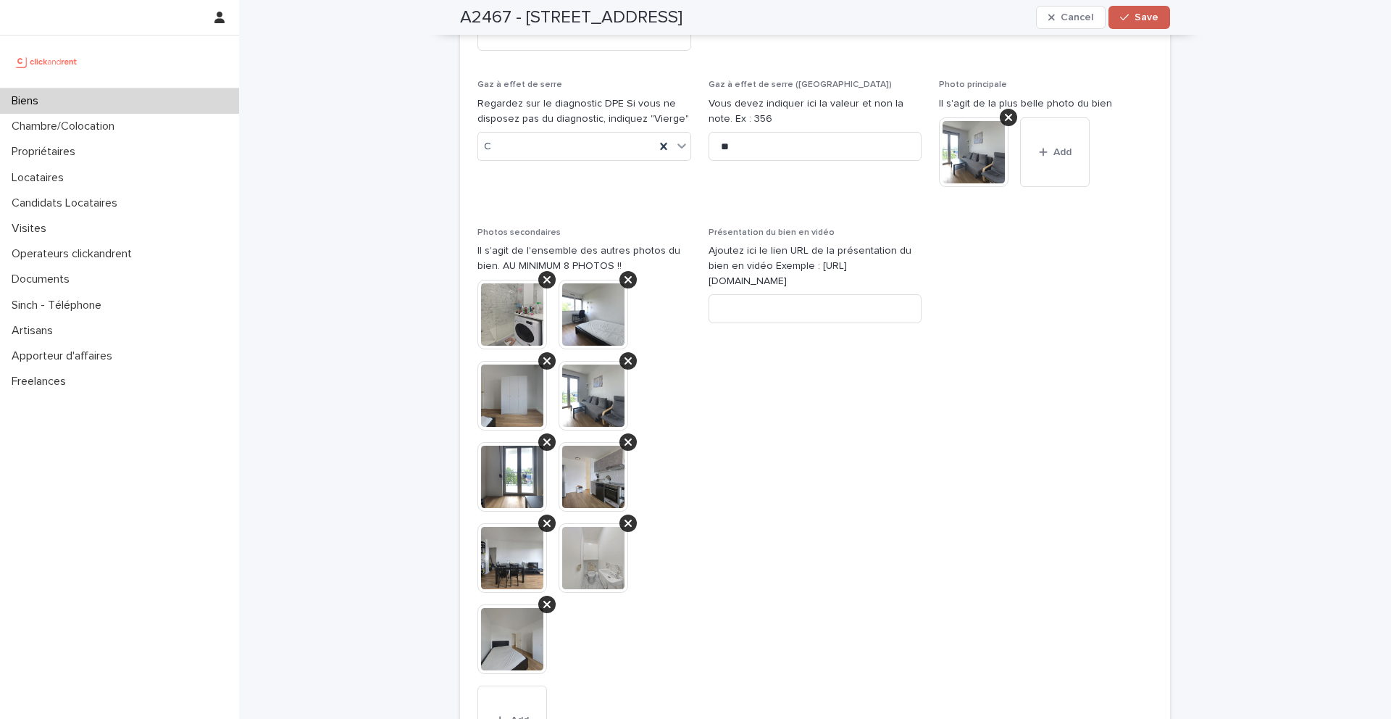
click at [1141, 9] on button "Save" at bounding box center [1140, 17] width 62 height 23
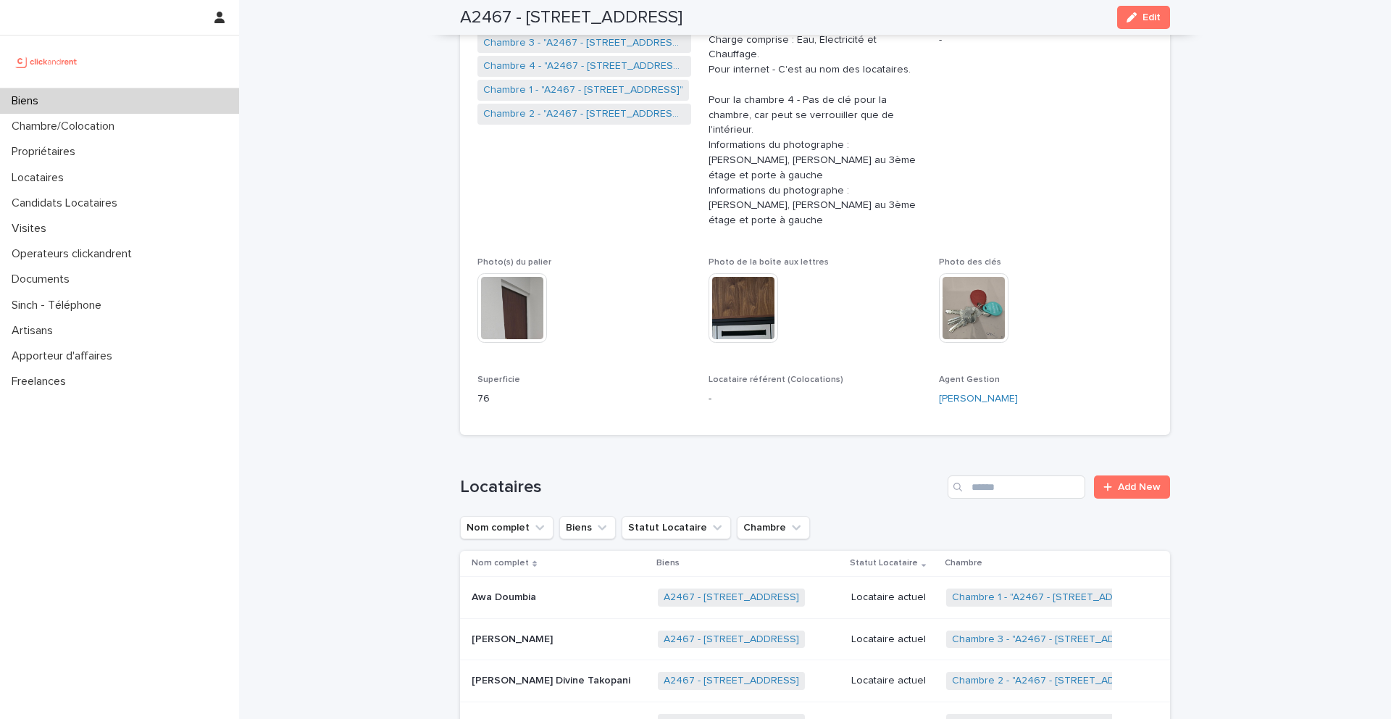
scroll to position [301, 0]
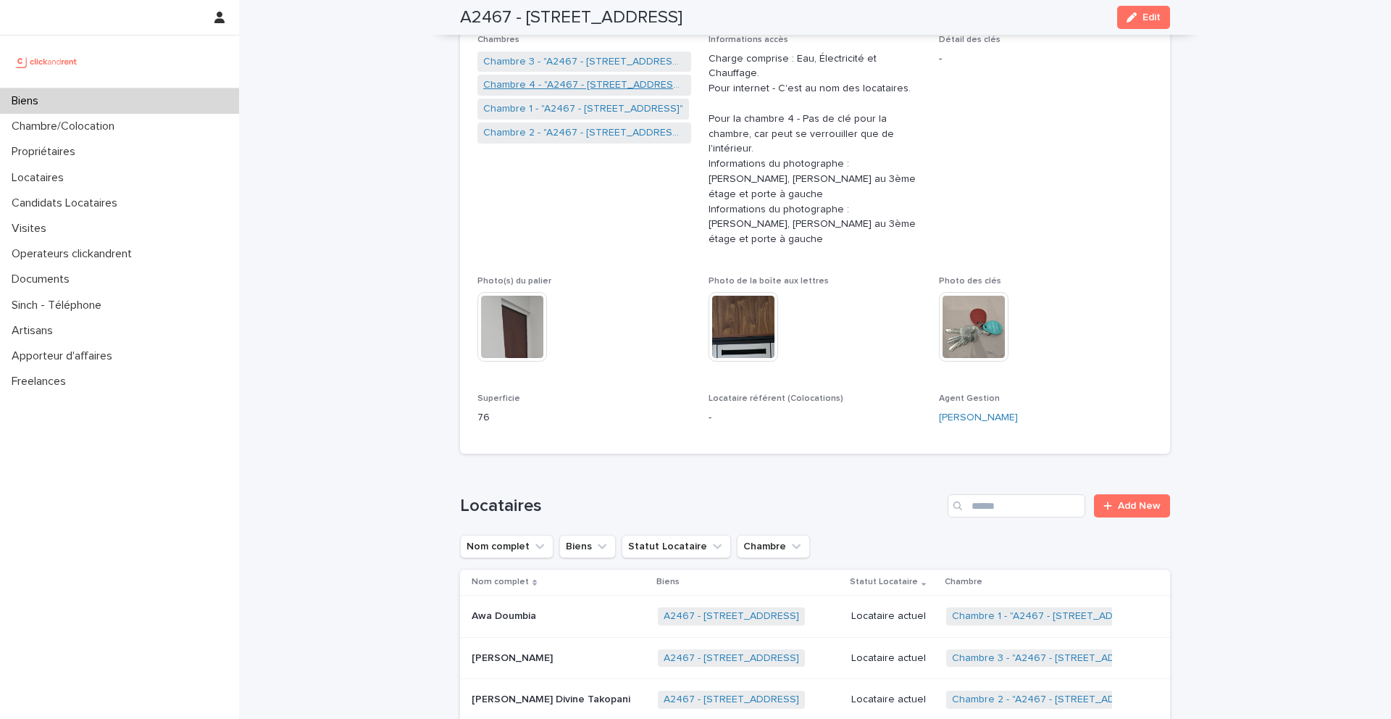
click at [548, 85] on link "Chambre 4 - "A2467 - 3 Allée du Danemark, Massy 91300"" at bounding box center [584, 85] width 202 height 15
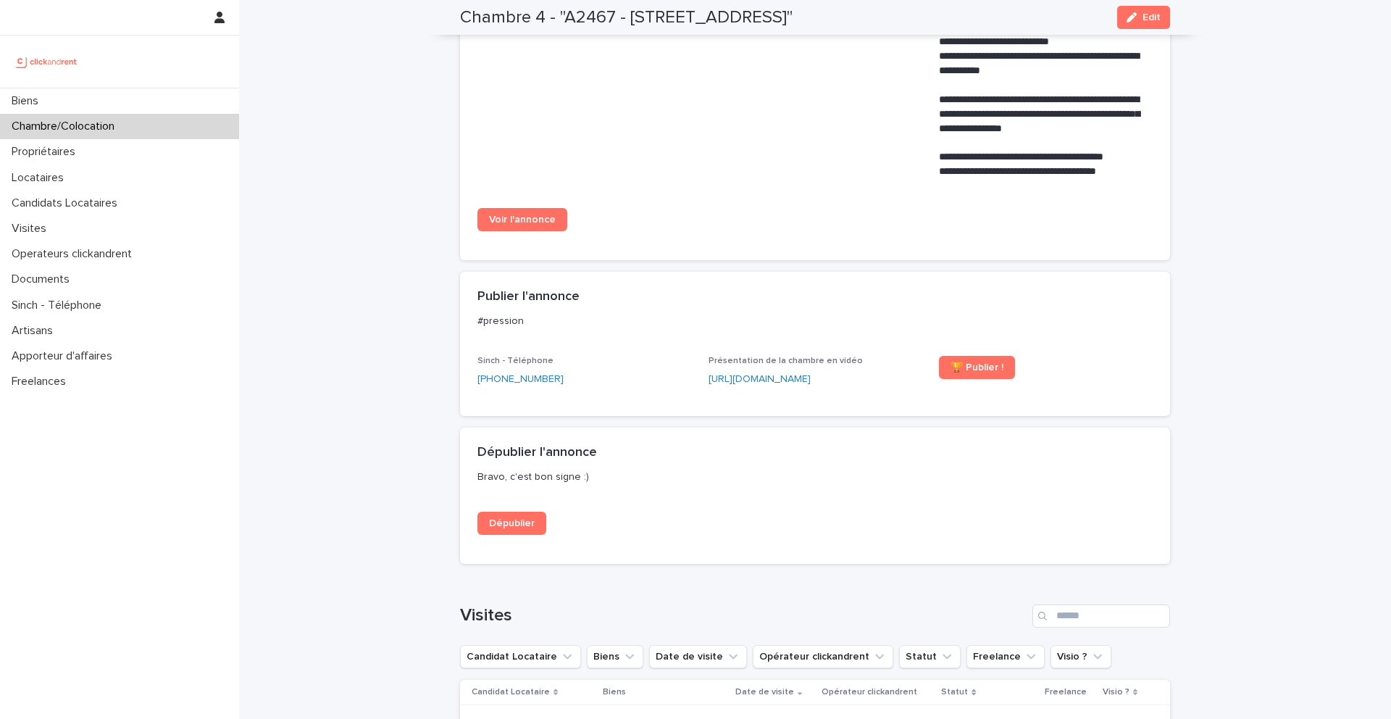
scroll to position [1252, 0]
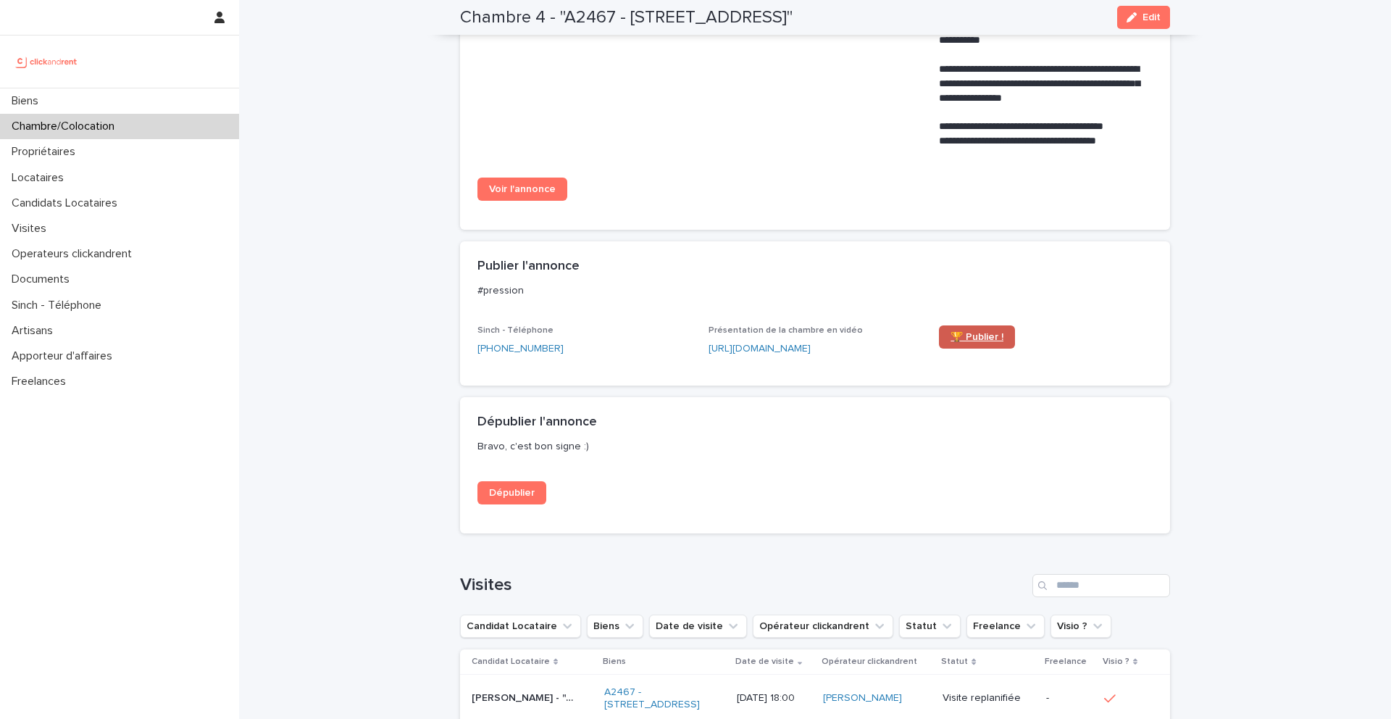
click at [973, 337] on span "🏆 Publier !" at bounding box center [977, 337] width 53 height 10
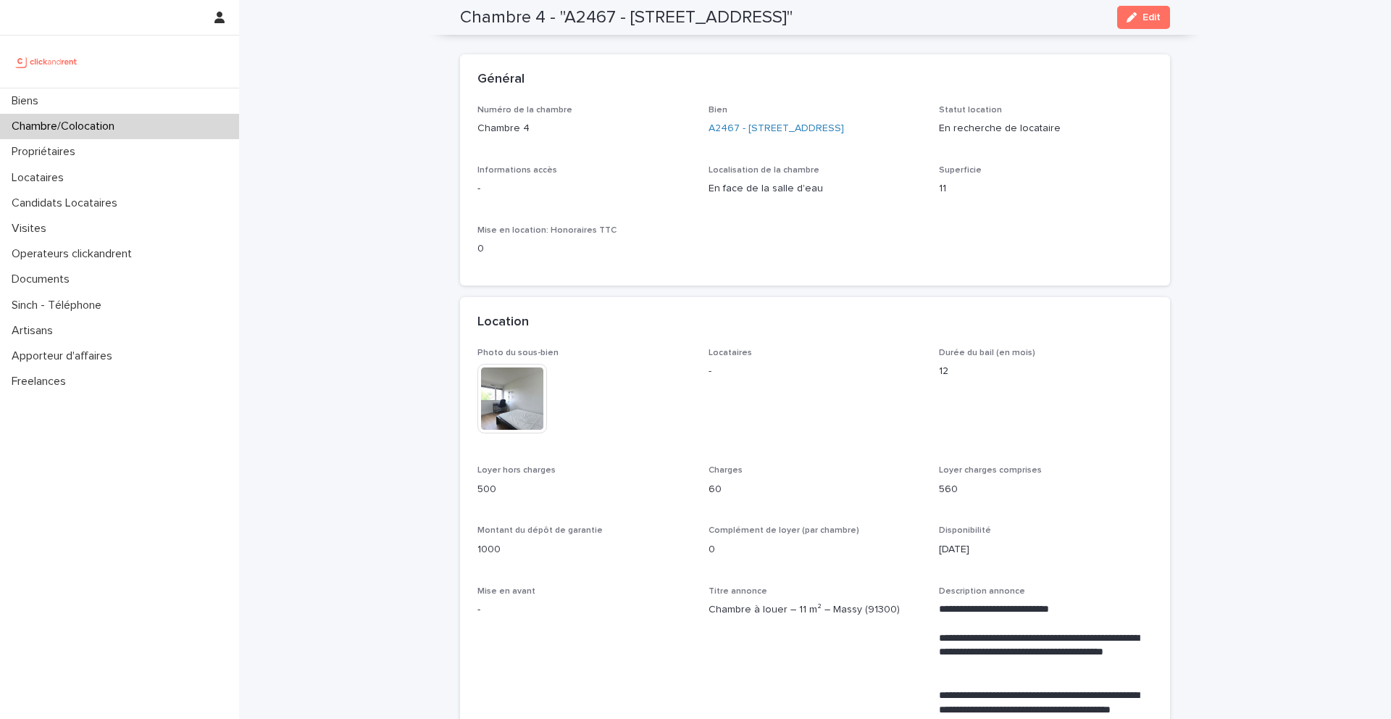
scroll to position [0, 0]
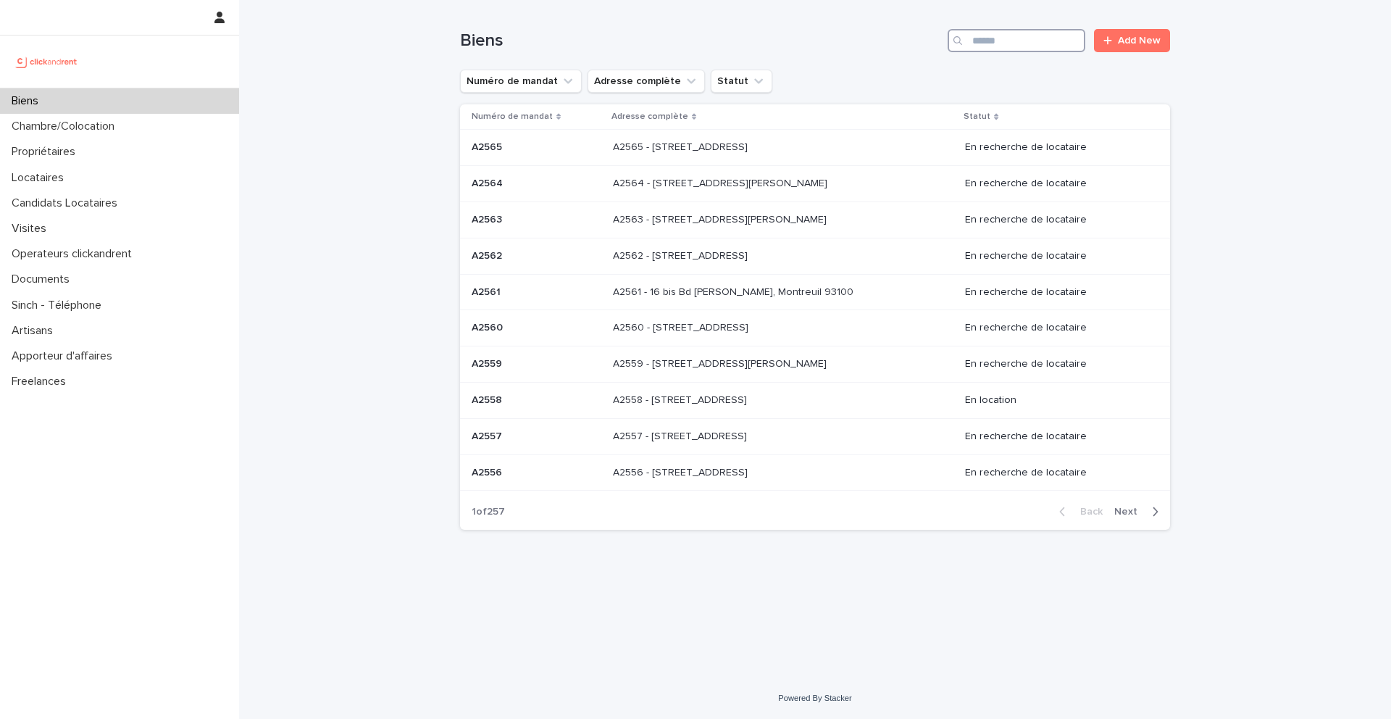
click at [1010, 35] on input "Search" at bounding box center [1017, 40] width 138 height 23
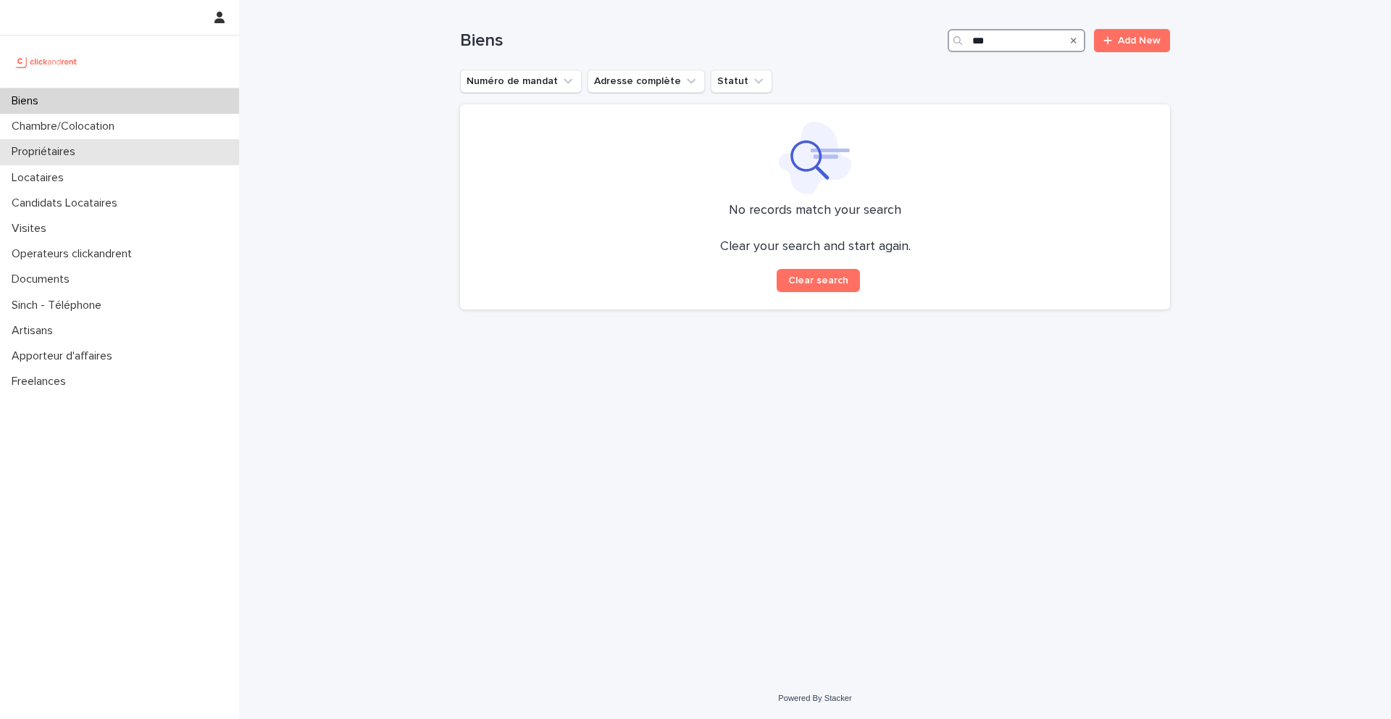
type input "***"
click at [111, 149] on div "Propriétaires" at bounding box center [119, 151] width 239 height 25
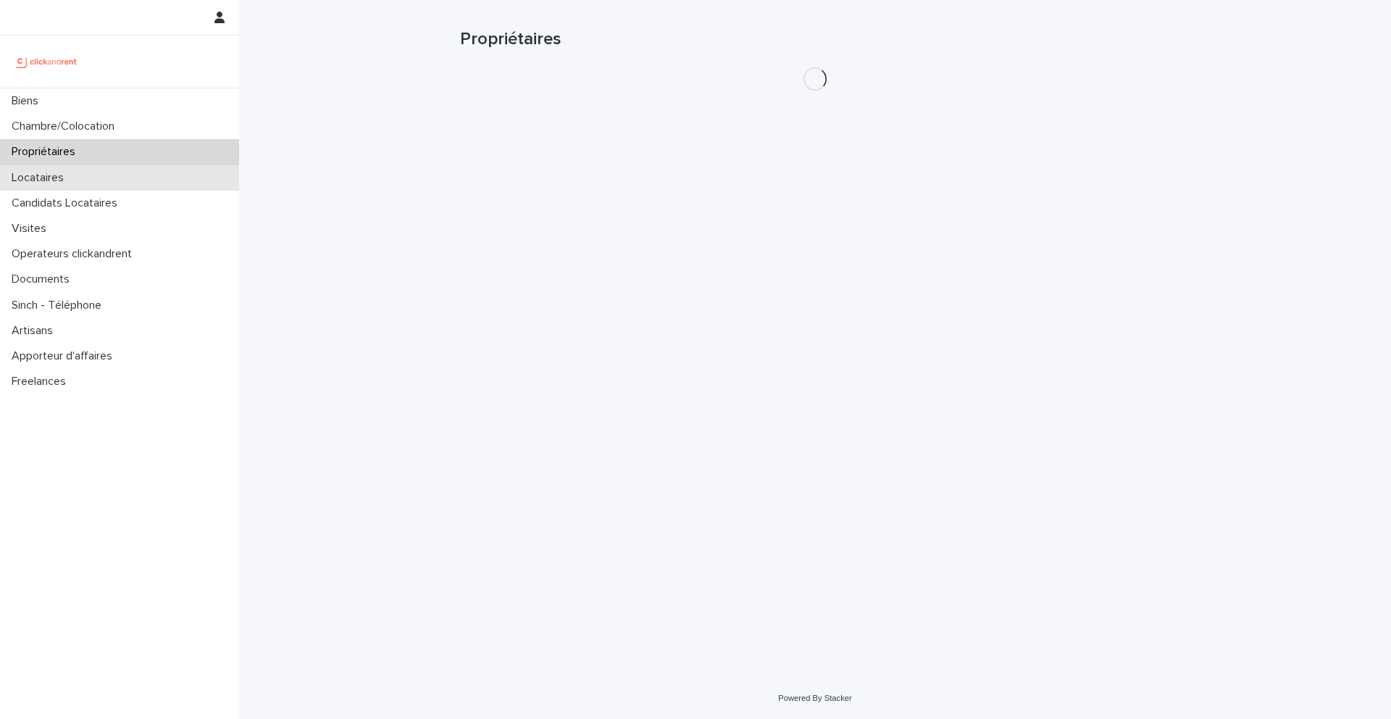
click at [111, 169] on div "Locataires" at bounding box center [119, 177] width 239 height 25
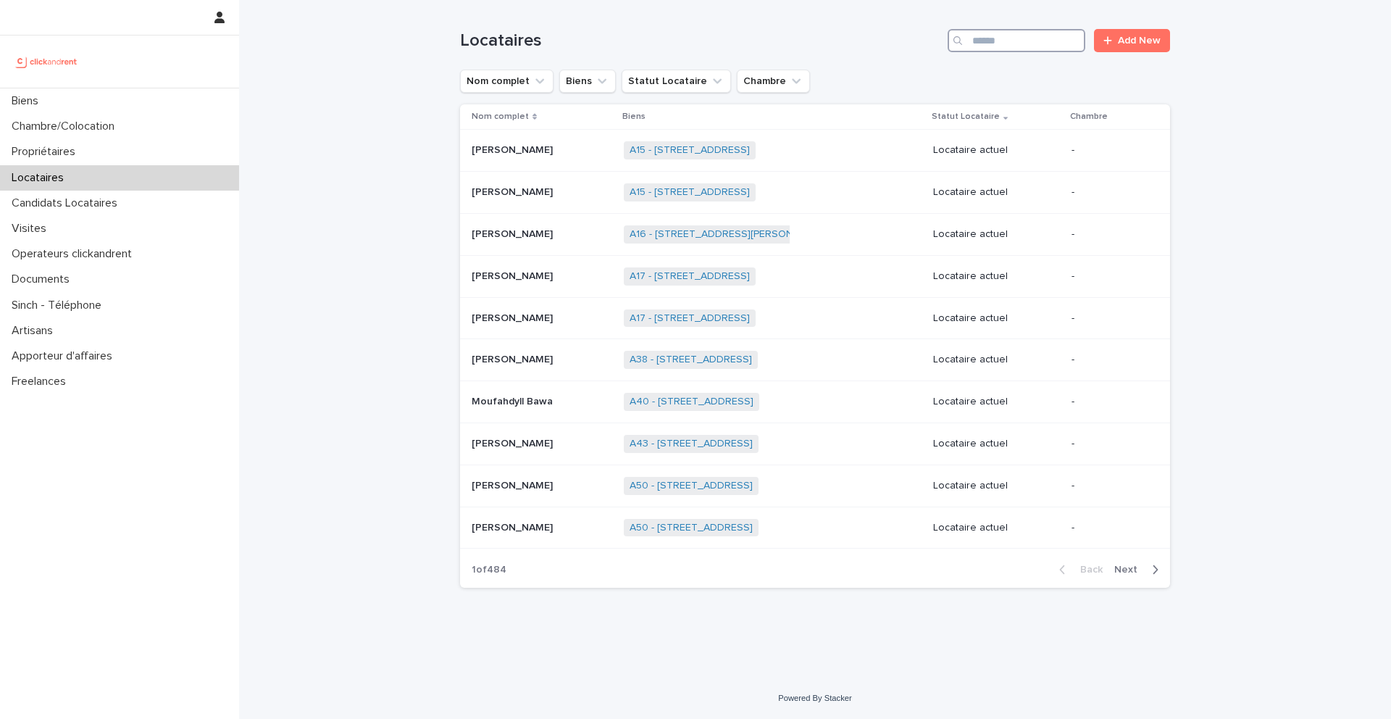
click at [1044, 36] on input "Search" at bounding box center [1017, 40] width 138 height 23
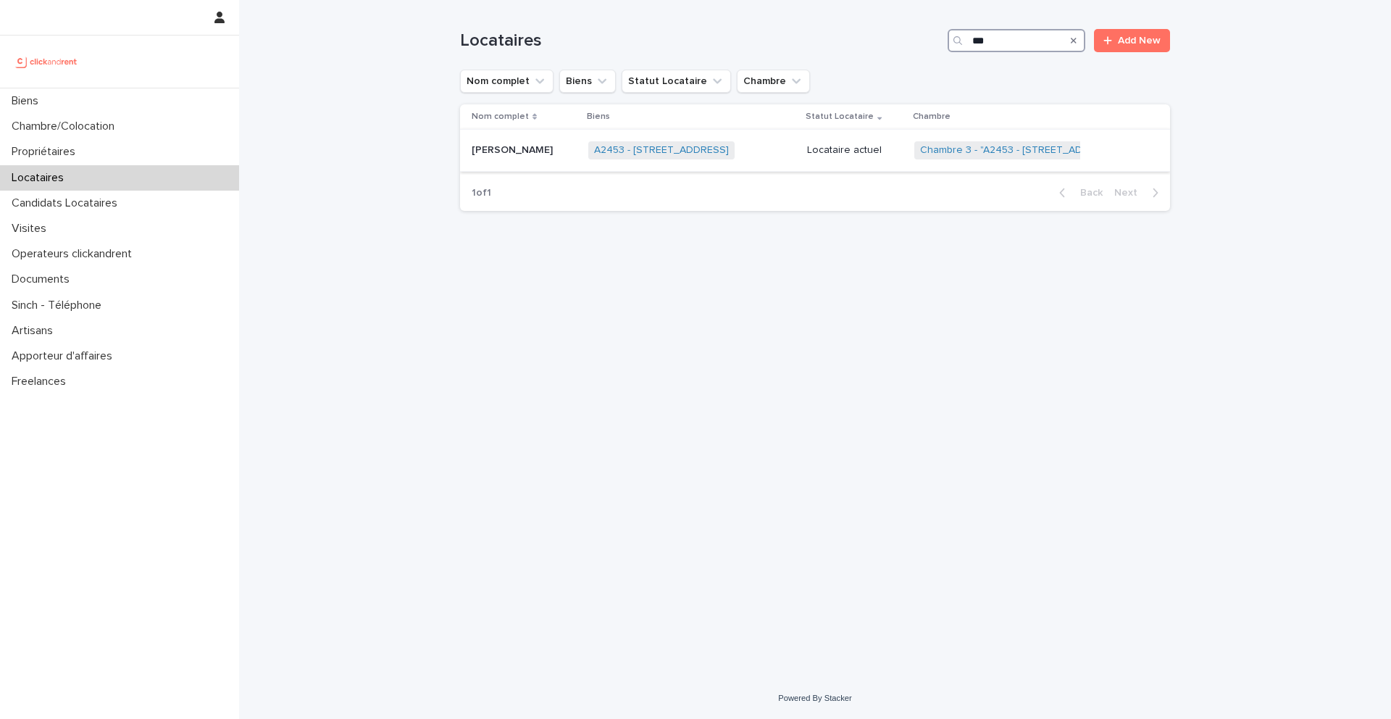
type input "***"
click at [509, 154] on p "[PERSON_NAME]" at bounding box center [514, 148] width 84 height 15
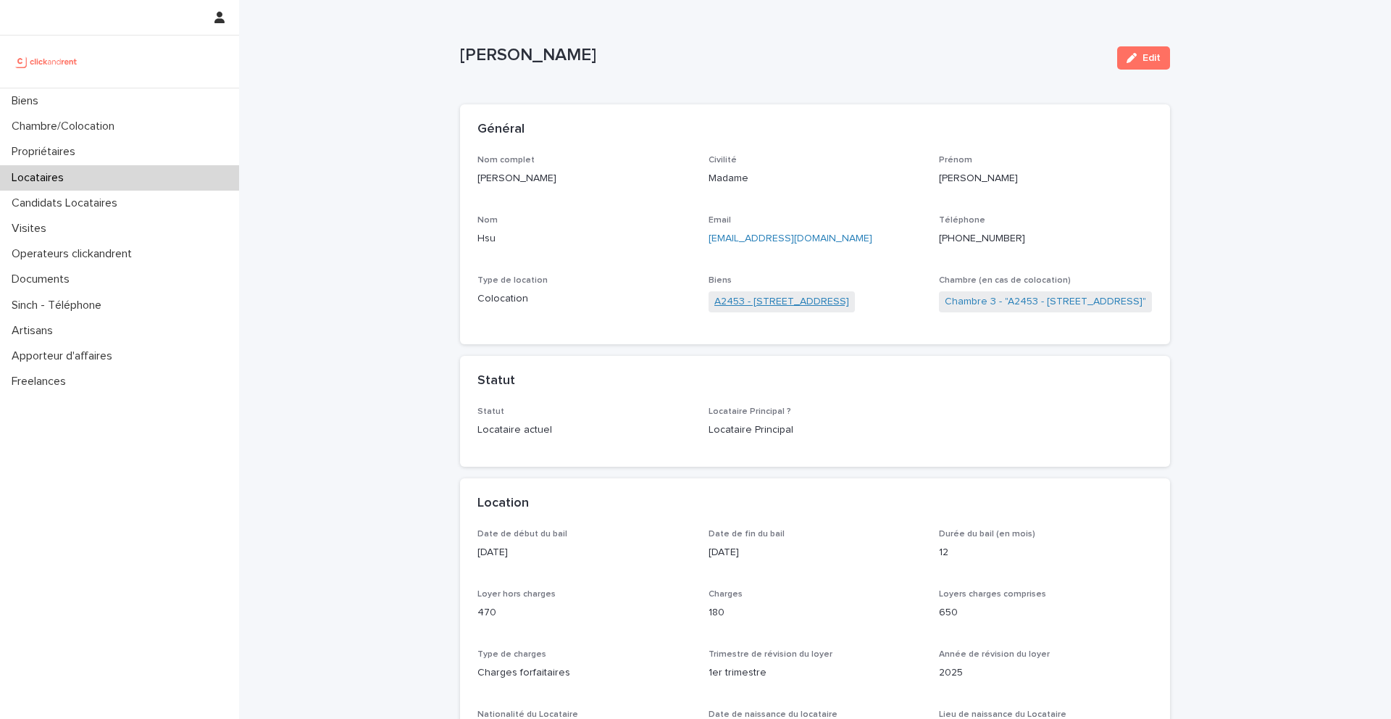
click at [792, 302] on link "A2453 - [STREET_ADDRESS]" at bounding box center [782, 301] width 135 height 15
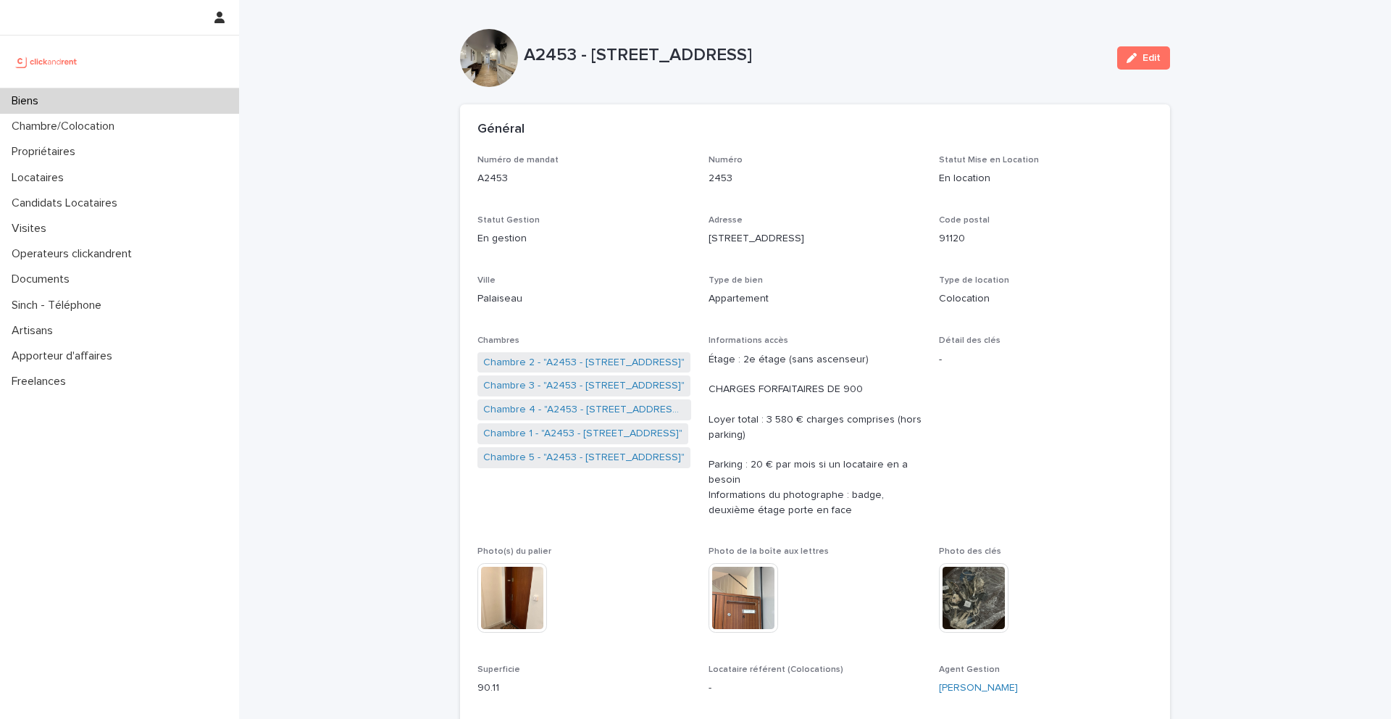
drag, startPoint x: 856, startPoint y: 55, endPoint x: 595, endPoint y: 54, distance: 260.9
click at [594, 54] on p "A2453 - [STREET_ADDRESS]" at bounding box center [815, 55] width 582 height 21
copy p "[STREET_ADDRESS]"
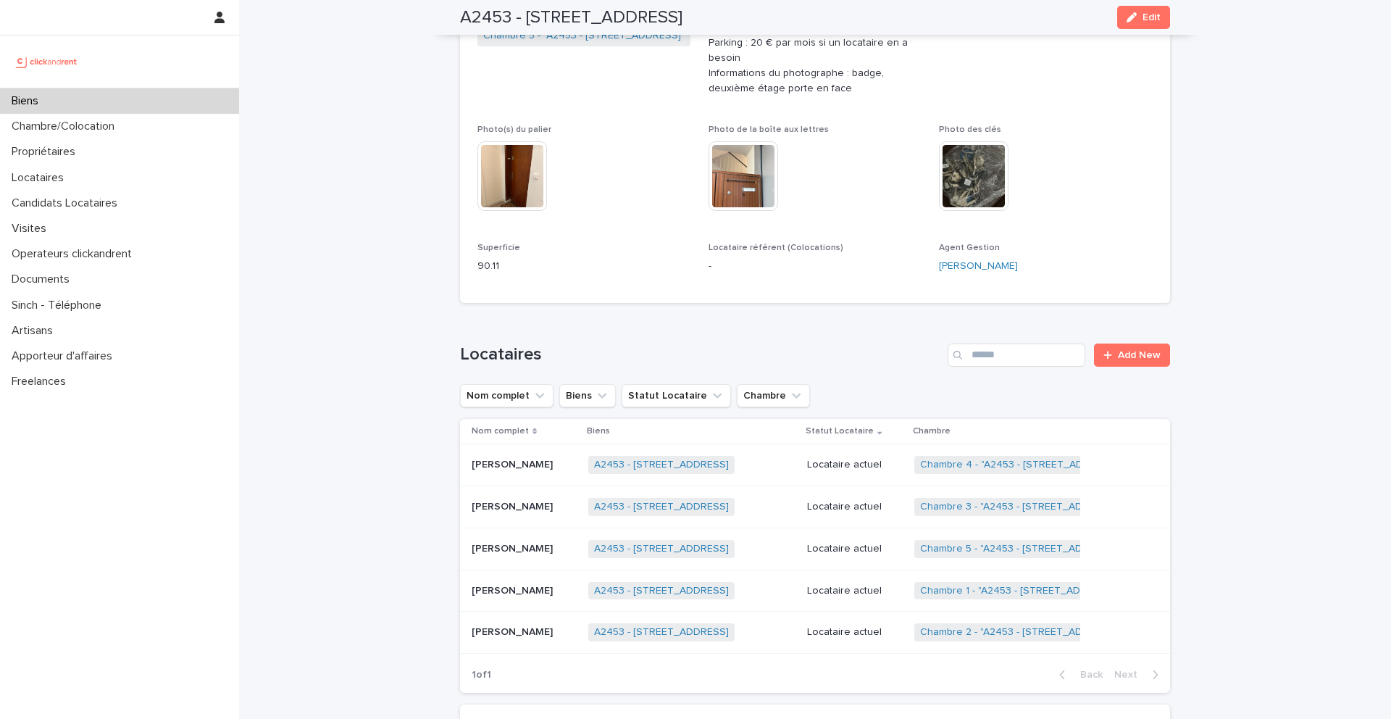
scroll to position [419, 0]
click at [490, 510] on p "[PERSON_NAME]" at bounding box center [514, 508] width 84 height 15
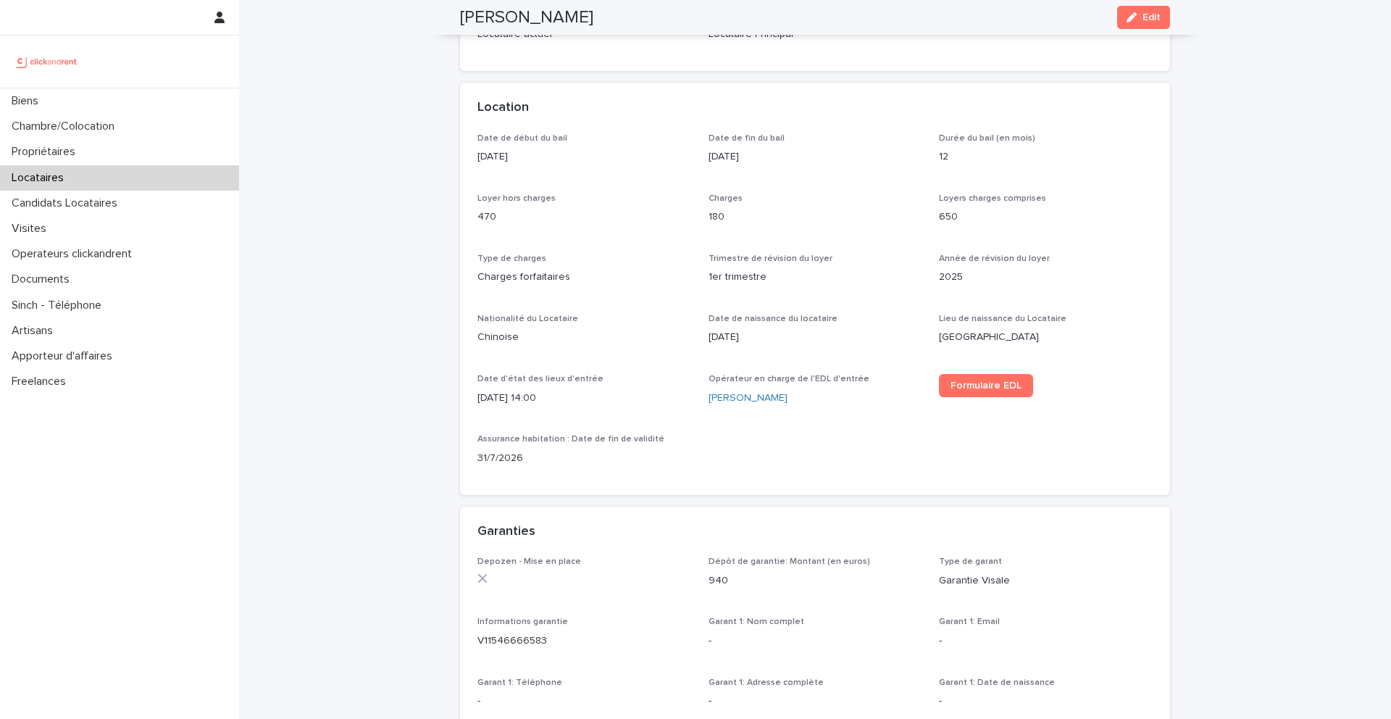
scroll to position [396, 0]
click at [60, 111] on div "Biens" at bounding box center [119, 100] width 239 height 25
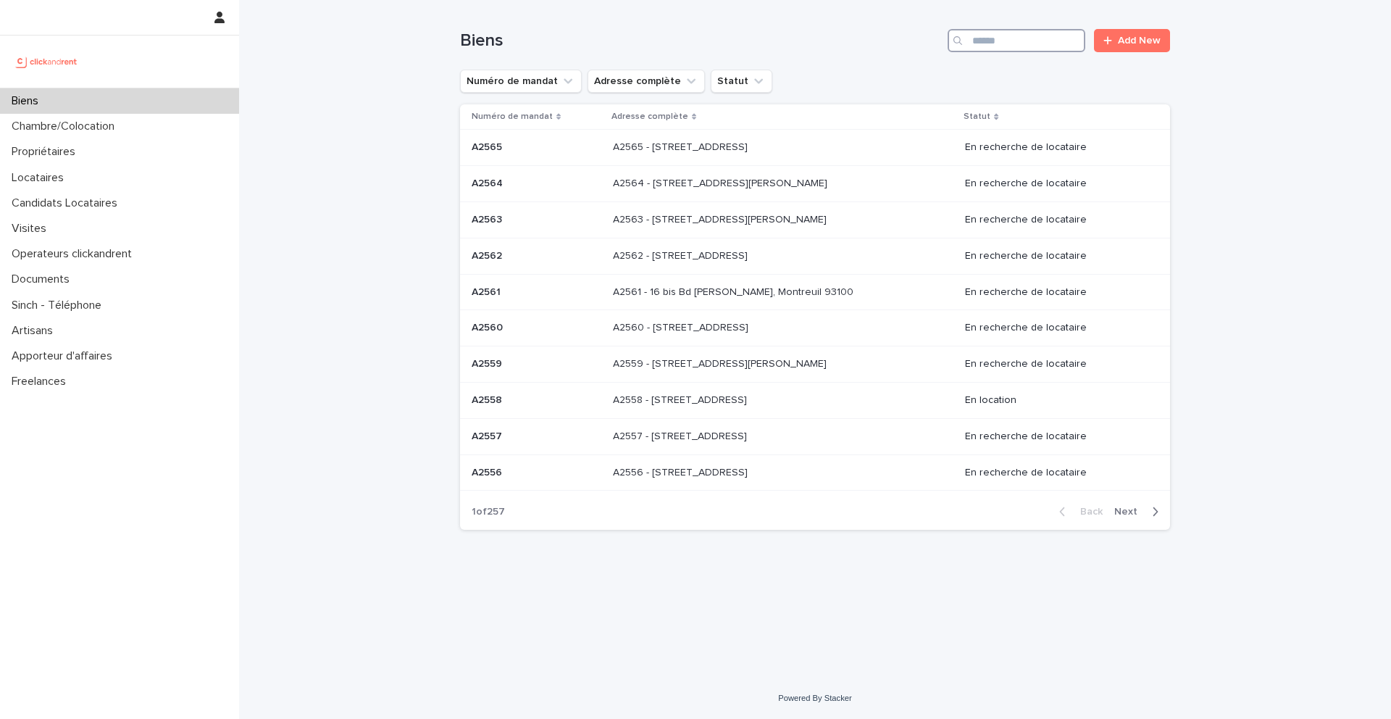
click at [982, 45] on input "Search" at bounding box center [1017, 40] width 138 height 23
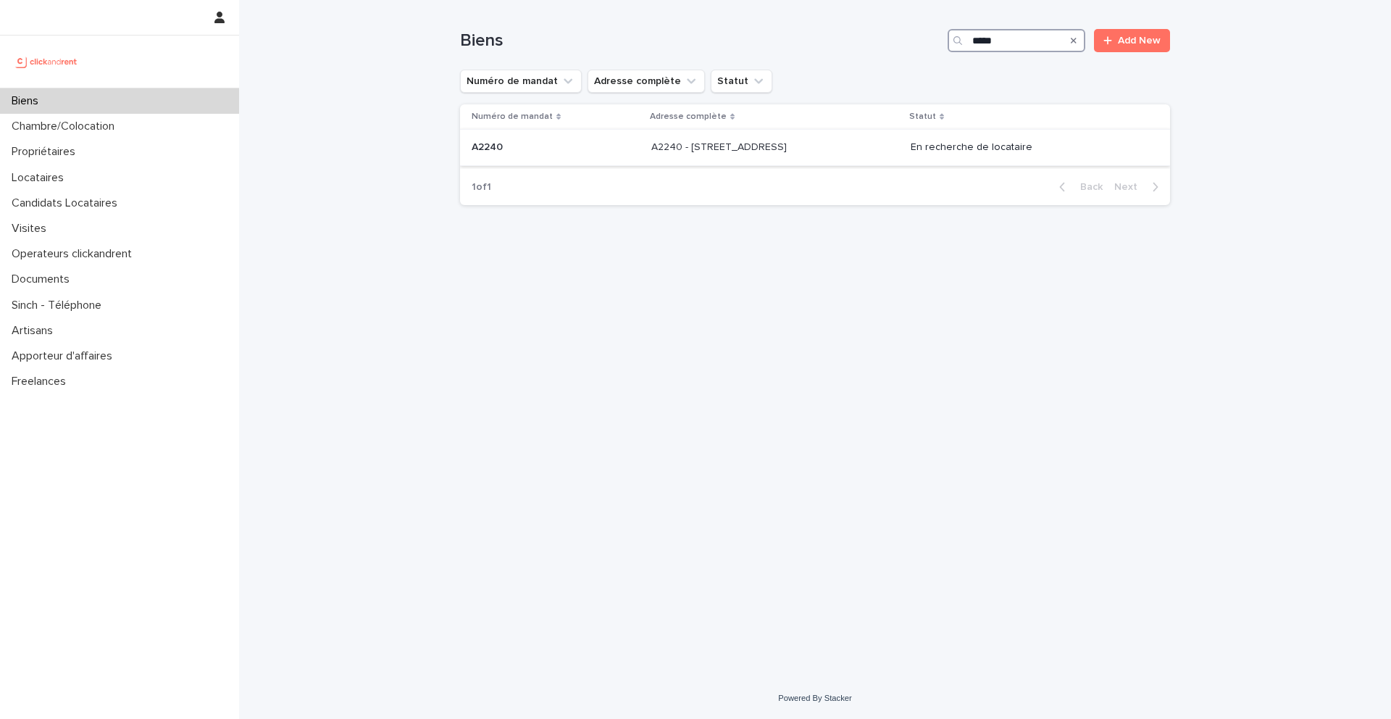
type input "*****"
click at [525, 131] on td "A2240 A2240" at bounding box center [553, 148] width 186 height 36
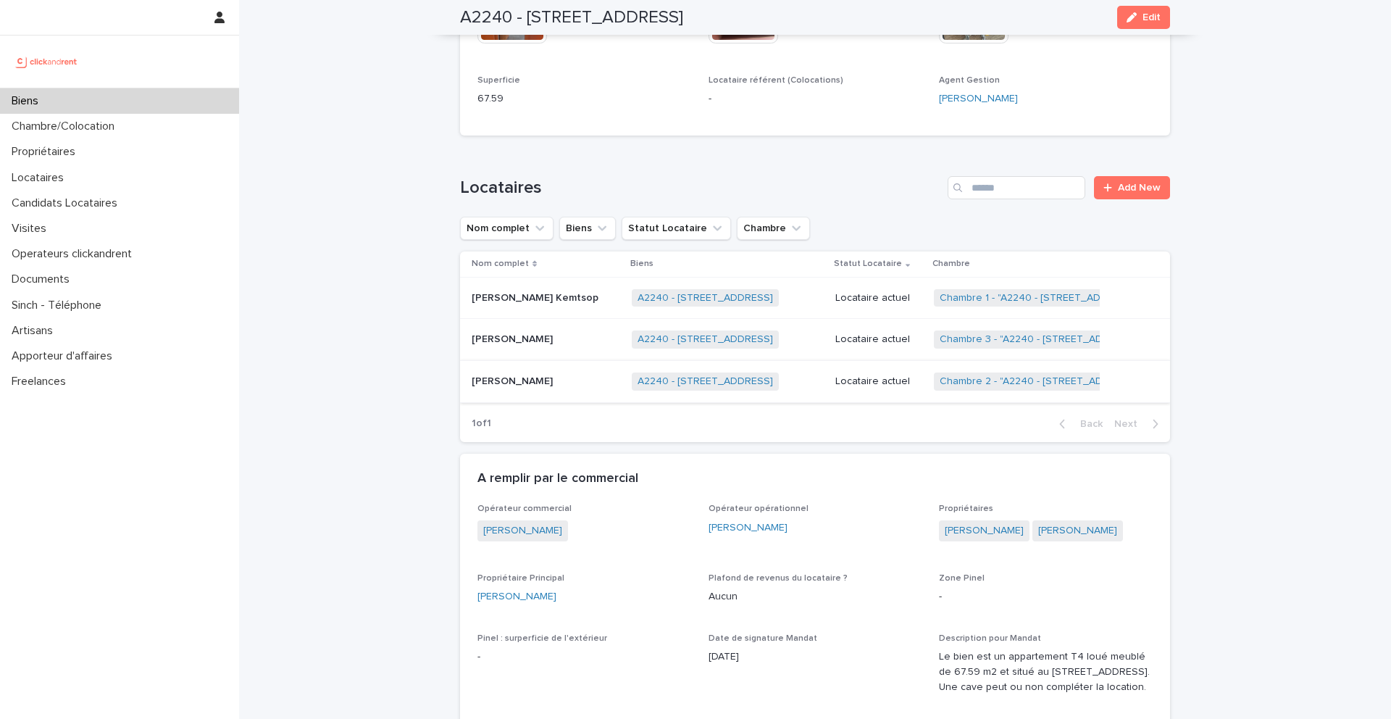
scroll to position [499, 0]
click at [556, 375] on p "[PERSON_NAME]" at bounding box center [514, 379] width 84 height 15
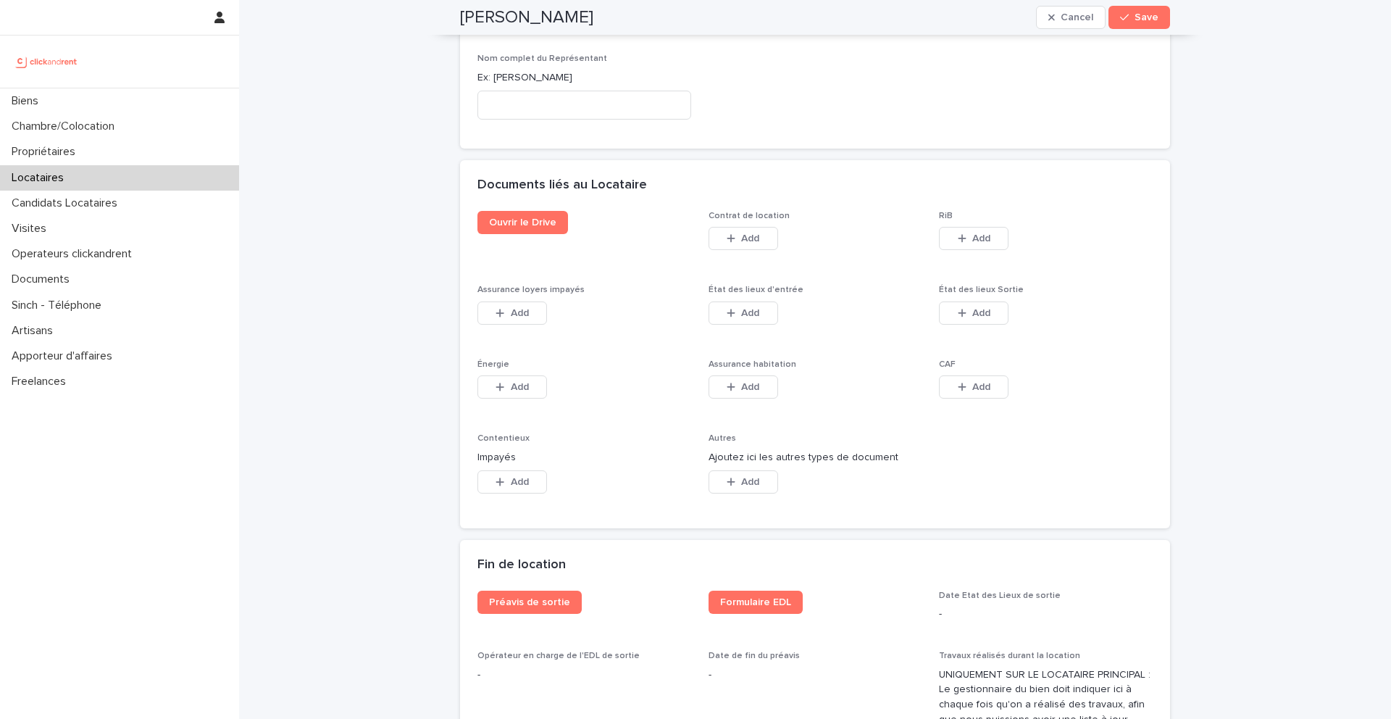
scroll to position [2302, 0]
click at [727, 381] on icon "button" at bounding box center [731, 386] width 9 height 10
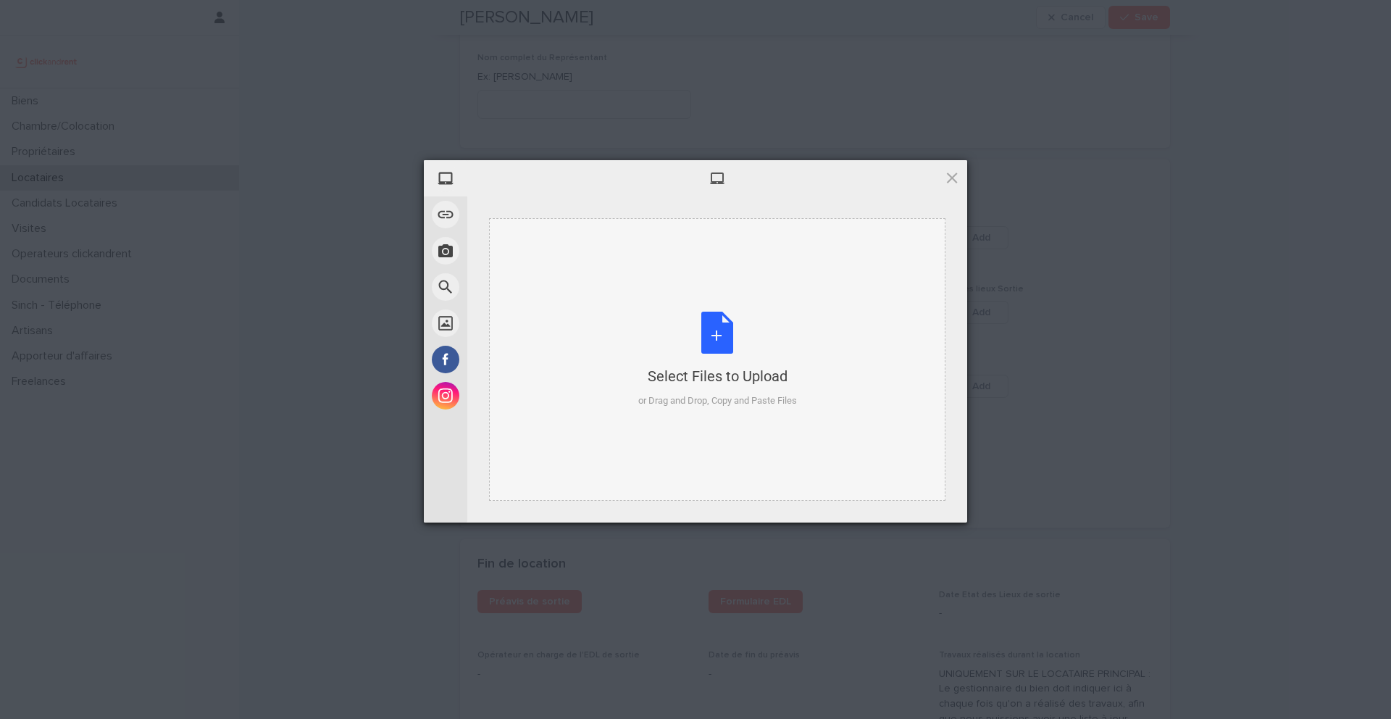
click at [717, 343] on div "Select Files to Upload or Drag and Drop, Copy and Paste Files" at bounding box center [717, 360] width 159 height 96
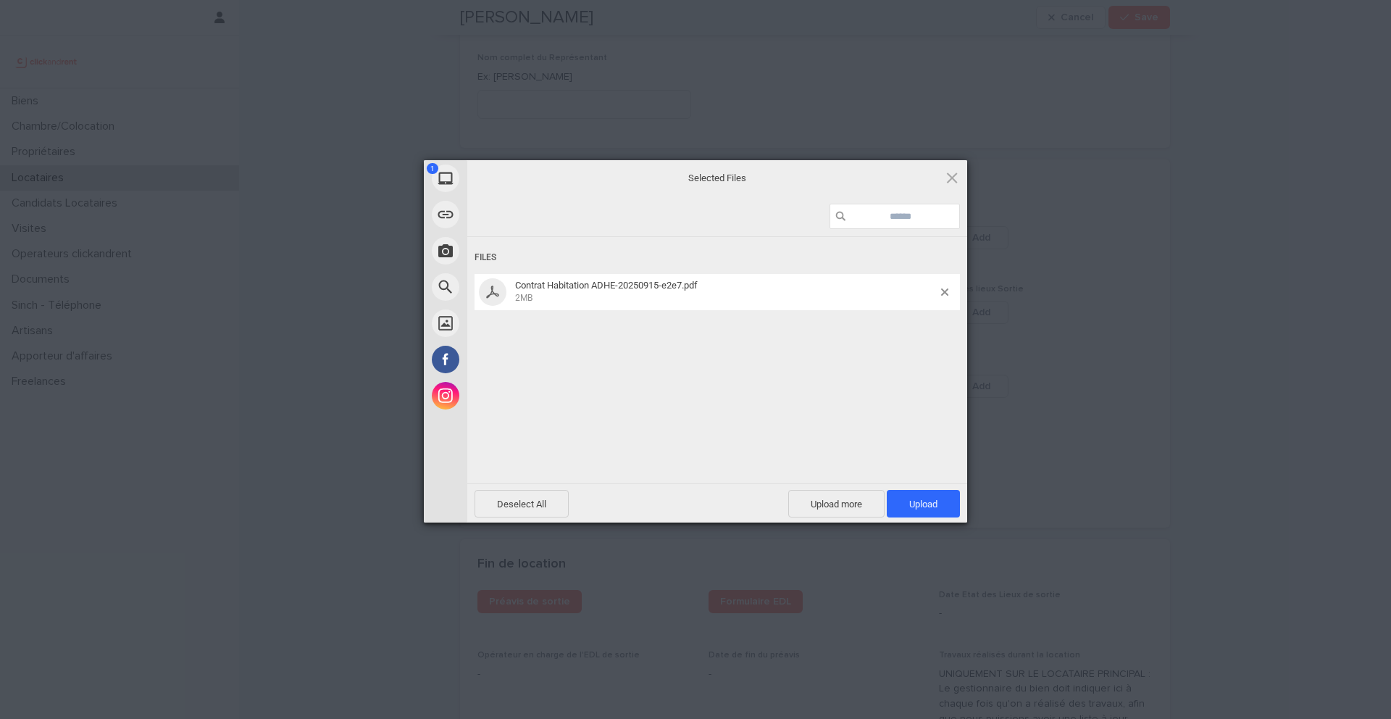
click at [927, 507] on span "Upload 1" at bounding box center [924, 504] width 28 height 11
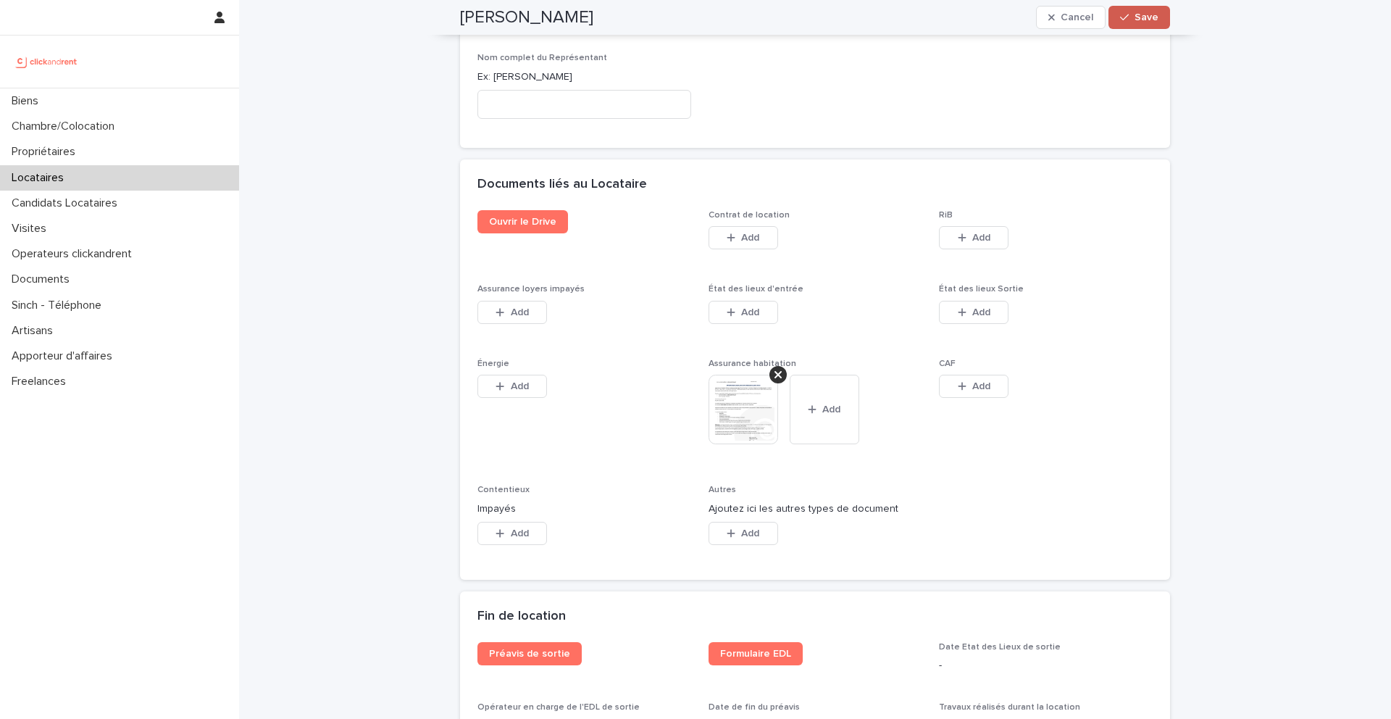
click at [1146, 17] on span "Save" at bounding box center [1147, 17] width 24 height 10
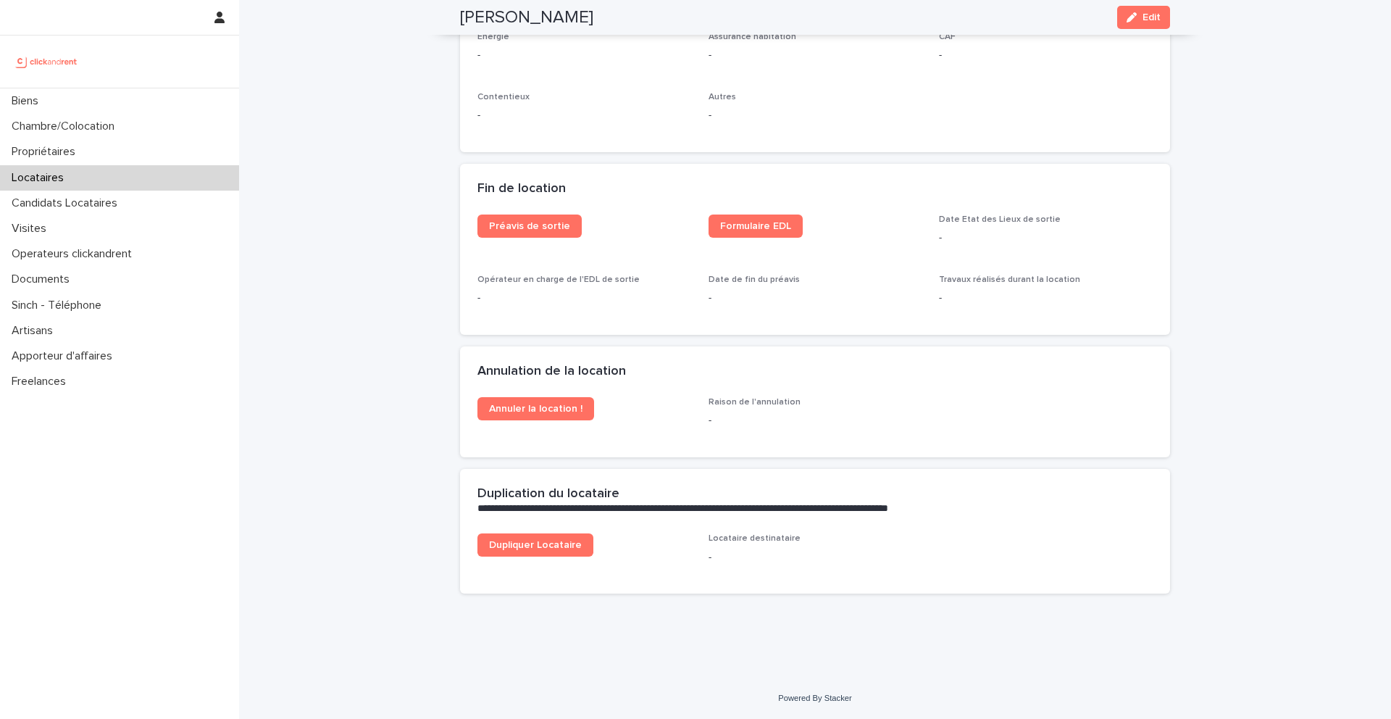
scroll to position [1742, 0]
click at [65, 204] on p "Candidats Locataires" at bounding box center [67, 203] width 123 height 14
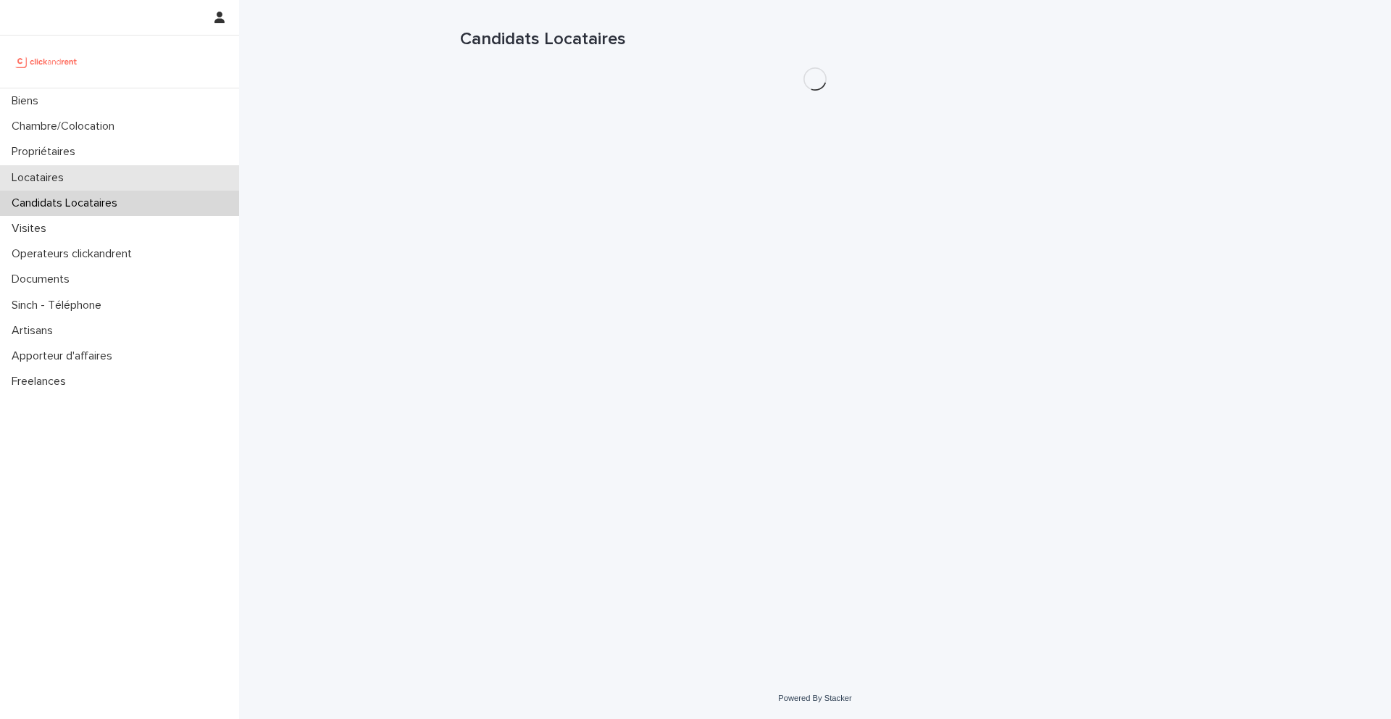
click at [105, 167] on div "Locataires" at bounding box center [119, 177] width 239 height 25
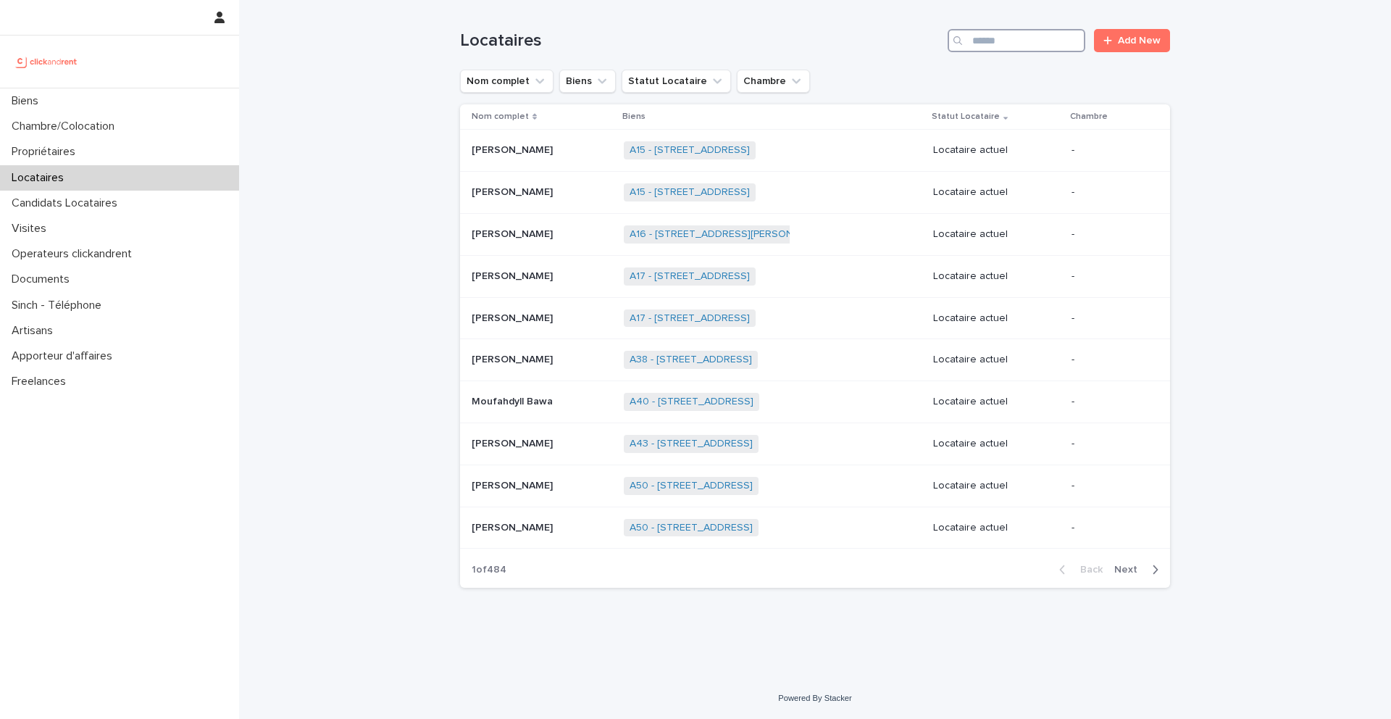
click at [1036, 49] on input "Search" at bounding box center [1017, 40] width 138 height 23
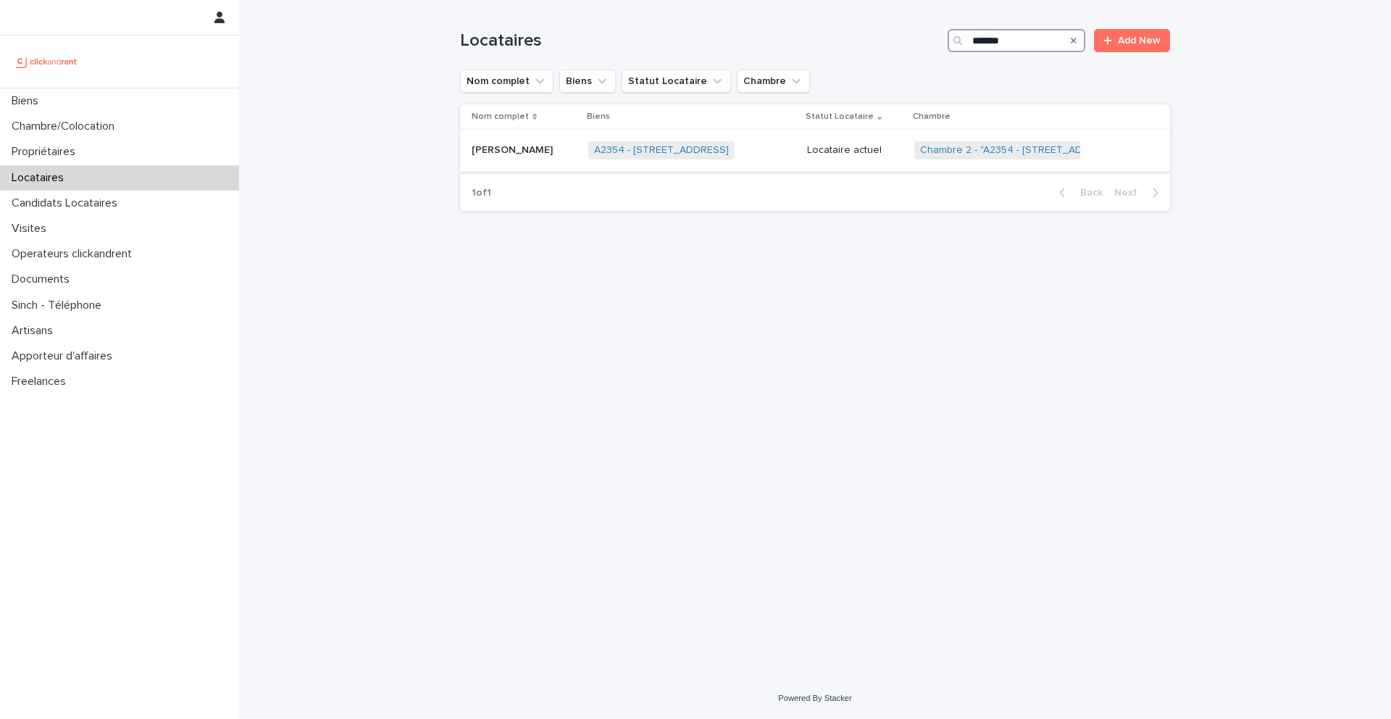
type input "*******"
click at [507, 158] on div "Onitiana [PERSON_NAME]" at bounding box center [524, 150] width 105 height 24
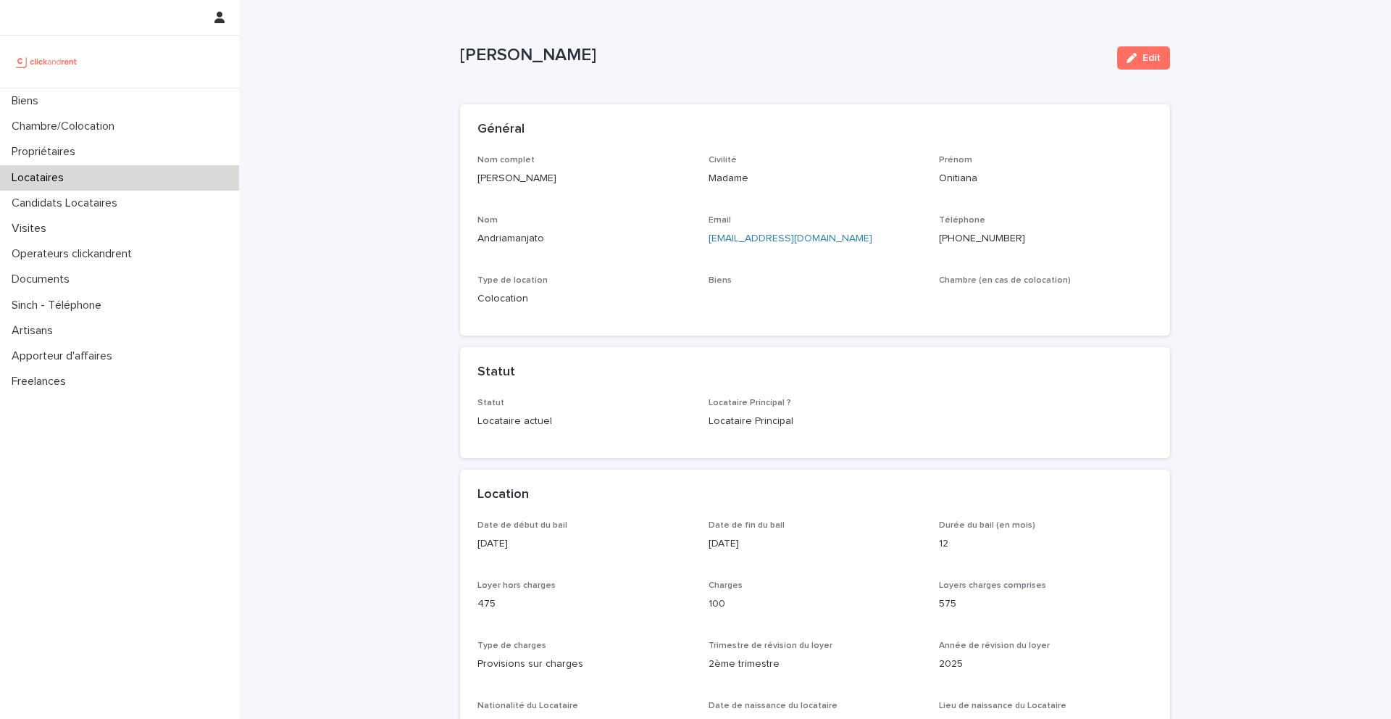
click at [985, 242] on ringoverc2c-number-84e06f14122c "[PHONE_NUMBER]" at bounding box center [982, 238] width 86 height 10
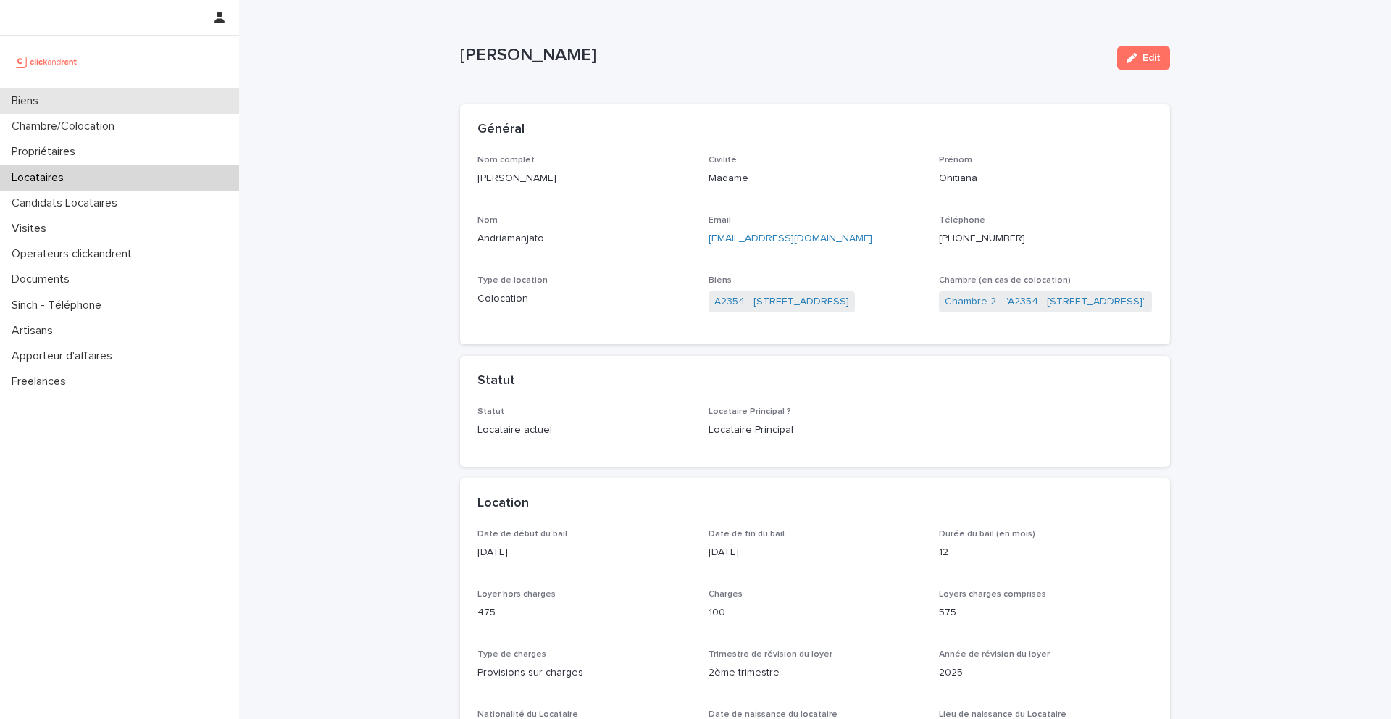
click at [151, 107] on div "Biens" at bounding box center [119, 100] width 239 height 25
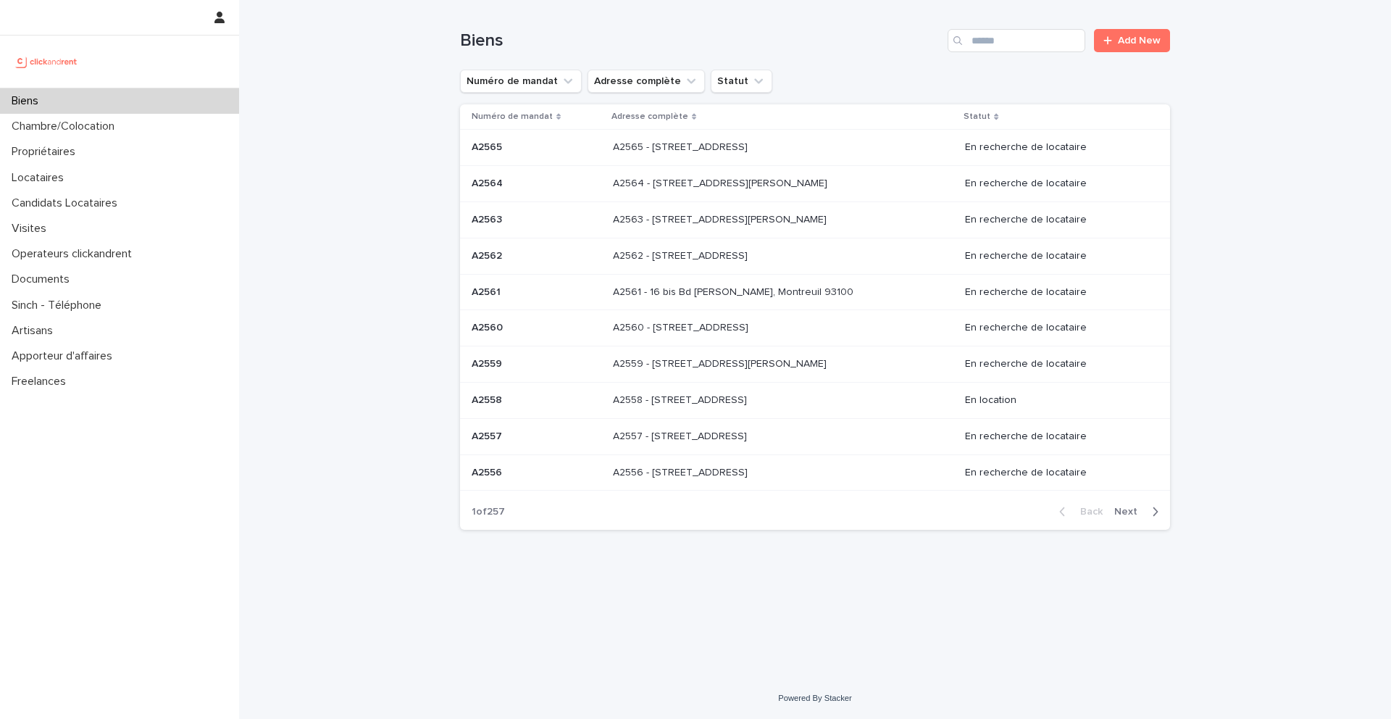
click at [1005, 54] on div "Biens Add New" at bounding box center [815, 35] width 710 height 70
click at [1005, 44] on input "Search" at bounding box center [1017, 40] width 138 height 23
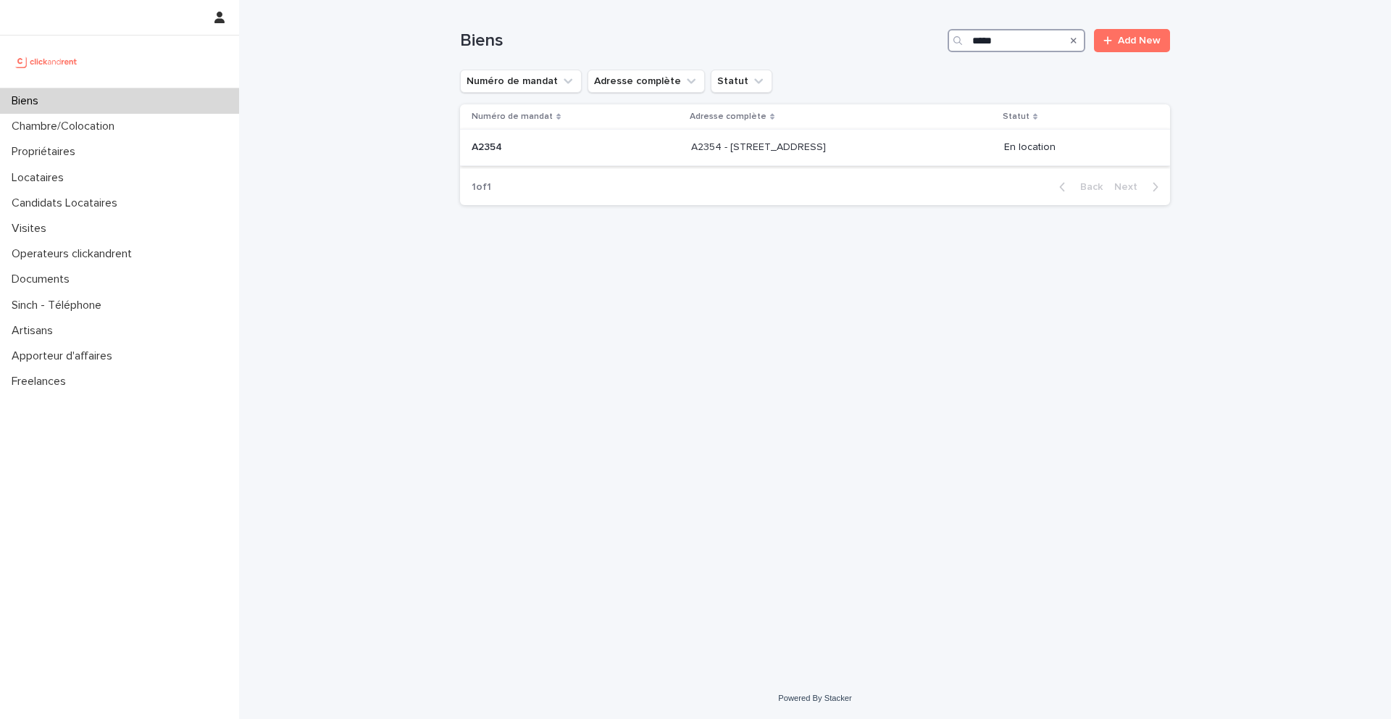
type input "*****"
click at [503, 149] on p "A2354" at bounding box center [488, 145] width 33 height 15
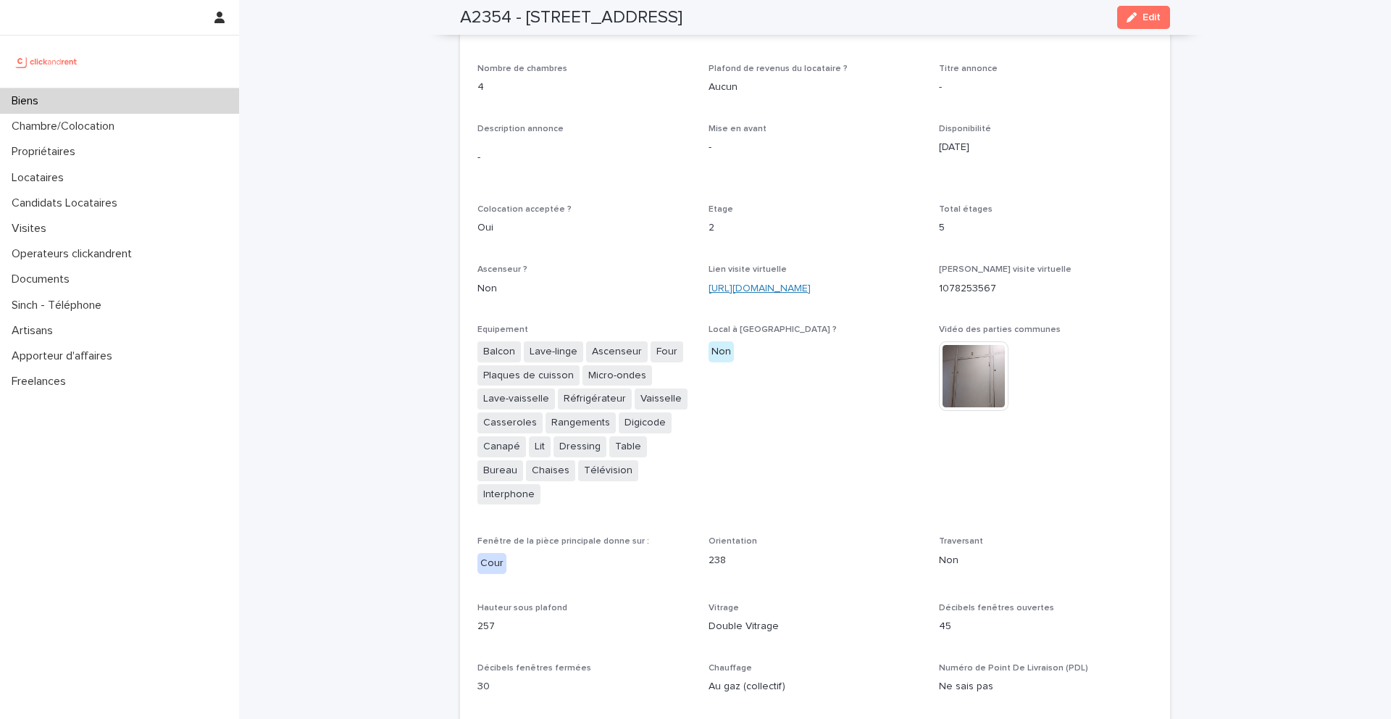
scroll to position [2873, 0]
click at [788, 283] on link "[URL][DOMAIN_NAME]" at bounding box center [760, 288] width 102 height 10
